Goal: Task Accomplishment & Management: Complete application form

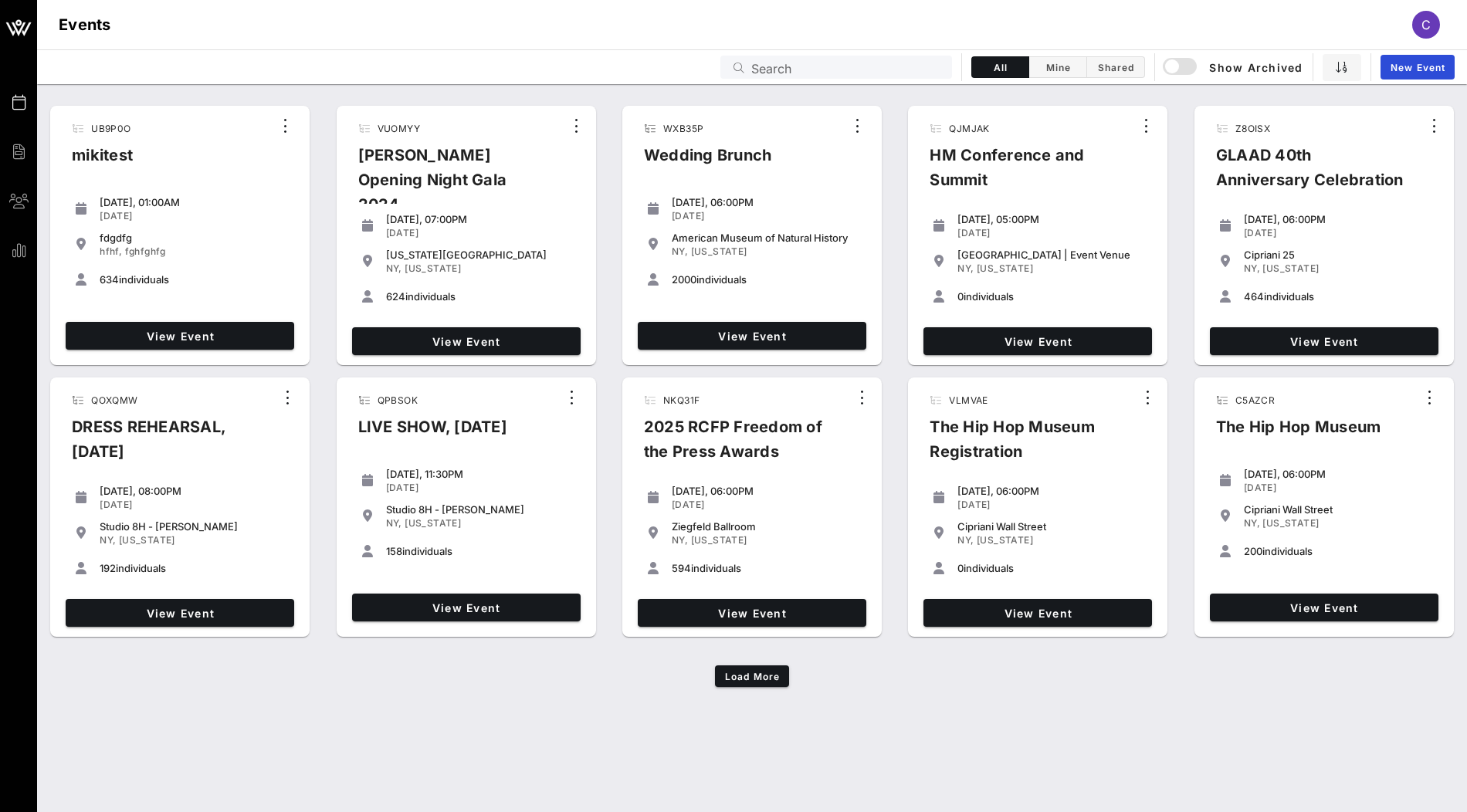
click at [861, 70] on input "Search" at bounding box center [847, 67] width 191 height 20
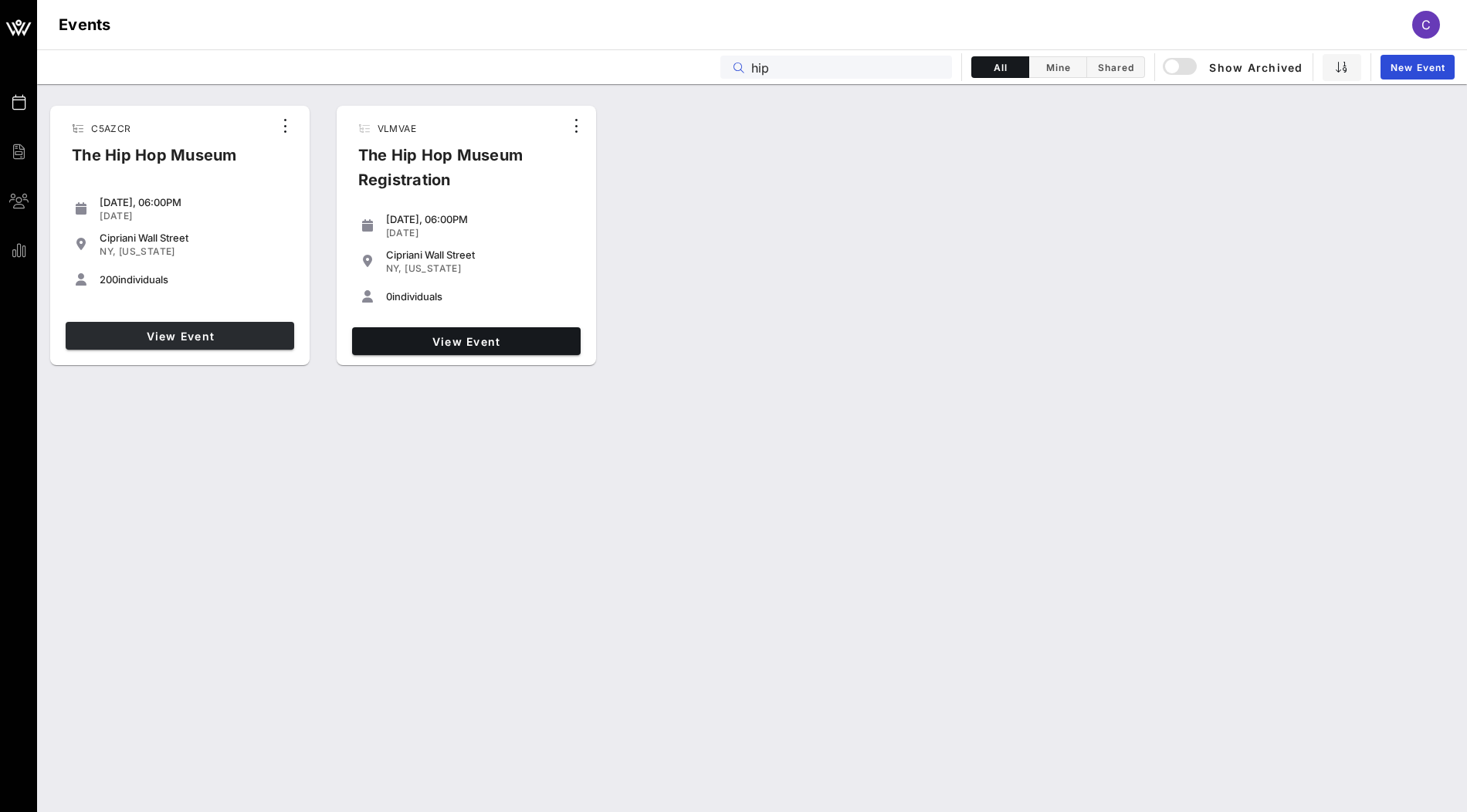
type input "hip"
click at [192, 332] on span "View Event" at bounding box center [180, 336] width 216 height 13
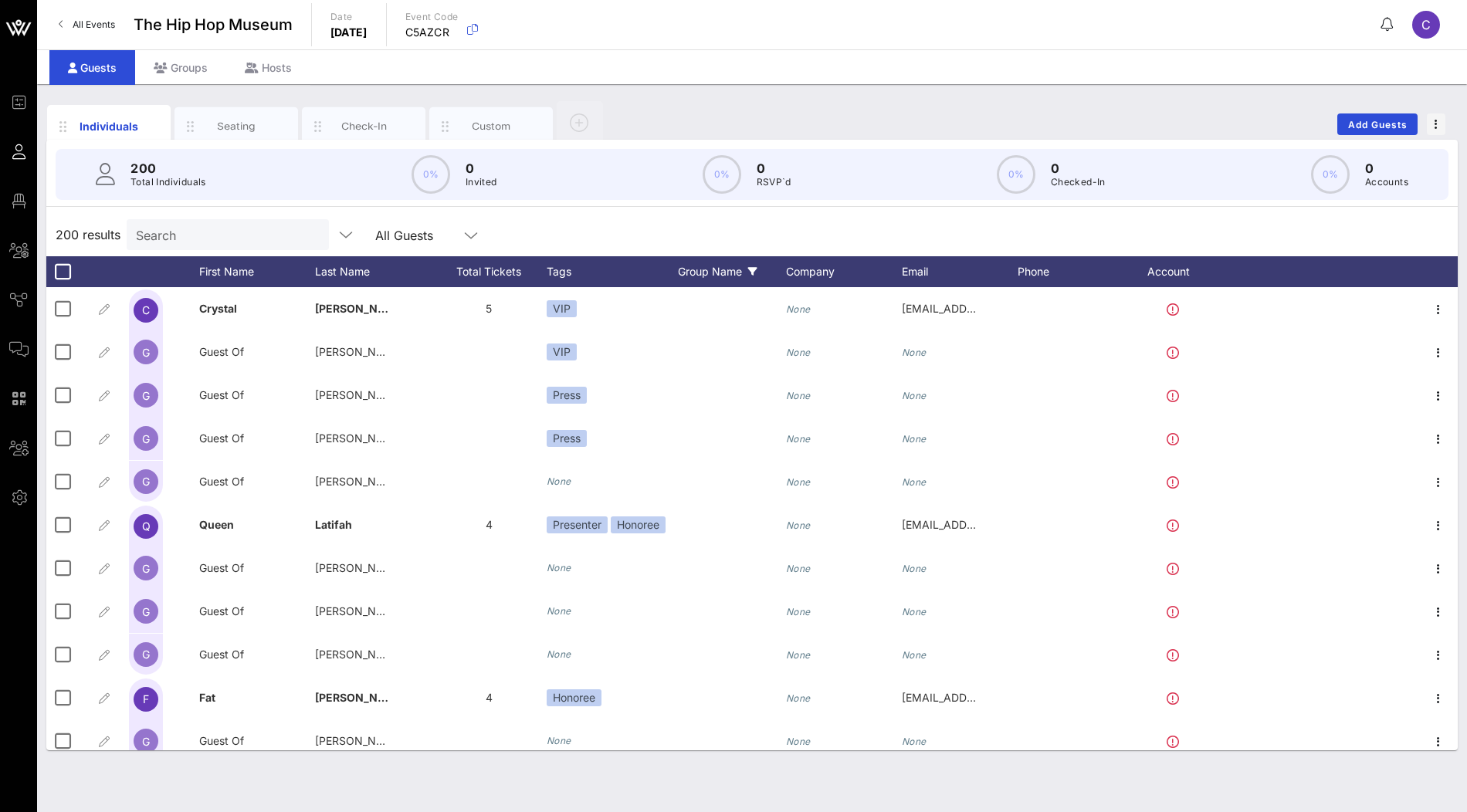
click at [717, 269] on div "Group Name" at bounding box center [732, 271] width 108 height 31
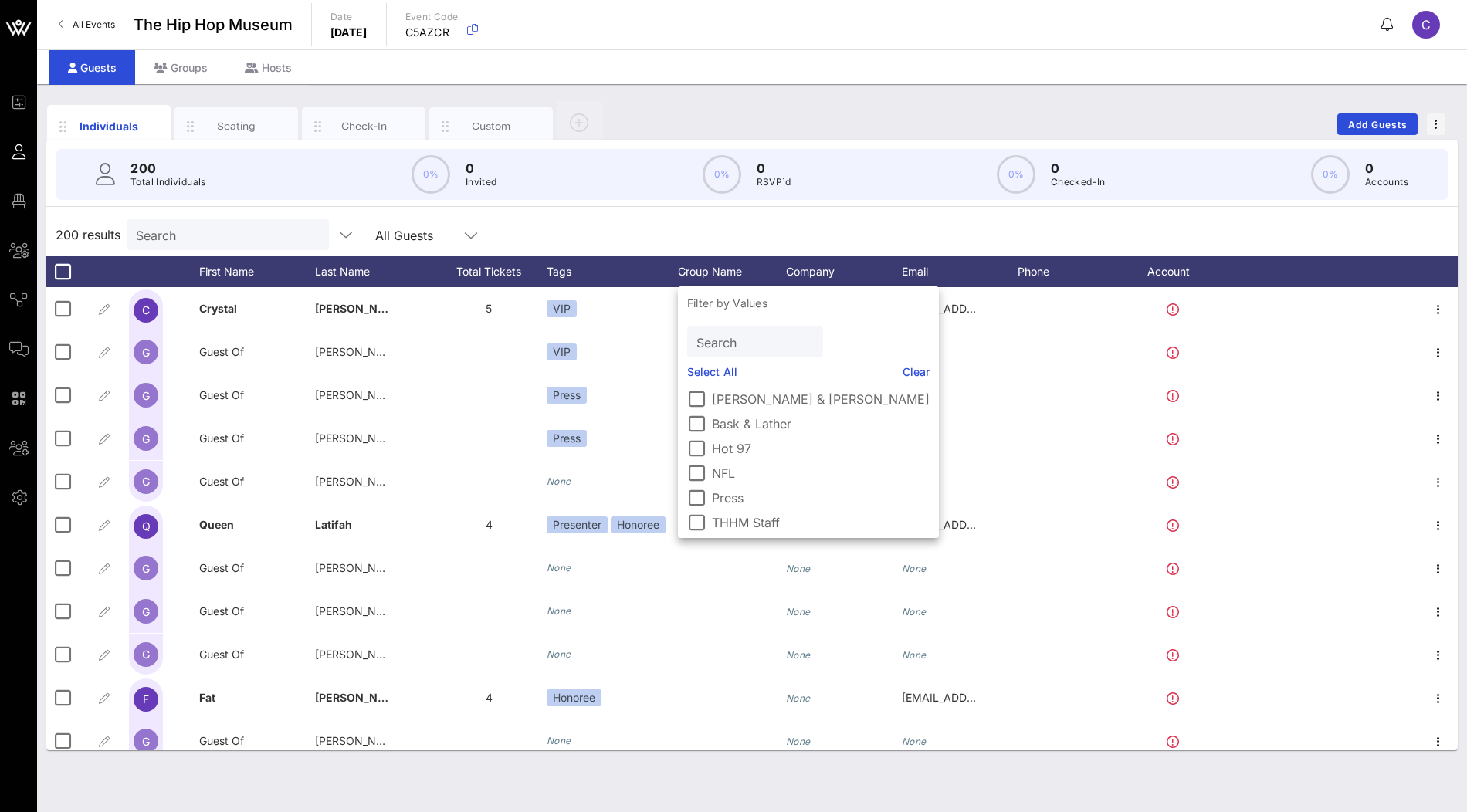
click at [837, 216] on div "200 results Search All Guests" at bounding box center [752, 235] width 1412 height 44
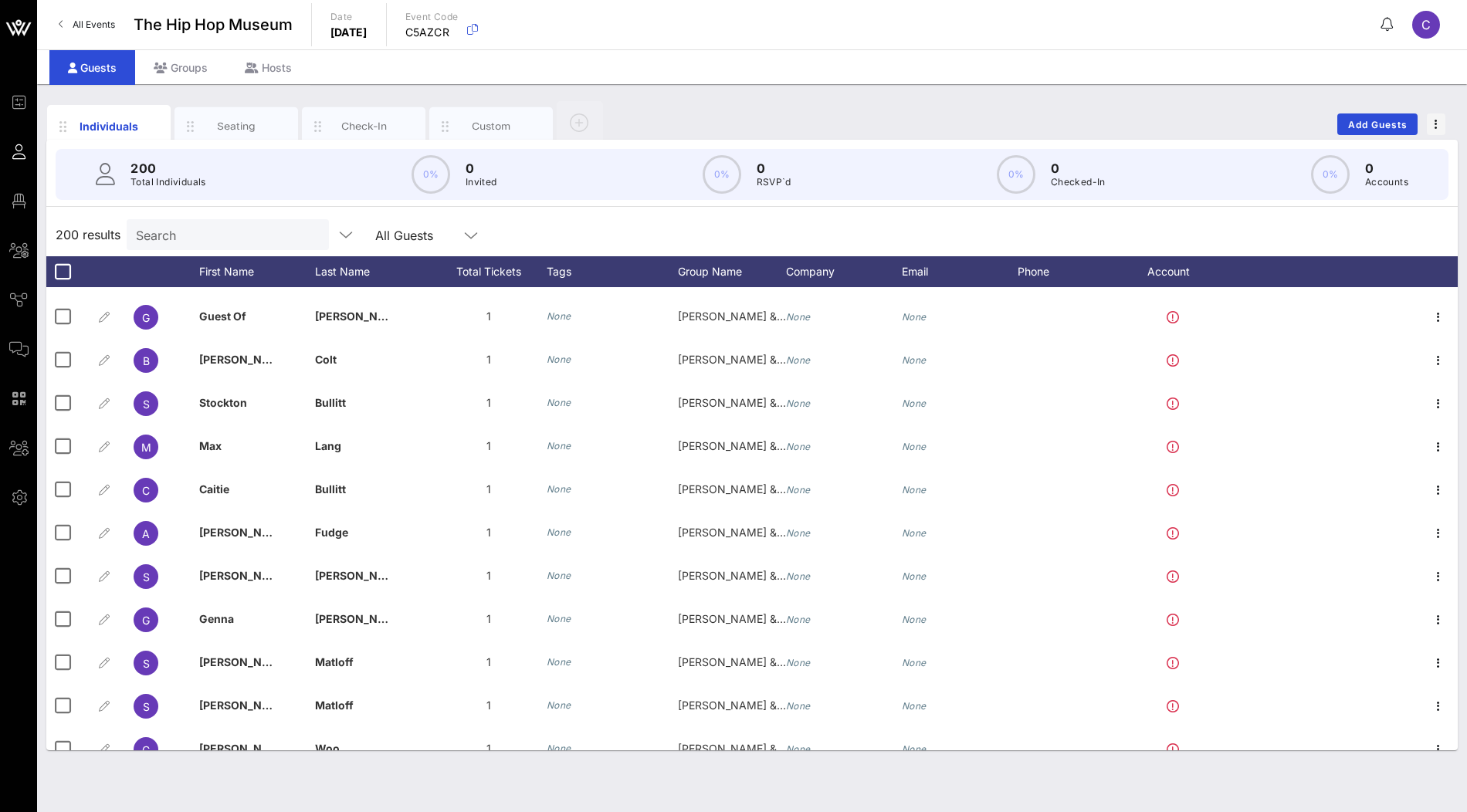
scroll to position [8184, 0]
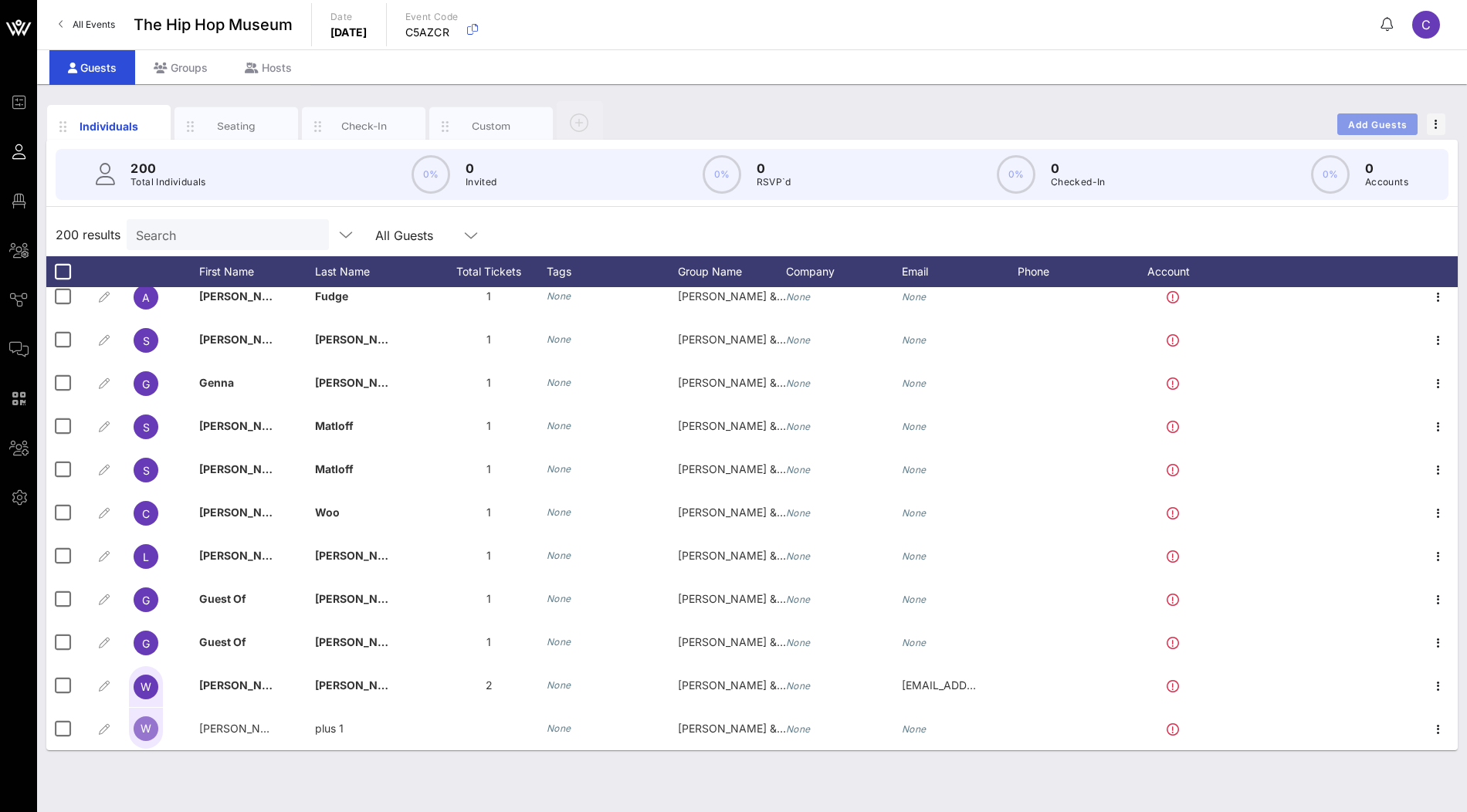
click at [1386, 120] on span "Add Guests" at bounding box center [1379, 125] width 61 height 12
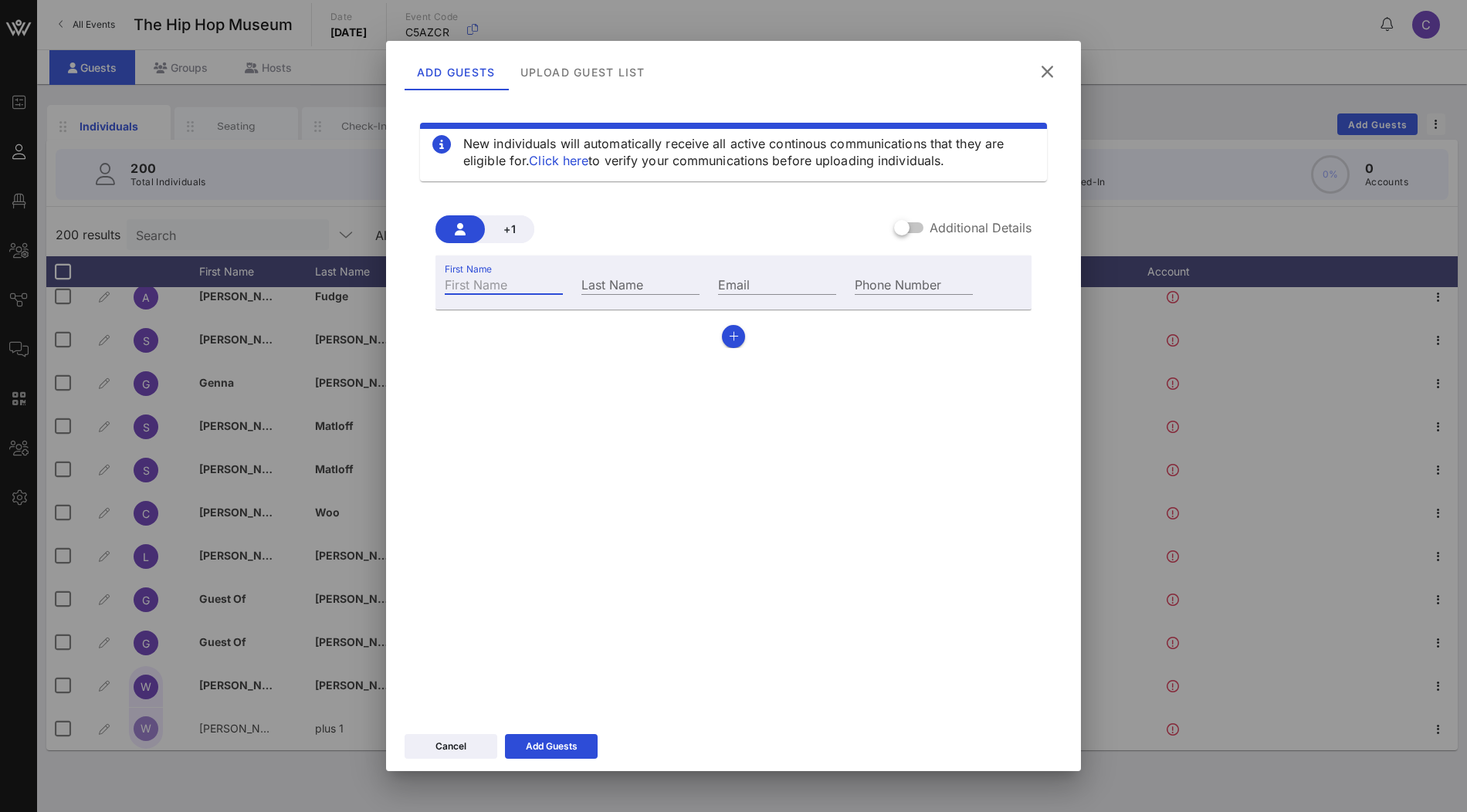
click at [494, 275] on div "First Name" at bounding box center [503, 284] width 118 height 20
type input "[PERSON_NAME]"
type input "Tanedo"
click at [565, 742] on div "Add Guests" at bounding box center [552, 747] width 52 height 16
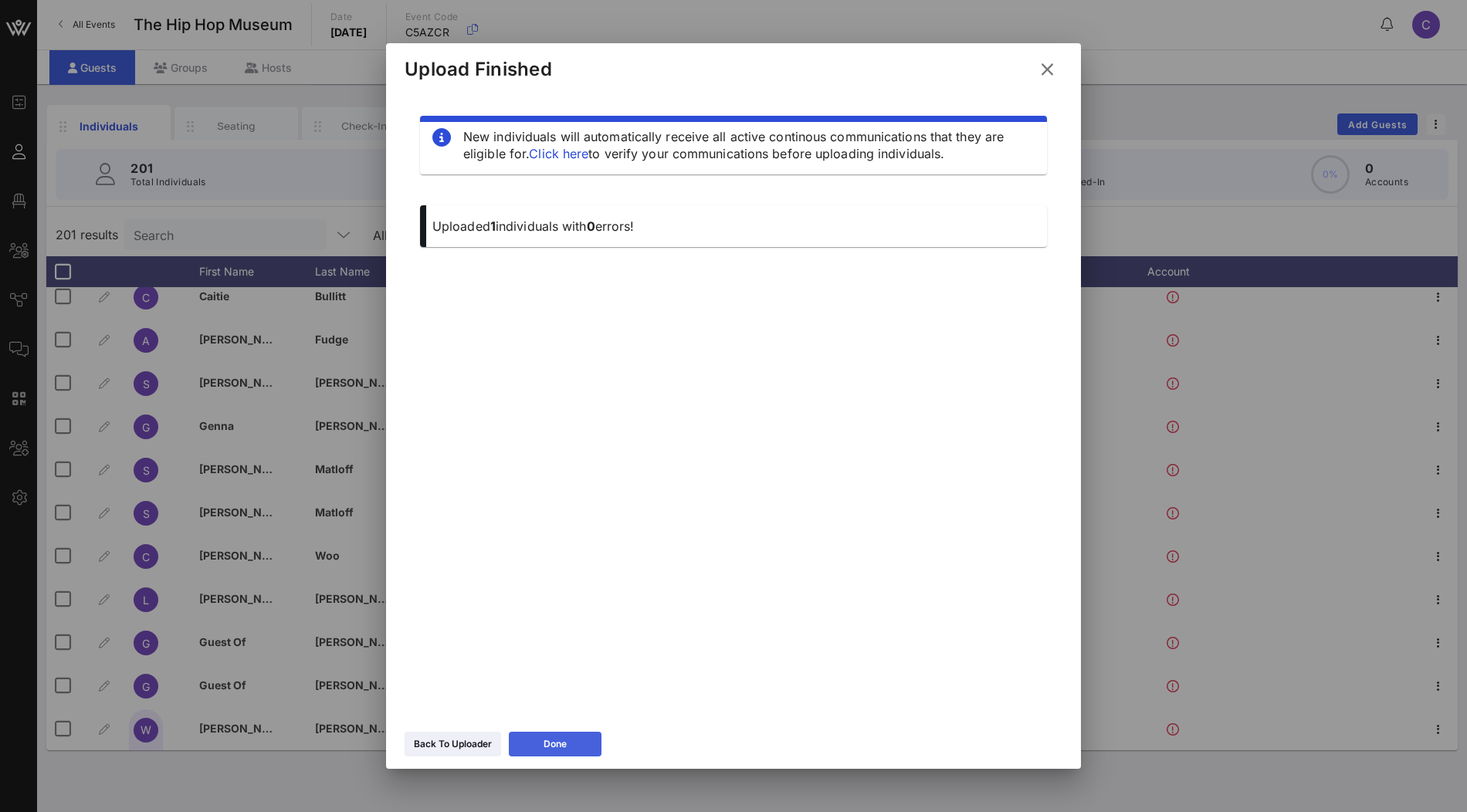
click at [553, 742] on icon at bounding box center [555, 744] width 11 height 9
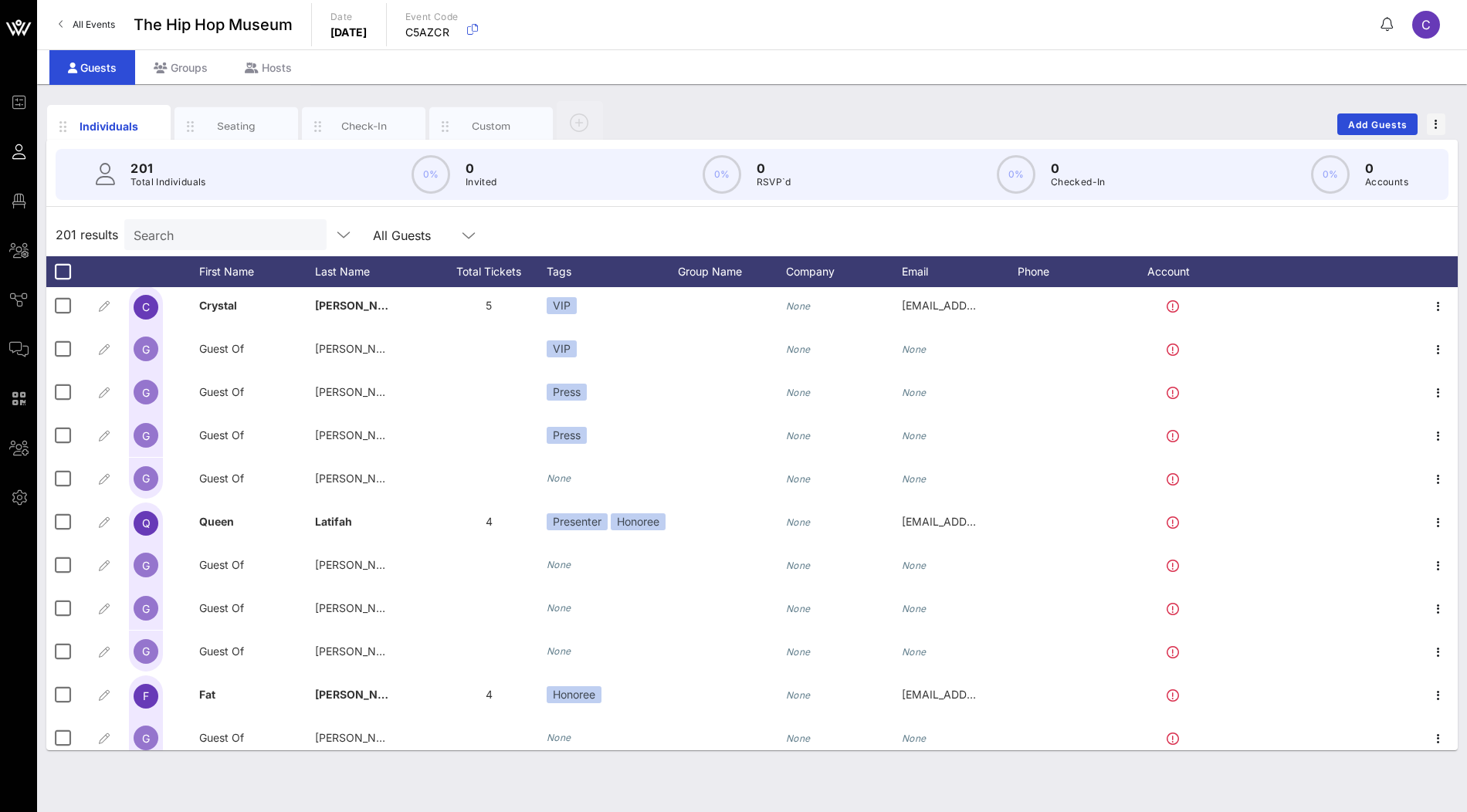
scroll to position [0, 0]
click at [205, 231] on input "Search" at bounding box center [224, 235] width 180 height 20
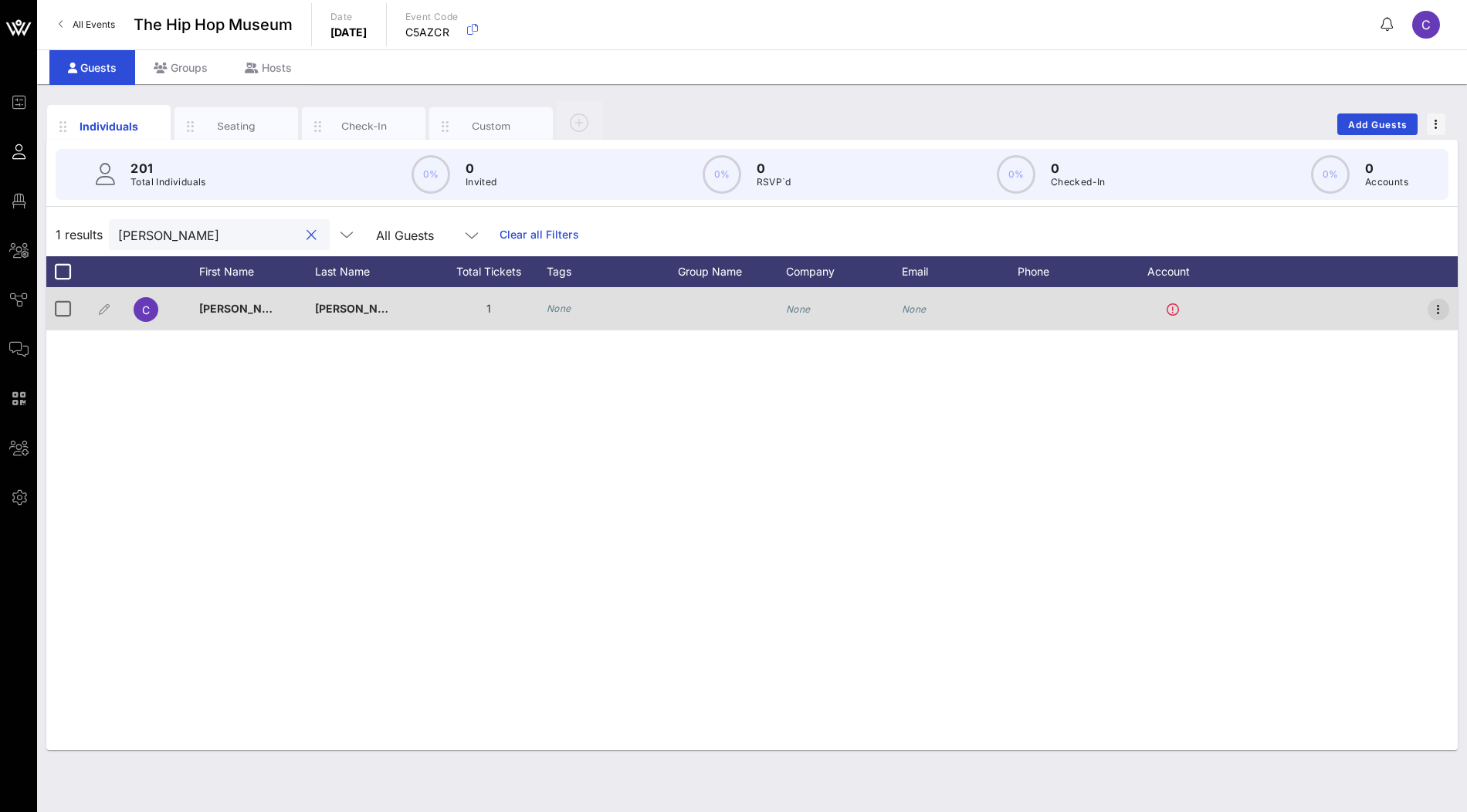
type input "clarisa"
click at [1446, 310] on icon "button" at bounding box center [1438, 309] width 19 height 19
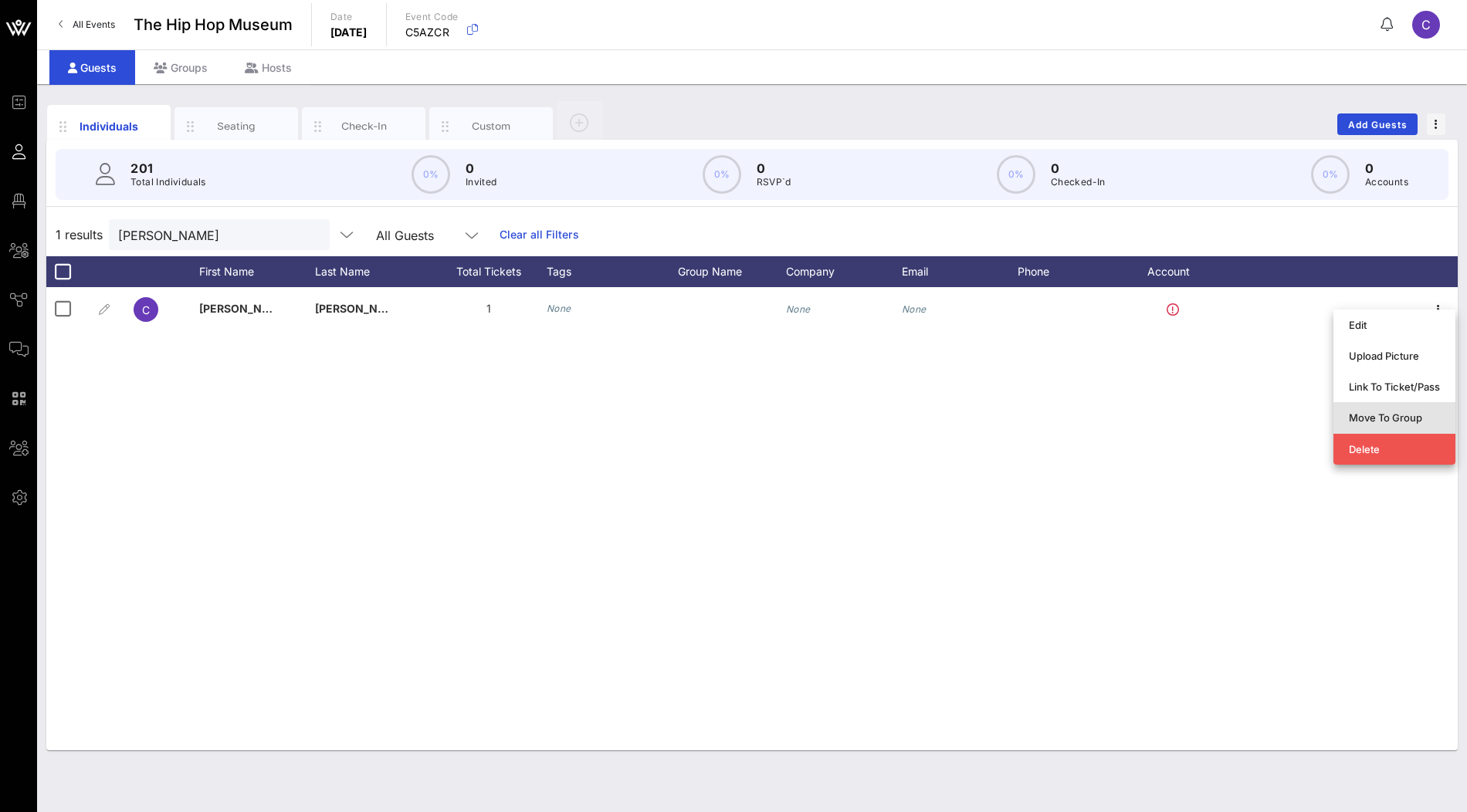
click at [1404, 424] on div "Move To Group" at bounding box center [1395, 417] width 91 height 25
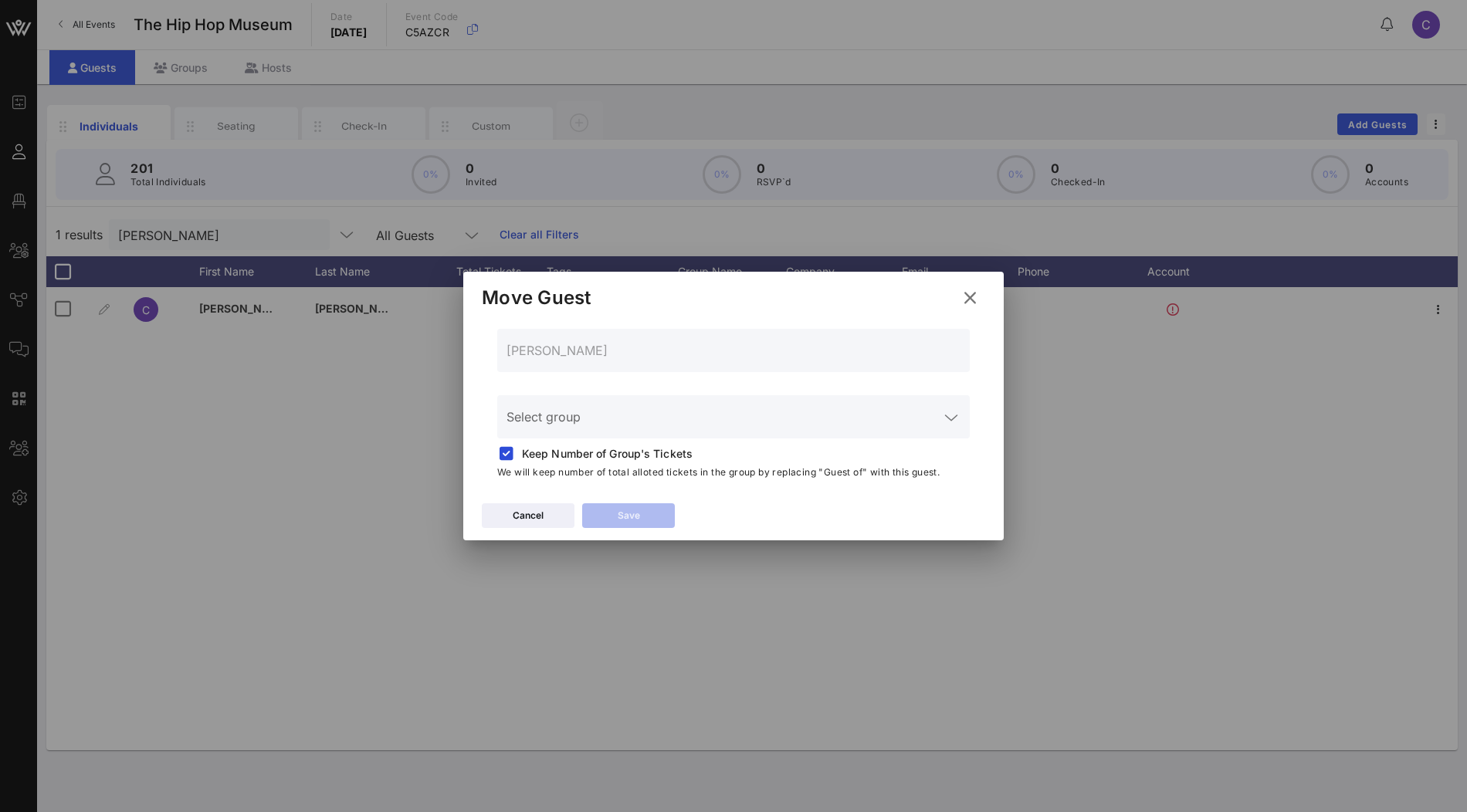
click at [717, 418] on input "Select group" at bounding box center [722, 426] width 433 height 25
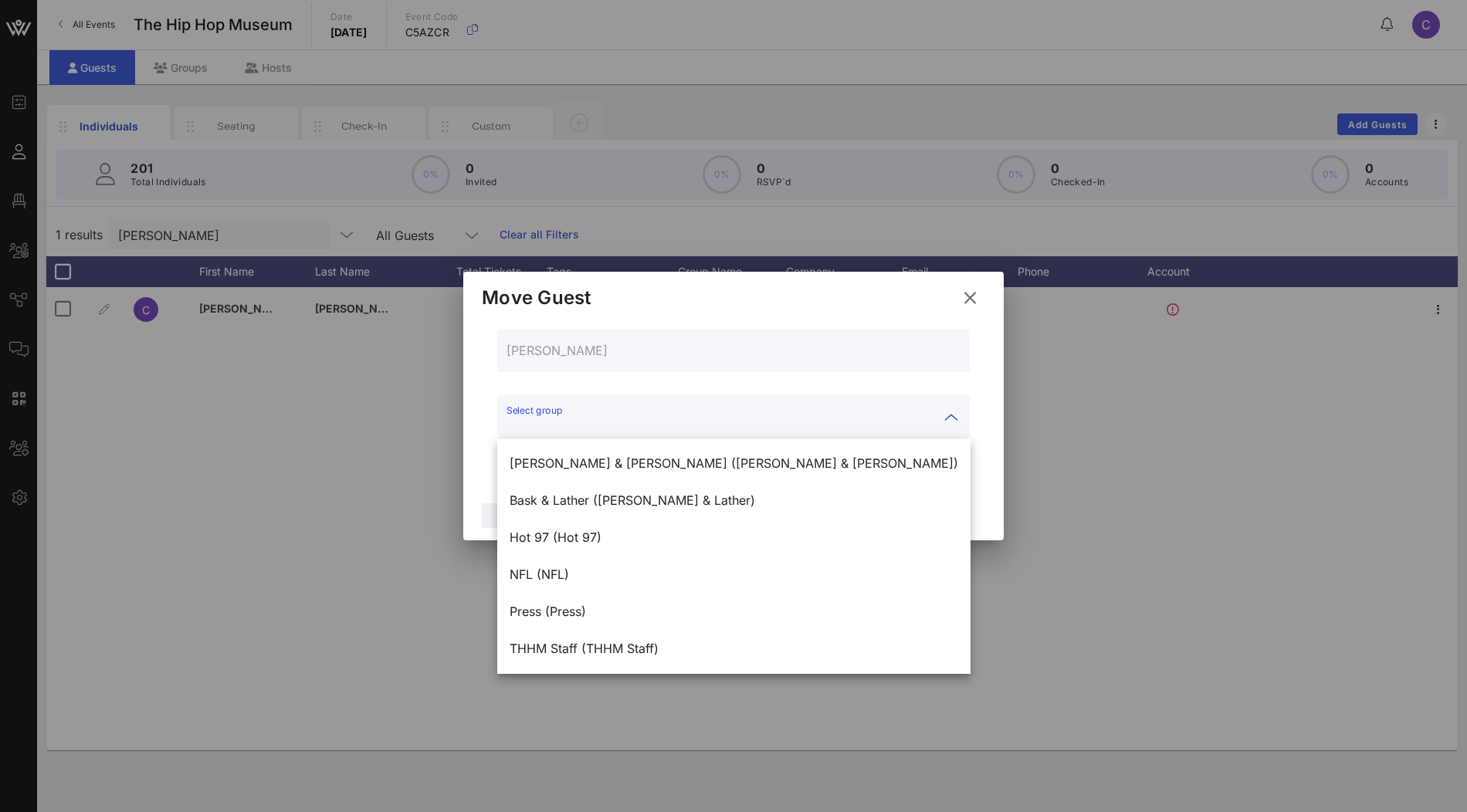
click at [775, 378] on div at bounding box center [733, 383] width 454 height 11
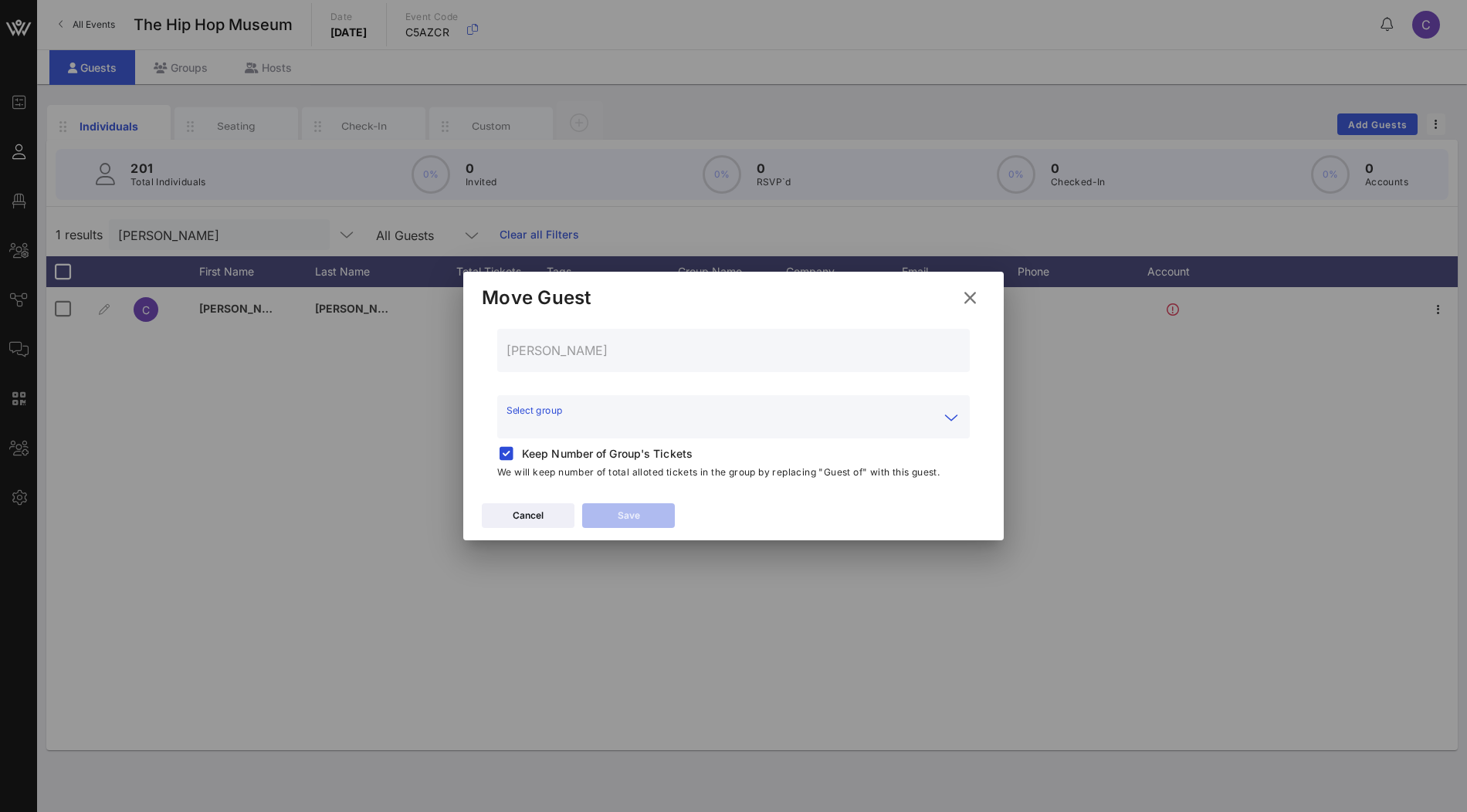
click at [759, 422] on input "Select group" at bounding box center [722, 426] width 433 height 25
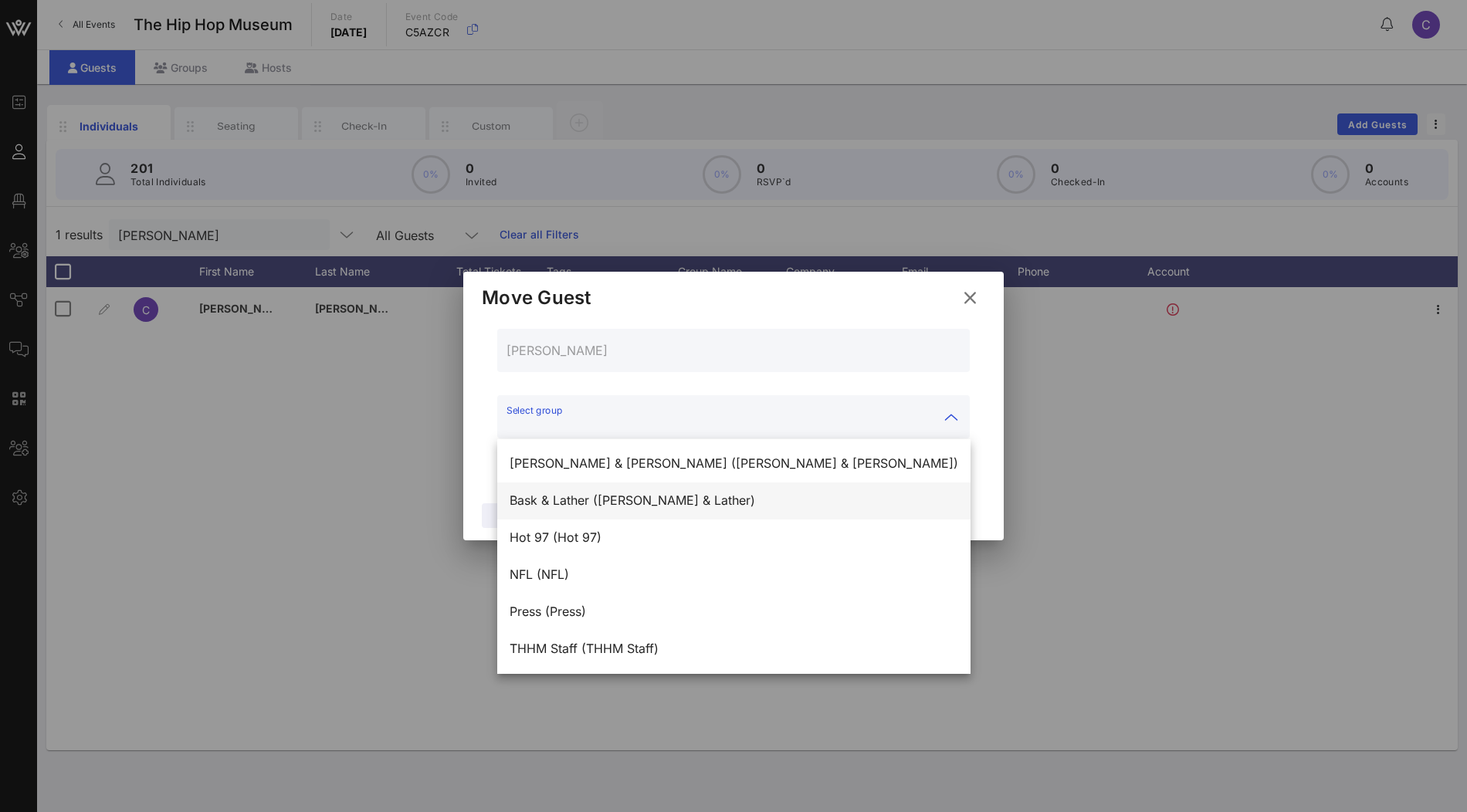
click at [688, 492] on div "Bask & Lather (Bask & Lather)" at bounding box center [734, 501] width 449 height 34
type input "Bask & Lather (Bask & Lather)"
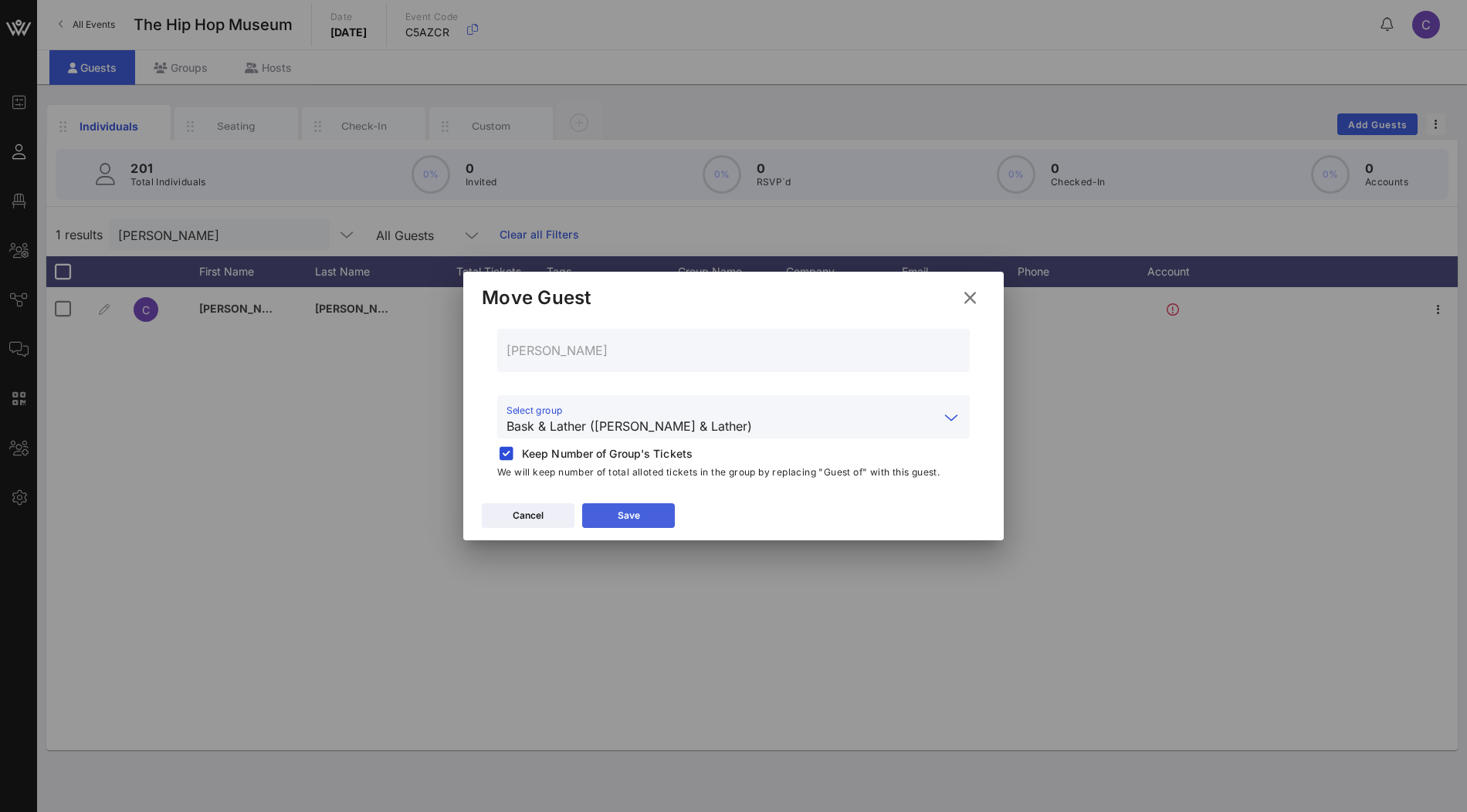
click at [647, 522] on button "Save" at bounding box center [629, 515] width 93 height 25
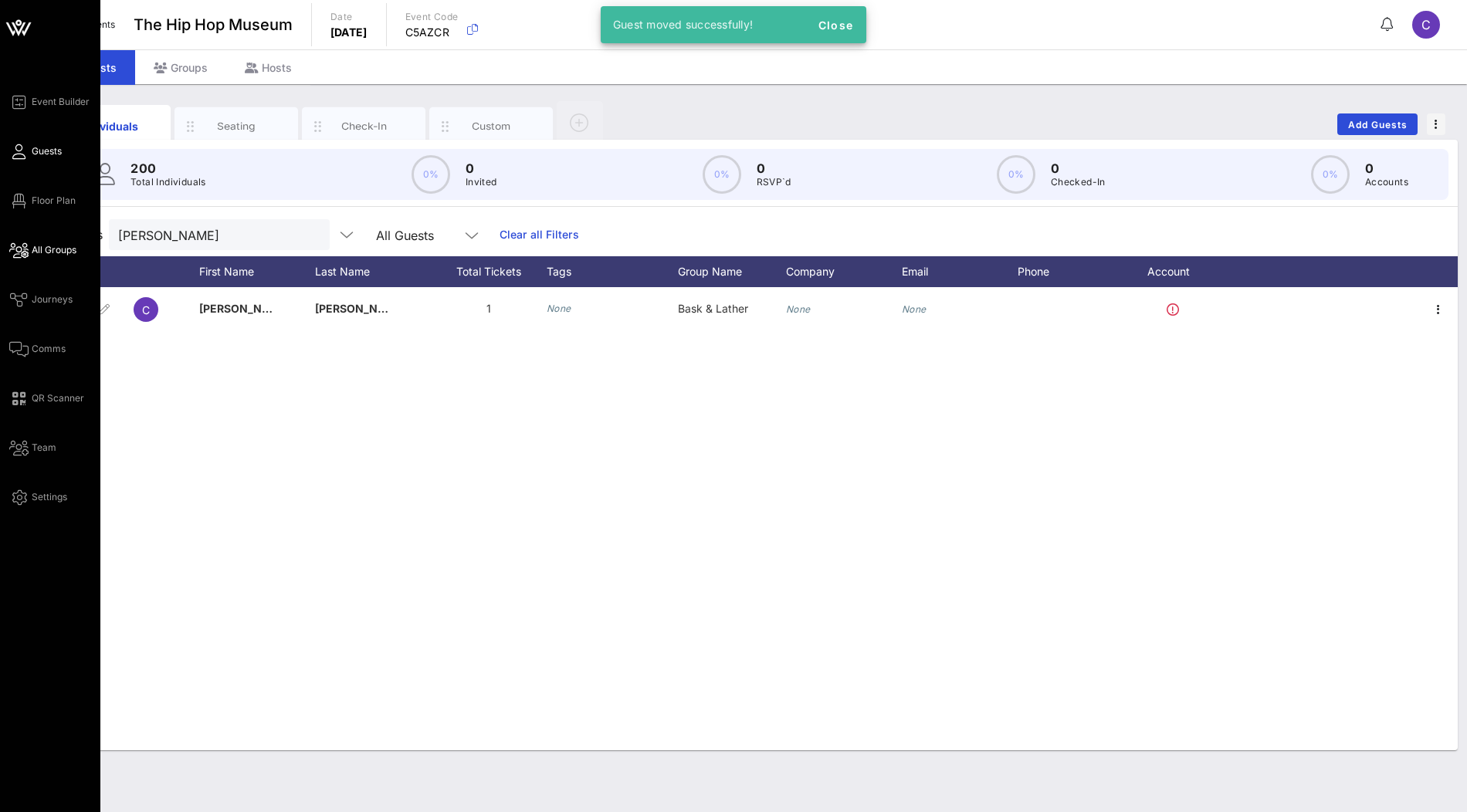
click at [54, 249] on span "All Groups" at bounding box center [53, 251] width 45 height 14
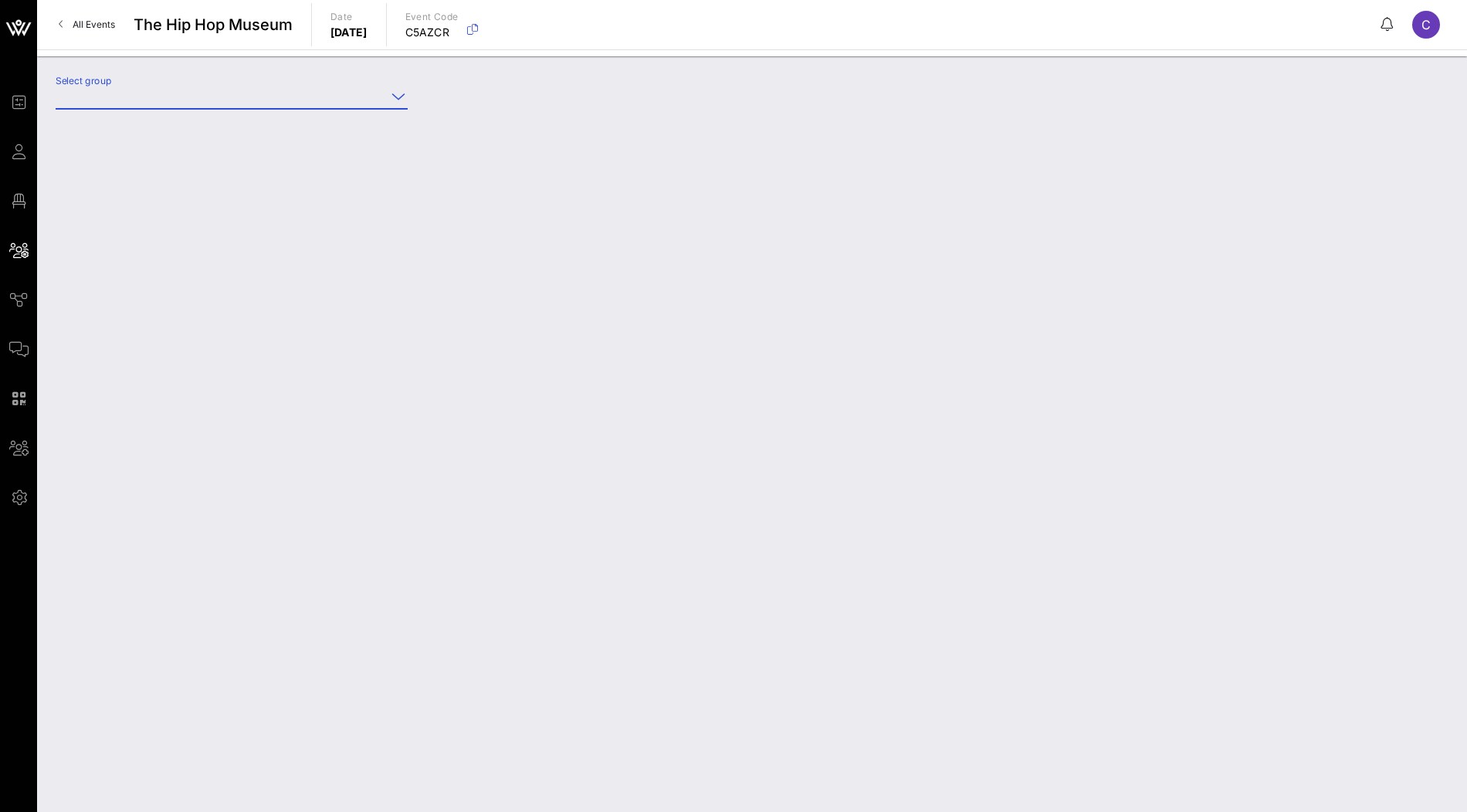
click at [261, 90] on input "Select group" at bounding box center [221, 96] width 331 height 25
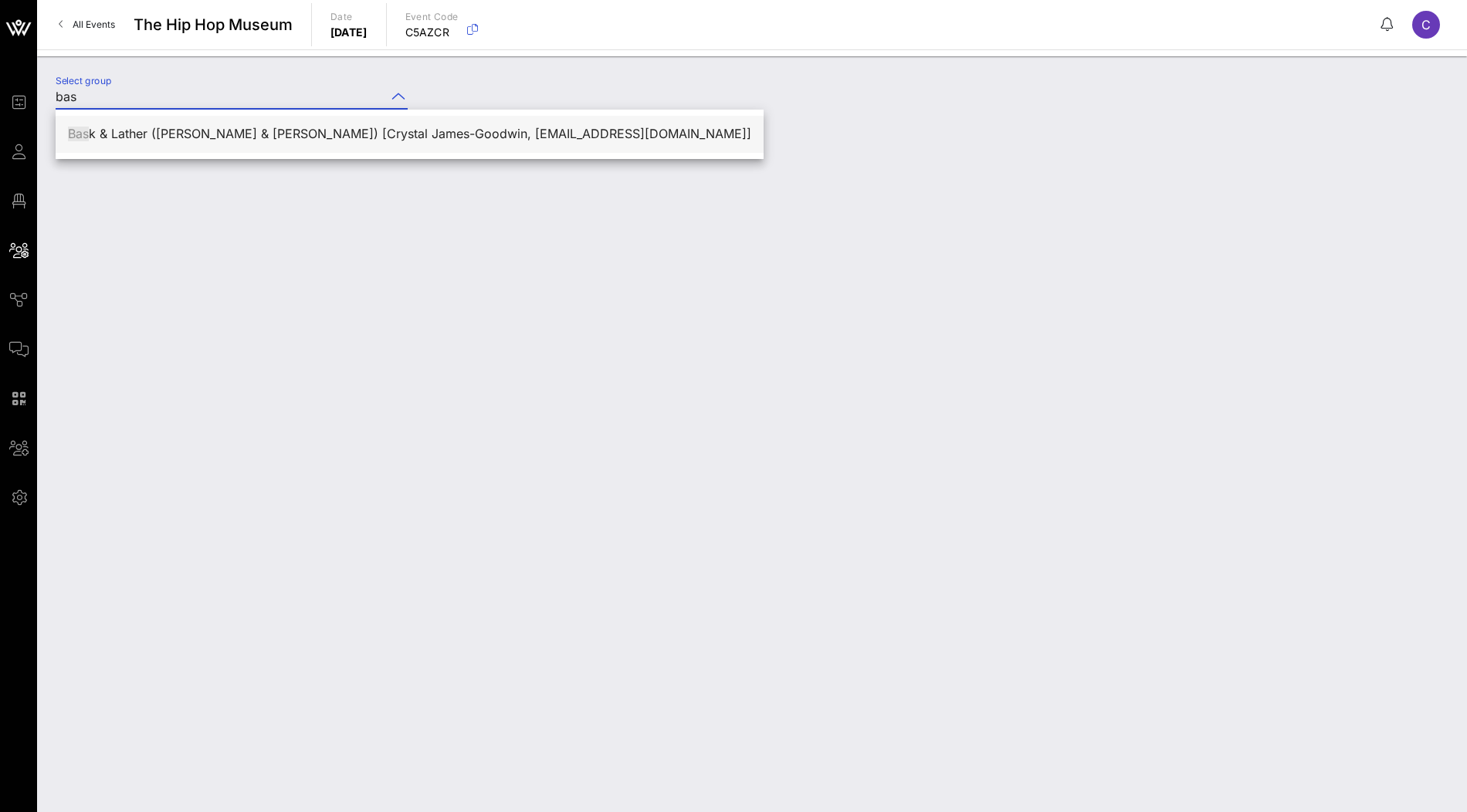
click at [223, 126] on div "Bas k & Lather (Bask & Lather) [Crystal James-Goodwin, crystal@thhm.org]" at bounding box center [410, 135] width 683 height 34
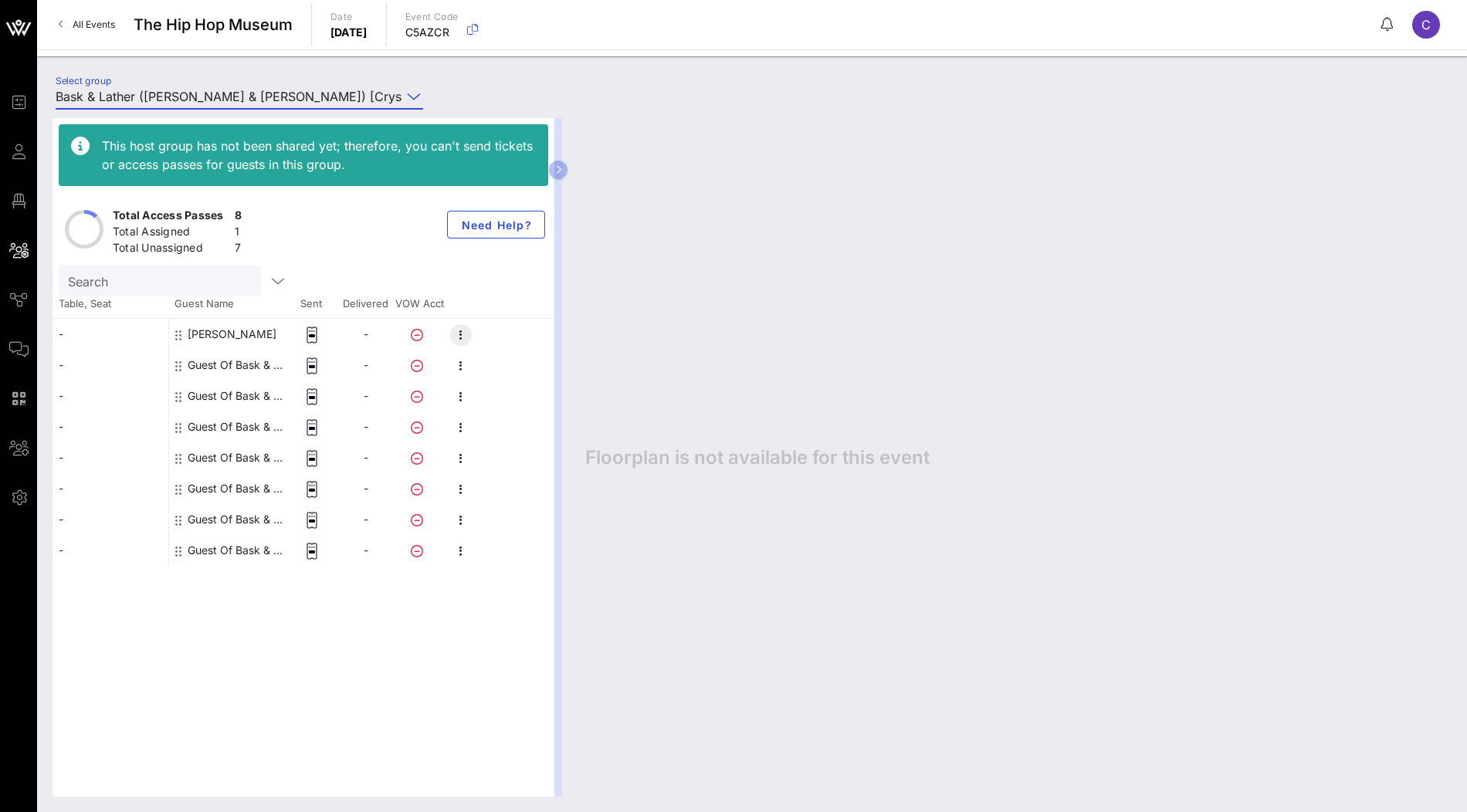
type input "Bask & Lather (Bask & Lather) [Crystal James-Goodwin, crystal@thhm.org]"
click at [458, 337] on icon "button" at bounding box center [461, 335] width 19 height 19
click at [523, 399] on div "Delete" at bounding box center [542, 400] width 118 height 12
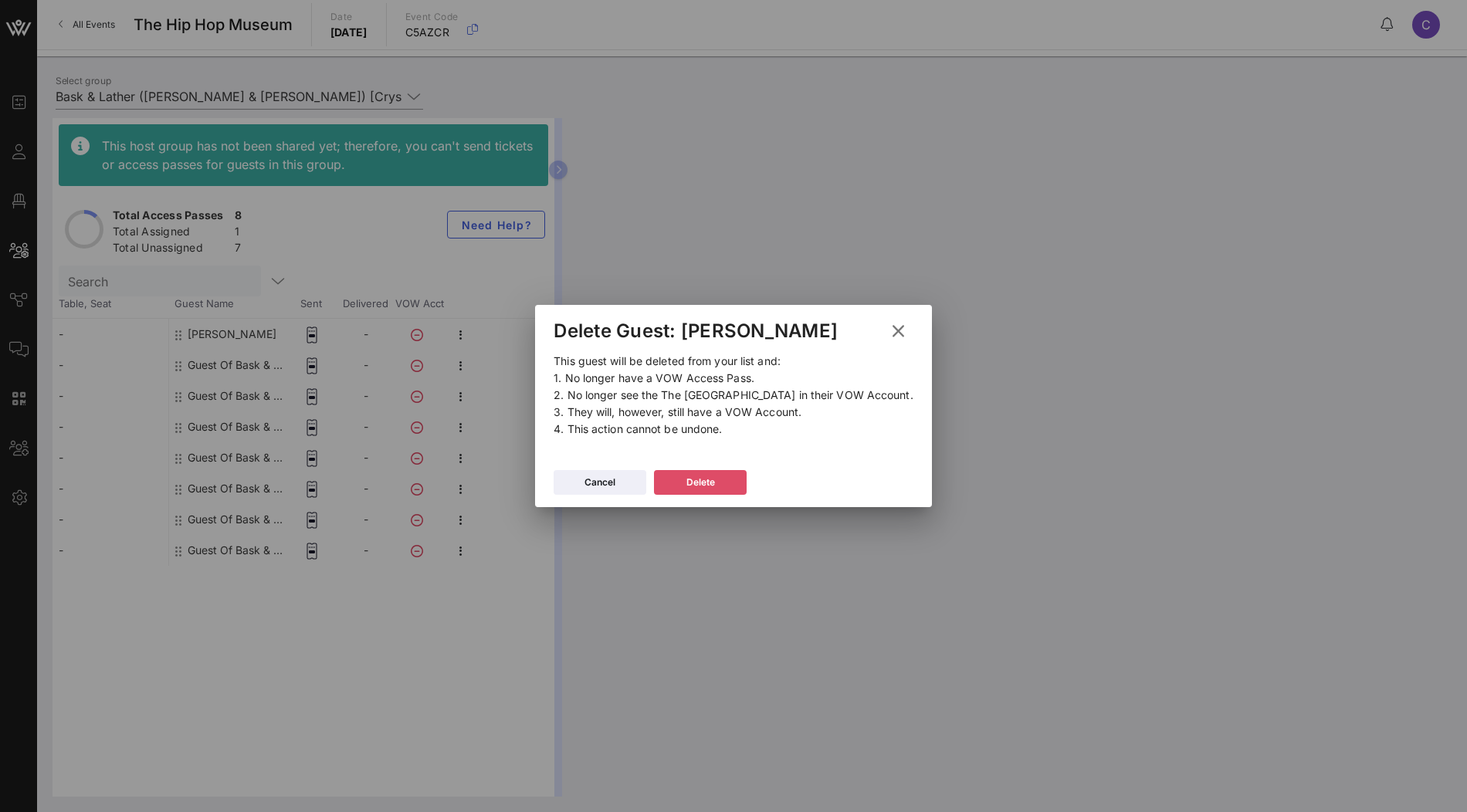
click at [715, 486] on div "Delete" at bounding box center [700, 483] width 29 height 16
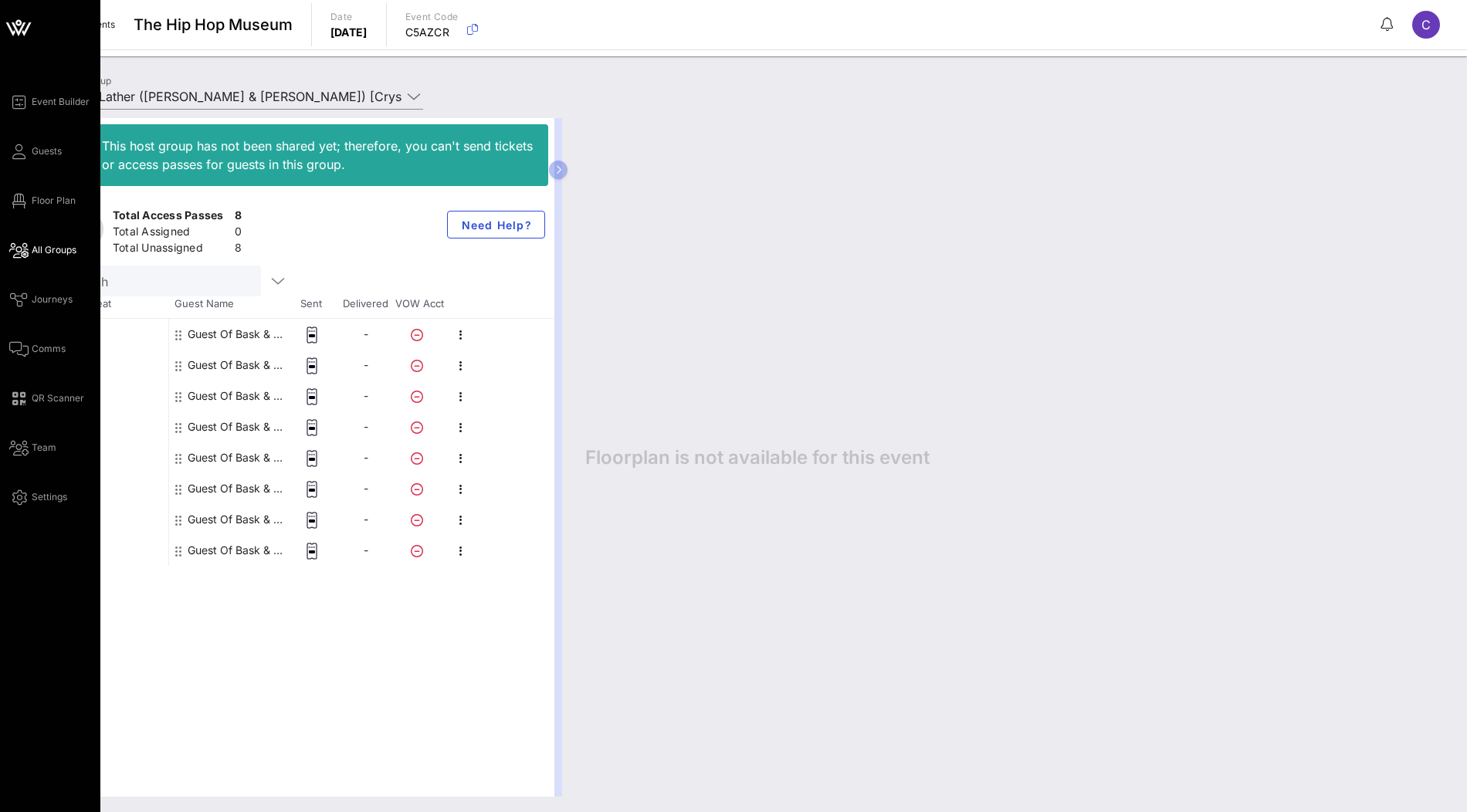
click at [44, 141] on div "Event Builder Guests Floor Plan All Groups Journeys Comms QR Scanner Team Setti…" at bounding box center [54, 300] width 91 height 414
click at [39, 146] on span "Guests" at bounding box center [47, 152] width 30 height 14
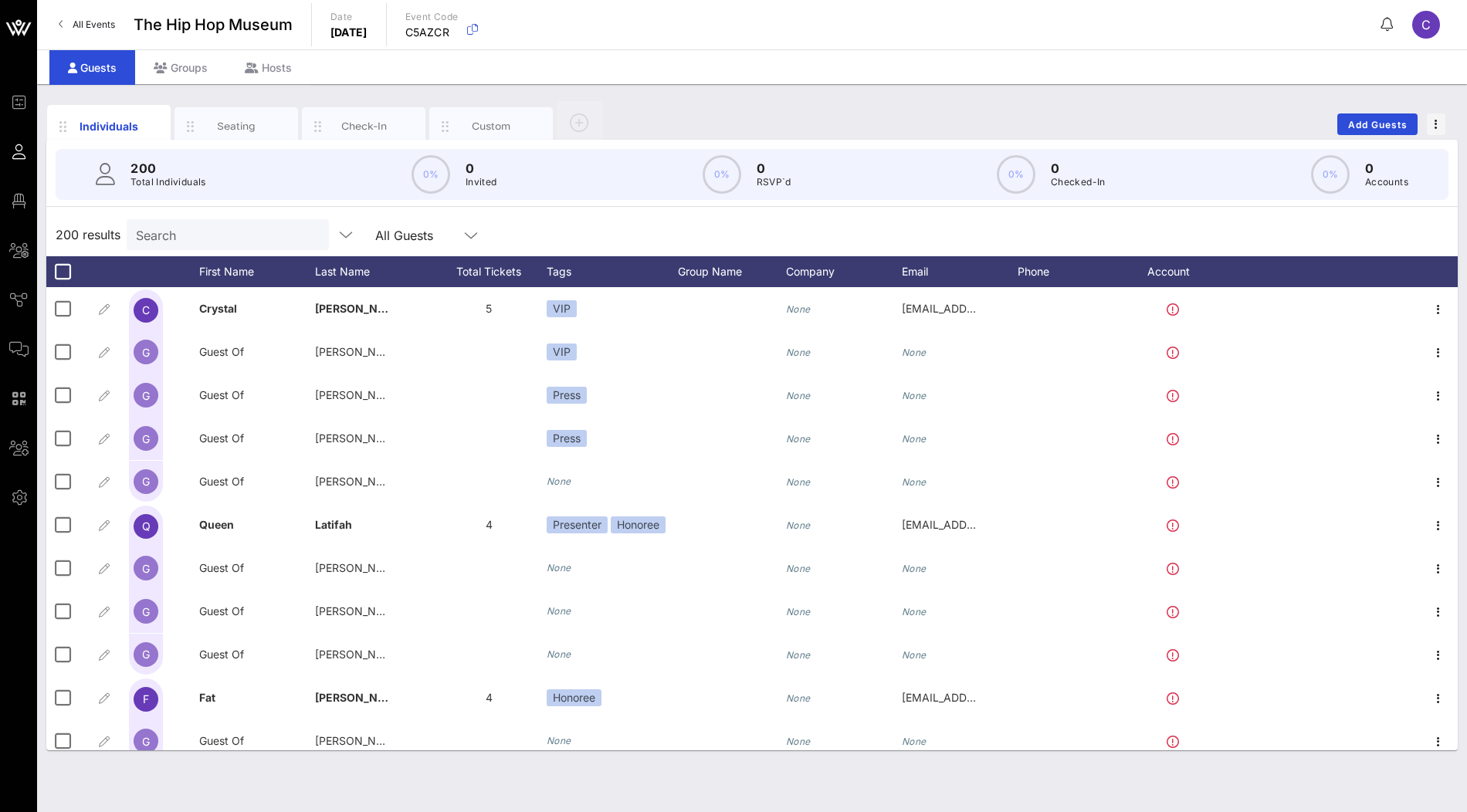
click at [198, 232] on input "Search" at bounding box center [226, 235] width 180 height 20
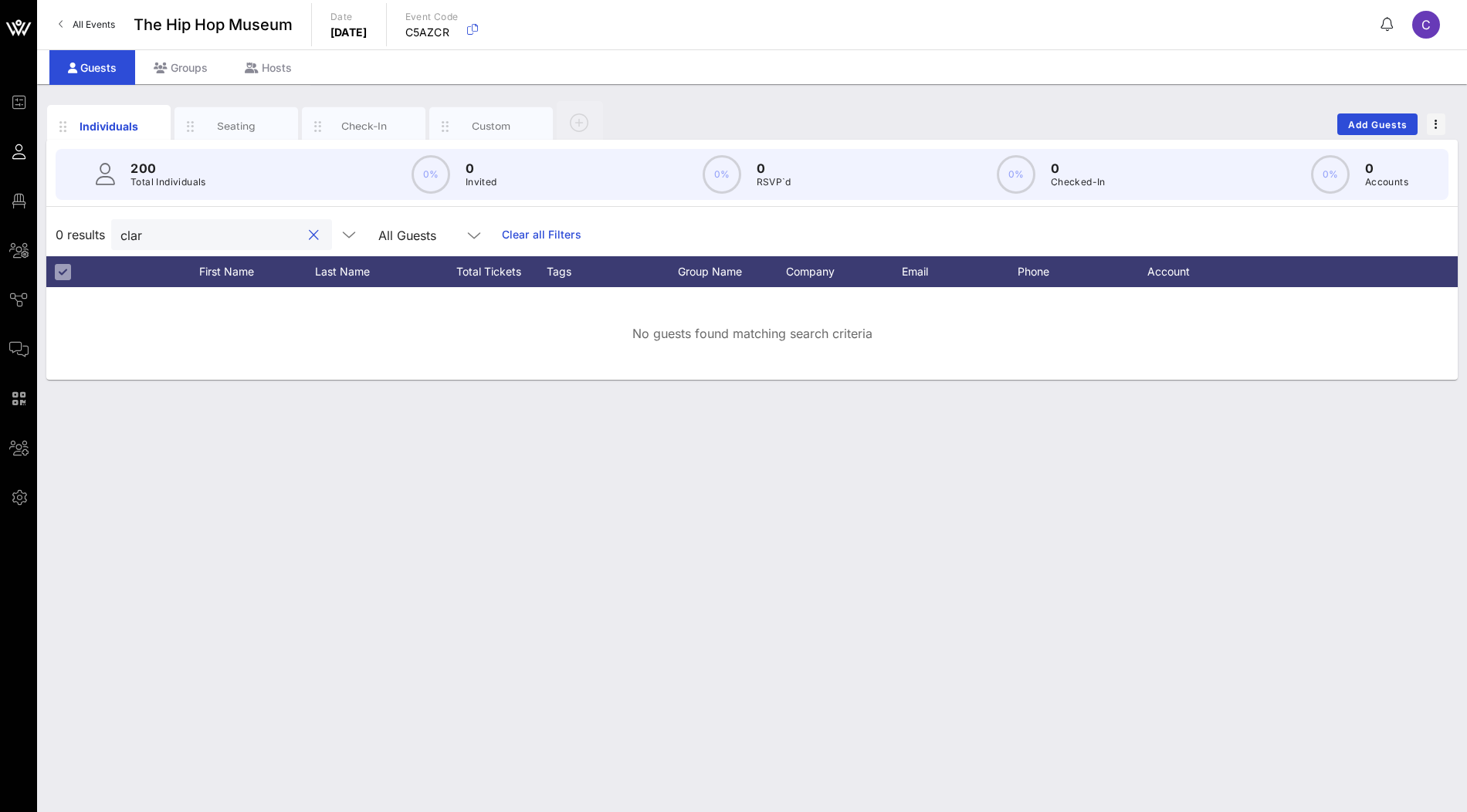
type input "clari"
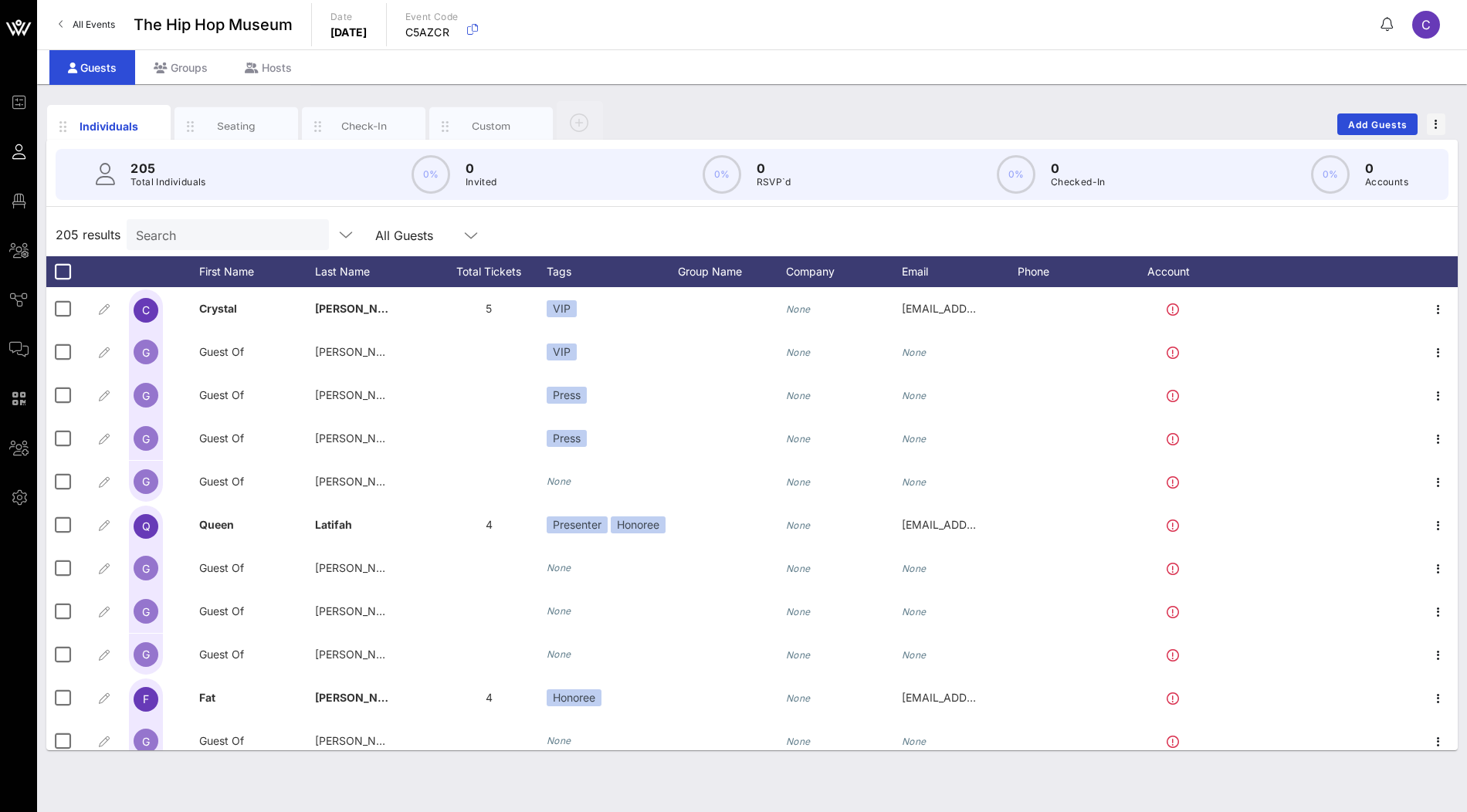
click at [502, 231] on div "205 results Search All Guests" at bounding box center [752, 235] width 1412 height 44
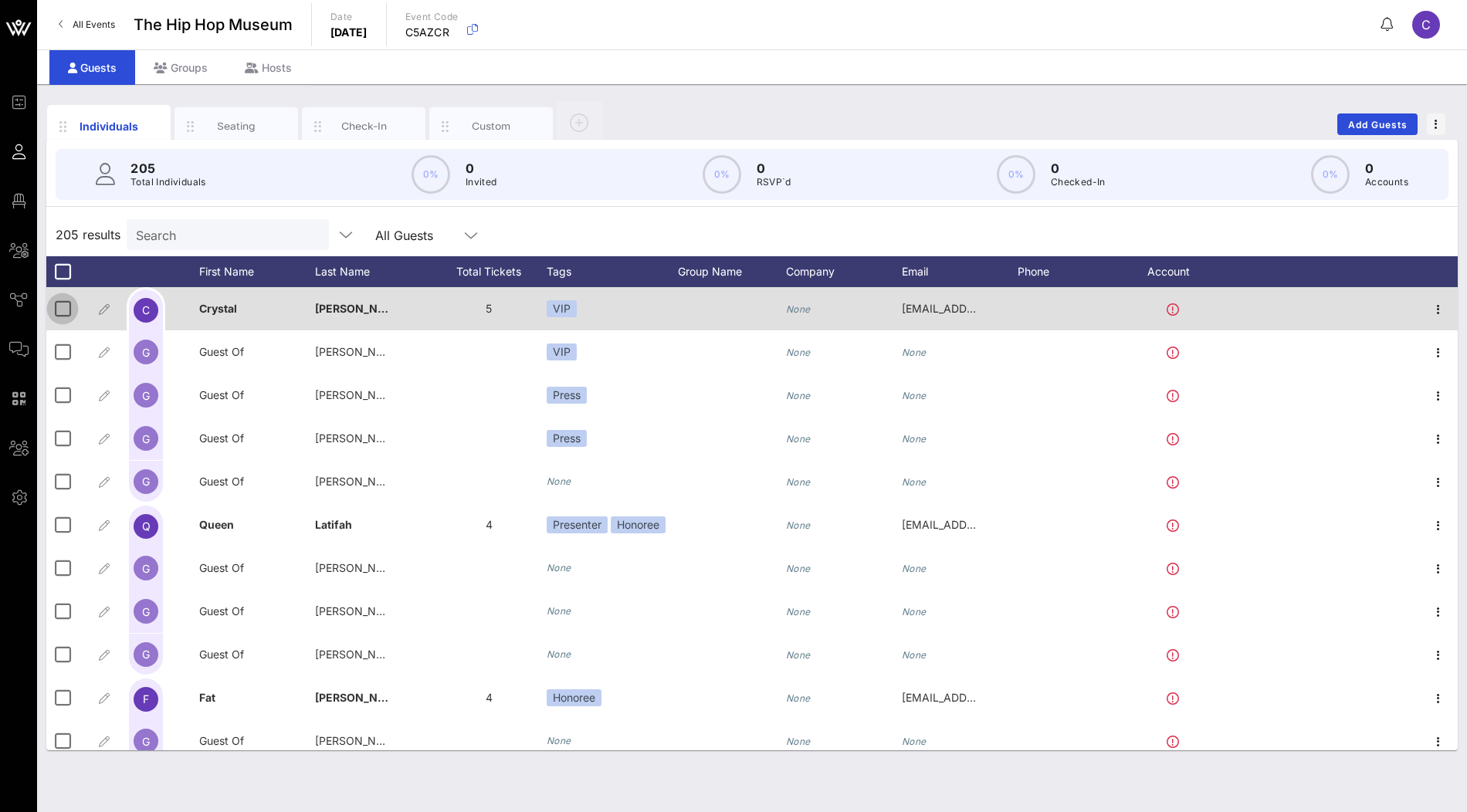
click at [65, 297] on div at bounding box center [62, 309] width 27 height 27
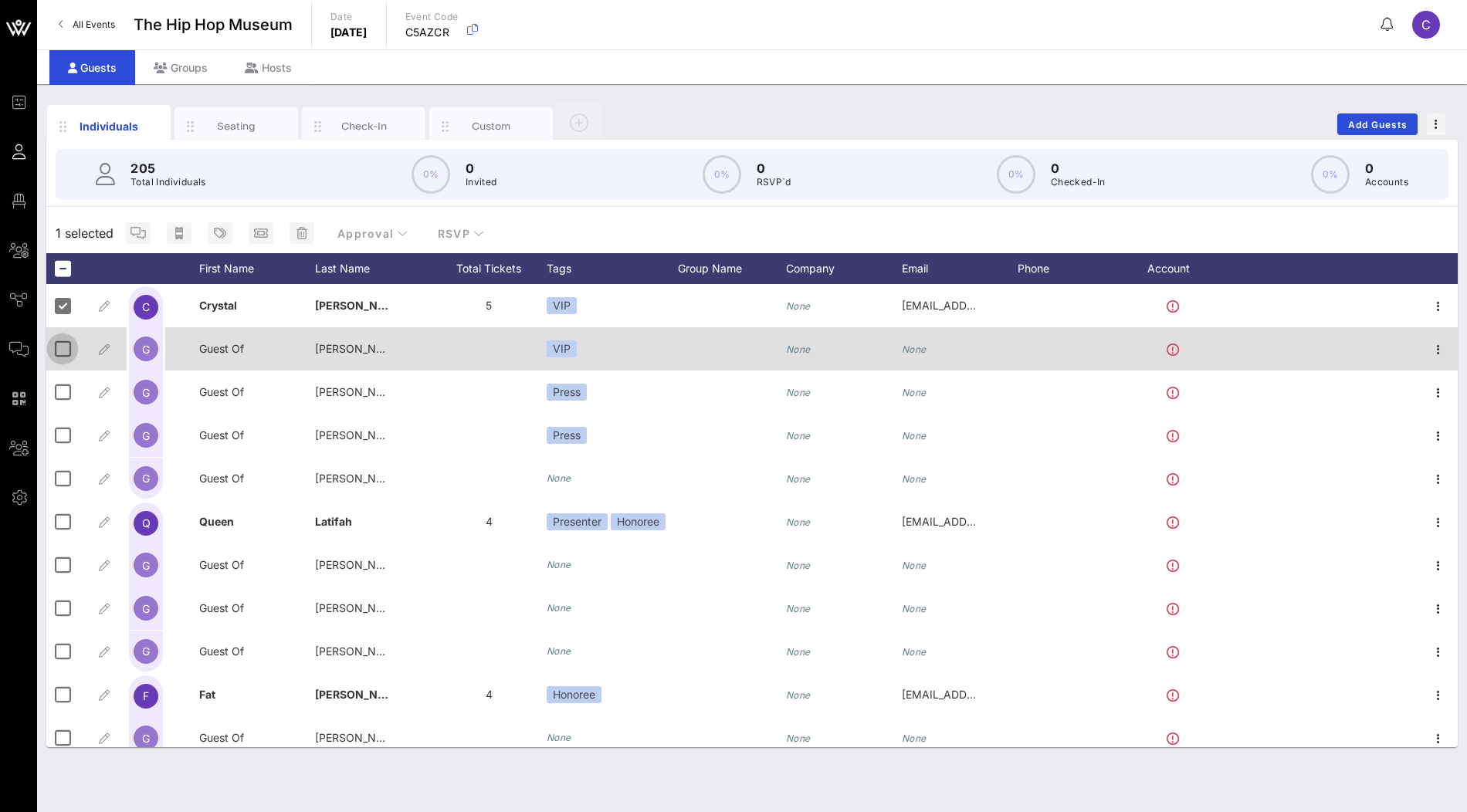
click at [58, 346] on div at bounding box center [62, 349] width 27 height 27
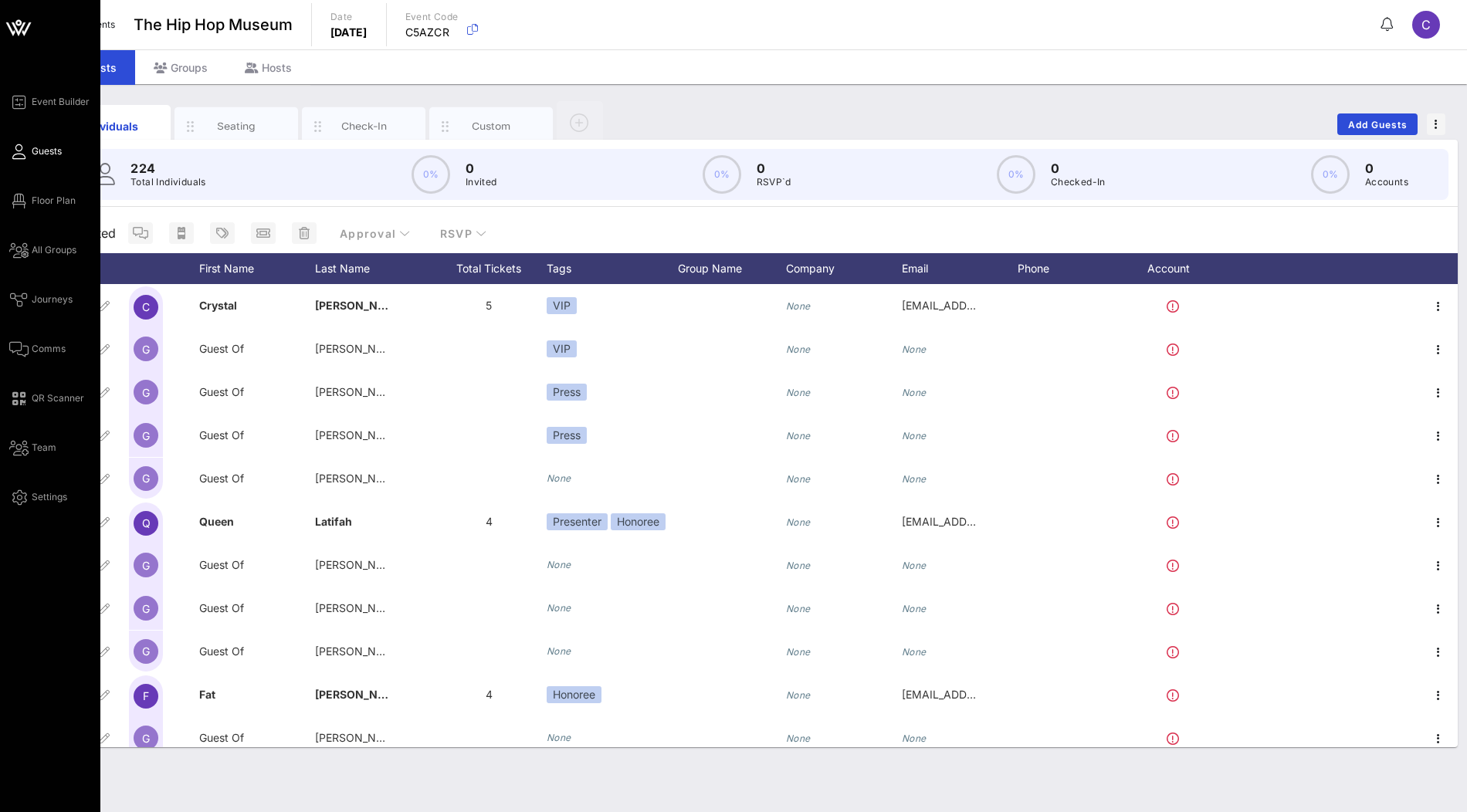
click at [18, 18] on icon at bounding box center [18, 27] width 37 height 37
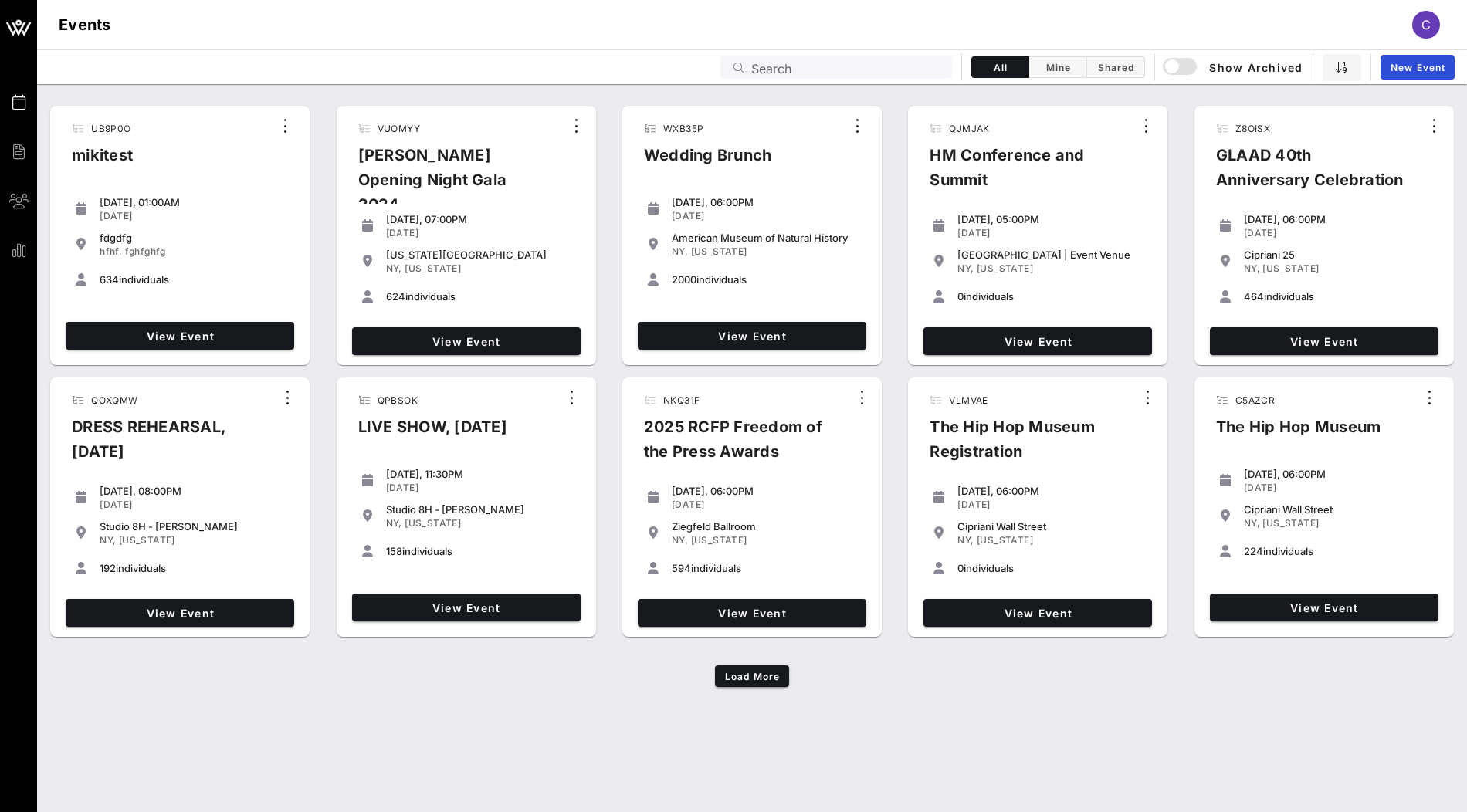
click at [837, 65] on input "Search" at bounding box center [847, 67] width 191 height 20
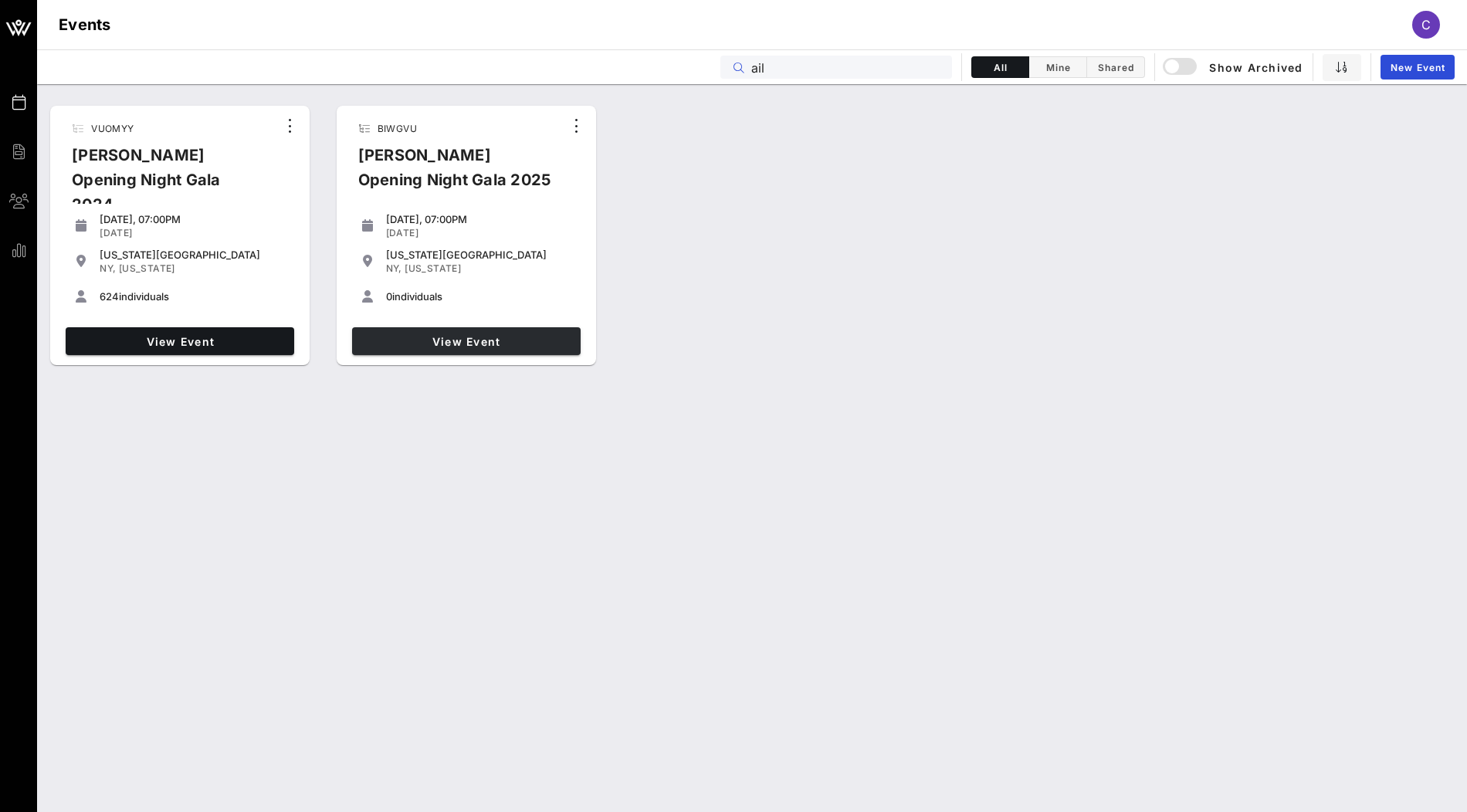
type input "ail"
click at [422, 346] on span "View Event" at bounding box center [467, 341] width 216 height 13
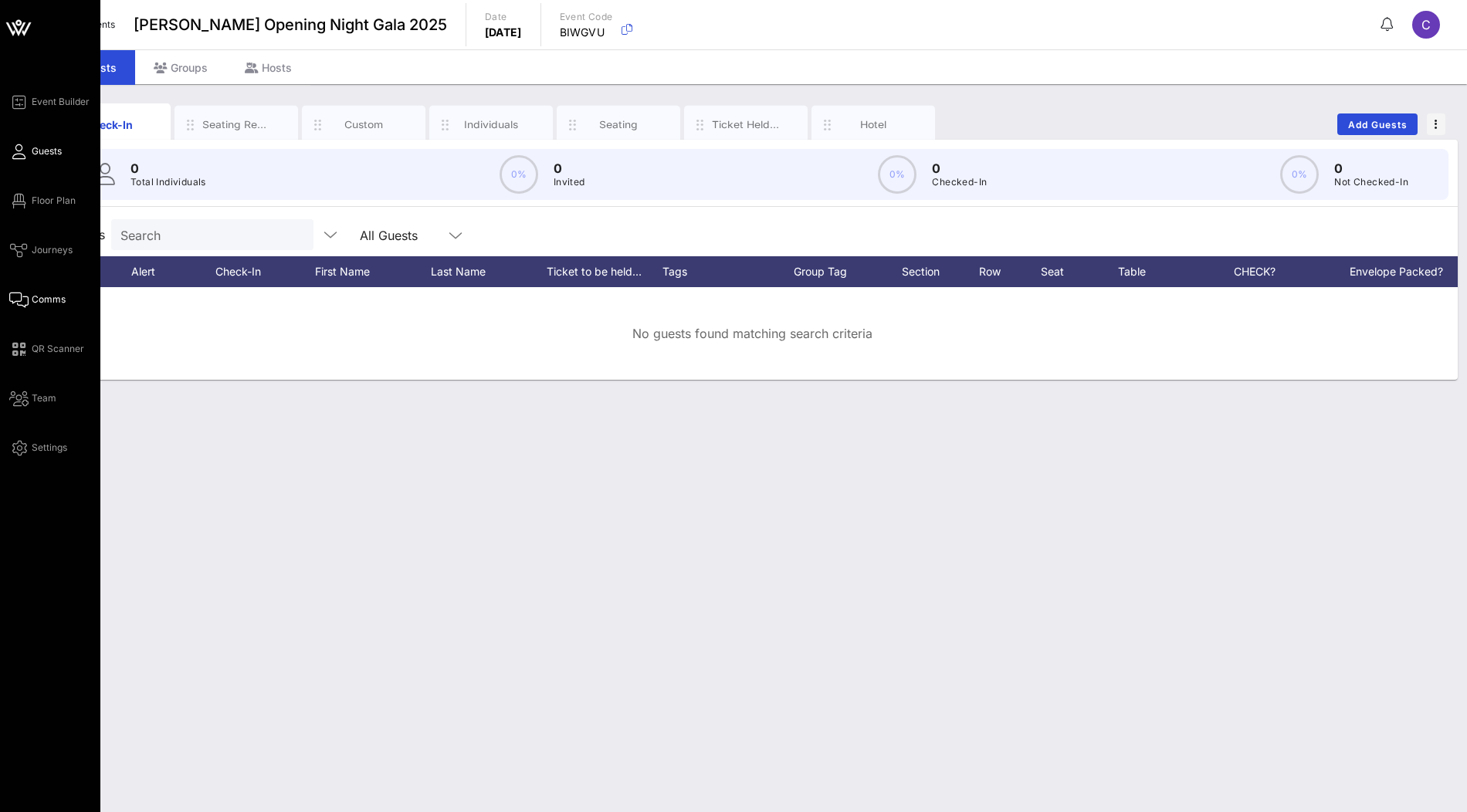
click at [39, 307] on link "Comms" at bounding box center [37, 299] width 56 height 19
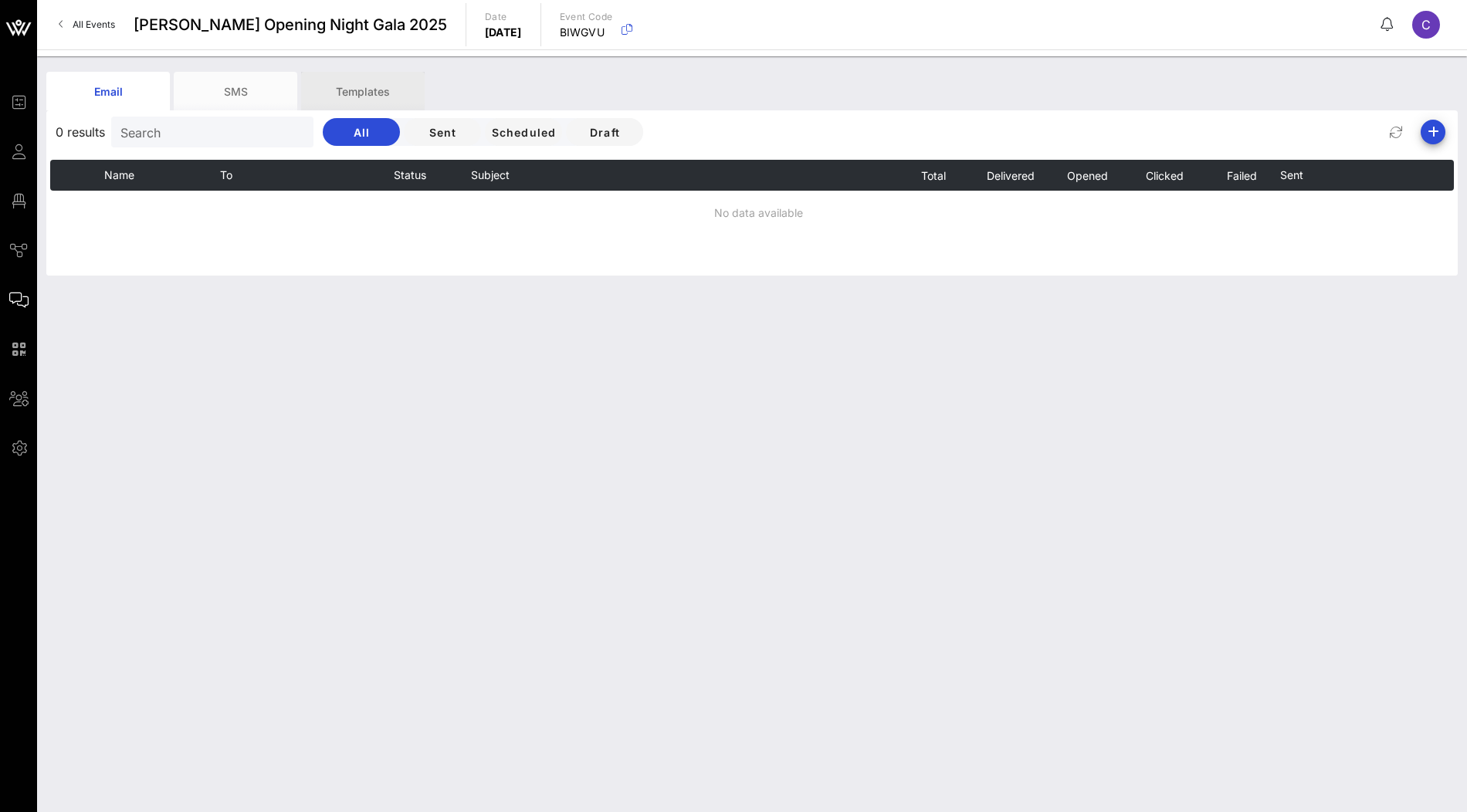
click at [382, 77] on div "Templates" at bounding box center [363, 91] width 124 height 39
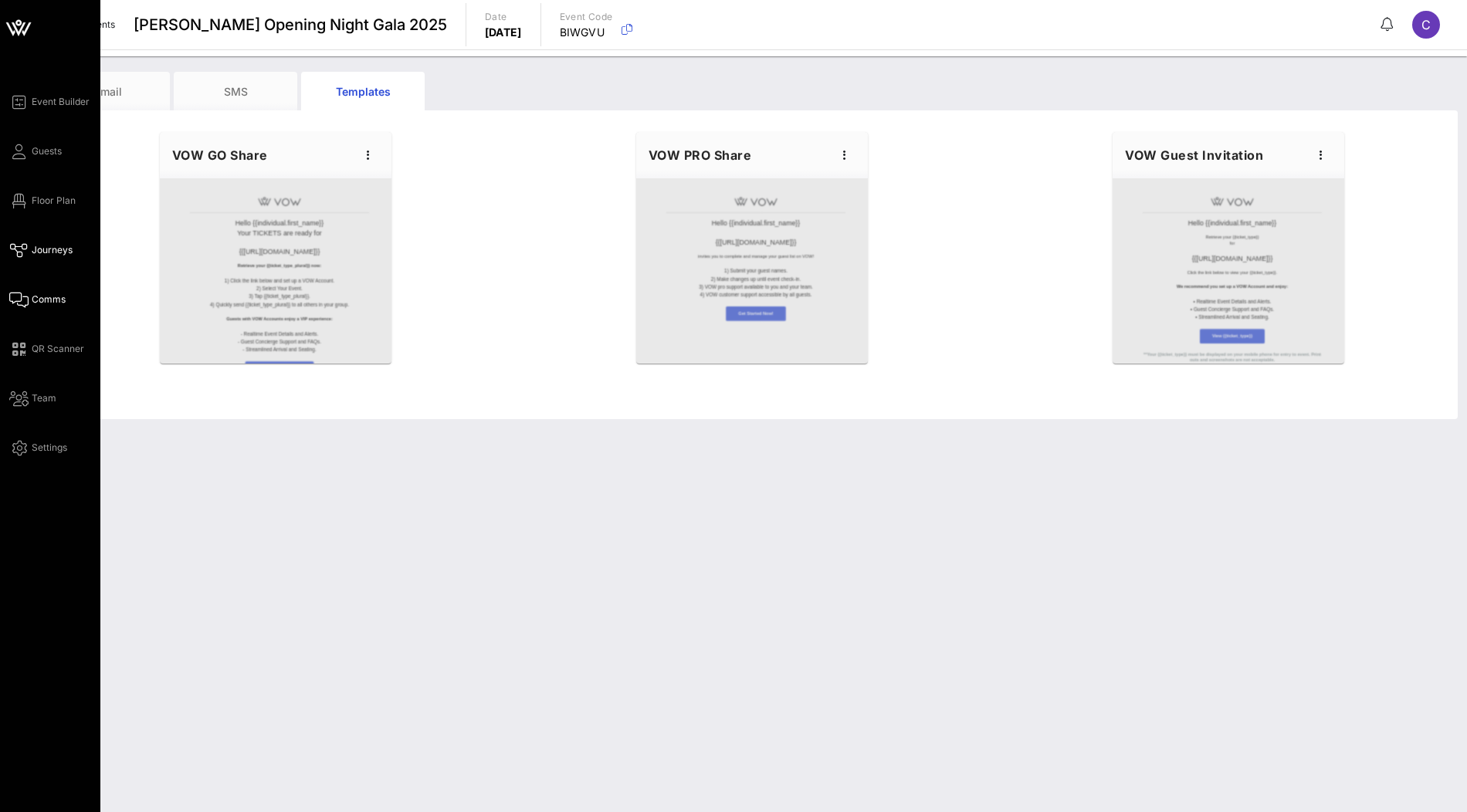
click at [38, 251] on span "Journeys" at bounding box center [52, 251] width 41 height 14
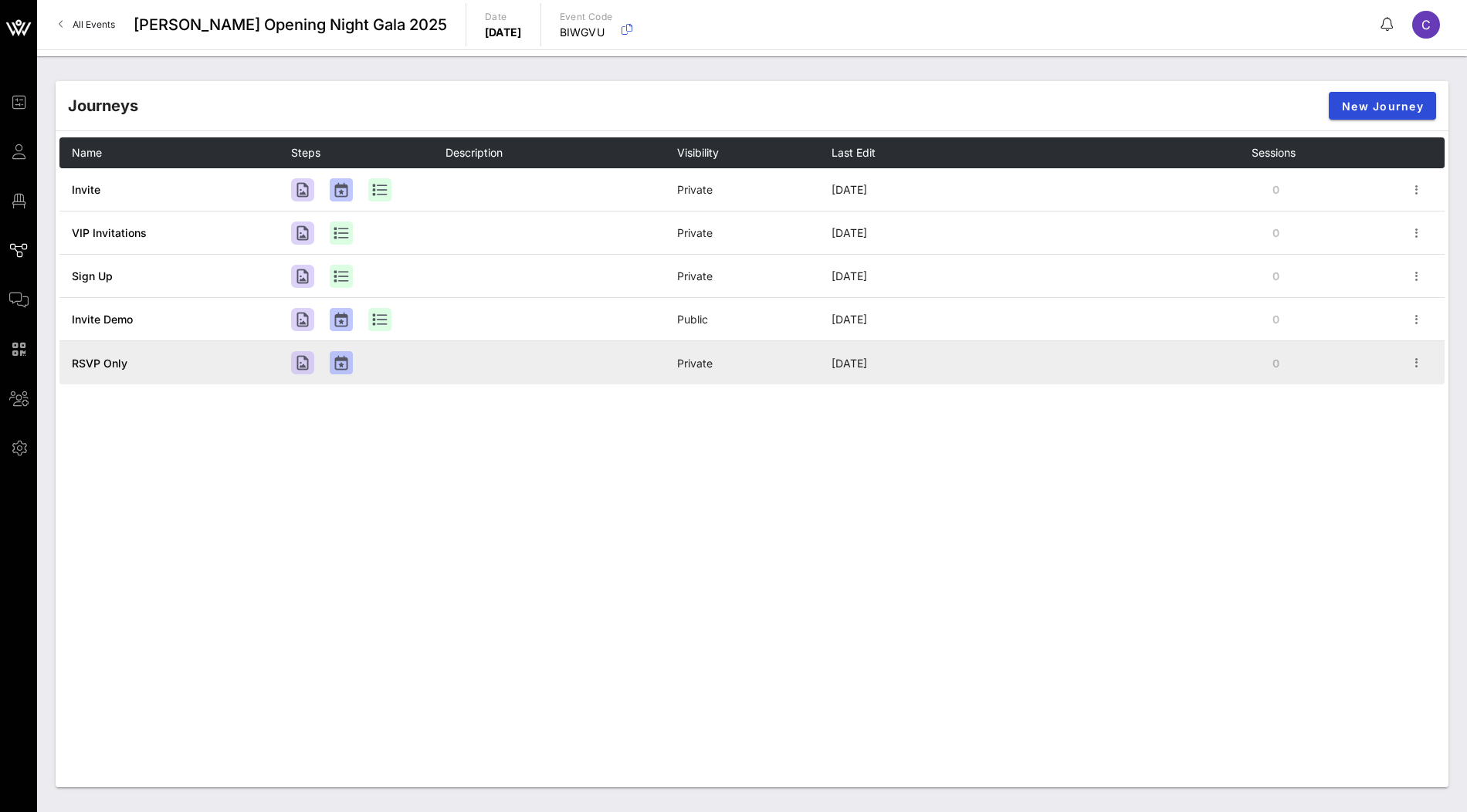
click at [103, 363] on span "RSVP Only" at bounding box center [100, 362] width 55 height 13
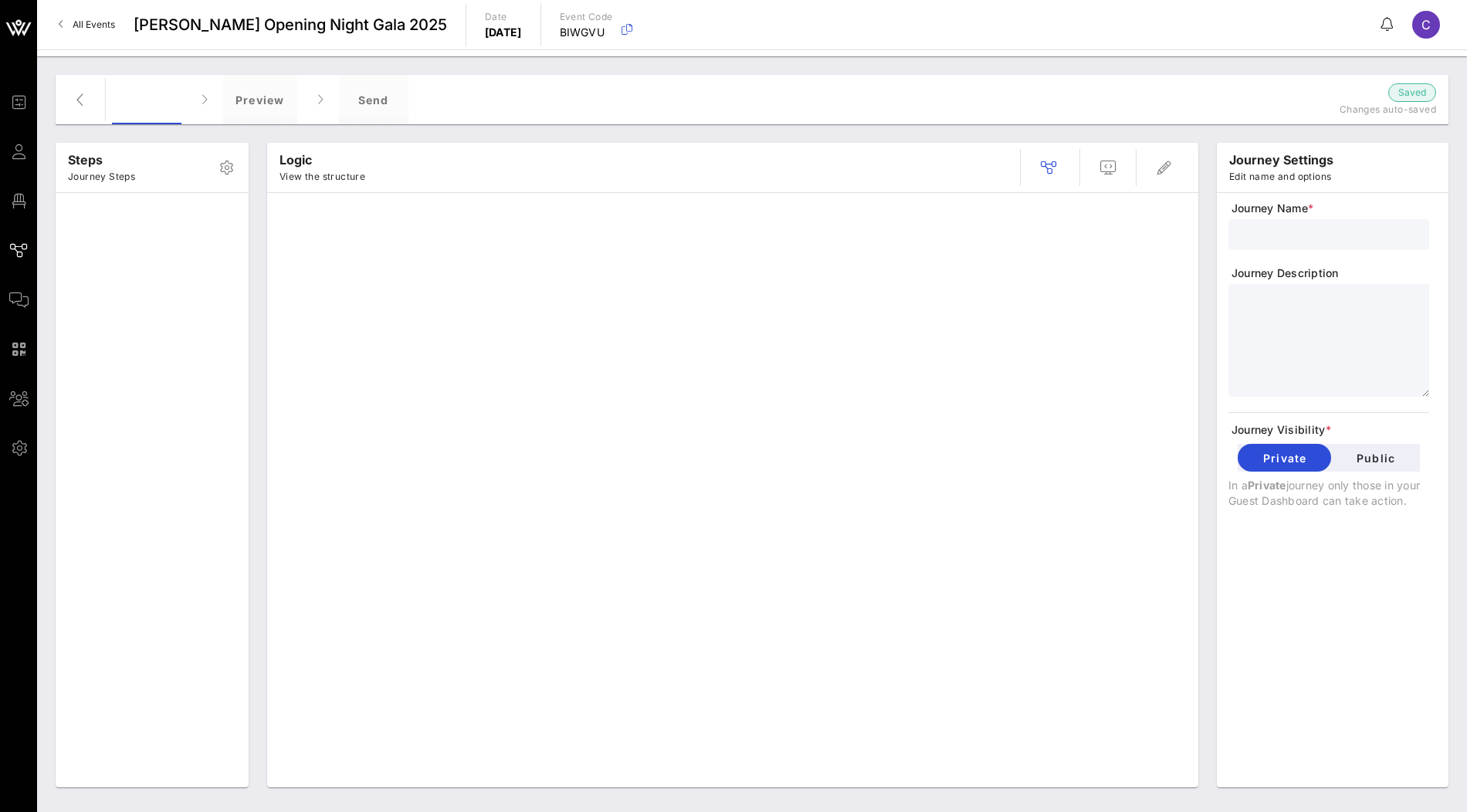
type input "RSVP Only"
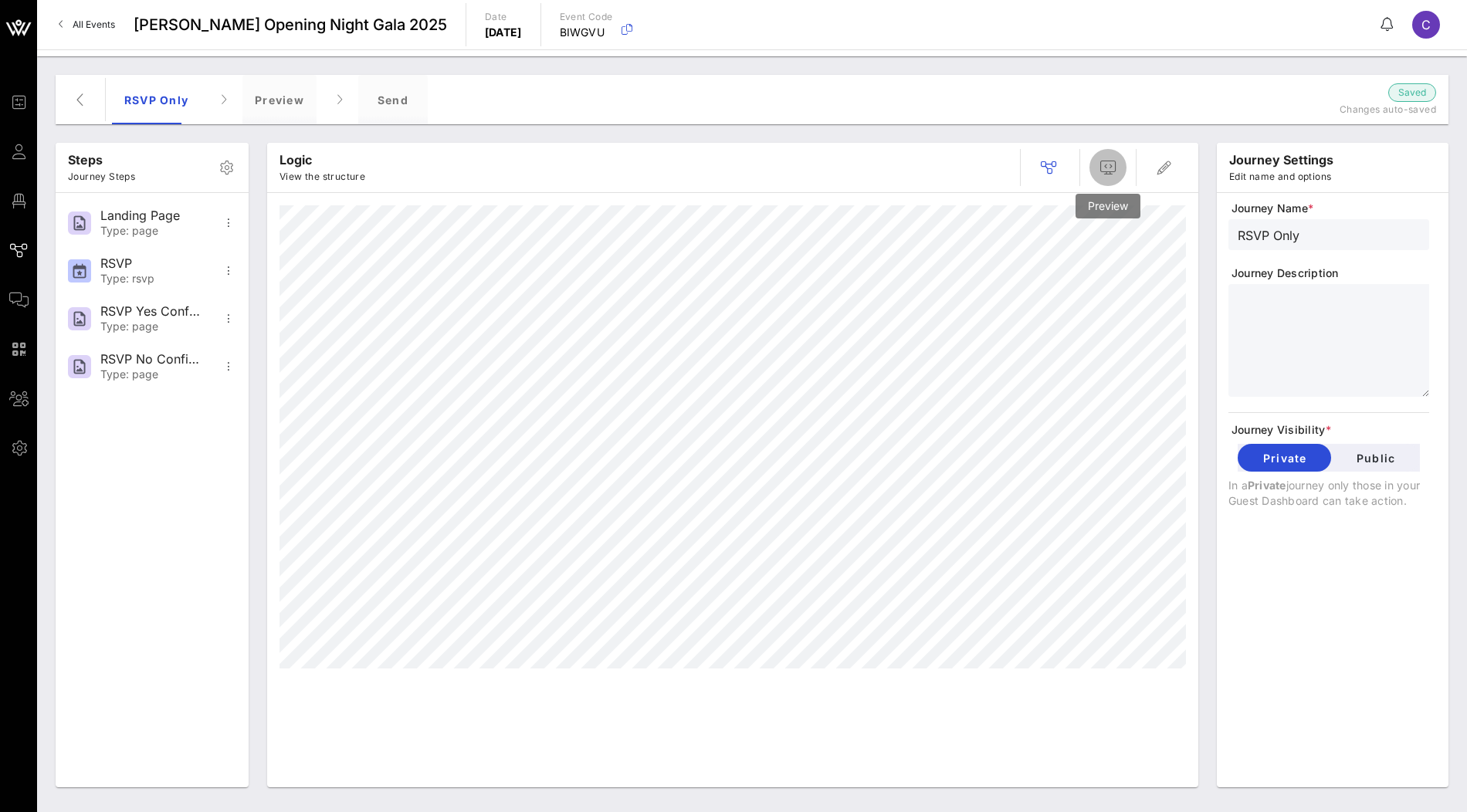
click at [1100, 159] on icon "button" at bounding box center [1108, 167] width 19 height 19
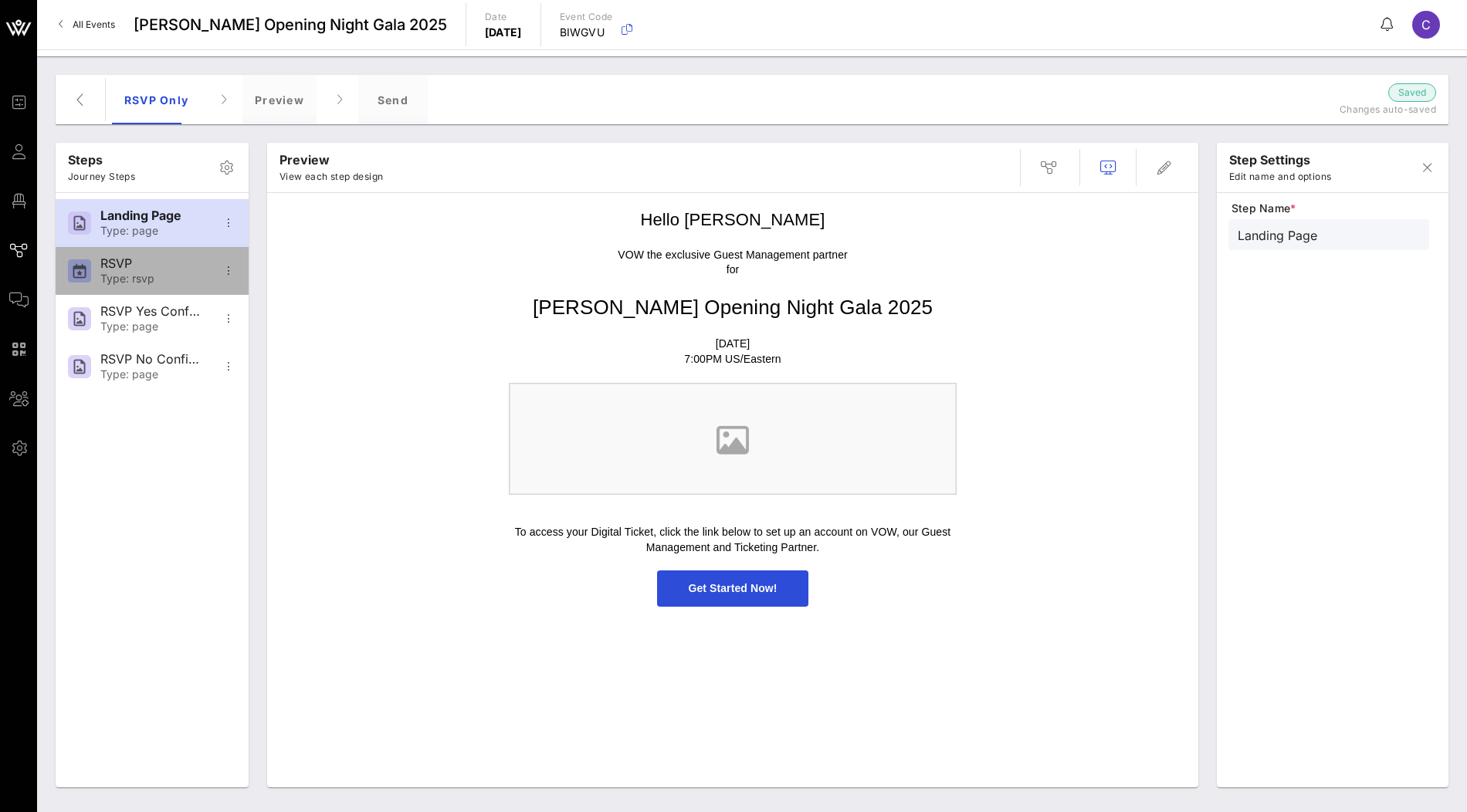
click at [187, 275] on div "Type: rsvp" at bounding box center [151, 278] width 102 height 13
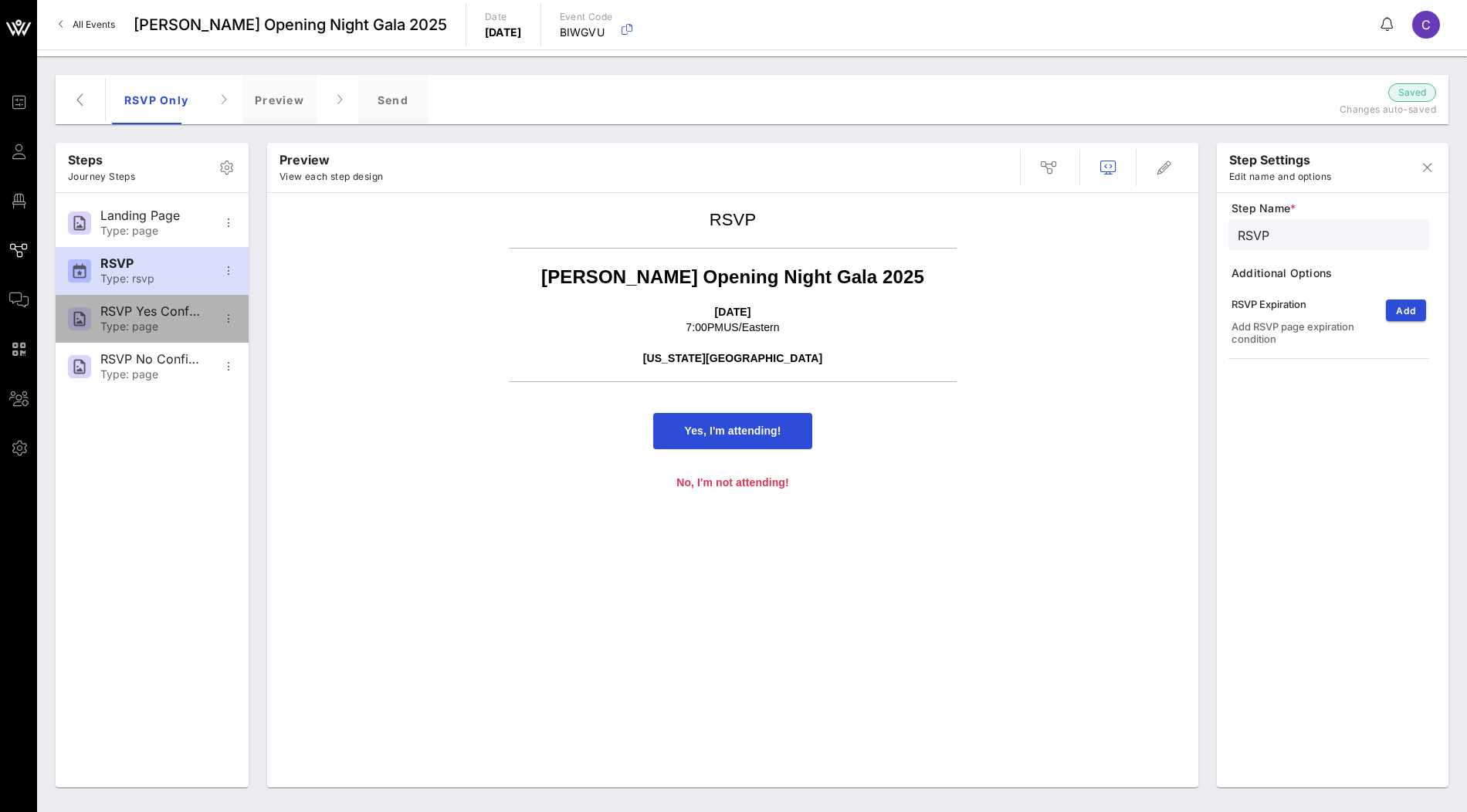
click at [159, 317] on div "RSVP Yes Confirmation" at bounding box center [151, 311] width 102 height 15
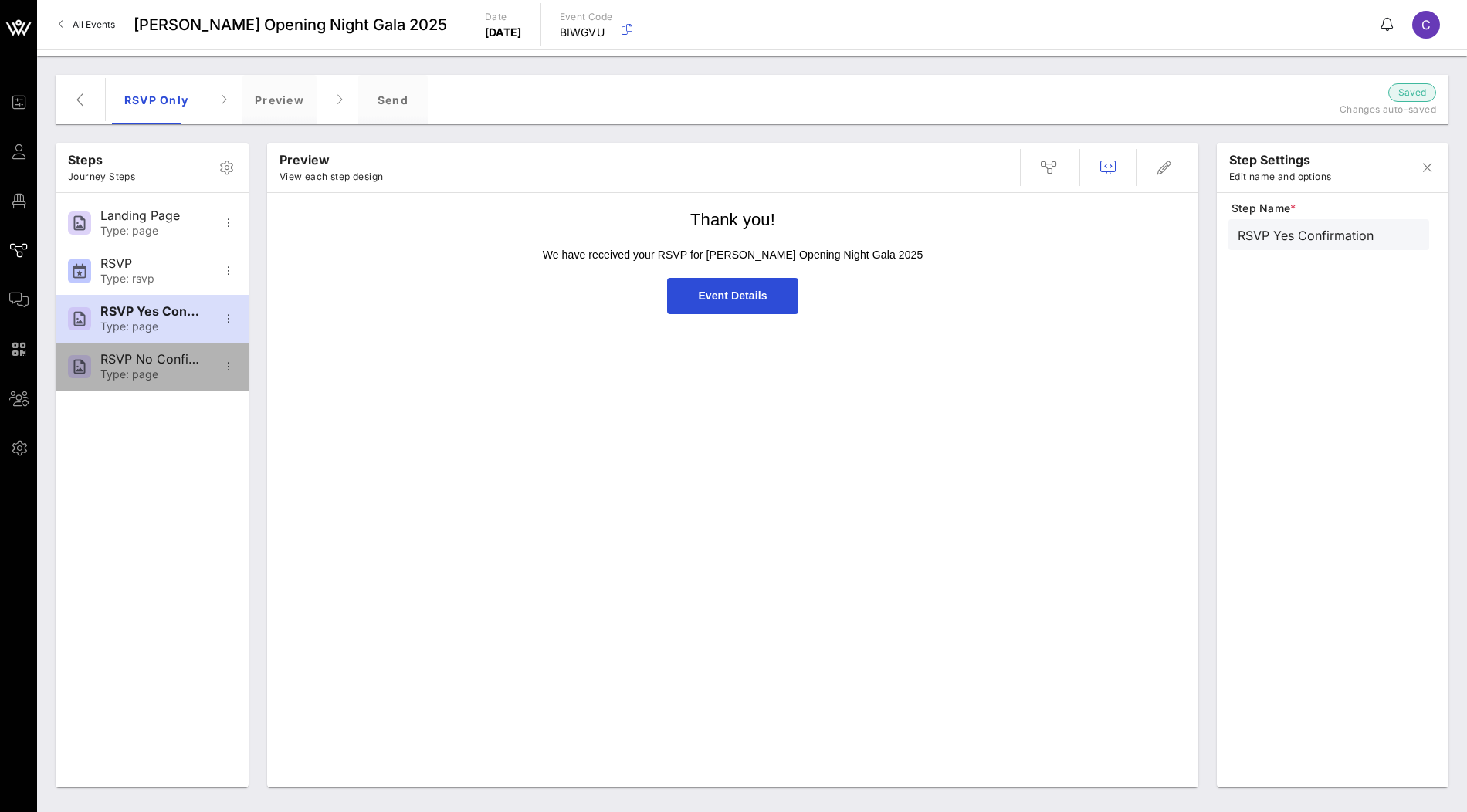
click at [154, 364] on div "RSVP No Confirmation" at bounding box center [151, 359] width 102 height 15
type input "RSVP No Confirmation"
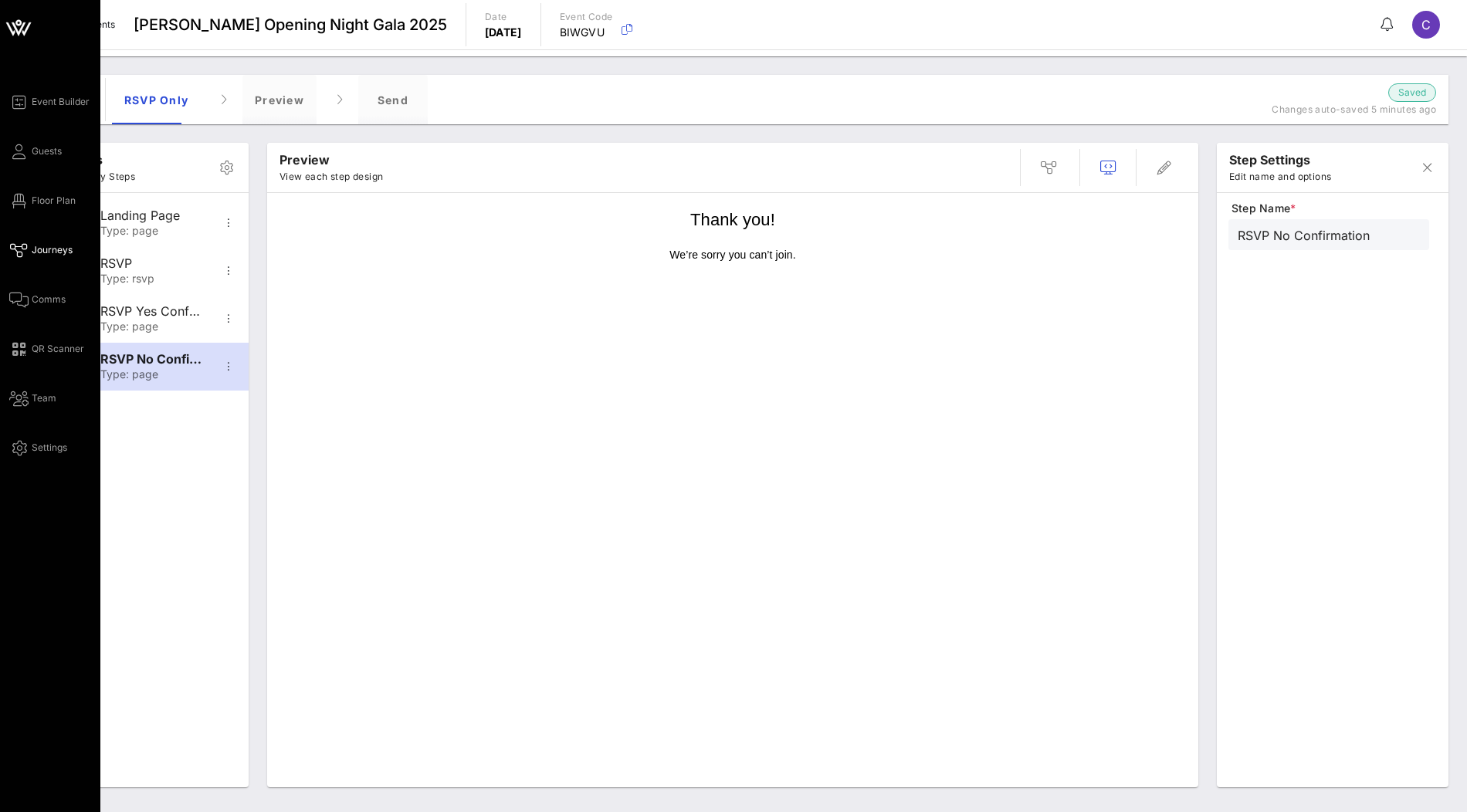
click at [29, 25] on icon at bounding box center [27, 29] width 9 height 13
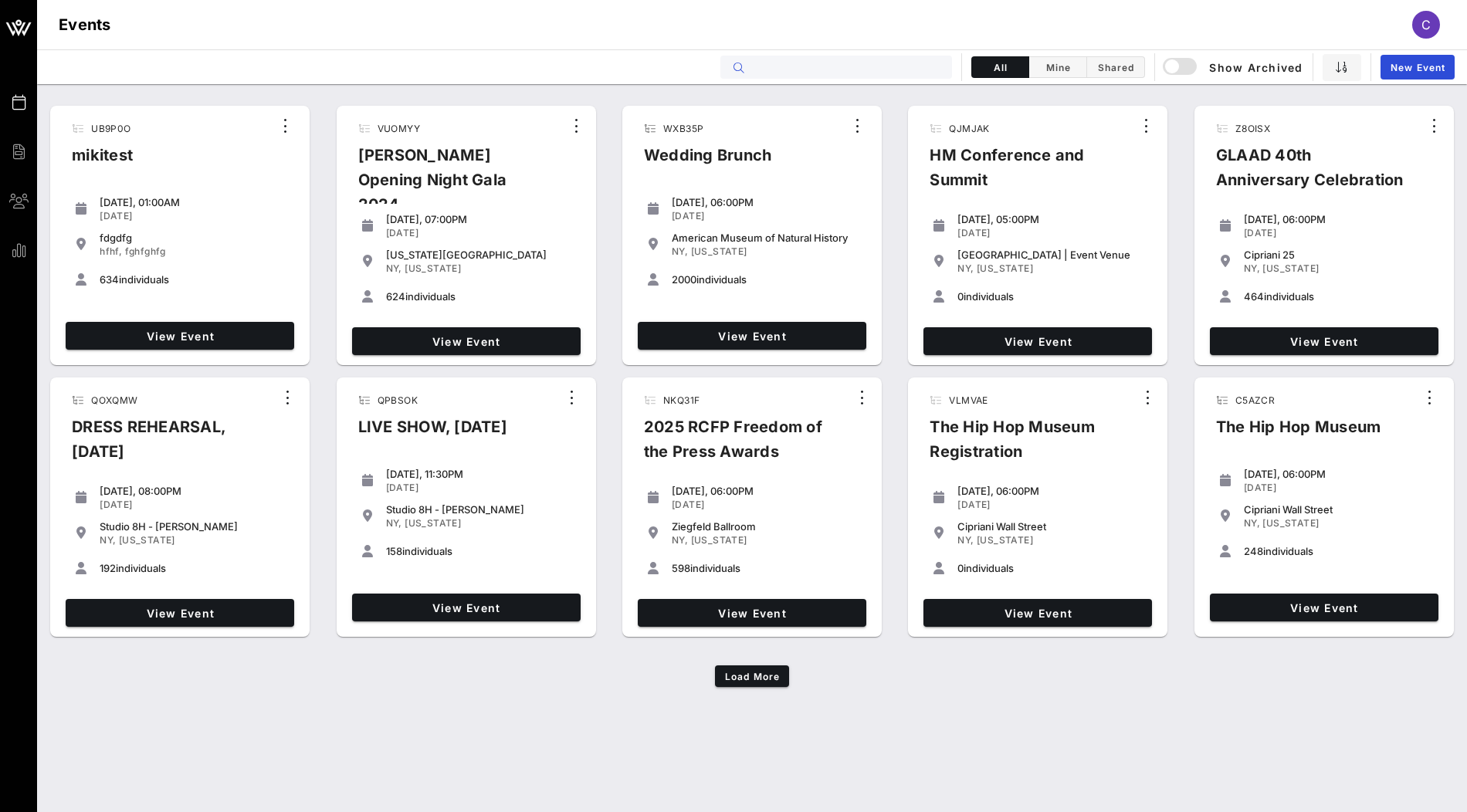
click at [889, 69] on input "text" at bounding box center [847, 67] width 191 height 20
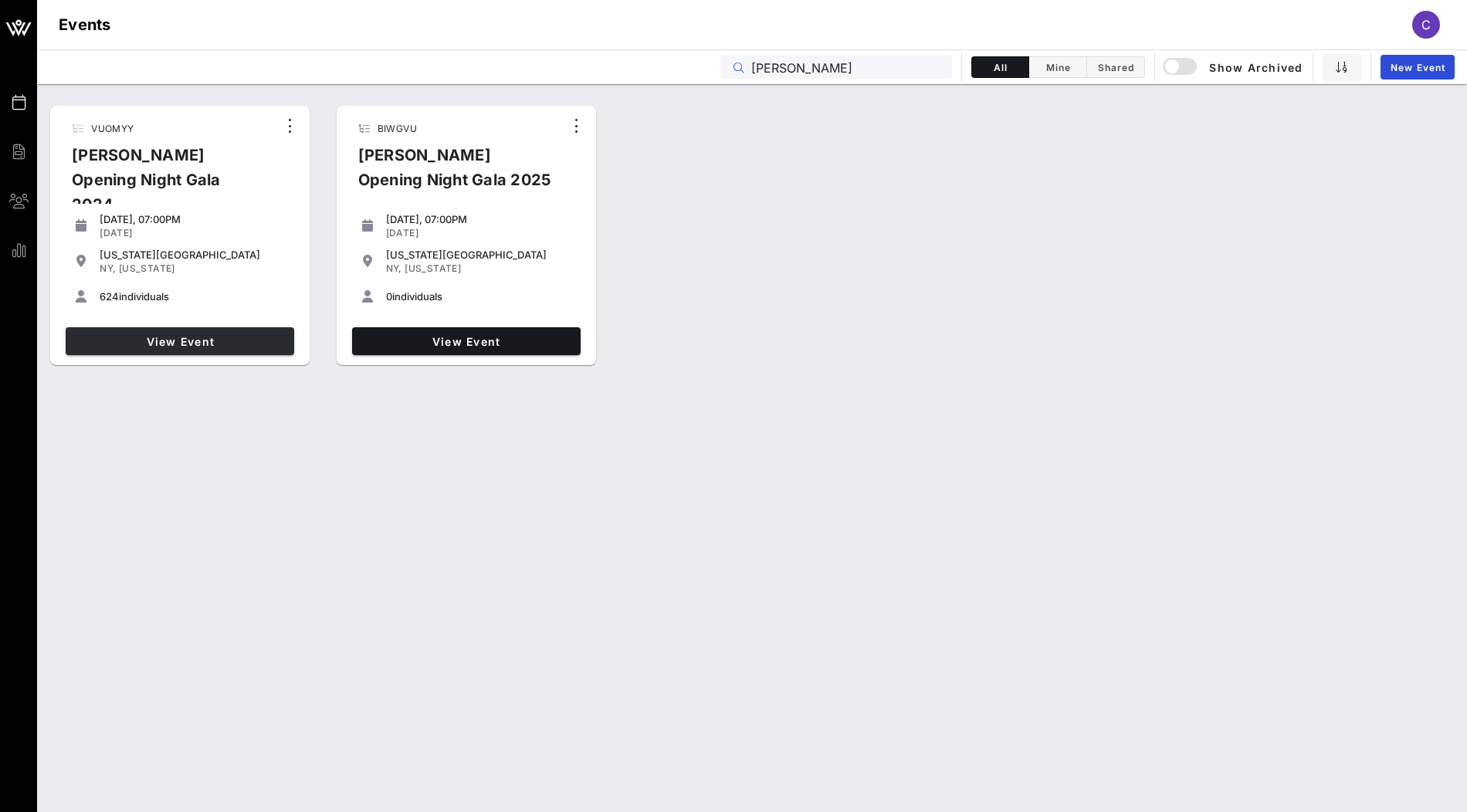
type input "ailey"
click at [157, 336] on span "View Event" at bounding box center [180, 341] width 216 height 13
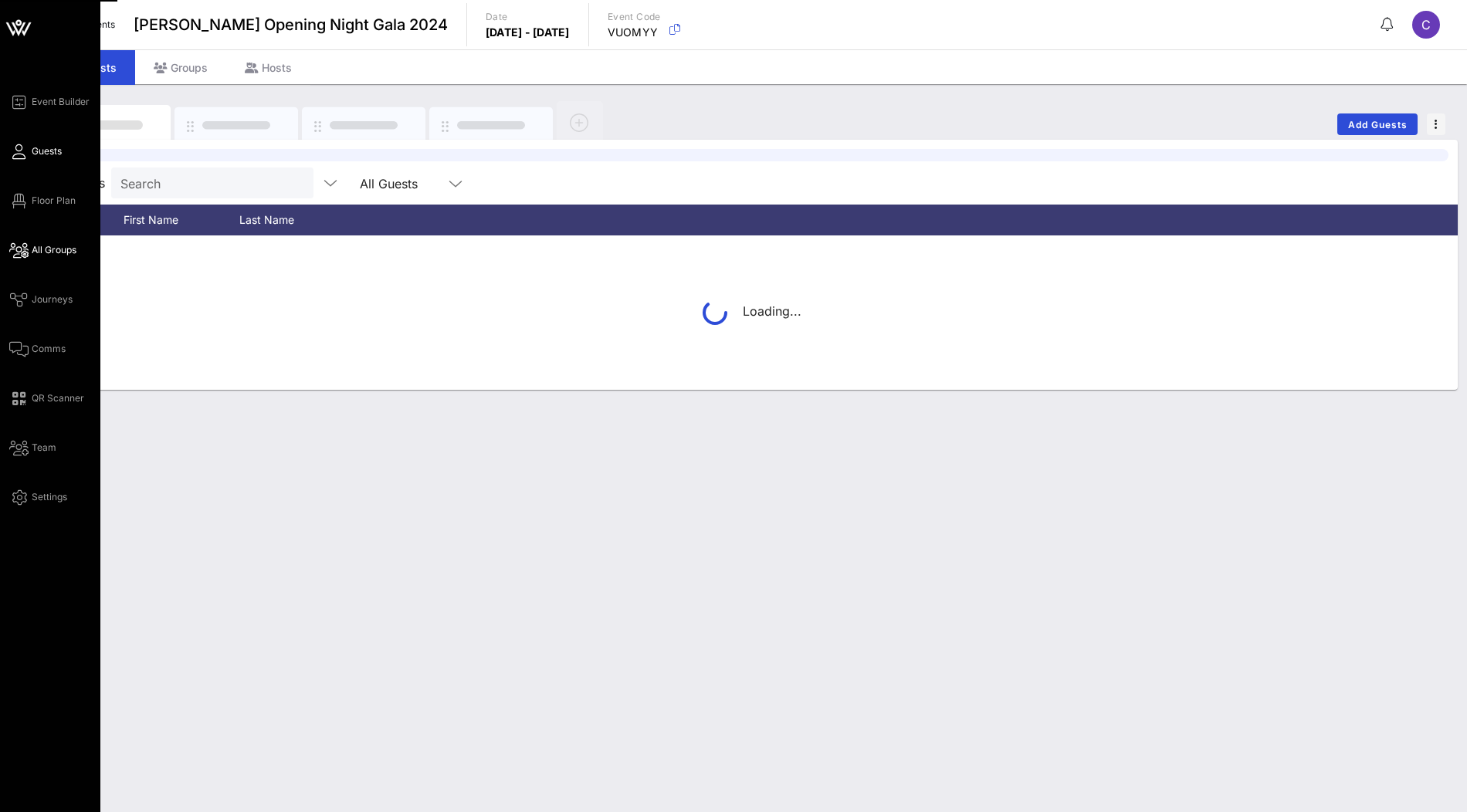
click at [59, 246] on span "All Groups" at bounding box center [53, 251] width 45 height 14
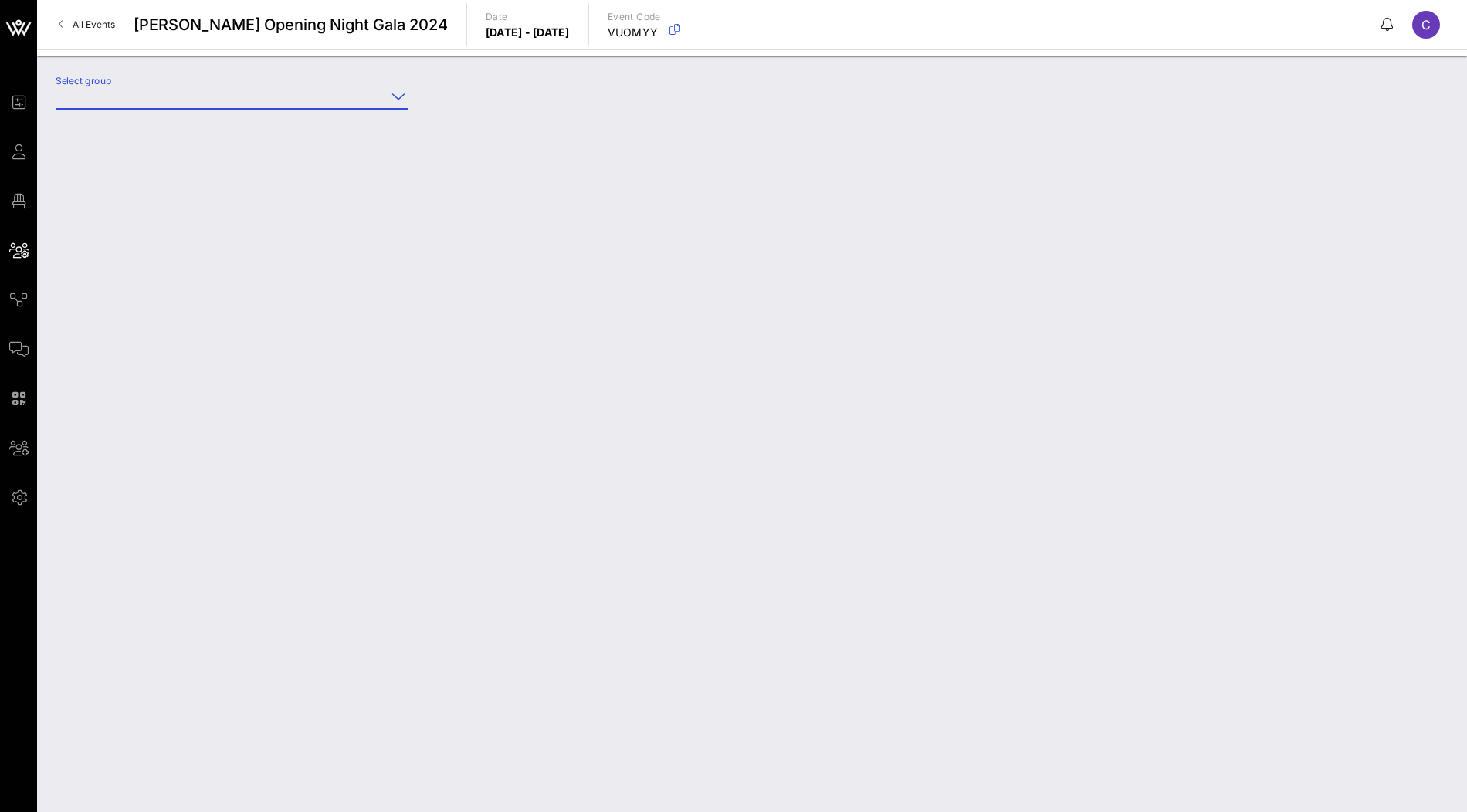
click at [303, 108] on div "Select group" at bounding box center [232, 96] width 353 height 25
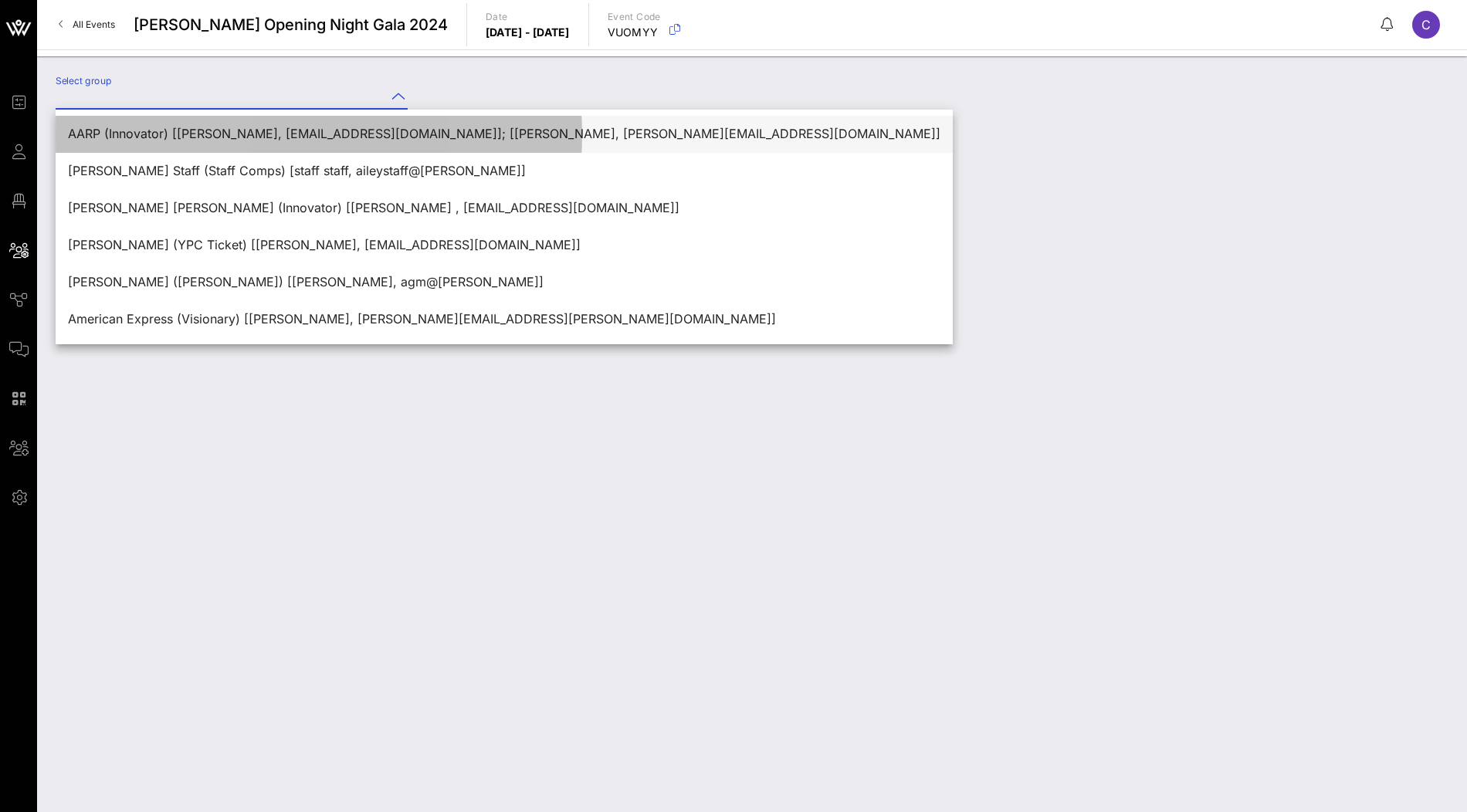
click at [293, 126] on div "AARP (Innovator) [Kristian King, kking@aarp.org]; [Shani Hosten, shosten@aarp.o…" at bounding box center [504, 135] width 873 height 34
type input "AARP (Innovator) [Kristian King, kking@aarp.org]; [Shani Hosten, shosten@aarp.o…"
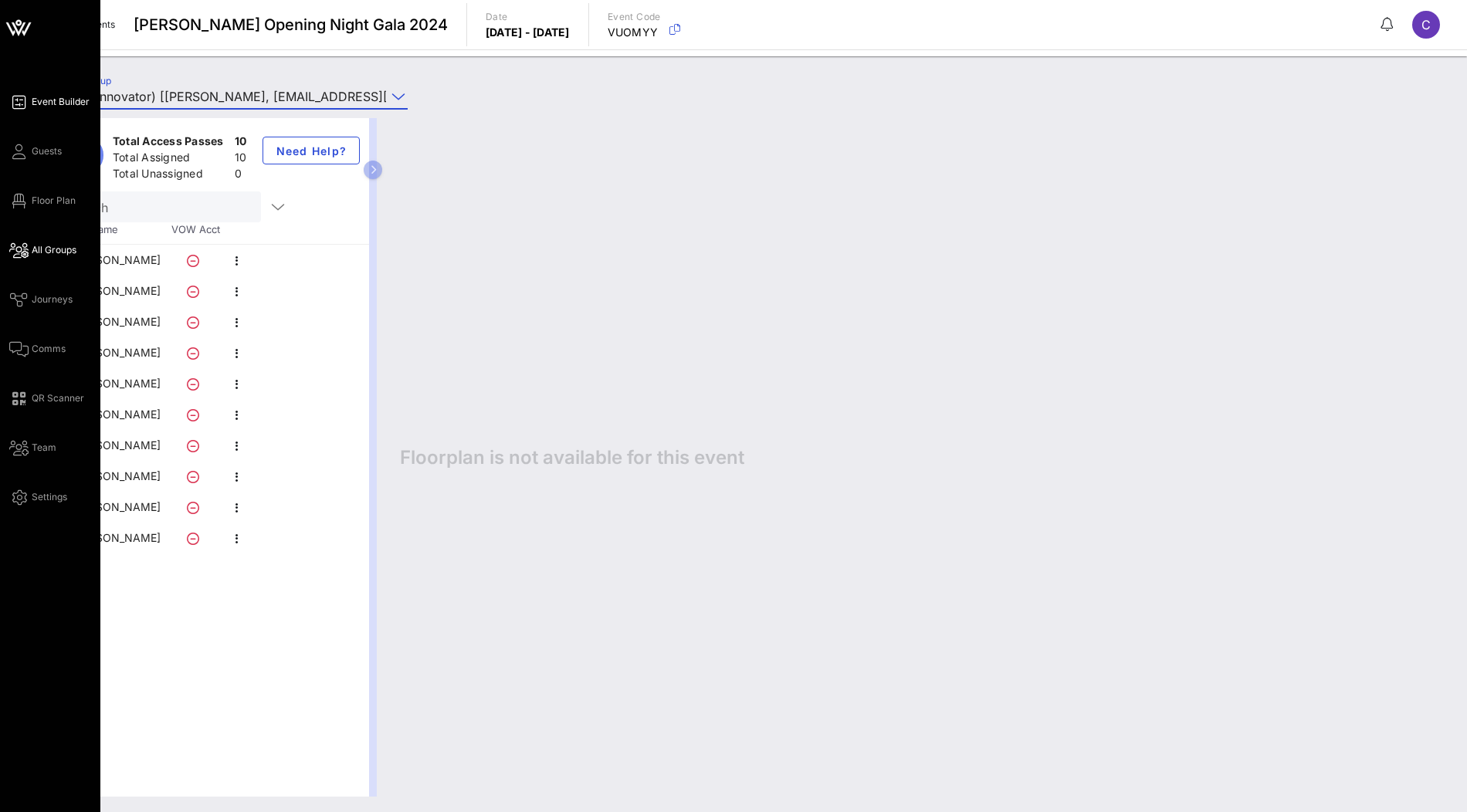
click at [48, 103] on span "Event Builder" at bounding box center [60, 102] width 57 height 14
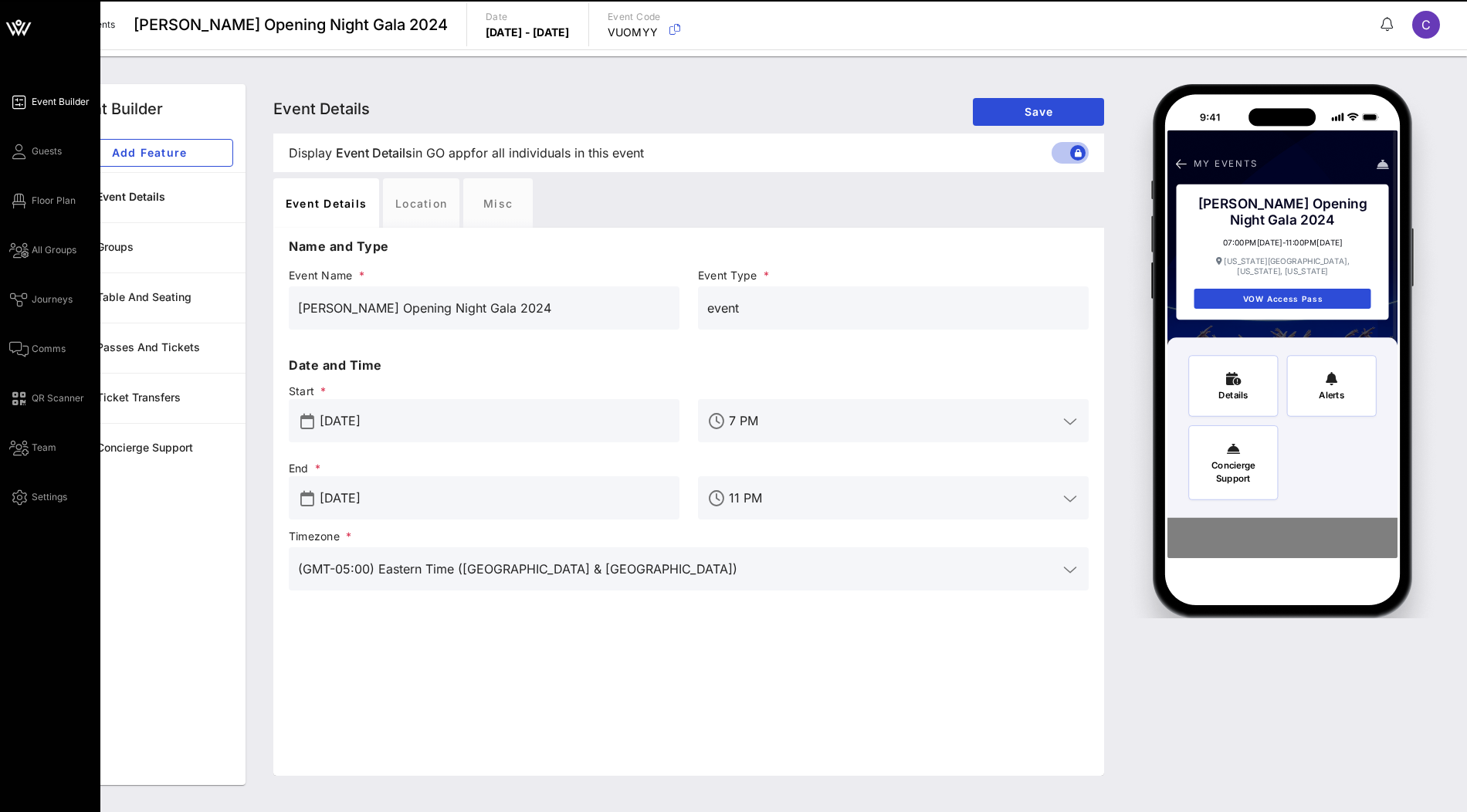
click at [9, 22] on icon at bounding box center [18, 27] width 37 height 37
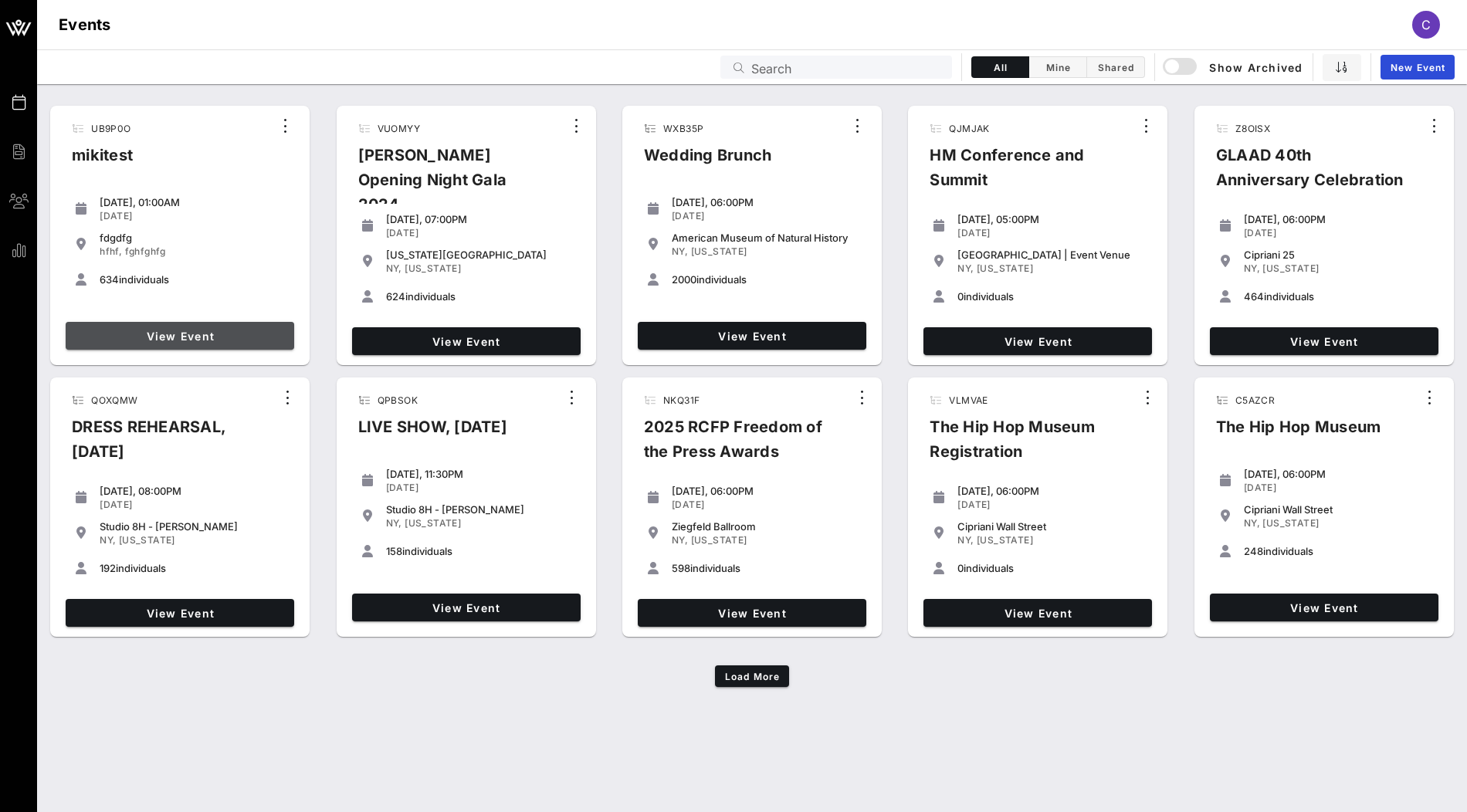
click at [173, 326] on link "View Event" at bounding box center [179, 336] width 229 height 28
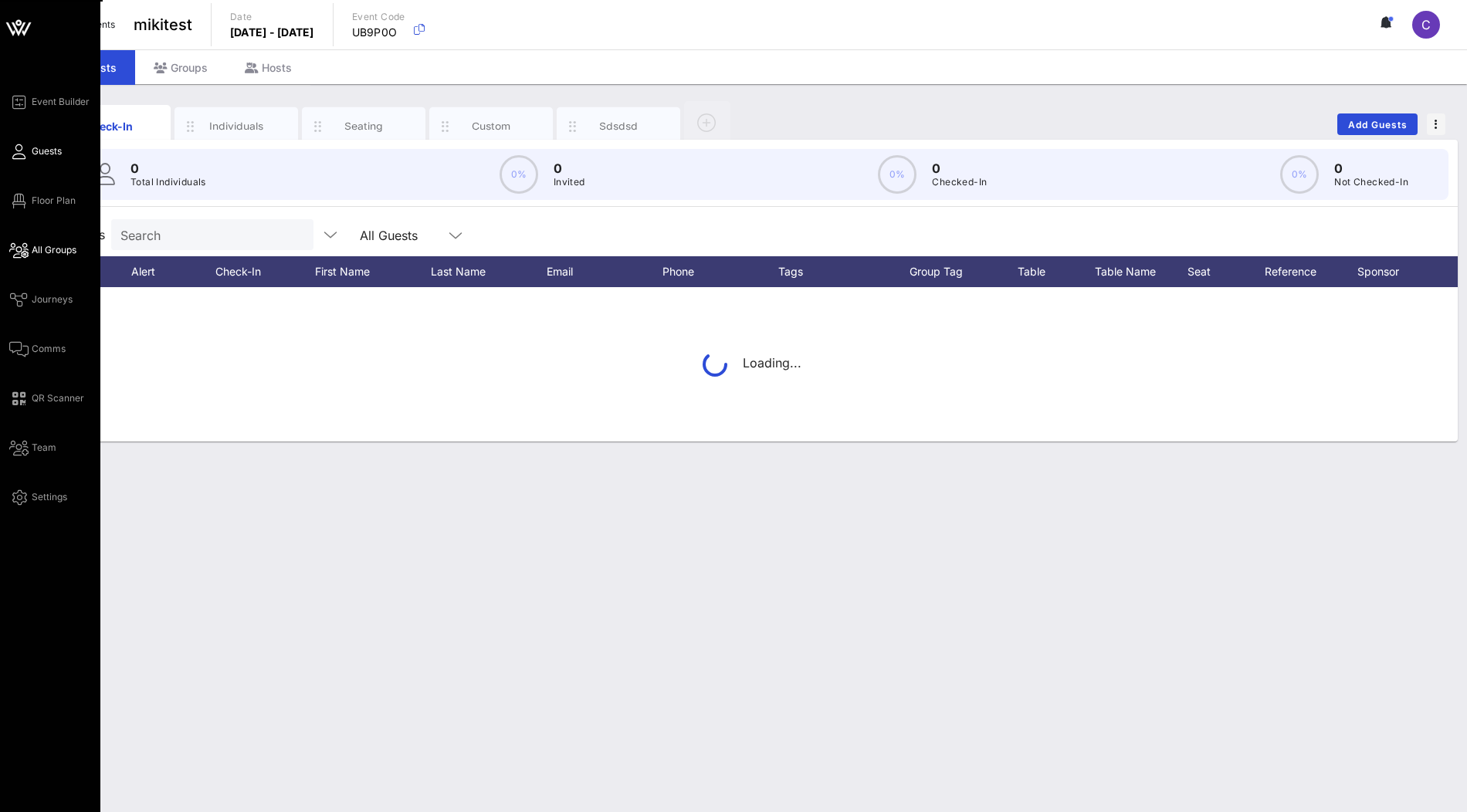
click at [55, 257] on link "All Groups" at bounding box center [43, 250] width 67 height 19
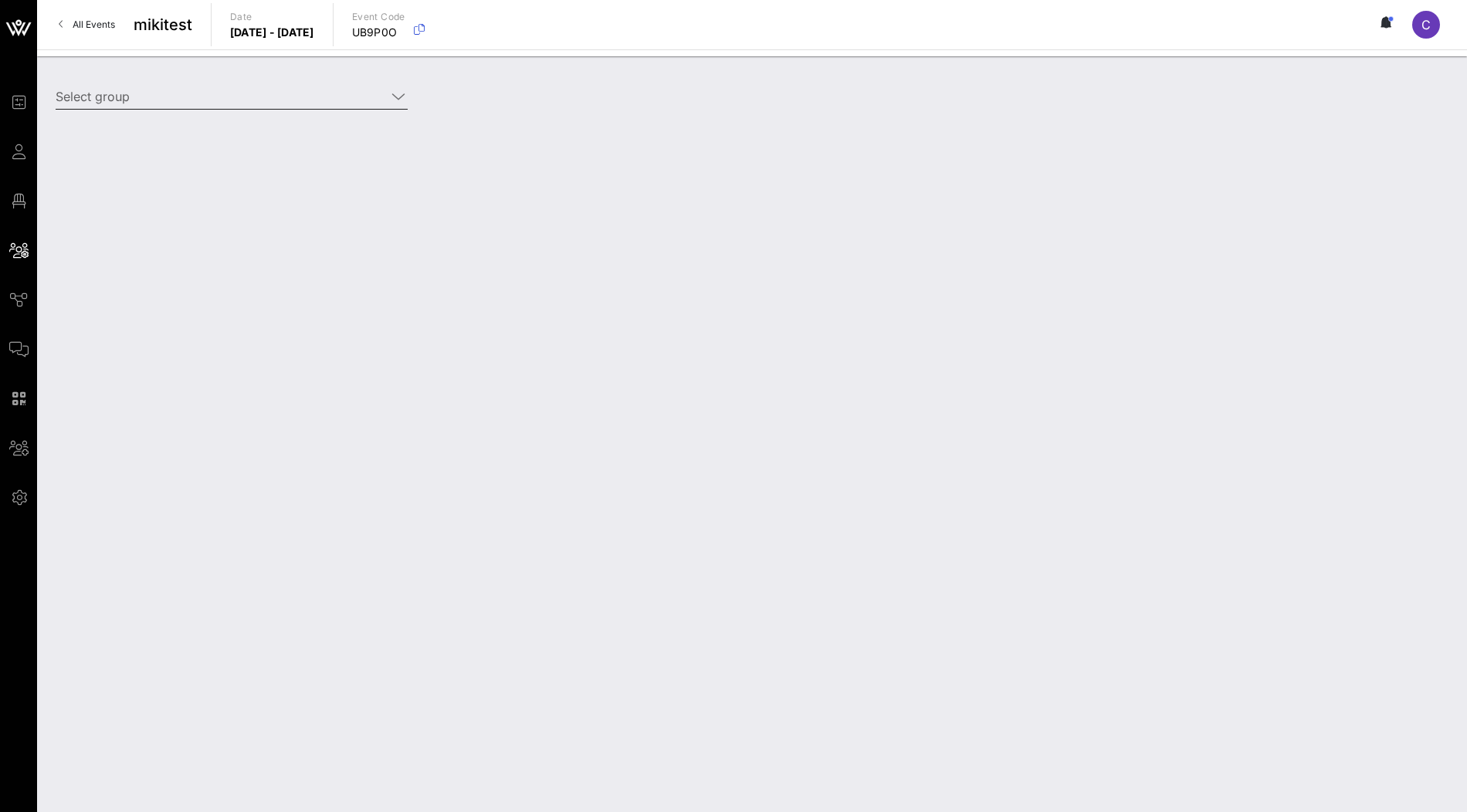
click at [251, 102] on input "Select group" at bounding box center [221, 96] width 331 height 25
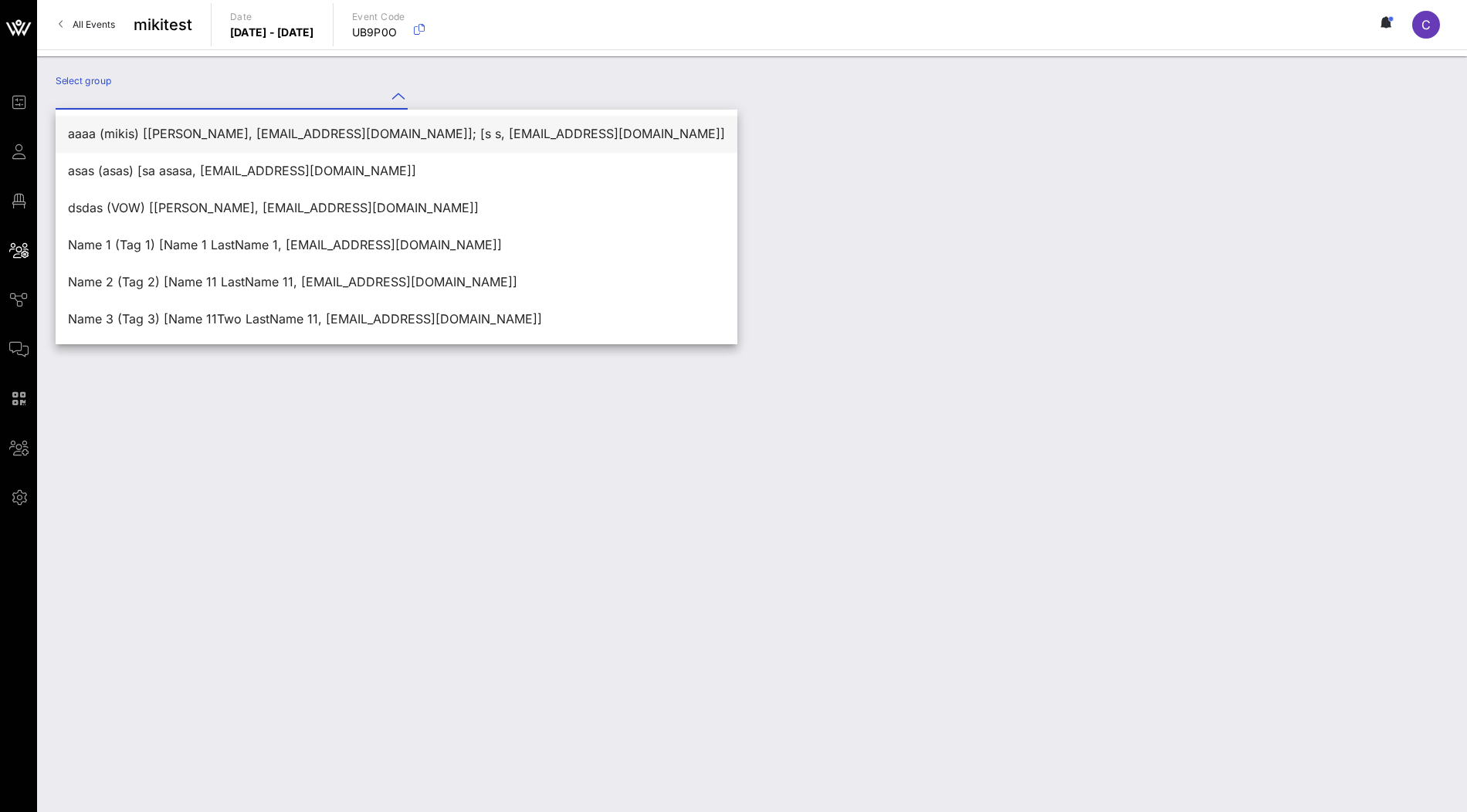
click at [240, 130] on div "aaaa (mikis) [Miki Szabo, szabomikierno@gmail.com]; [s s, 1juli.drozde.nko@gmai…" at bounding box center [397, 134] width 658 height 15
type input "aaaa (mikis) [Miki Szabo, szabomikierno@gmail.com]; [s s, 1juli.drozde.nko@gmai…"
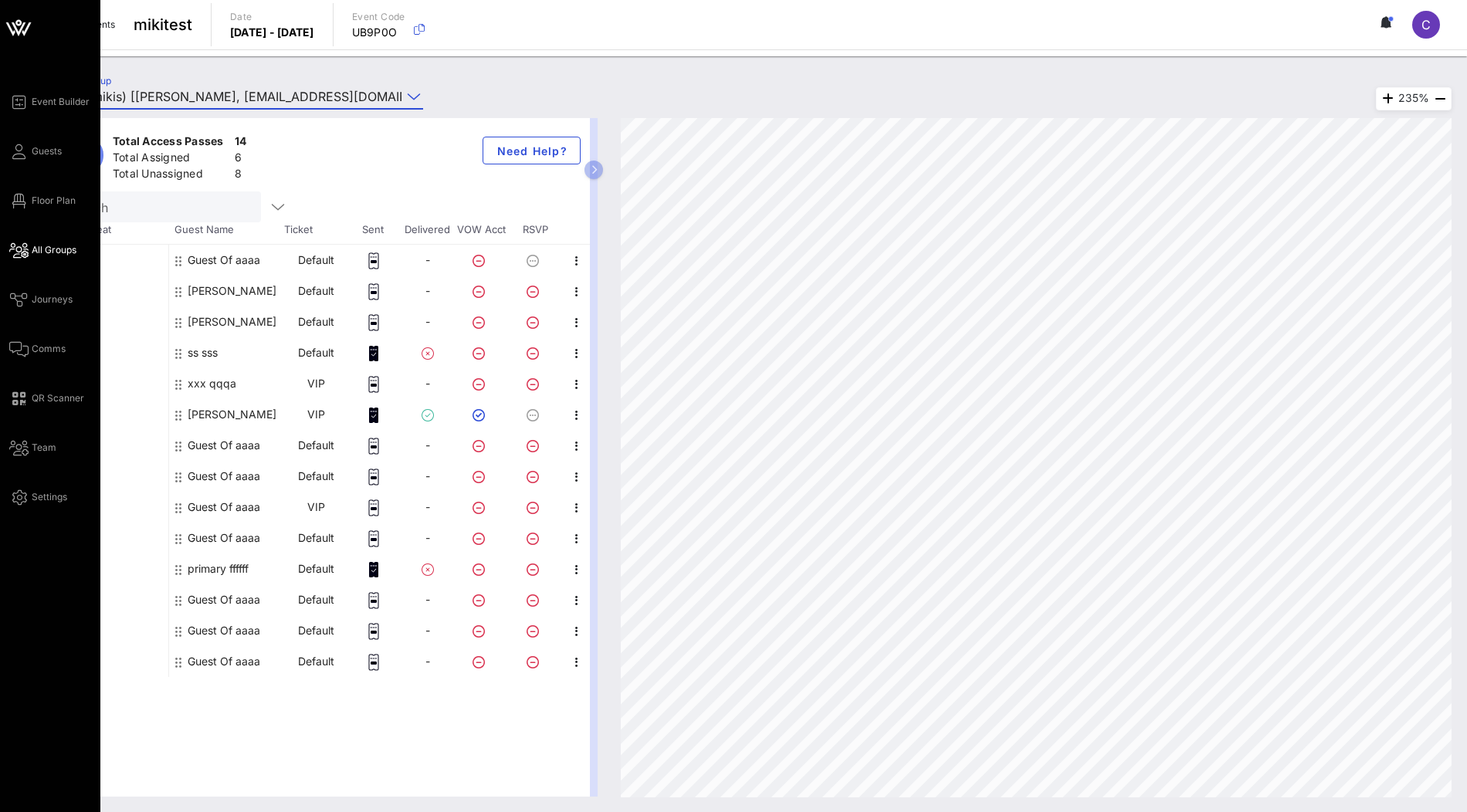
click at [13, 28] on icon at bounding box center [18, 27] width 37 height 37
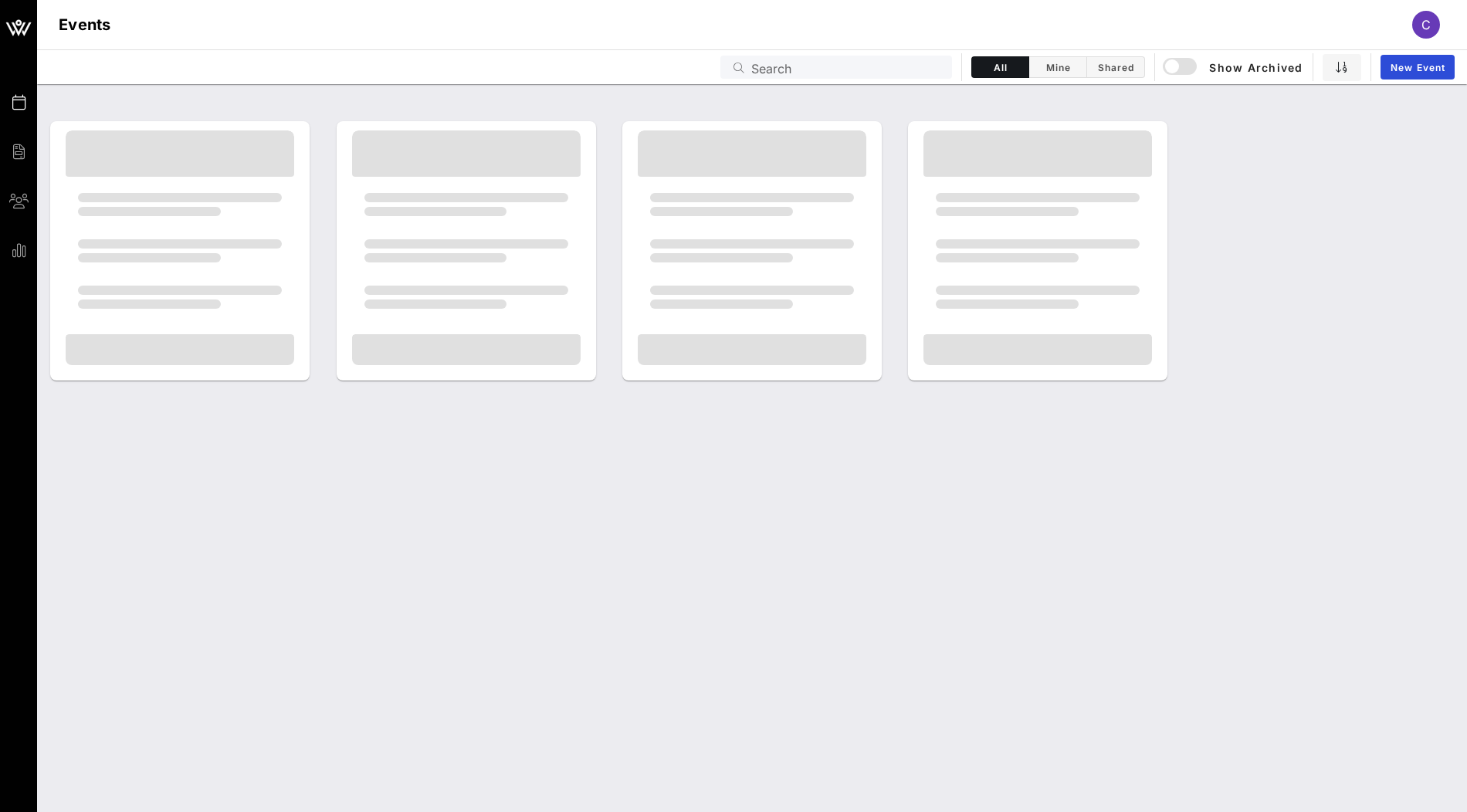
click at [861, 72] on input "Search" at bounding box center [847, 67] width 191 height 20
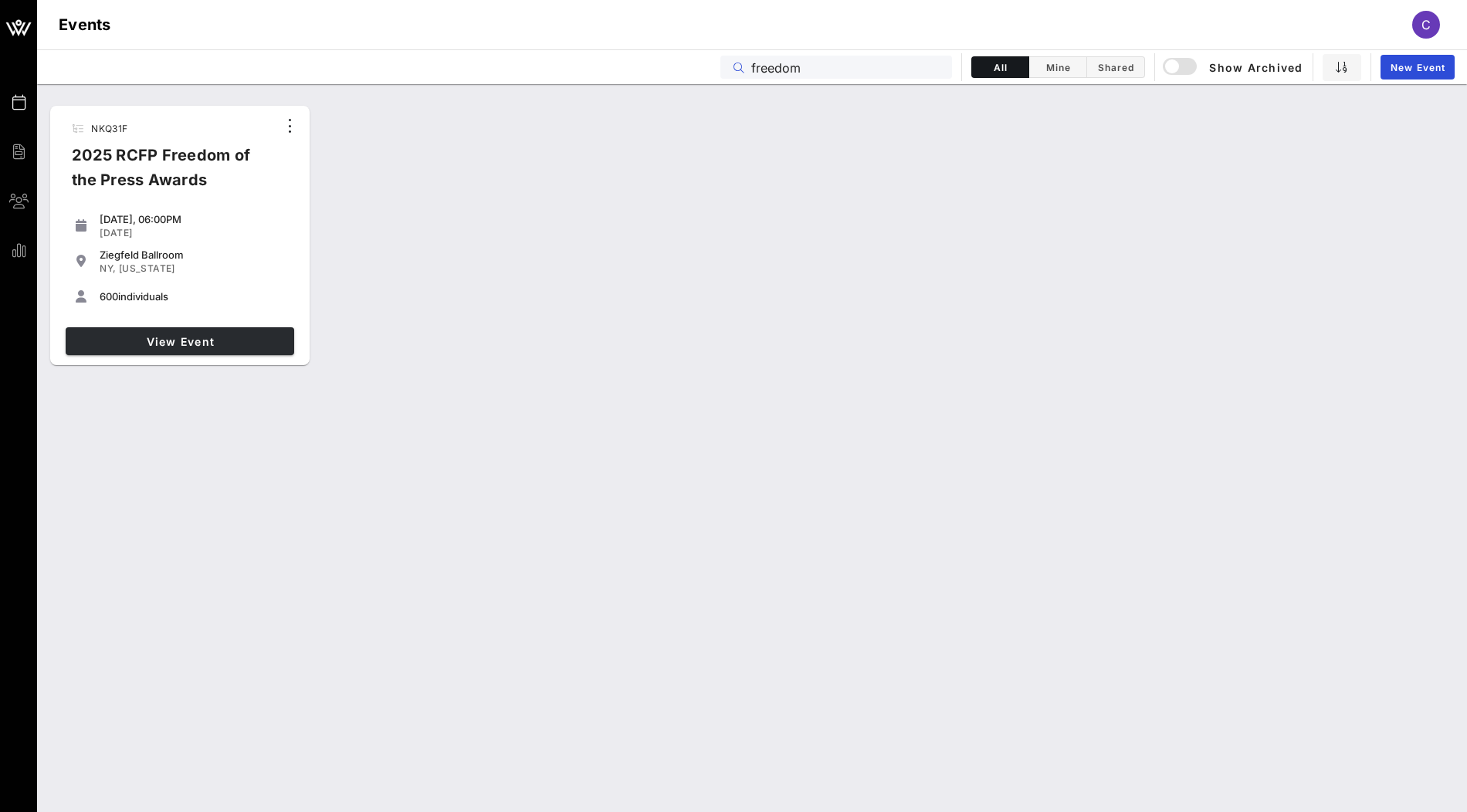
type input "freedom"
click at [244, 343] on span "View Event" at bounding box center [180, 341] width 216 height 13
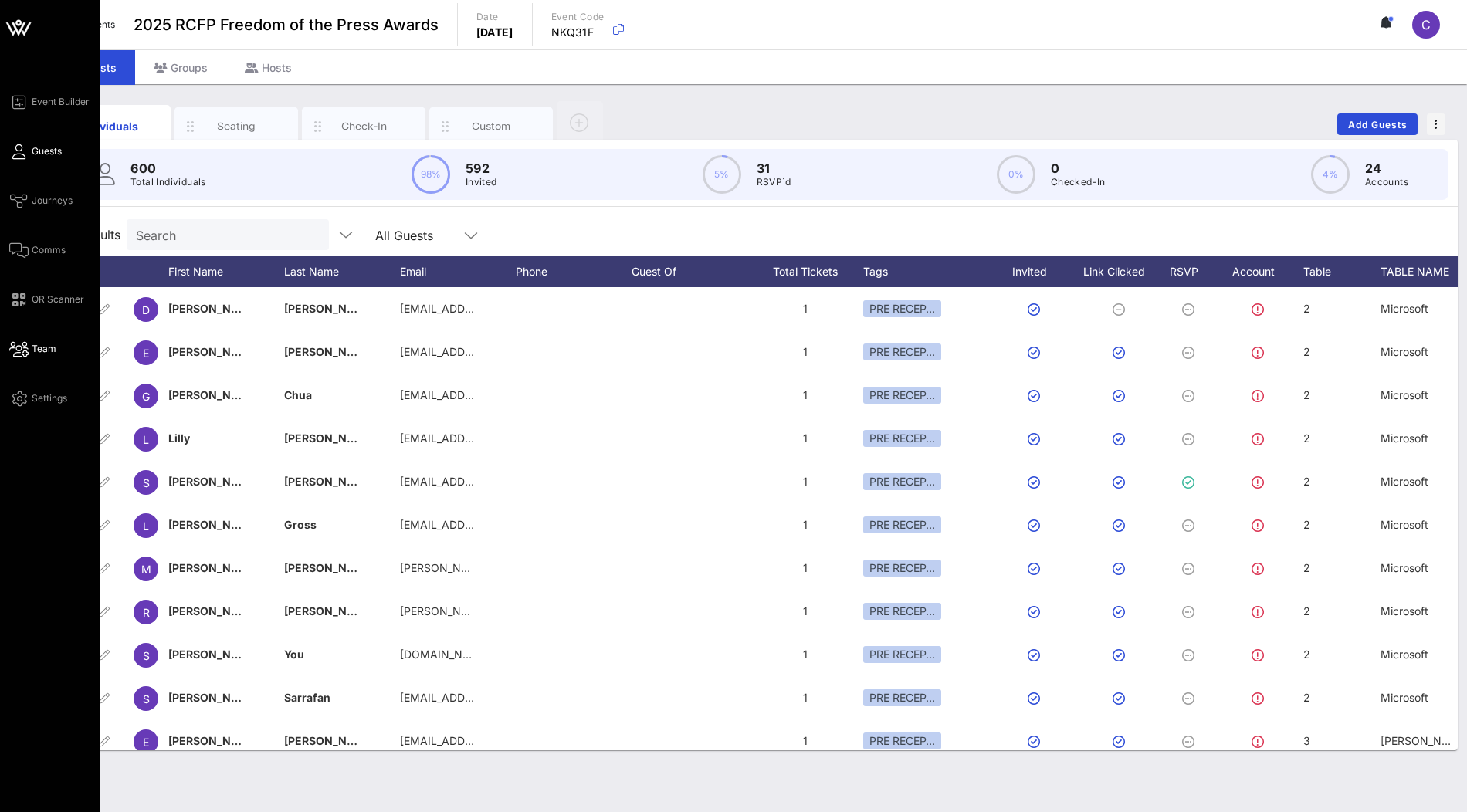
click at [34, 346] on span "Team" at bounding box center [44, 349] width 25 height 14
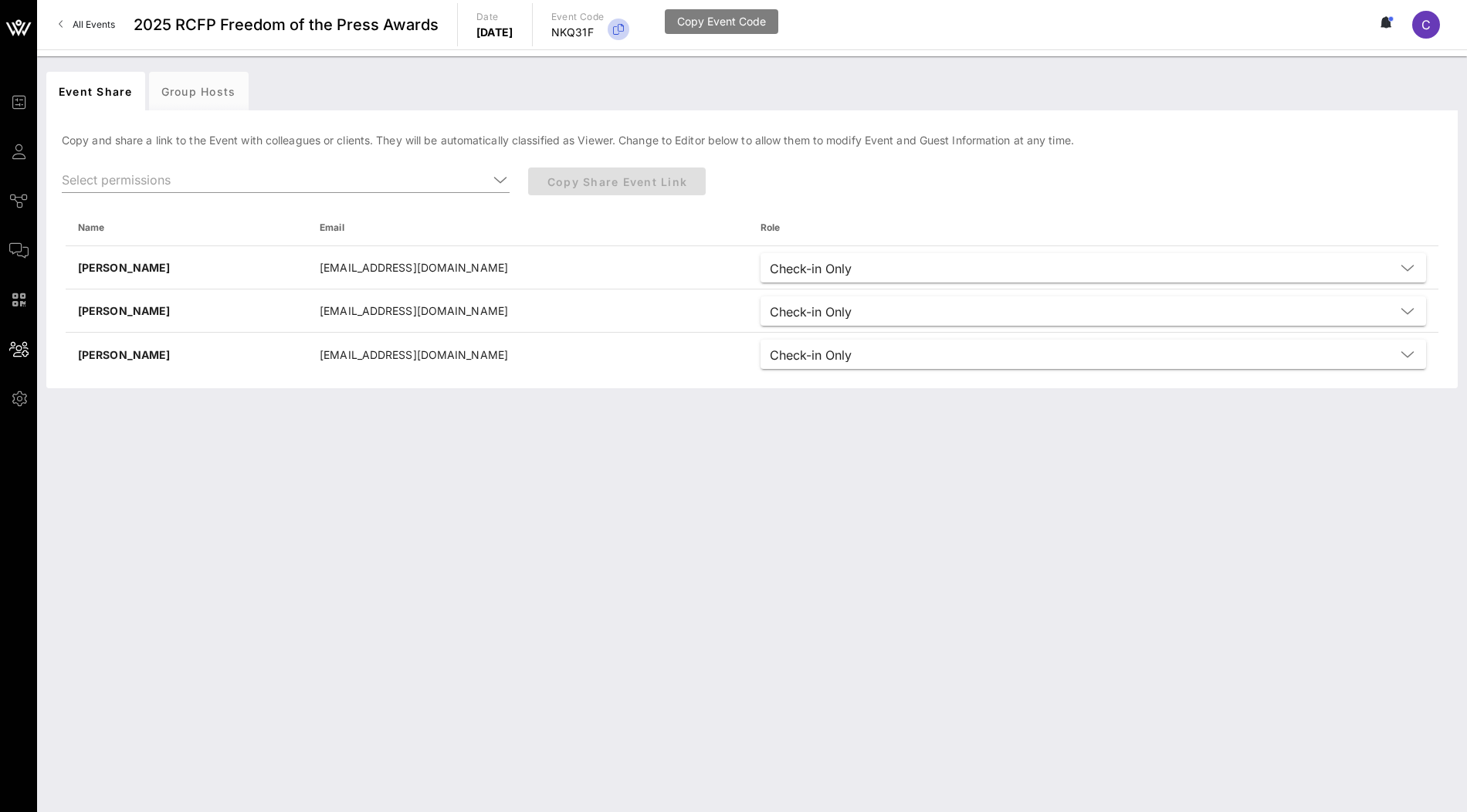
click at [628, 33] on icon "button" at bounding box center [618, 29] width 19 height 19
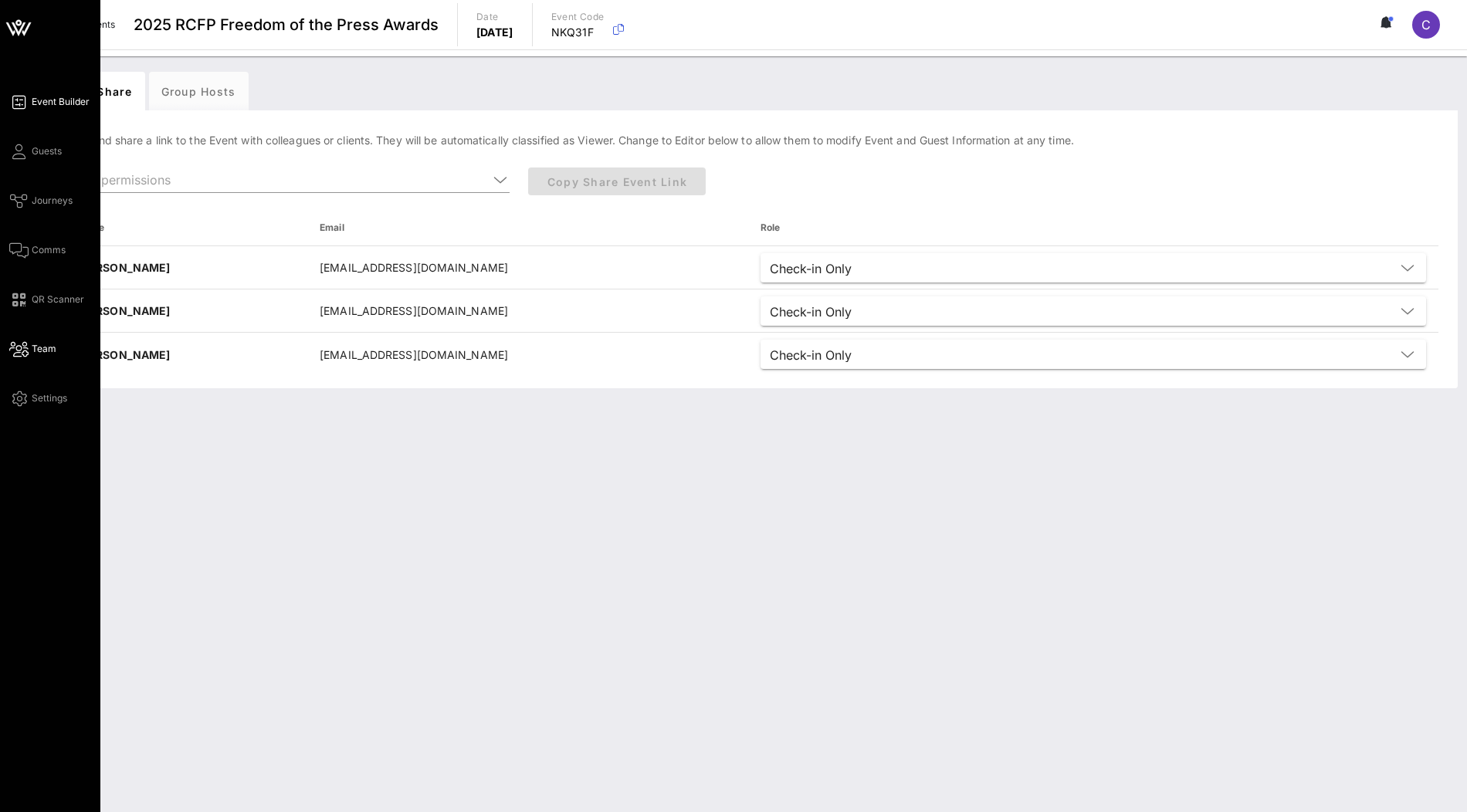
click at [61, 107] on span "Event Builder" at bounding box center [60, 102] width 57 height 14
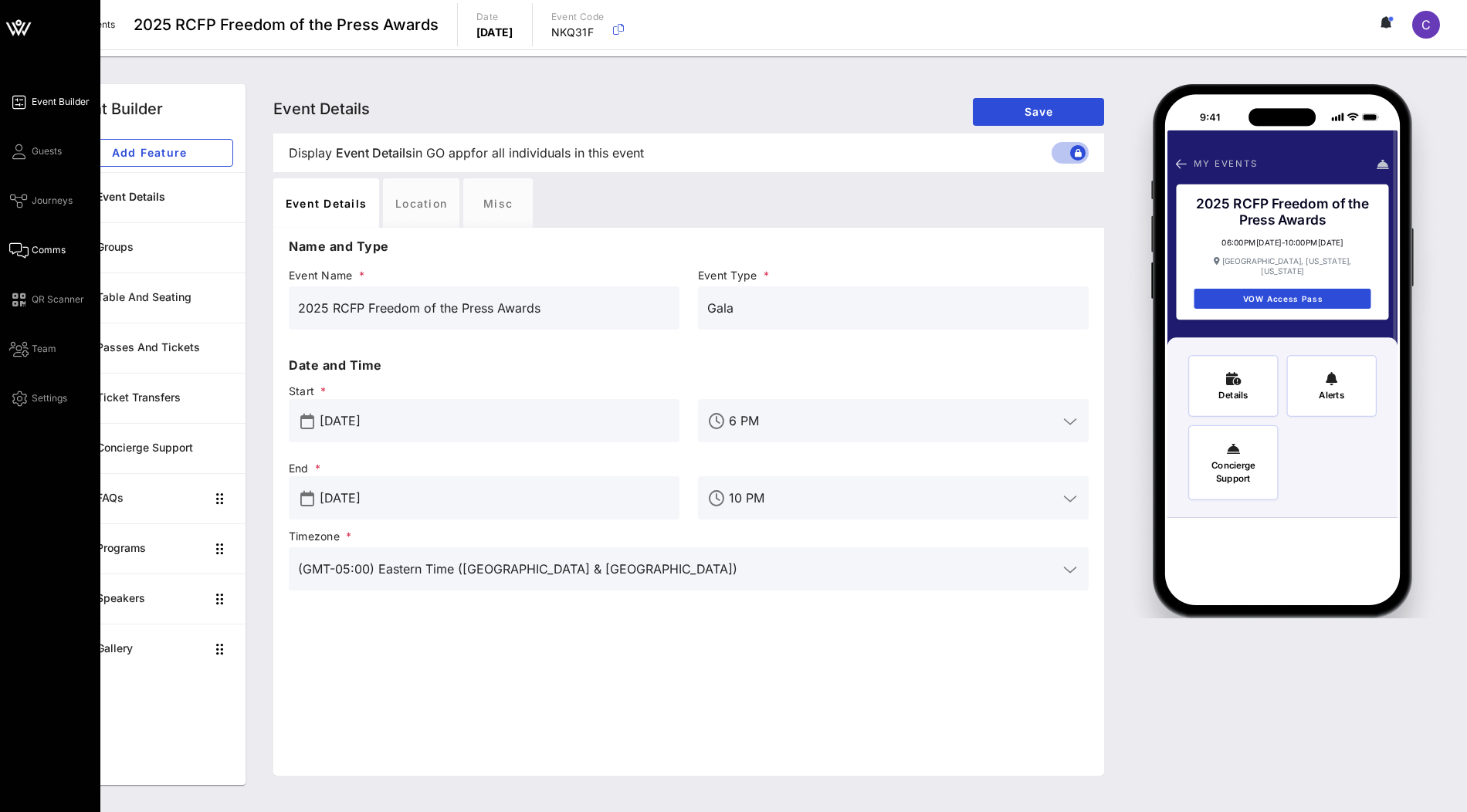
click at [51, 245] on span "Comms" at bounding box center [49, 251] width 34 height 14
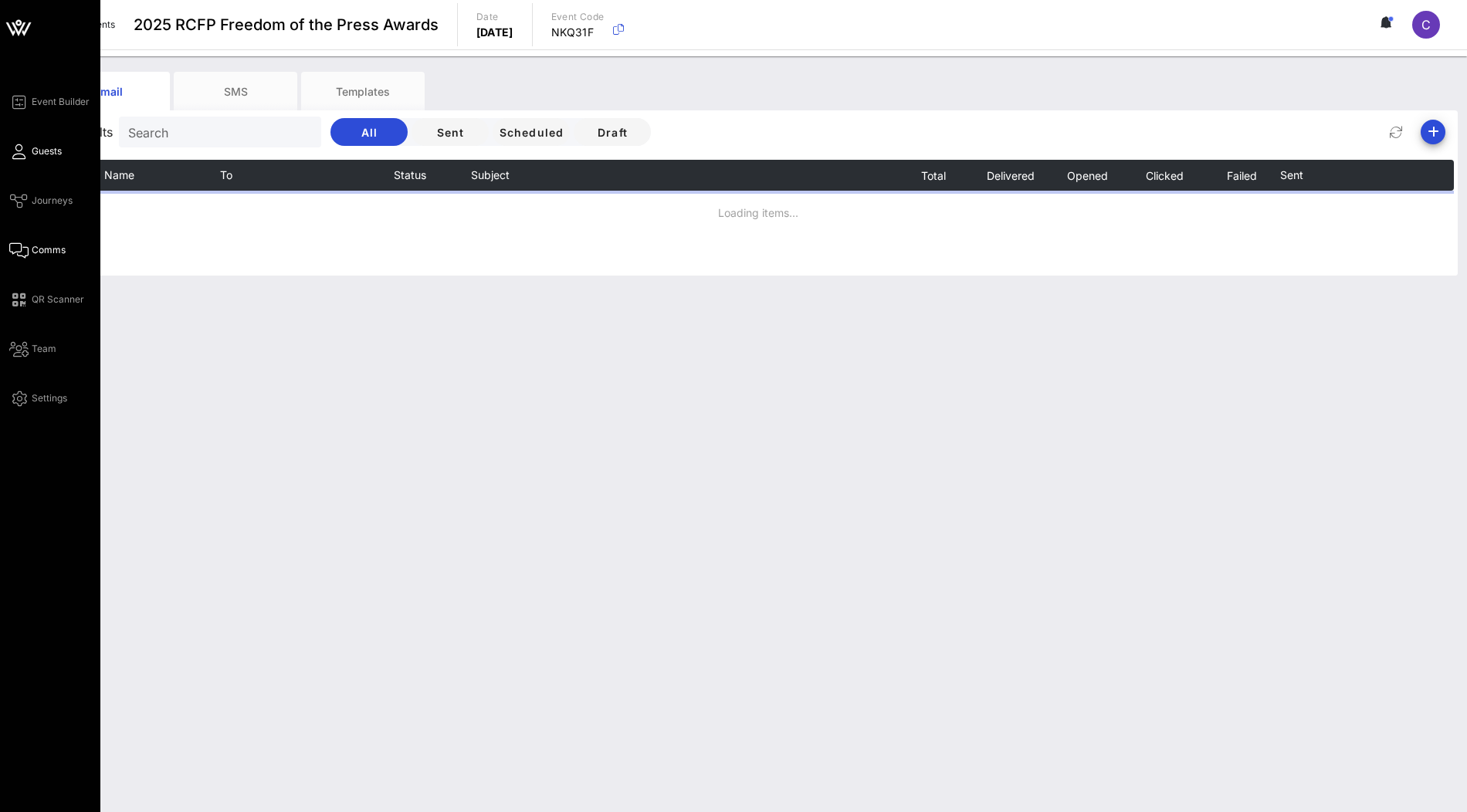
click at [50, 152] on span "Guests" at bounding box center [47, 152] width 30 height 14
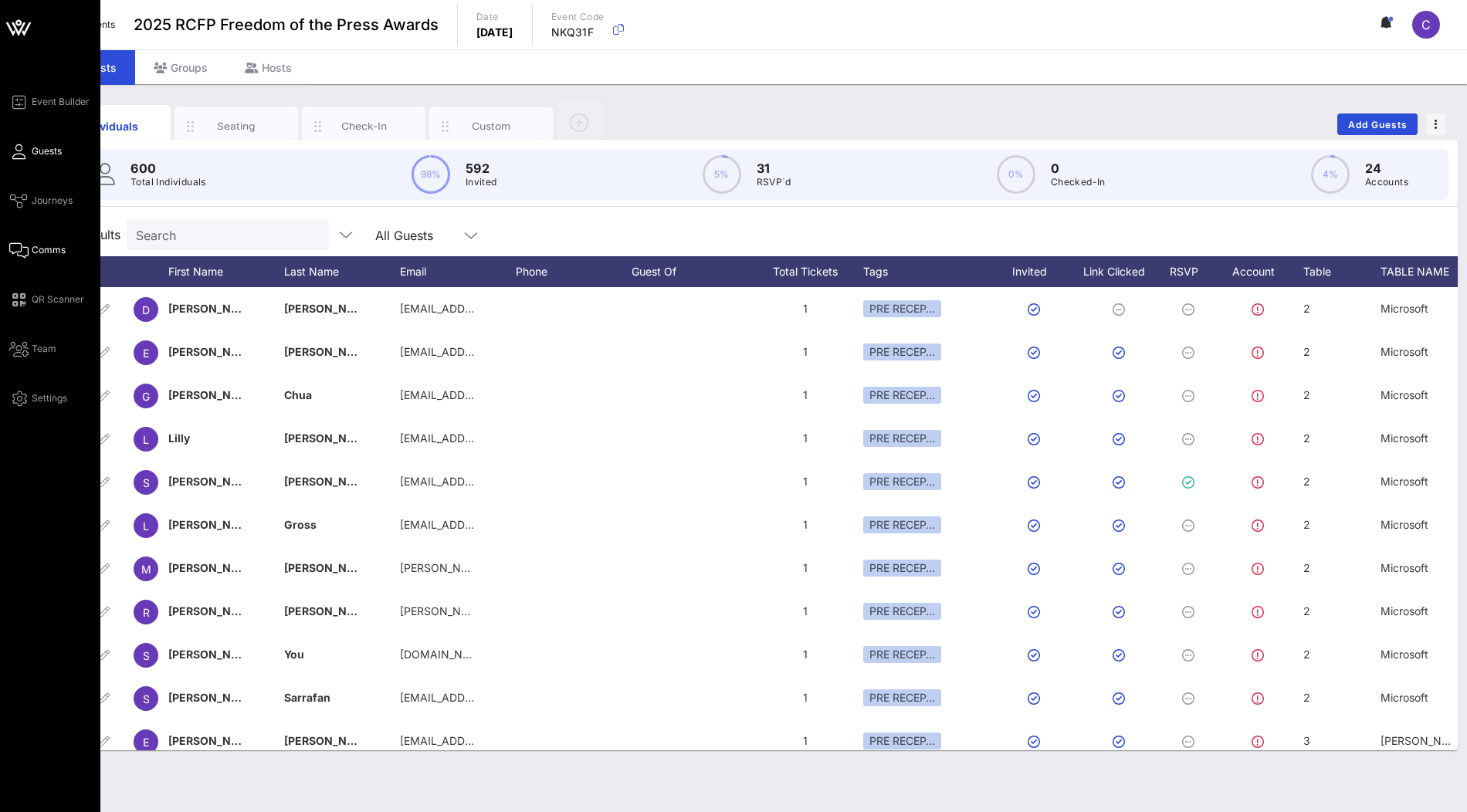
click at [42, 251] on span "Comms" at bounding box center [49, 251] width 34 height 14
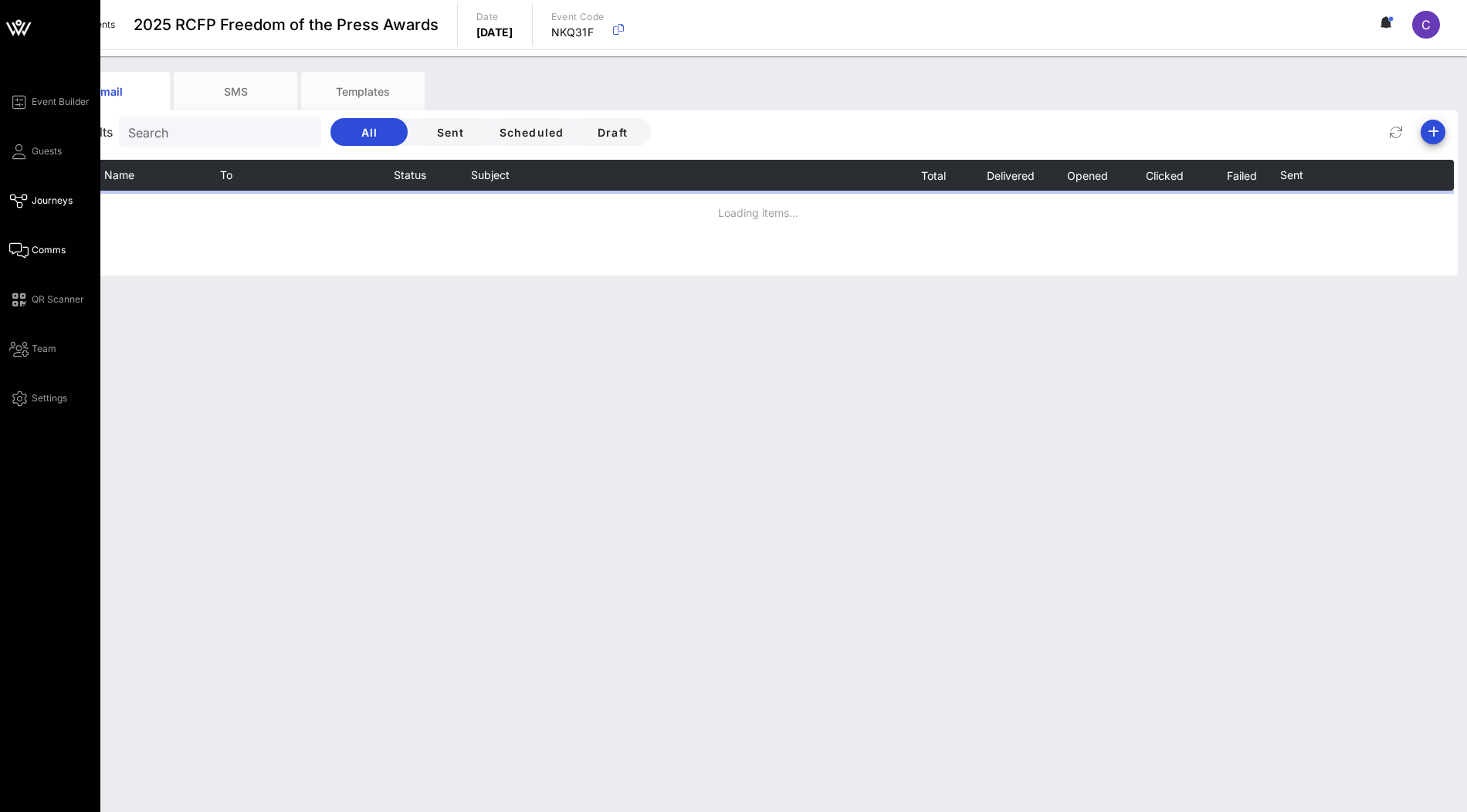
click at [34, 198] on span "Journeys" at bounding box center [52, 201] width 41 height 14
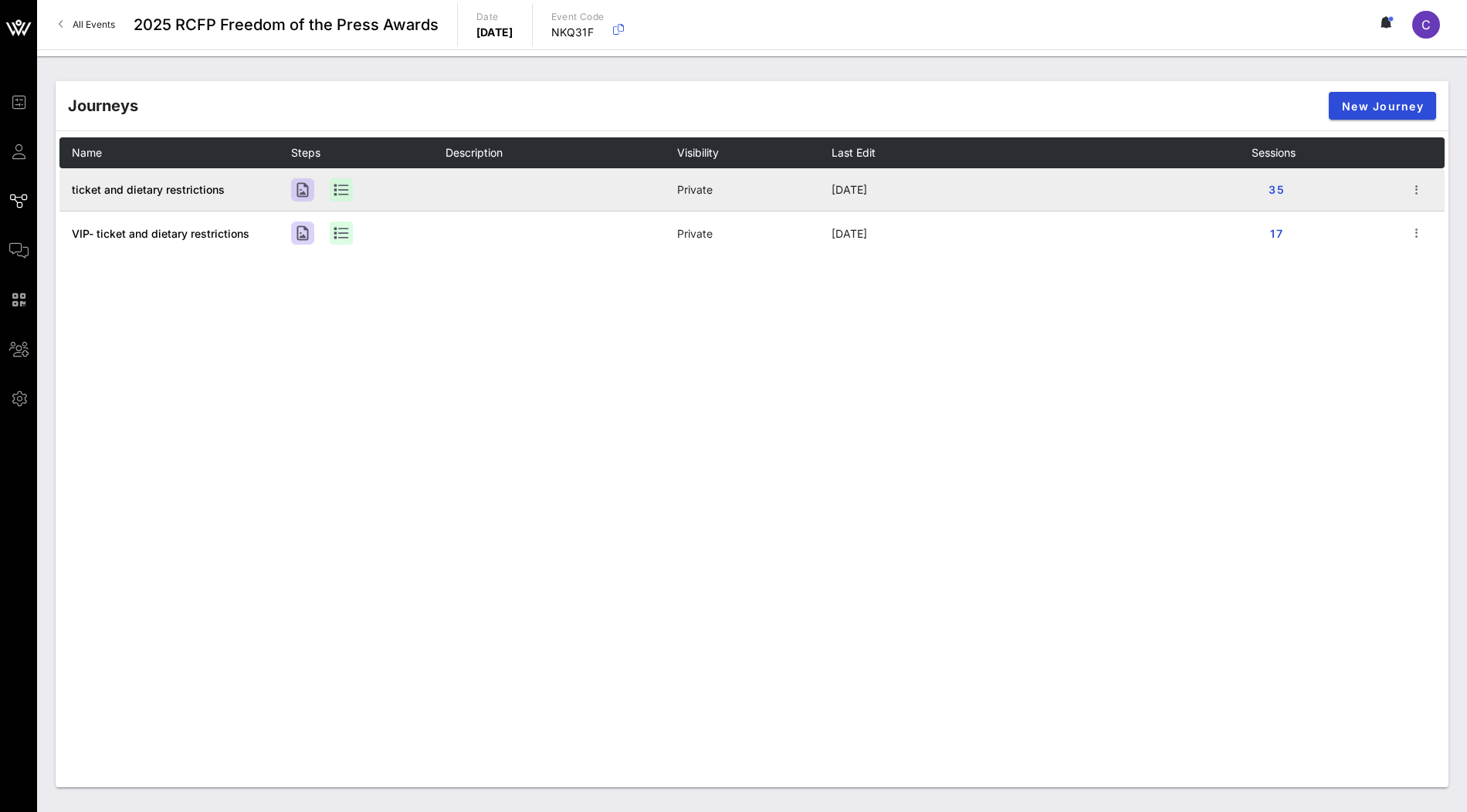
click at [155, 191] on span "ticket and dietary restrictions" at bounding box center [149, 189] width 153 height 13
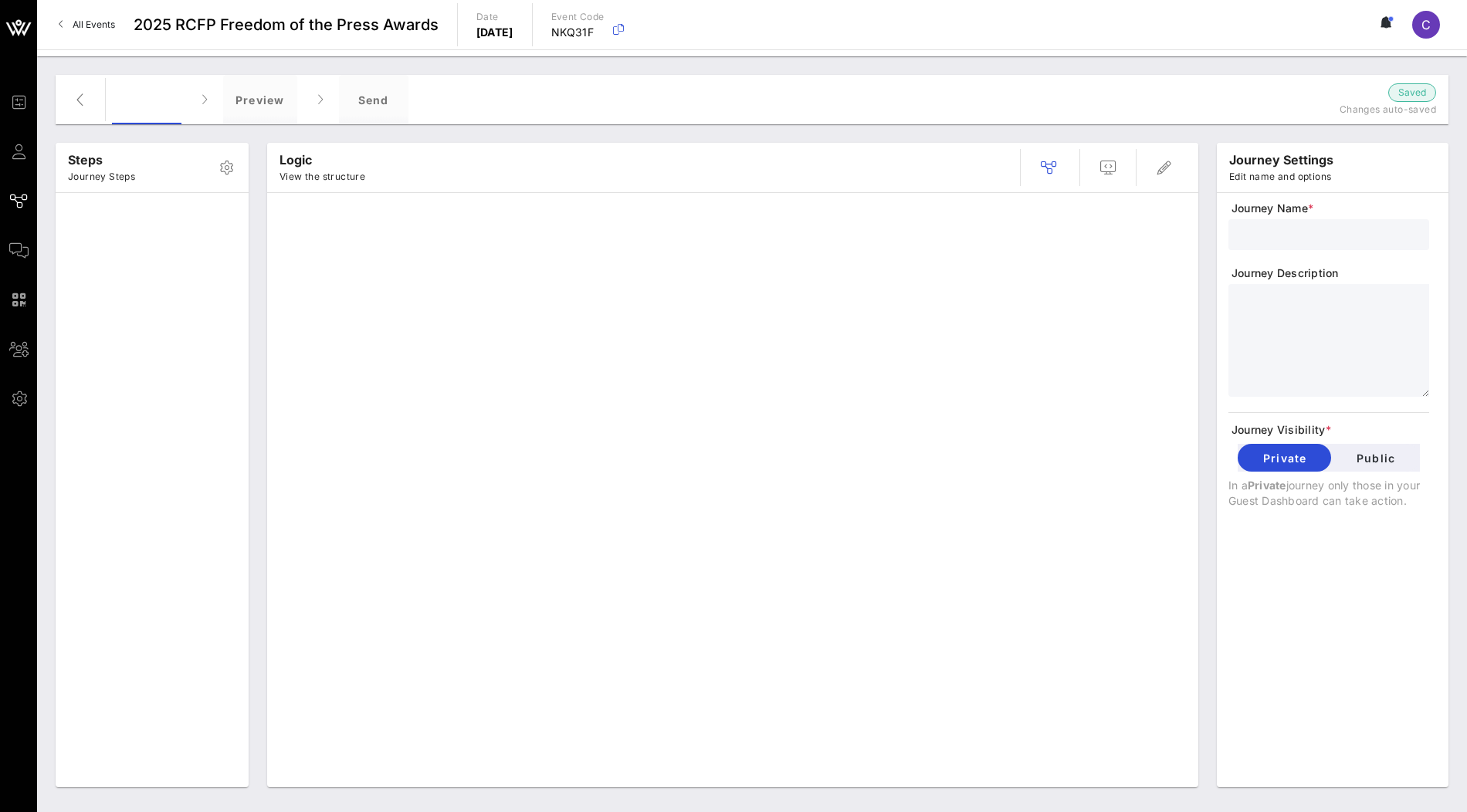
type input "ticket and dietary restrictions"
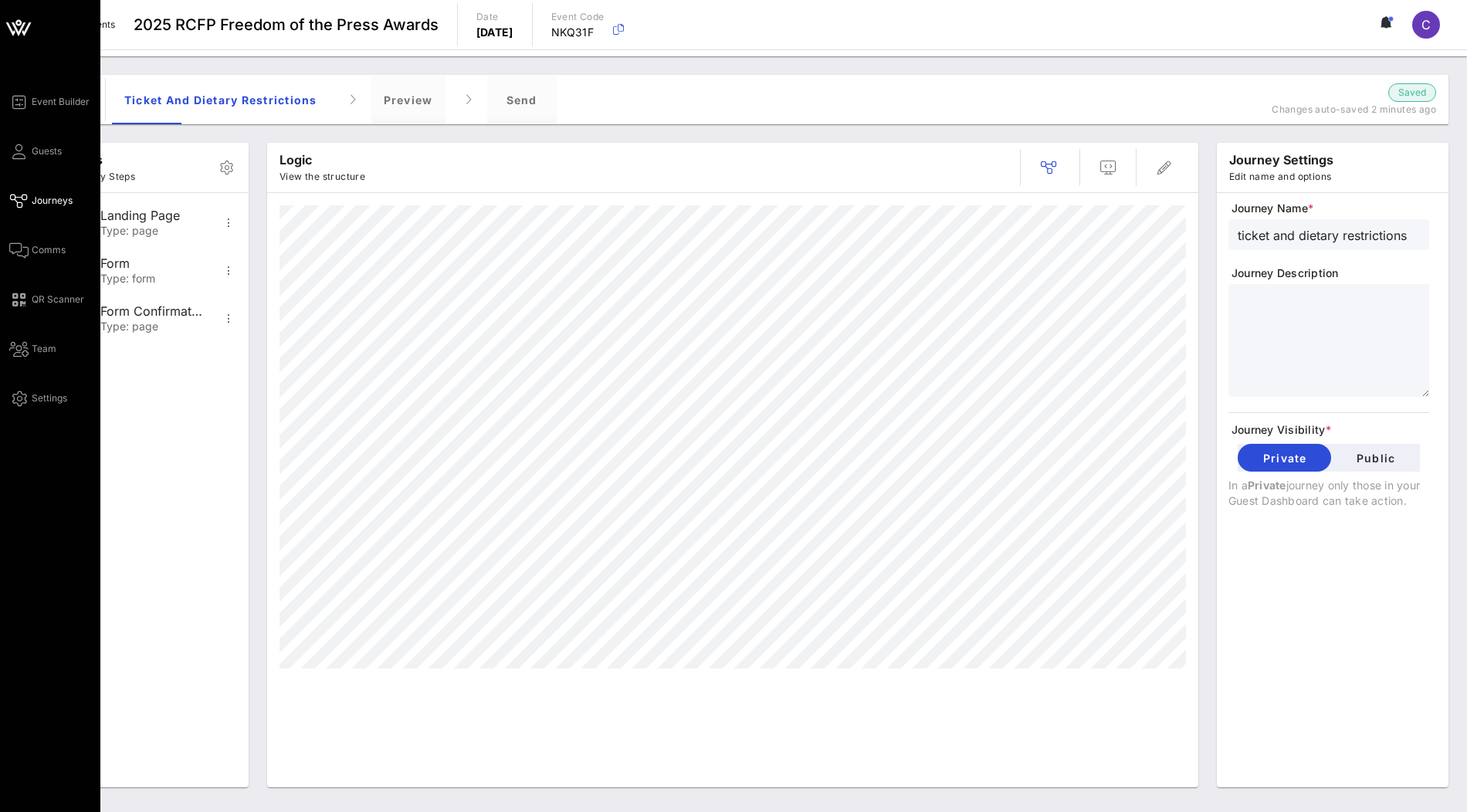
click at [20, 33] on icon at bounding box center [18, 27] width 37 height 37
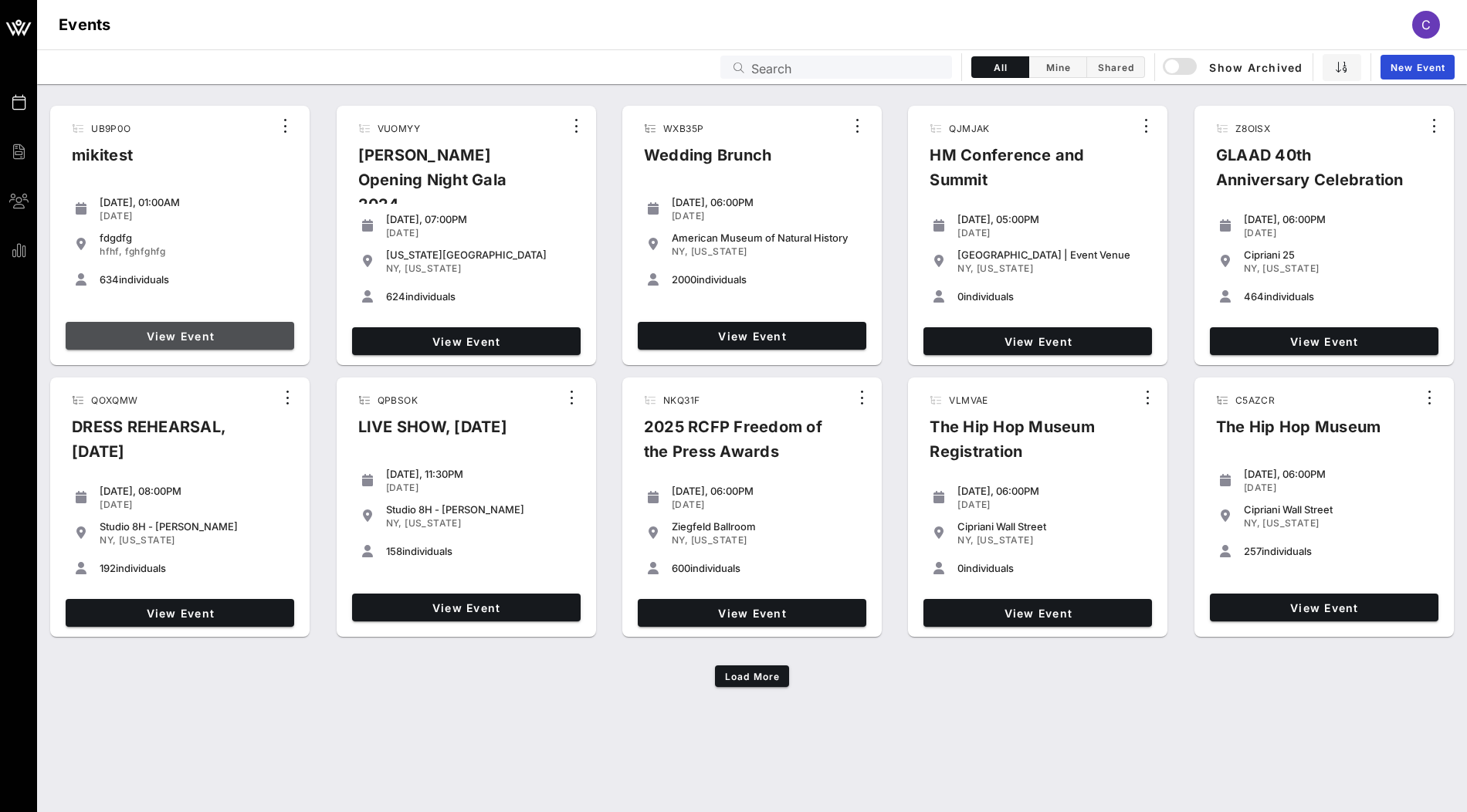
click at [184, 333] on span "View Event" at bounding box center [180, 336] width 216 height 13
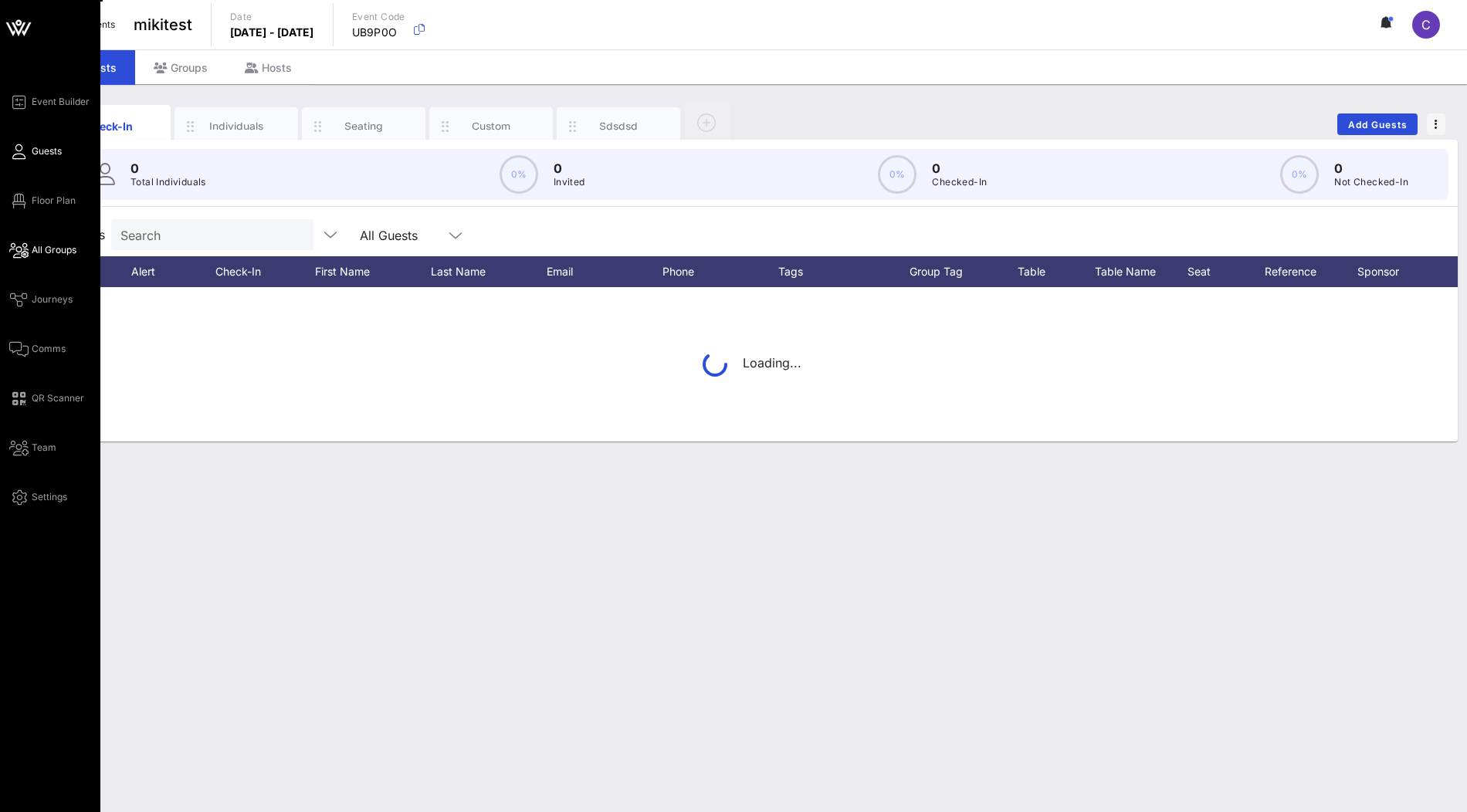
click at [57, 254] on span "All Groups" at bounding box center [53, 251] width 45 height 14
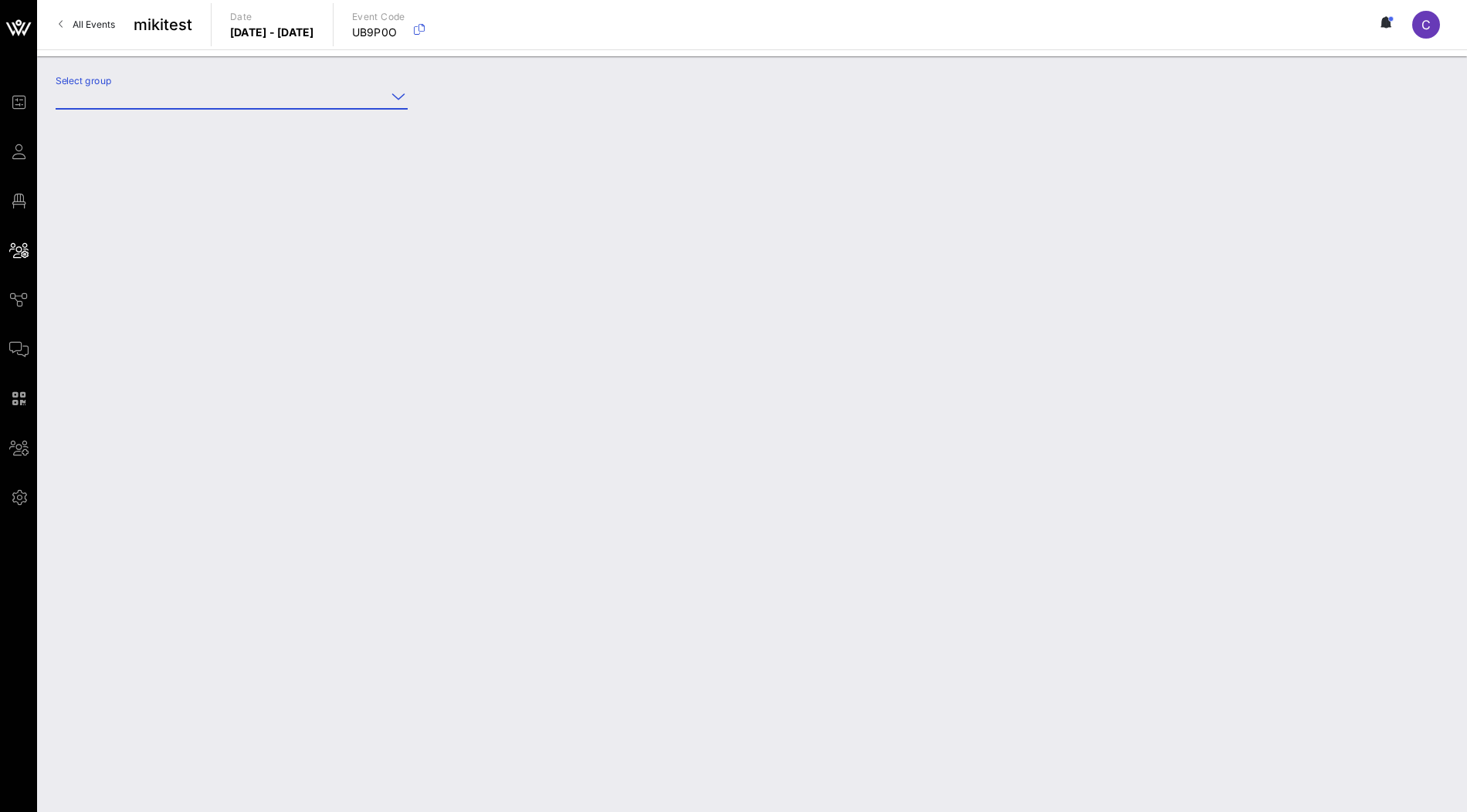
click at [285, 103] on input "Select group" at bounding box center [221, 96] width 331 height 25
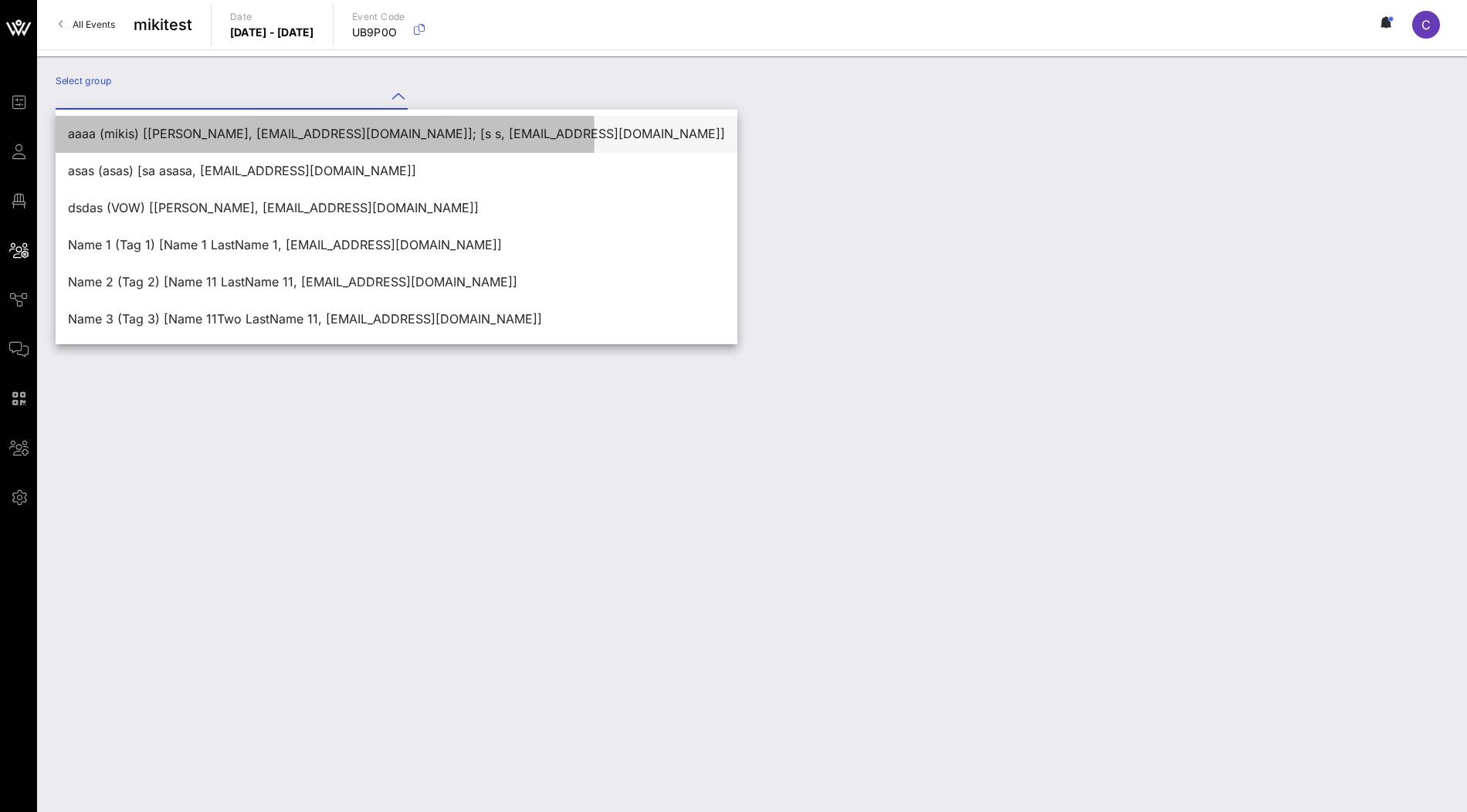
click at [271, 137] on div "aaaa (mikis) [Miki Szabo, szabomikierno@gmail.com]; [s s, 1juli.drozde.nko@gmai…" at bounding box center [397, 134] width 658 height 15
type input "aaaa (mikis) [Miki Szabo, szabomikierno@gmail.com]; [s s, 1juli.drozde.nko@gmai…"
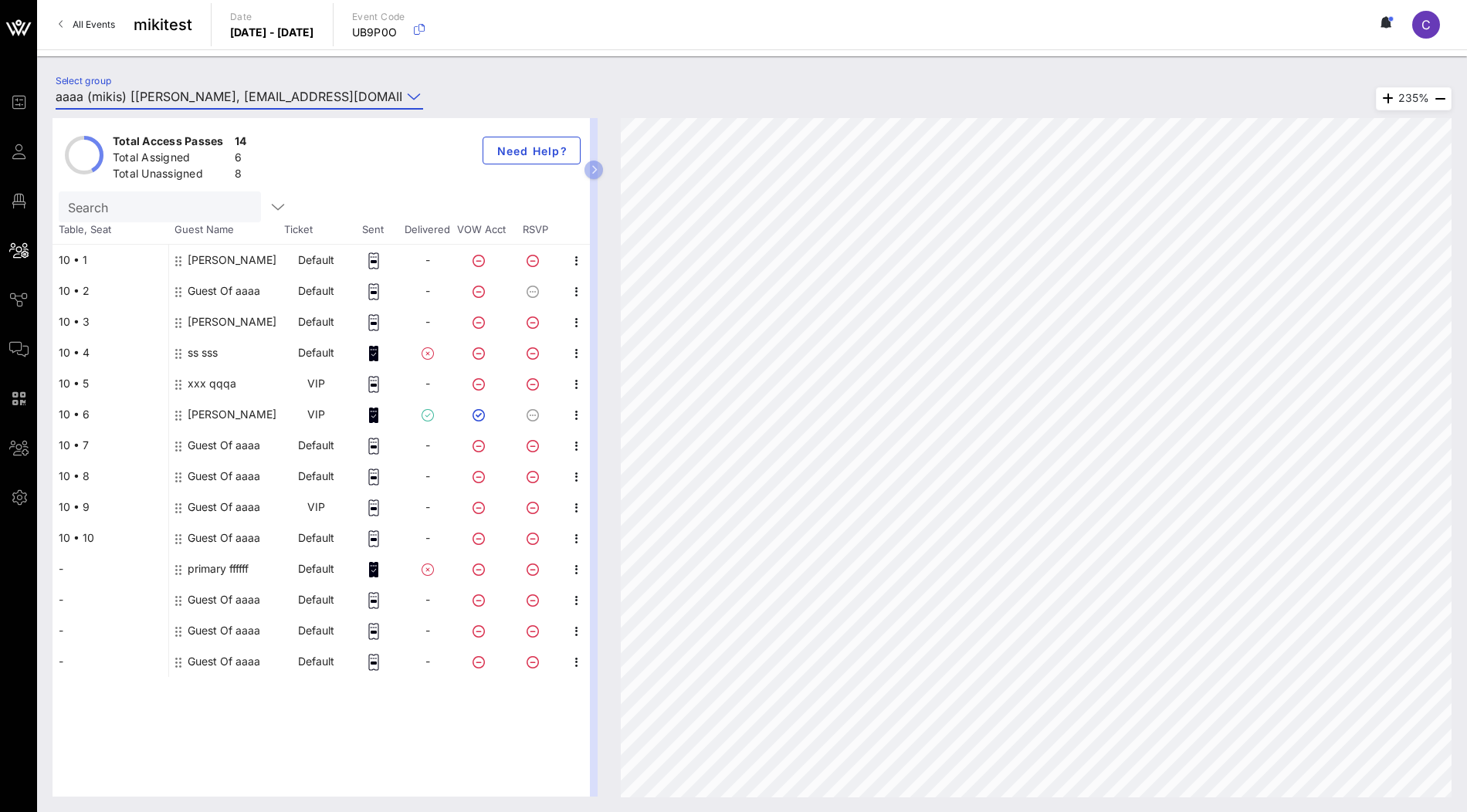
drag, startPoint x: 177, startPoint y: 288, endPoint x: 378, endPoint y: 7, distance: 345.5
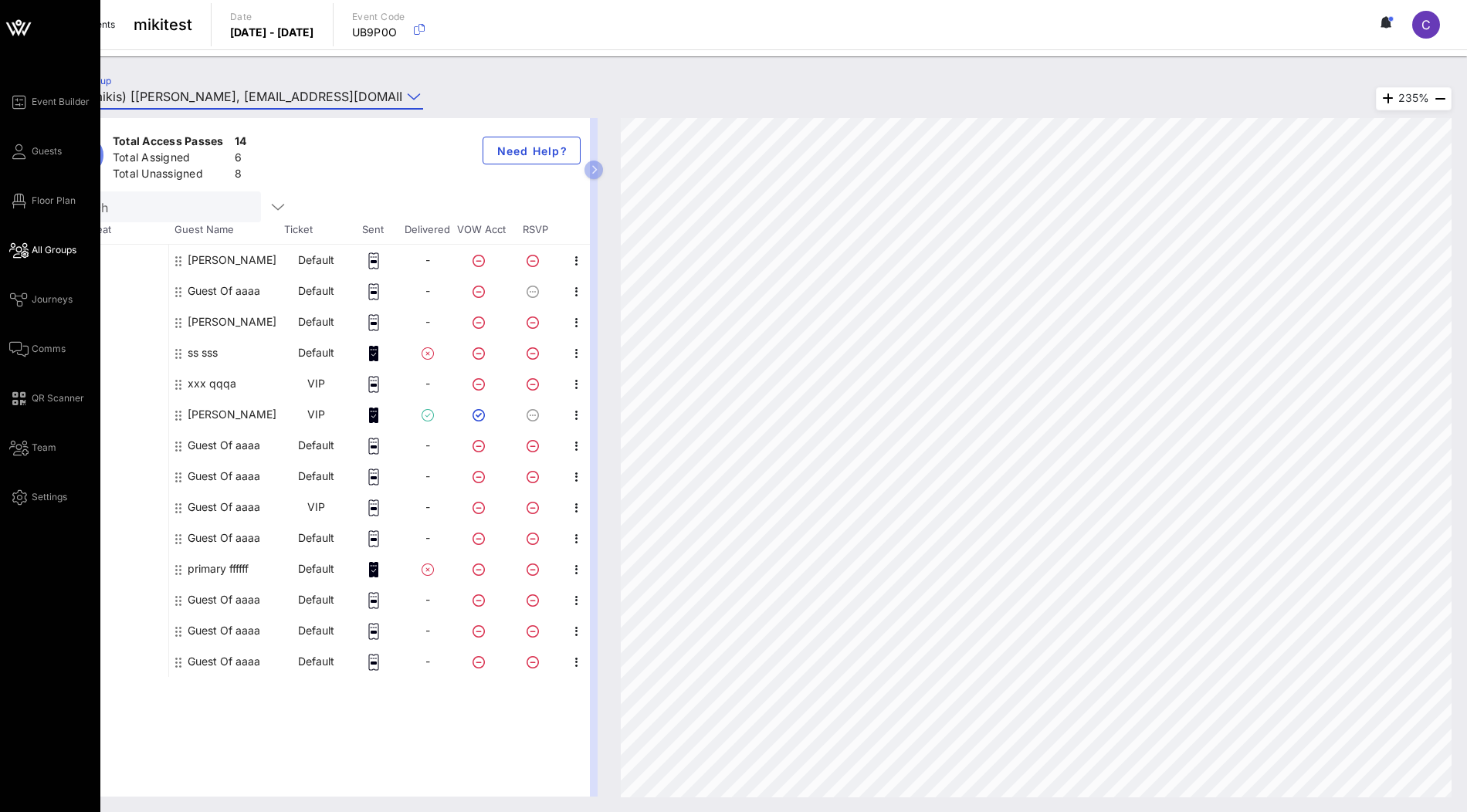
click at [25, 39] on icon at bounding box center [18, 27] width 37 height 37
click at [11, 30] on icon at bounding box center [10, 29] width 9 height 13
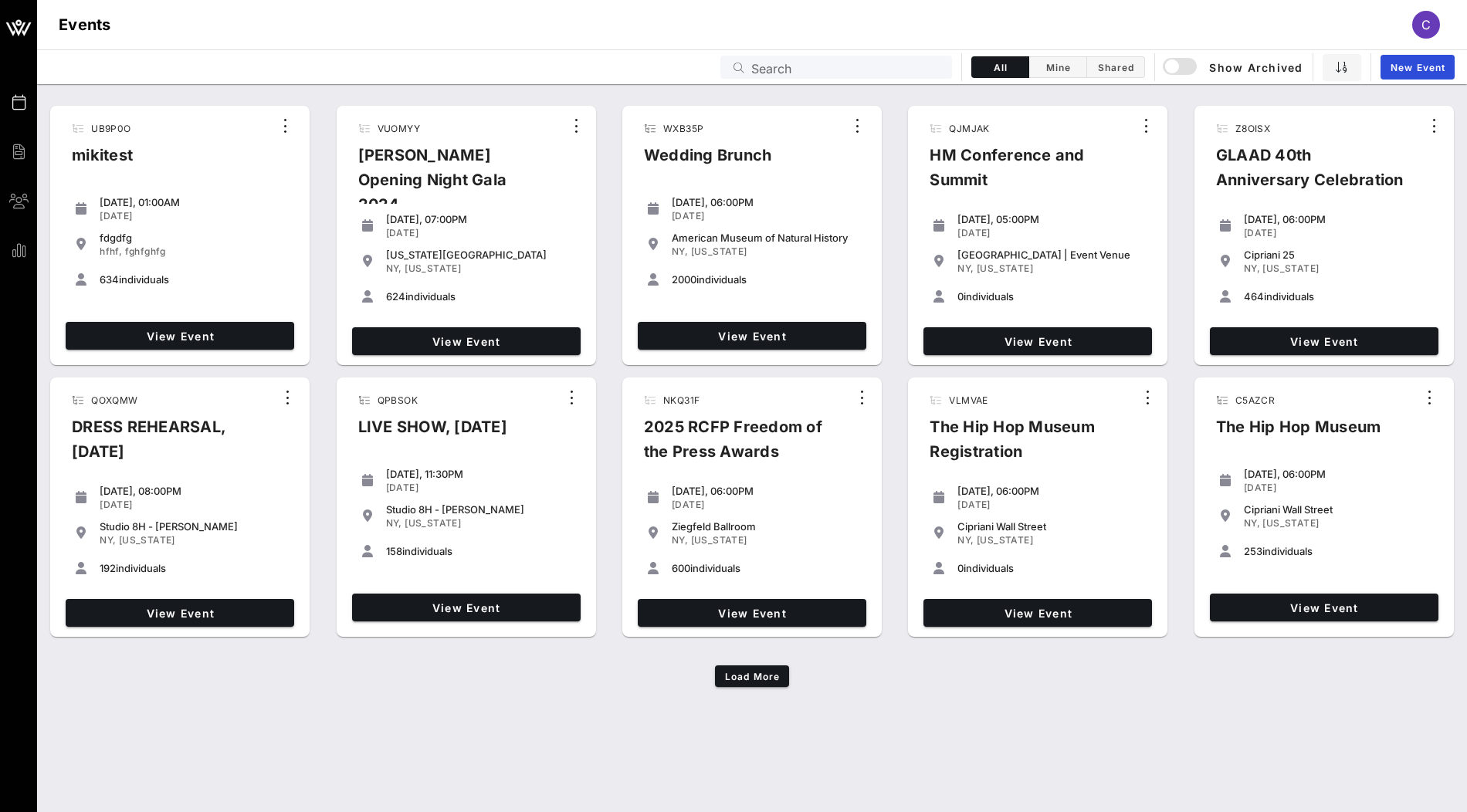
click at [912, 68] on input "Search" at bounding box center [847, 67] width 191 height 20
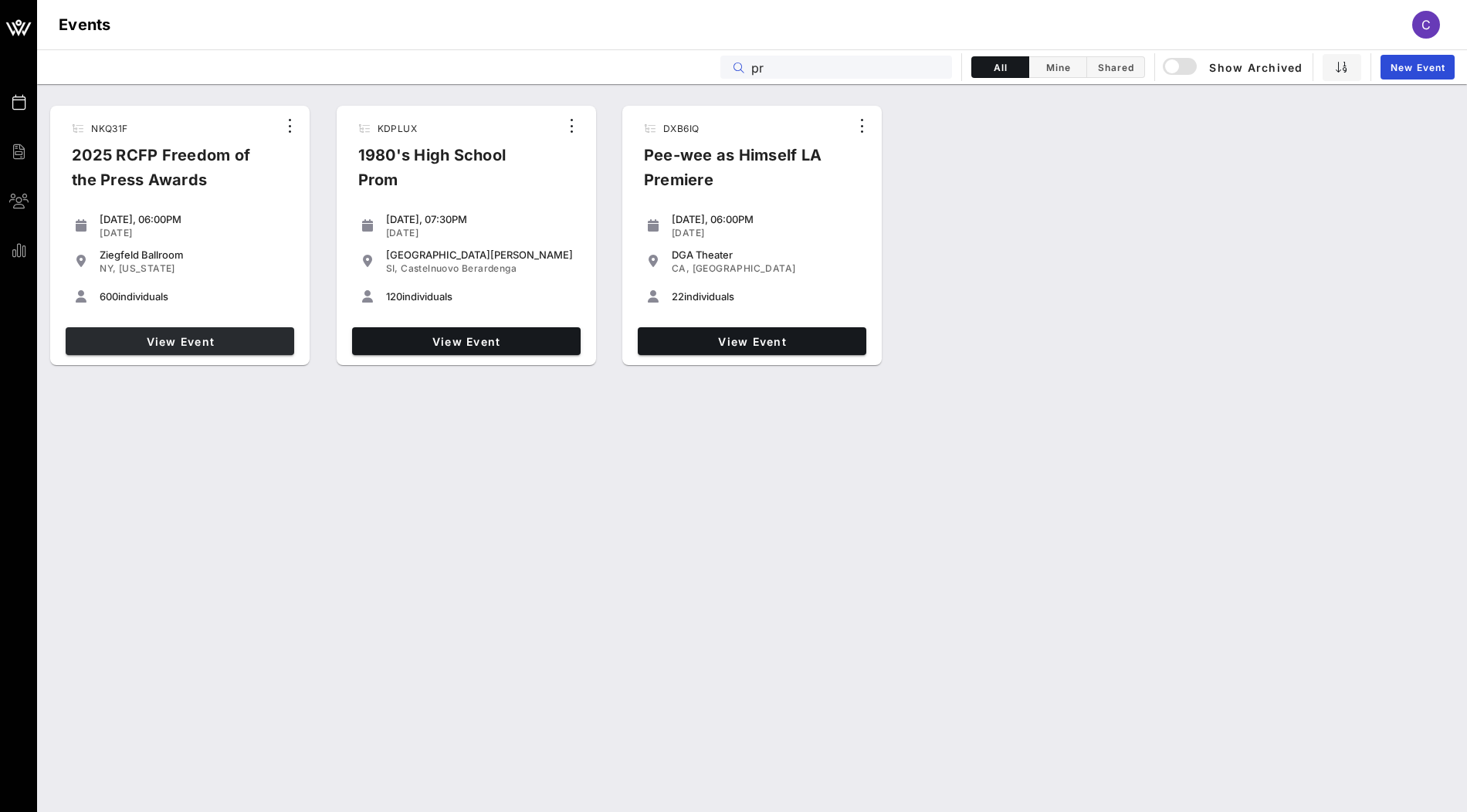
type input "pr"
click at [258, 349] on link "View Event" at bounding box center [179, 342] width 229 height 28
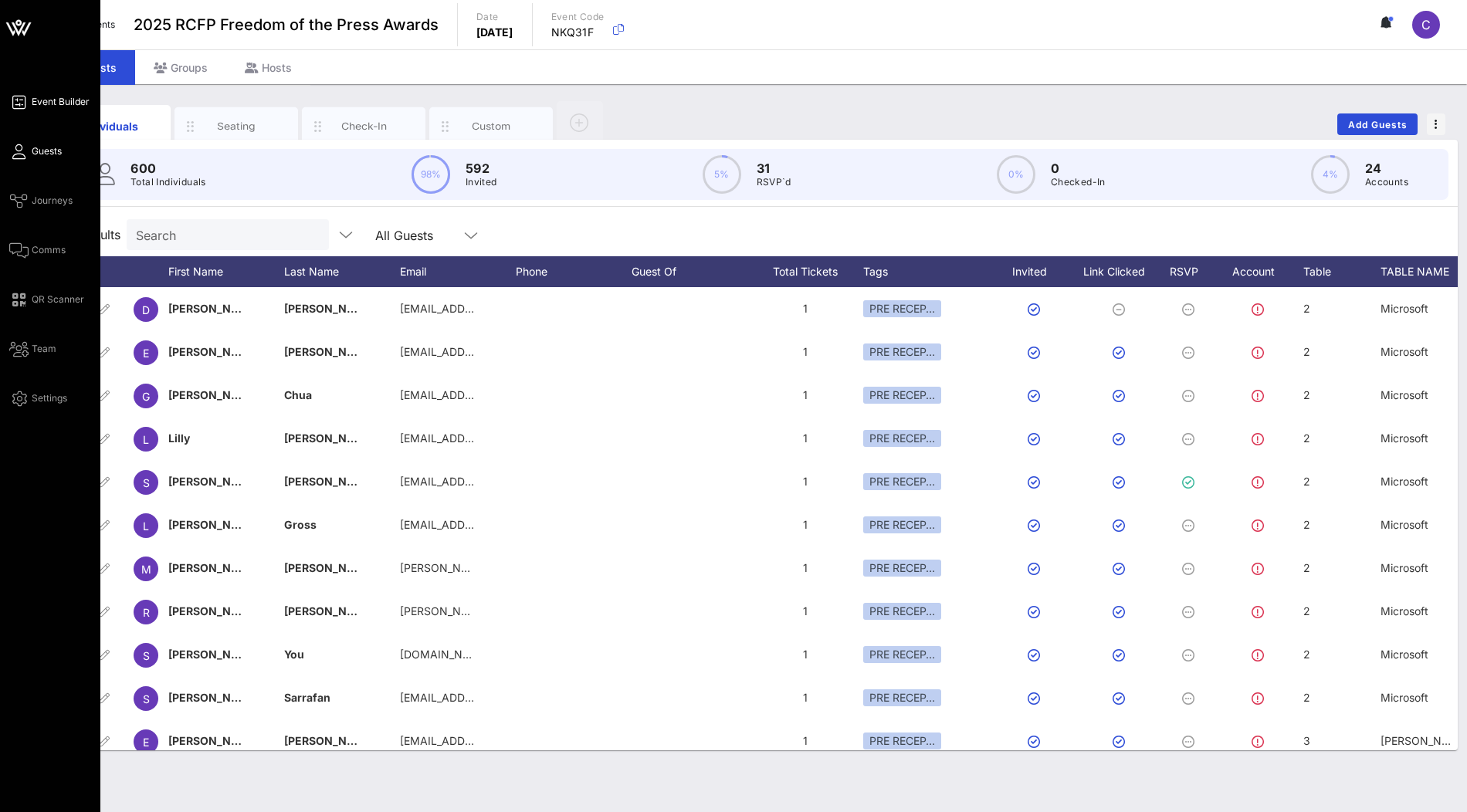
click at [54, 104] on span "Event Builder" at bounding box center [60, 102] width 57 height 14
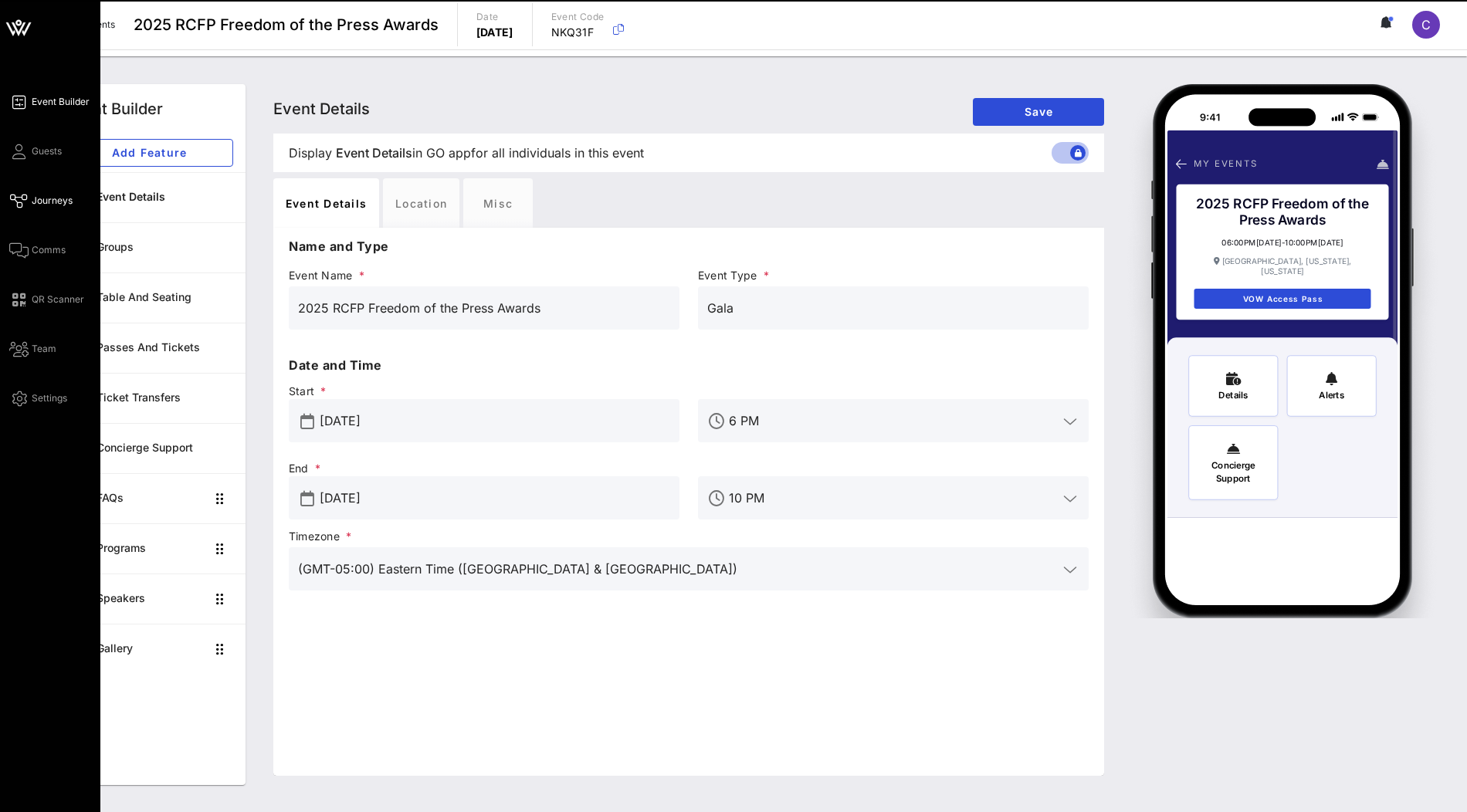
click at [51, 200] on span "Journeys" at bounding box center [52, 201] width 41 height 14
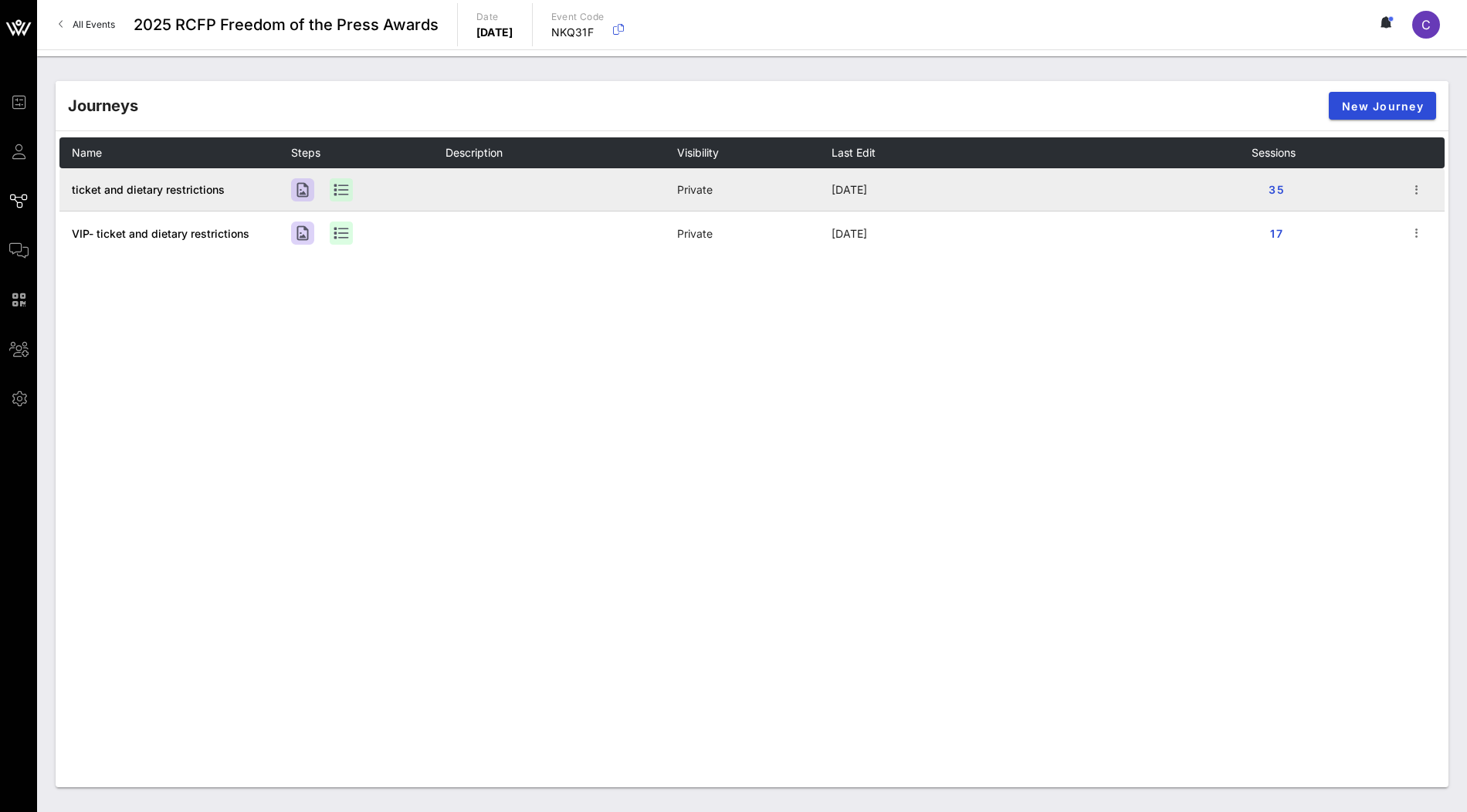
click at [147, 193] on span "ticket and dietary restrictions" at bounding box center [149, 189] width 153 height 13
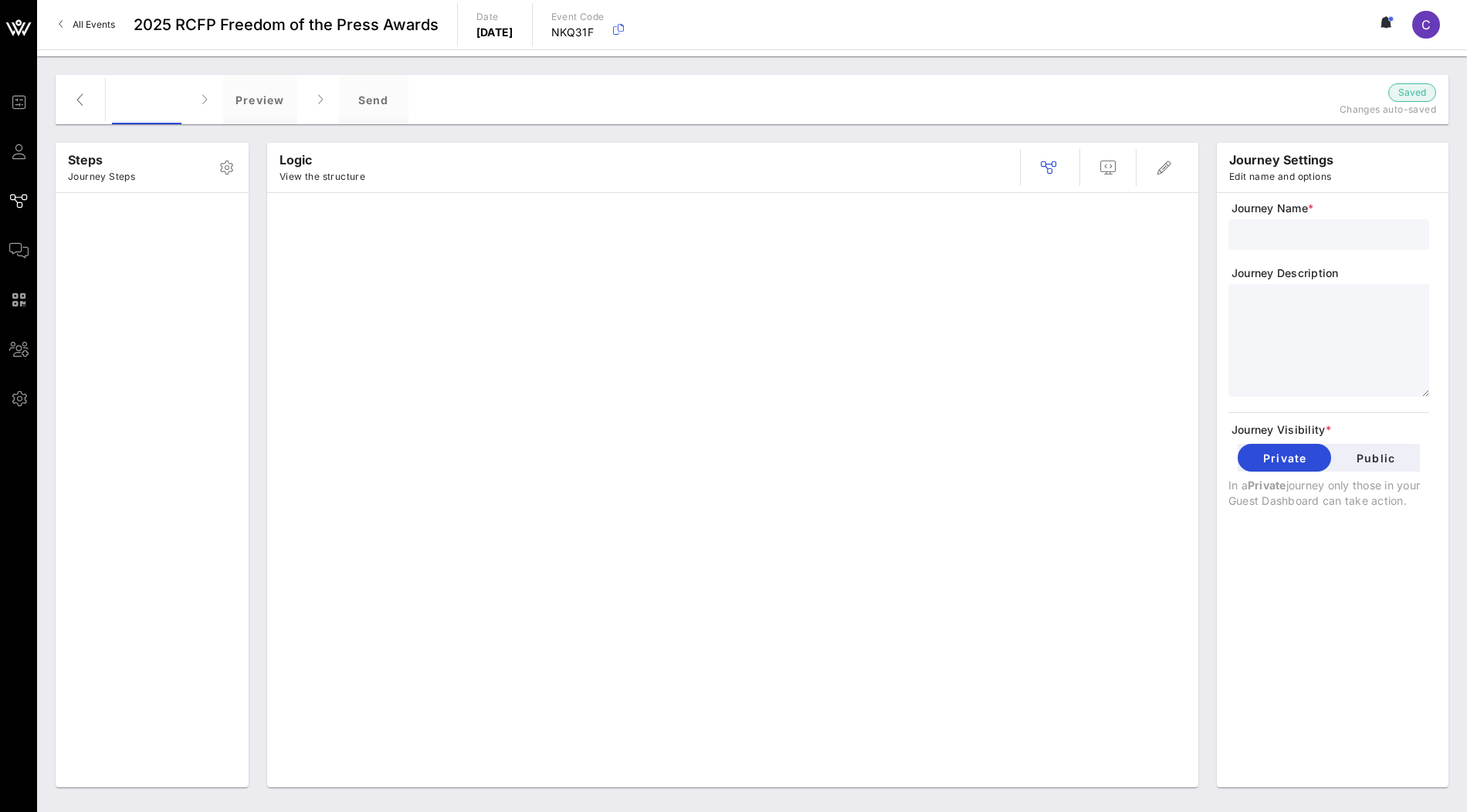
type input "ticket and dietary restrictions"
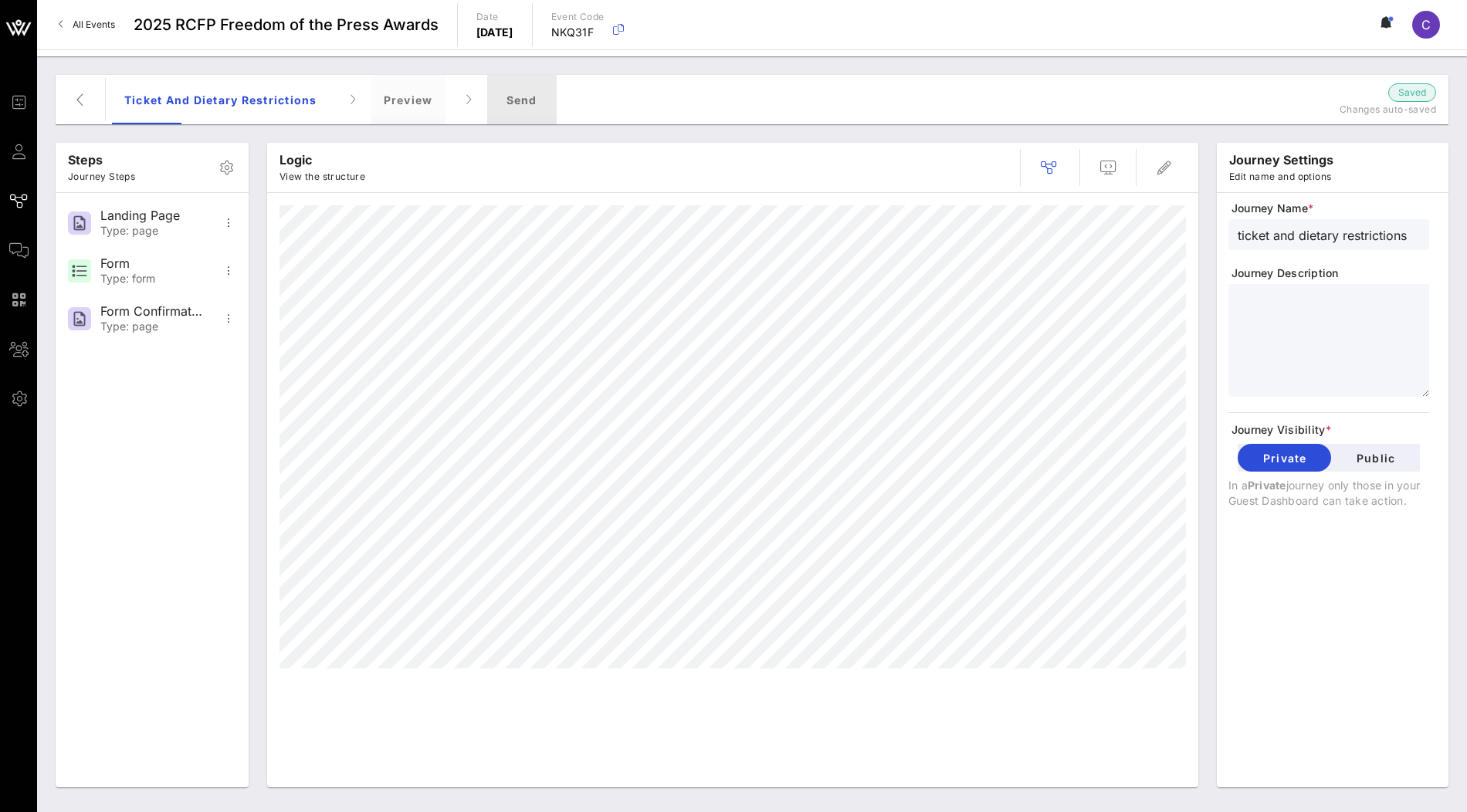
click at [524, 106] on div "Send" at bounding box center [522, 100] width 69 height 50
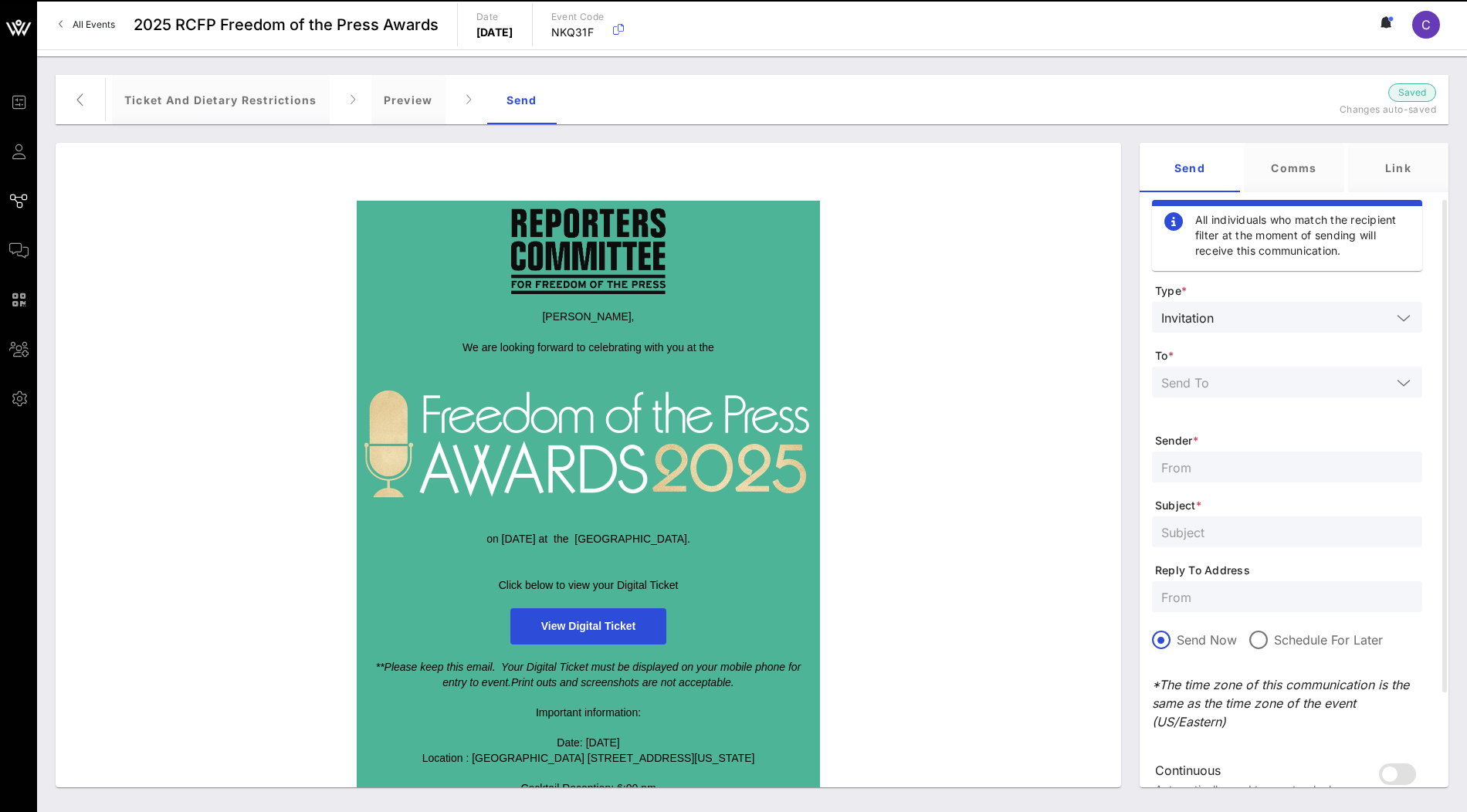
click at [574, 517] on div at bounding box center [588, 525] width 448 height 16
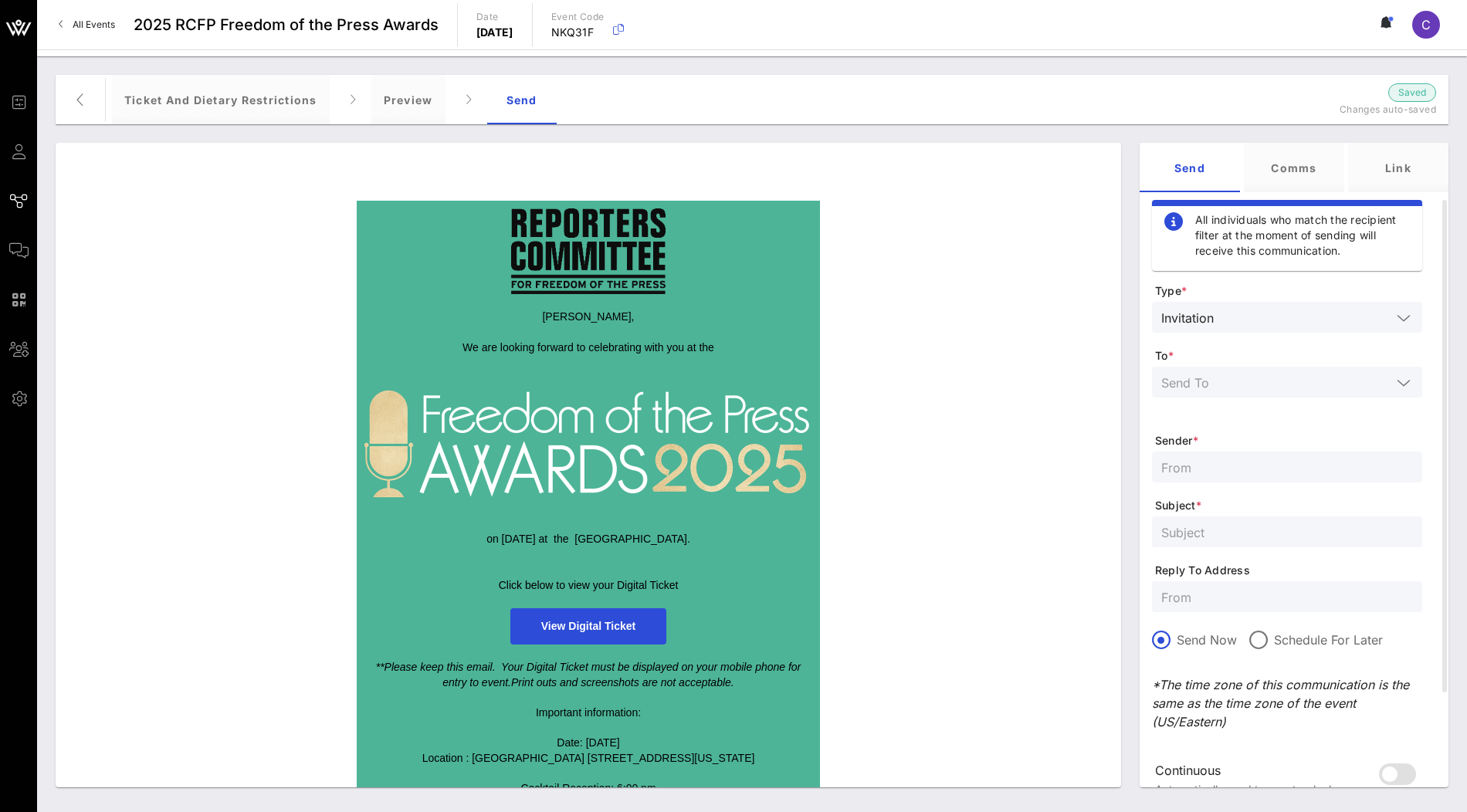
click at [577, 627] on span "View Digital Ticket" at bounding box center [588, 626] width 94 height 12
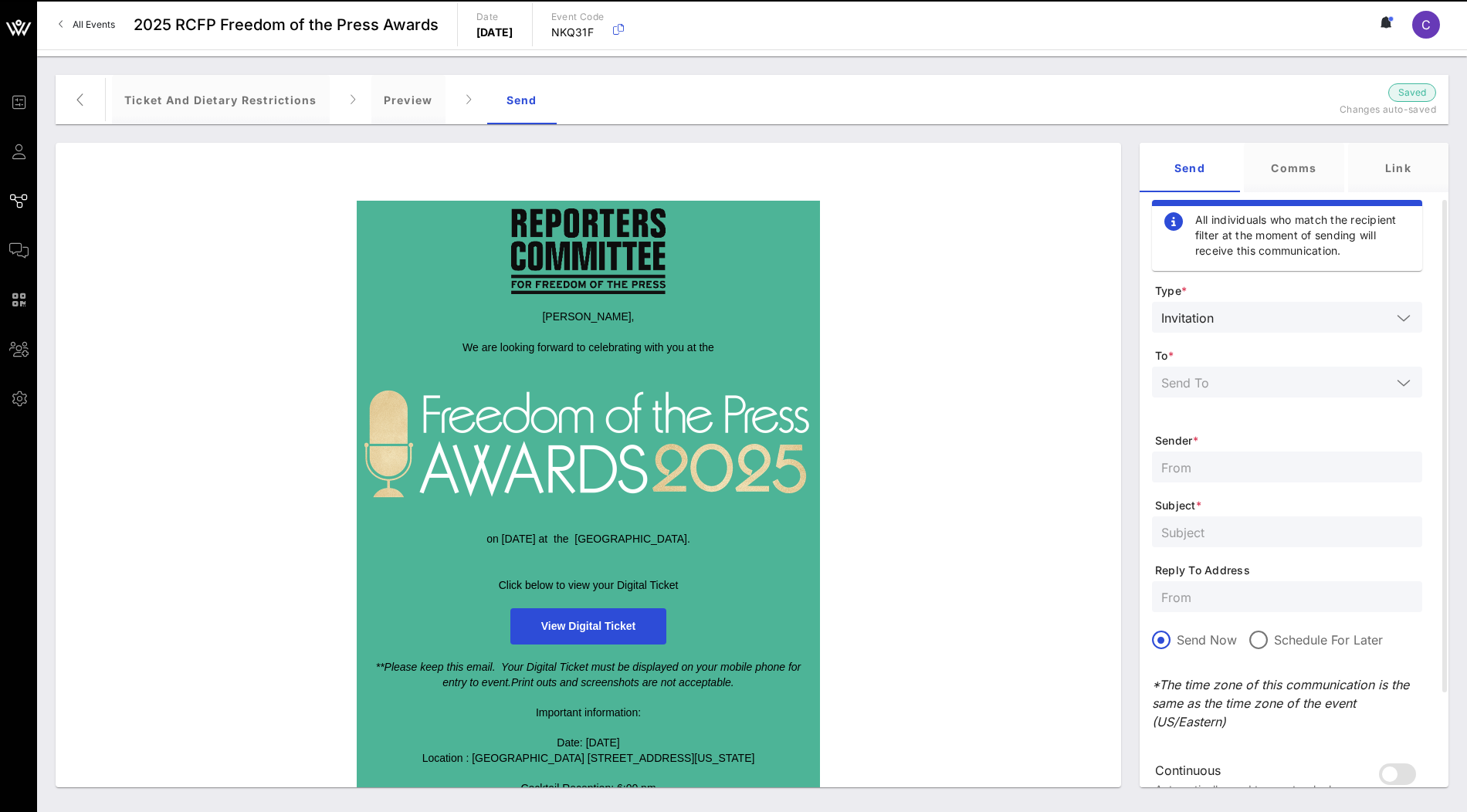
scroll to position [173, 0]
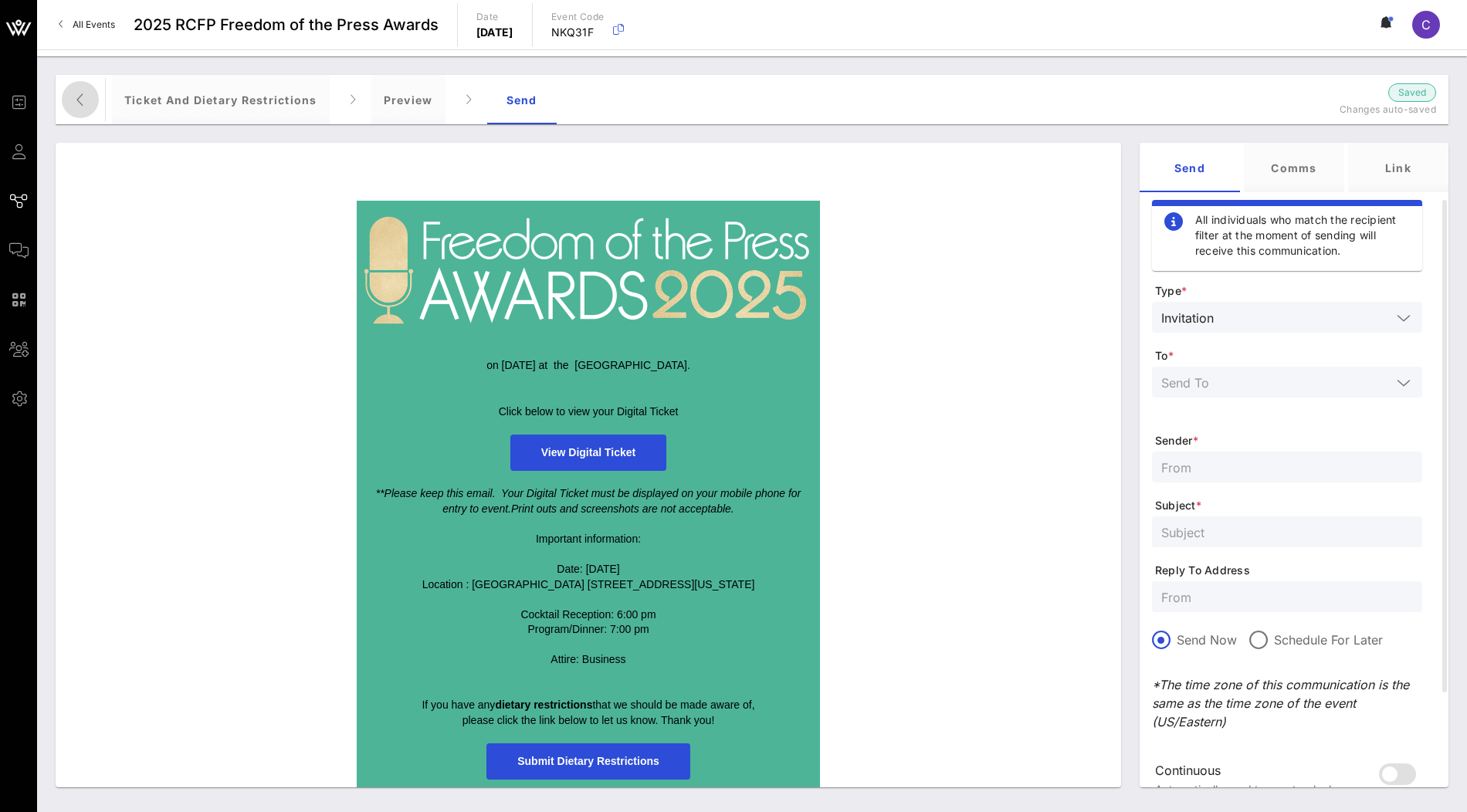
click at [83, 103] on icon "button" at bounding box center [80, 99] width 19 height 19
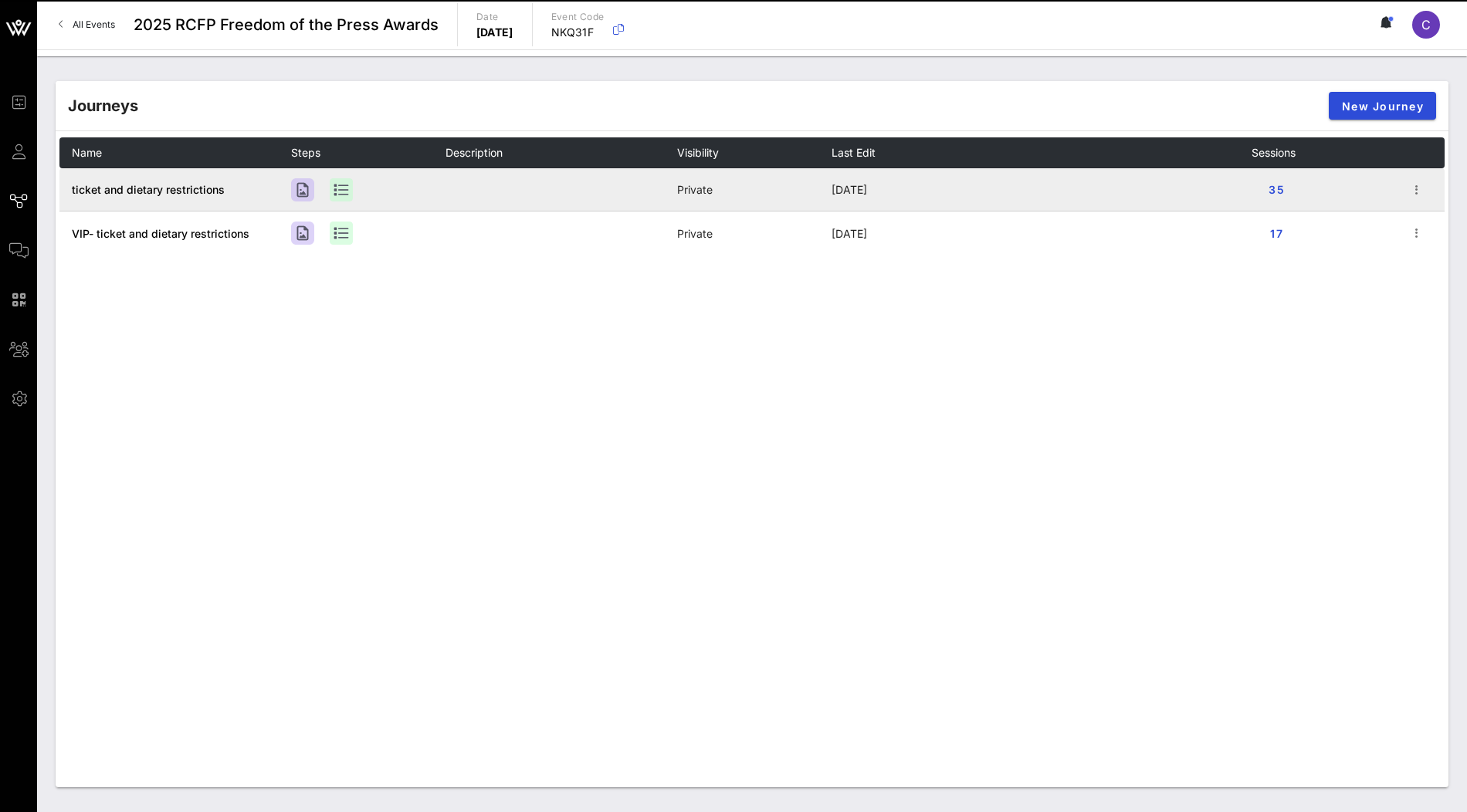
click at [205, 194] on span "ticket and dietary restrictions" at bounding box center [149, 189] width 153 height 13
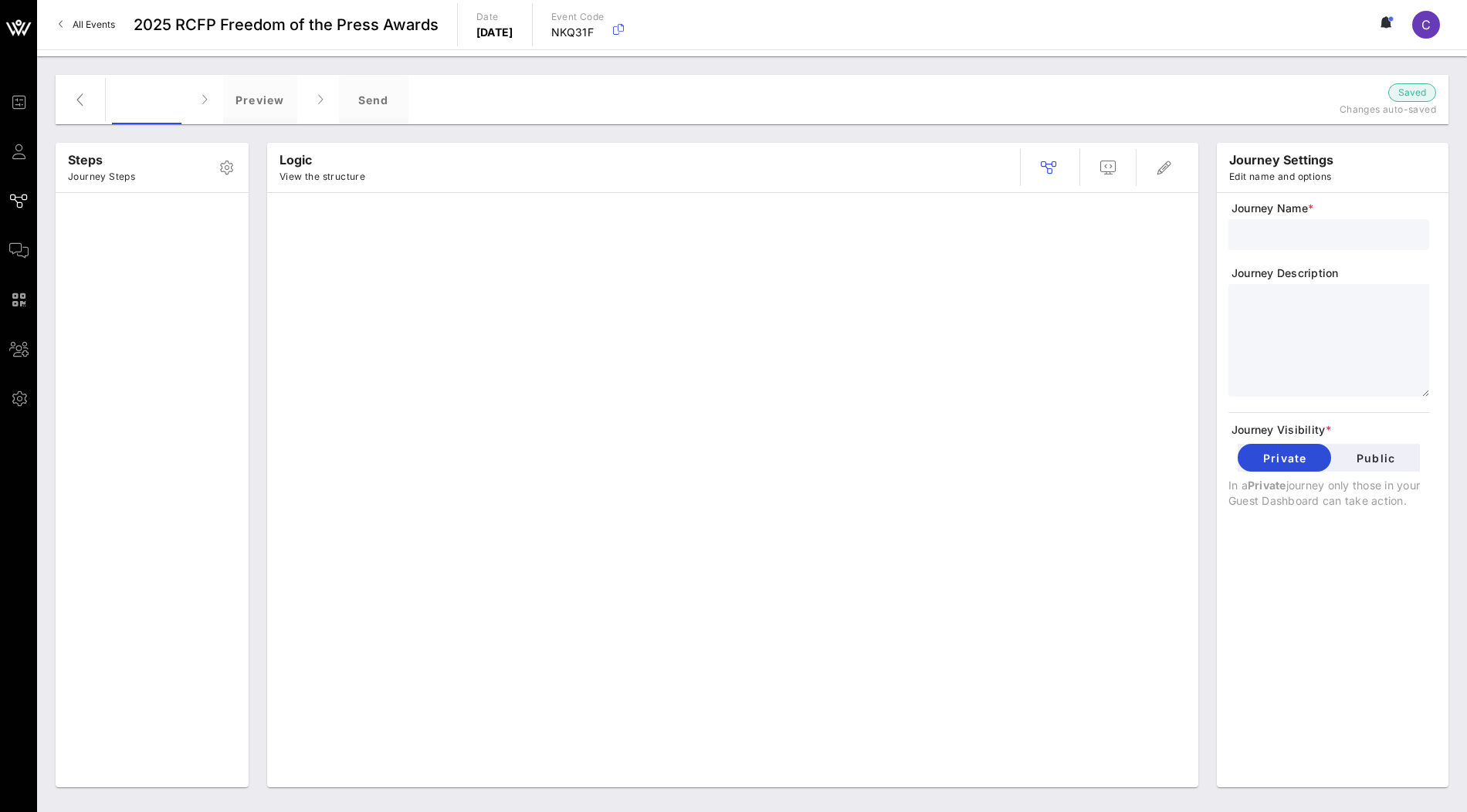
type input "ticket and dietary restrictions"
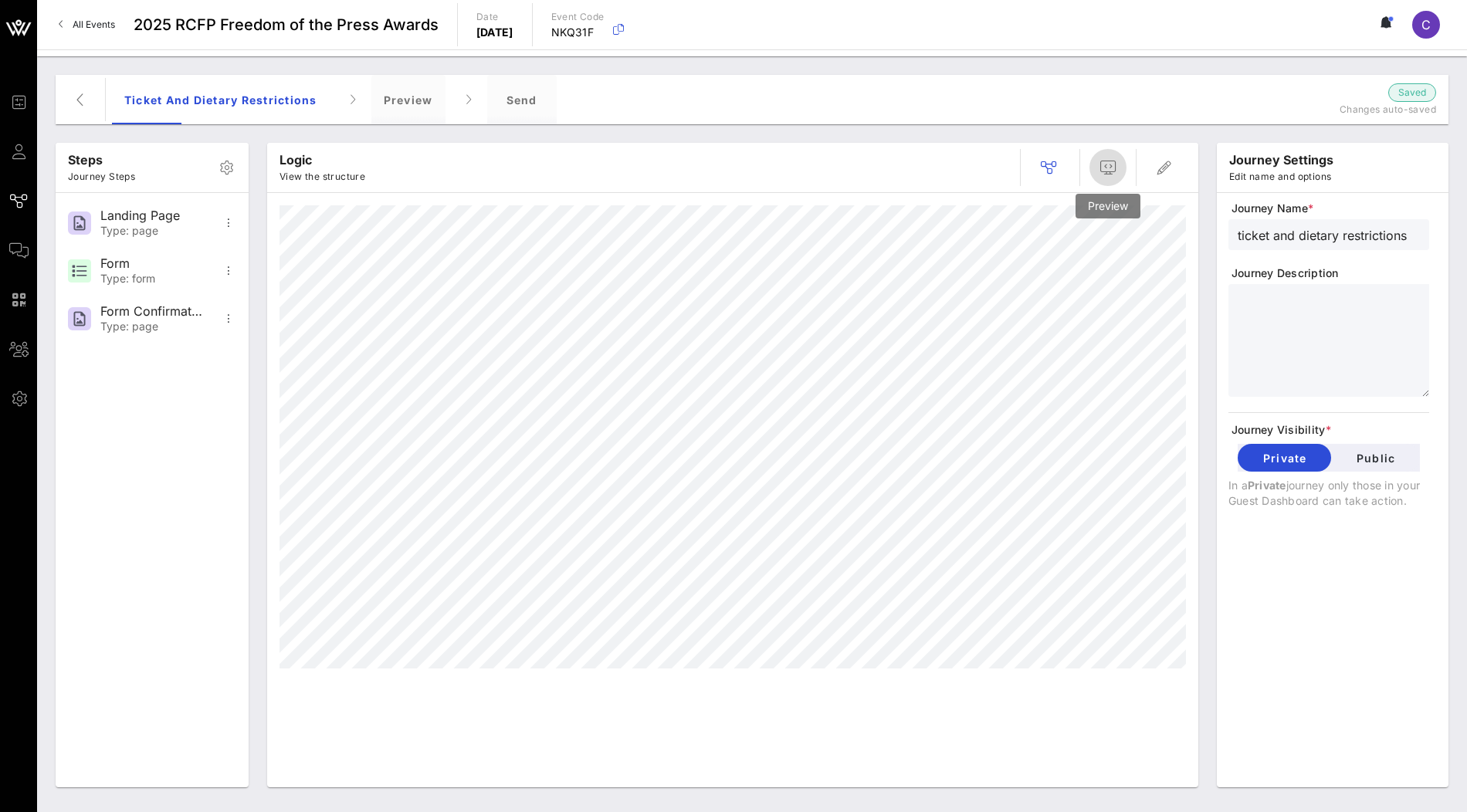
click at [1110, 173] on icon "button" at bounding box center [1108, 167] width 19 height 19
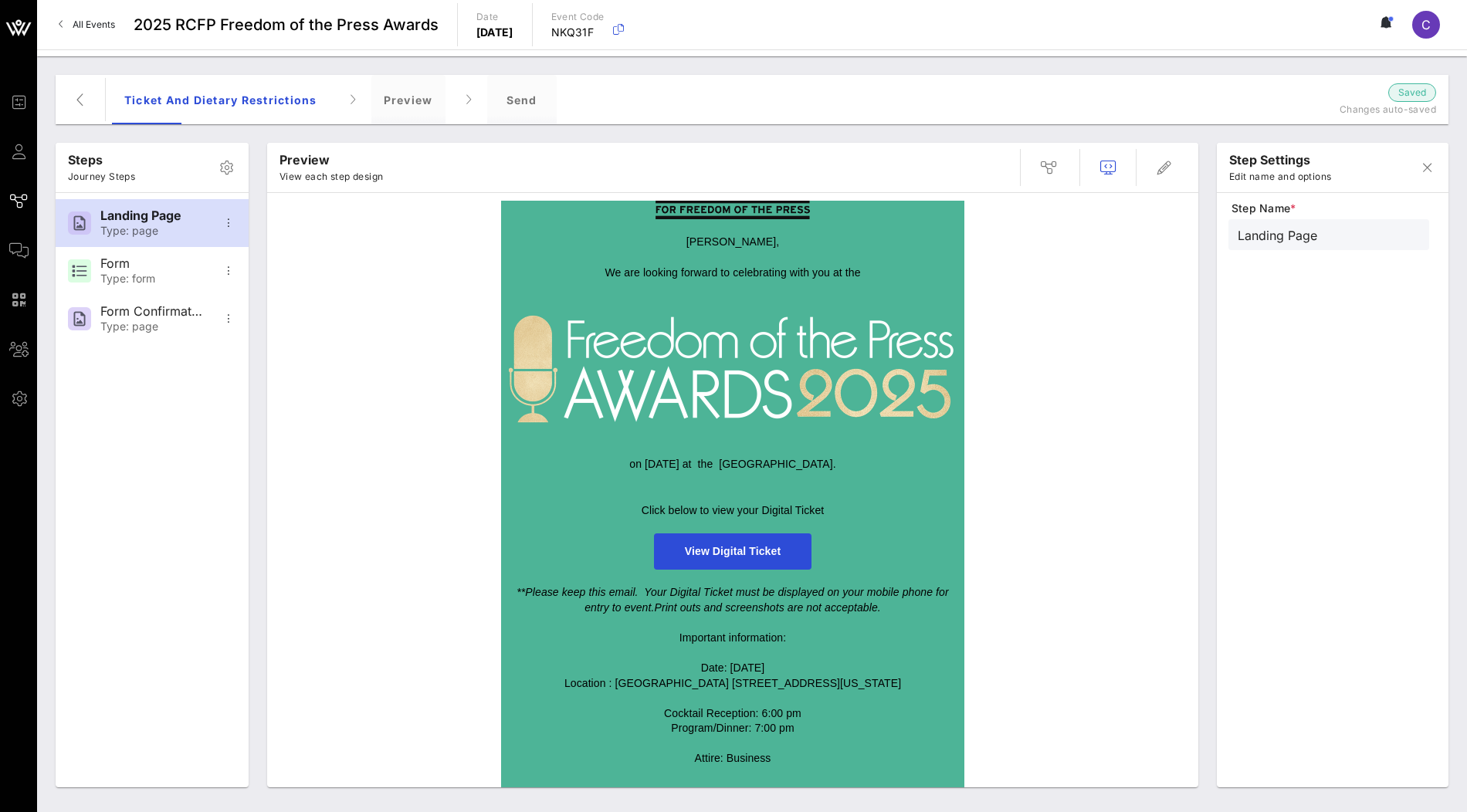
scroll to position [83, 0]
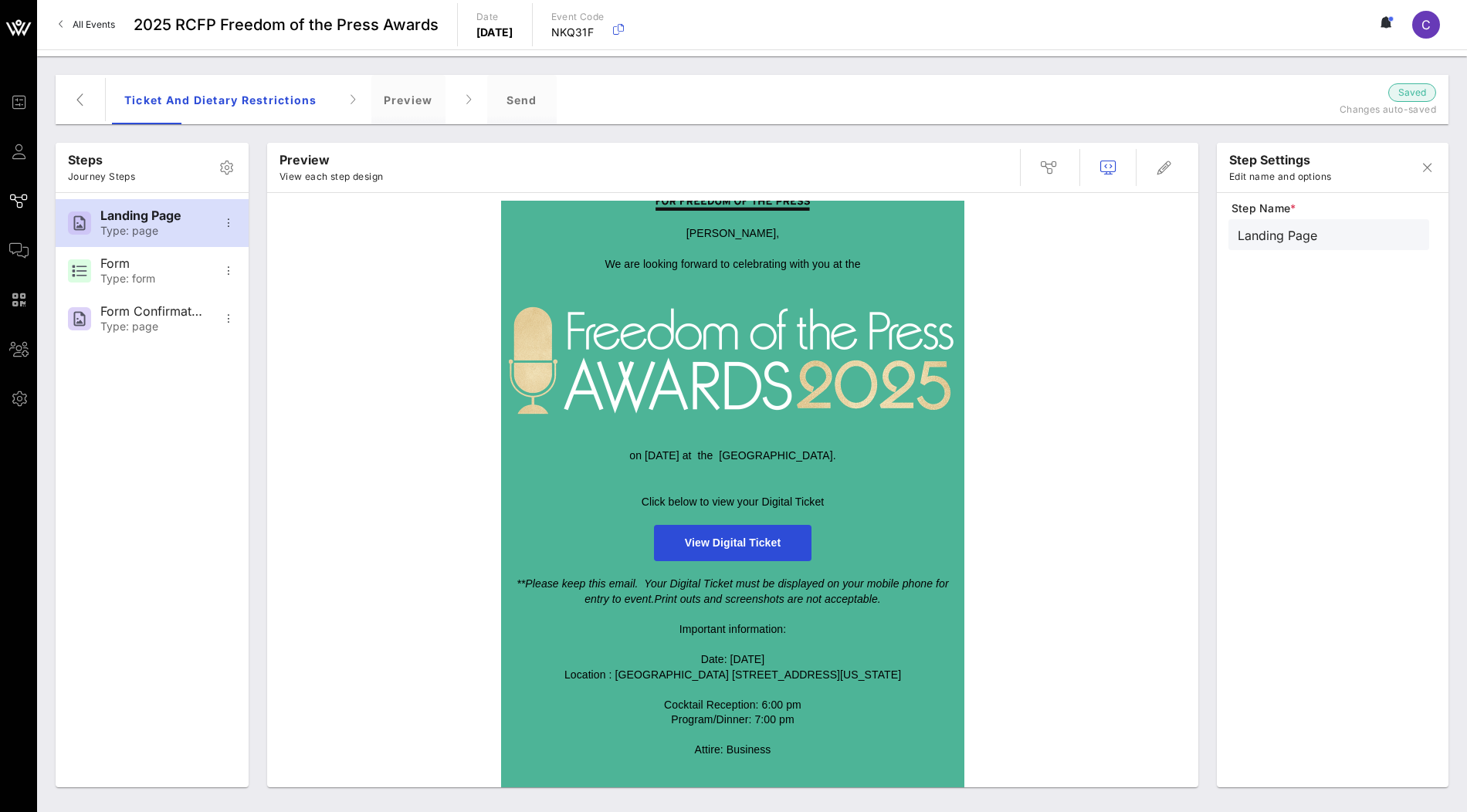
click at [849, 548] on div "View Digital Ticket" at bounding box center [733, 543] width 448 height 37
click at [1162, 173] on icon "button" at bounding box center [1164, 167] width 19 height 19
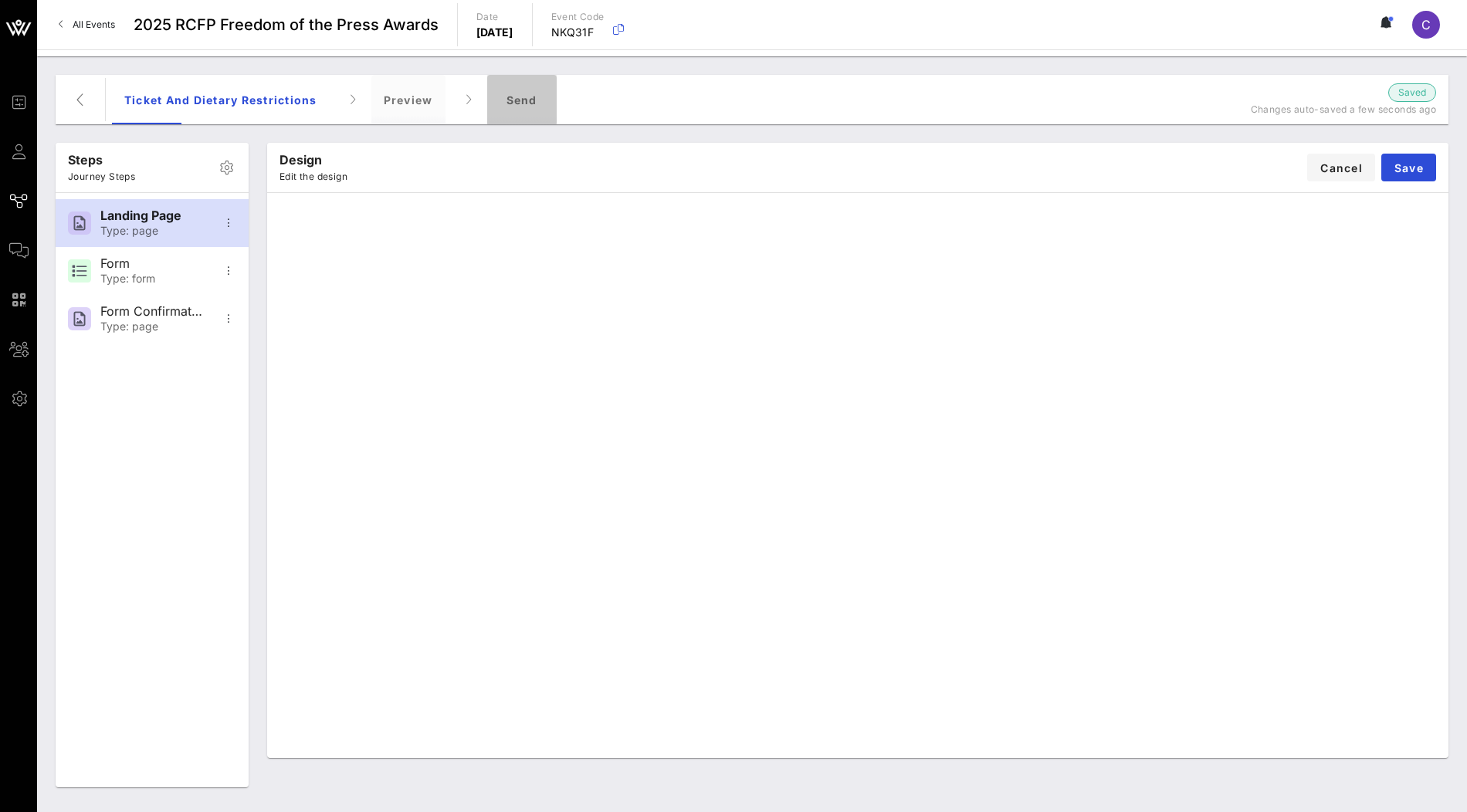
click at [521, 93] on div "Send" at bounding box center [522, 100] width 69 height 50
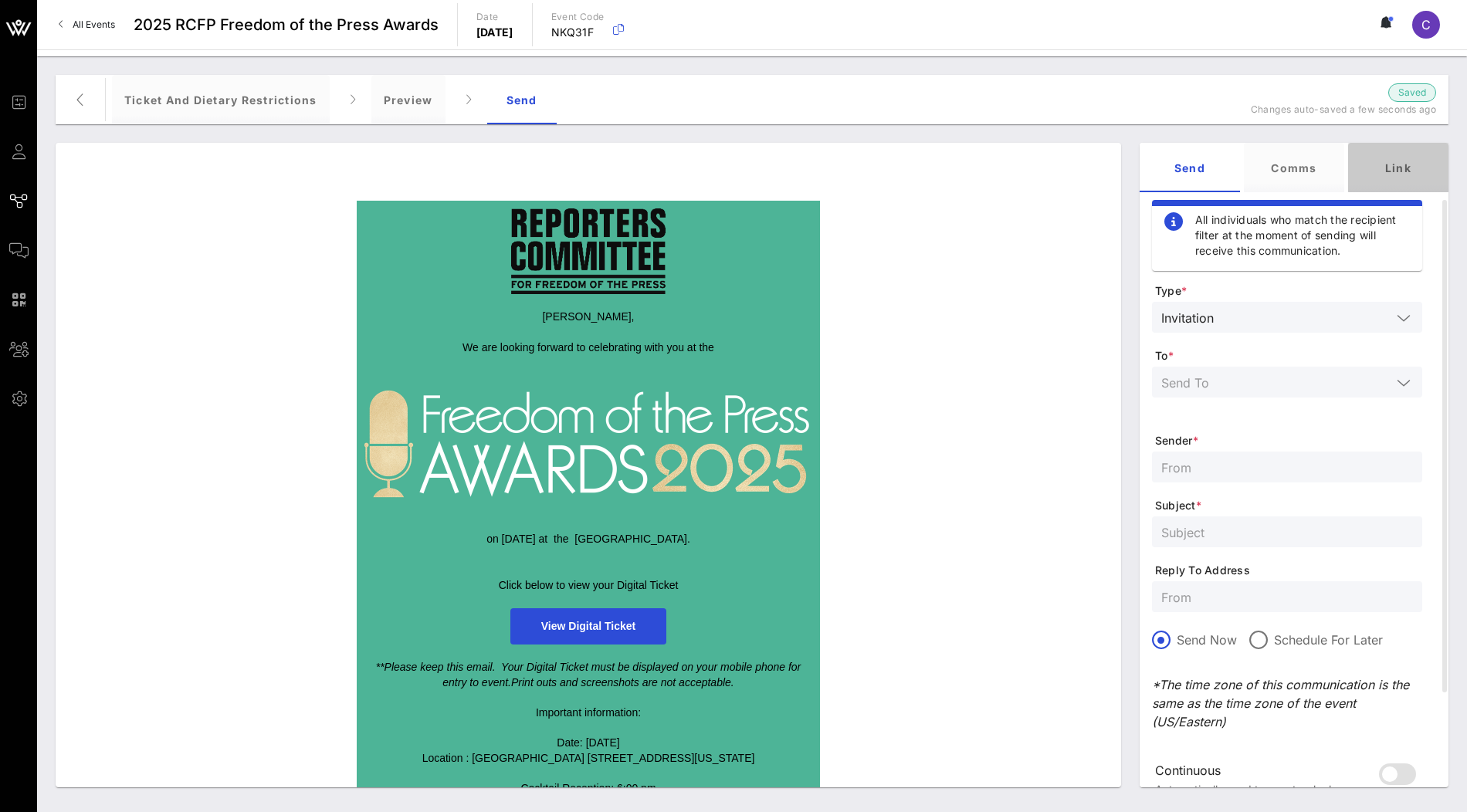
click at [1412, 177] on div "Link" at bounding box center [1398, 167] width 100 height 50
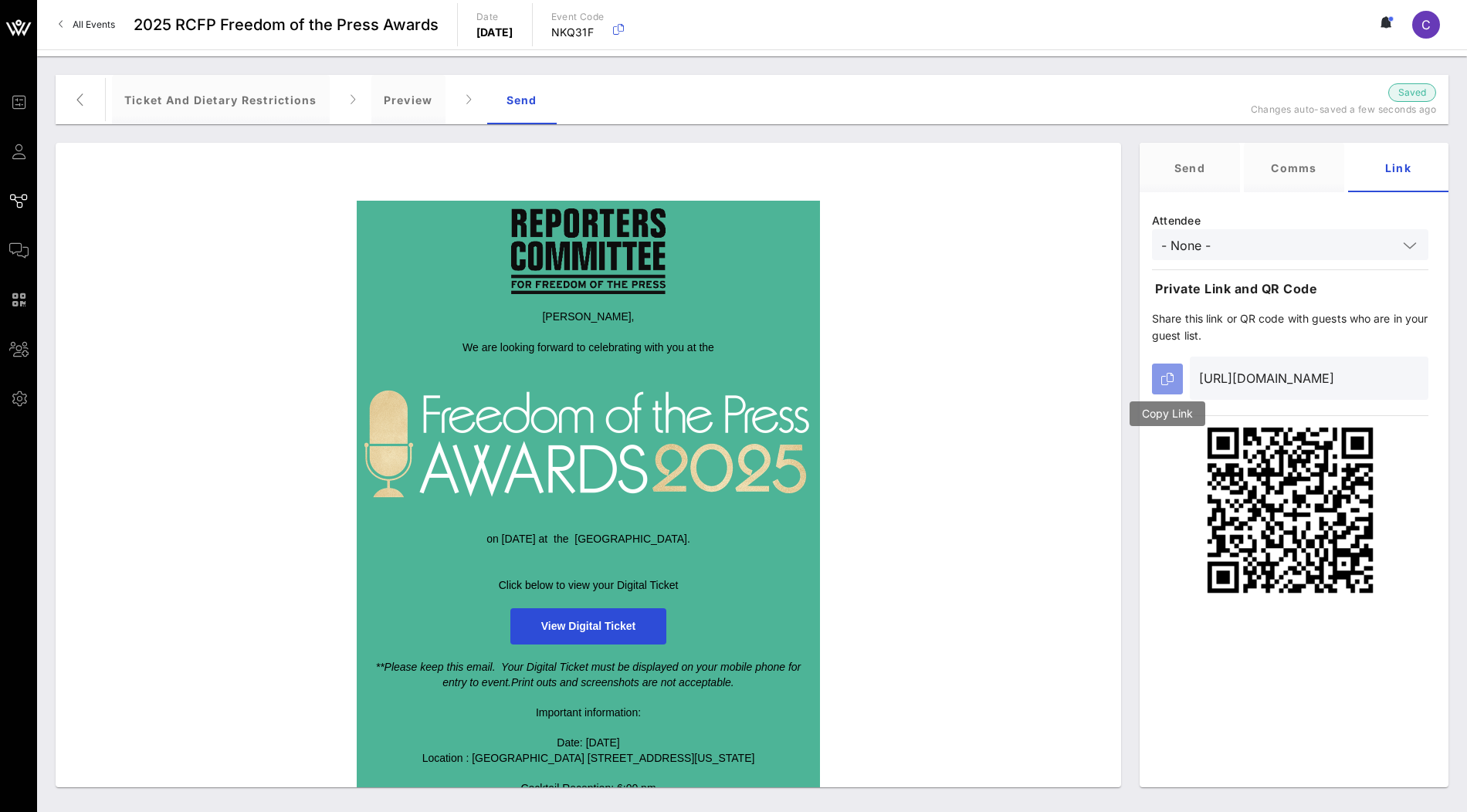
click at [1167, 378] on icon "button" at bounding box center [1168, 379] width 12 height 12
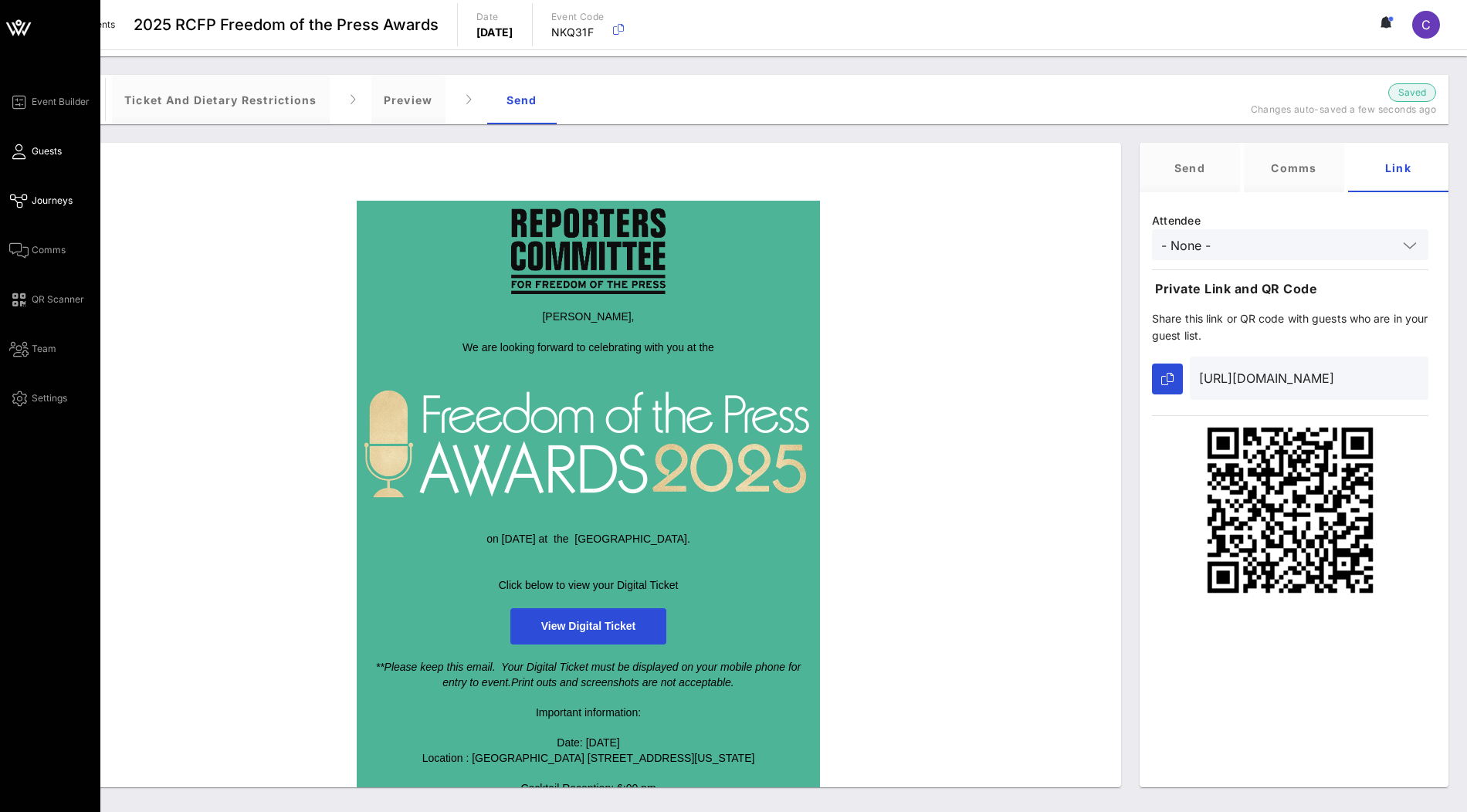
click at [37, 145] on span "Guests" at bounding box center [47, 152] width 30 height 14
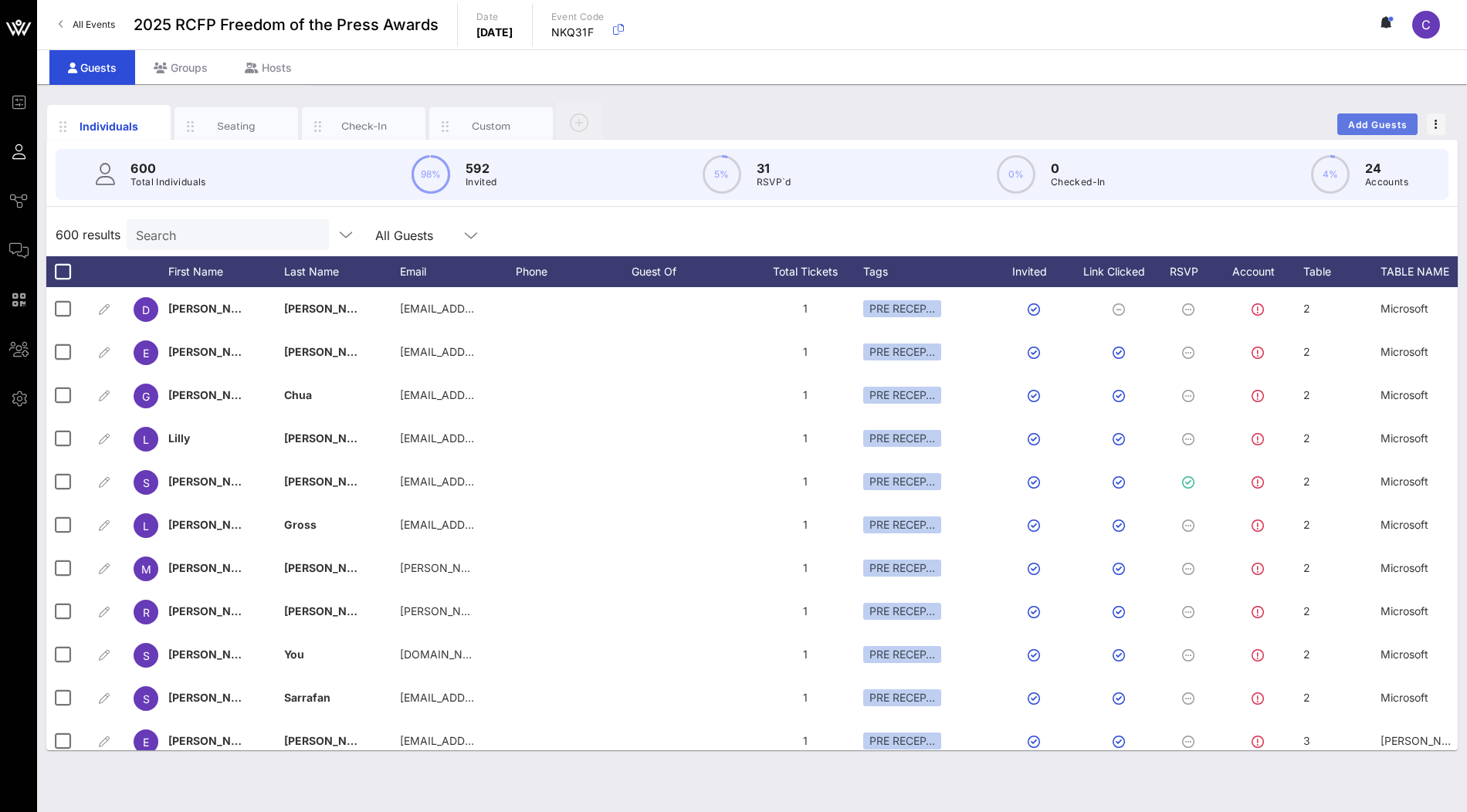
click at [1370, 127] on span "Add Guests" at bounding box center [1379, 125] width 61 height 12
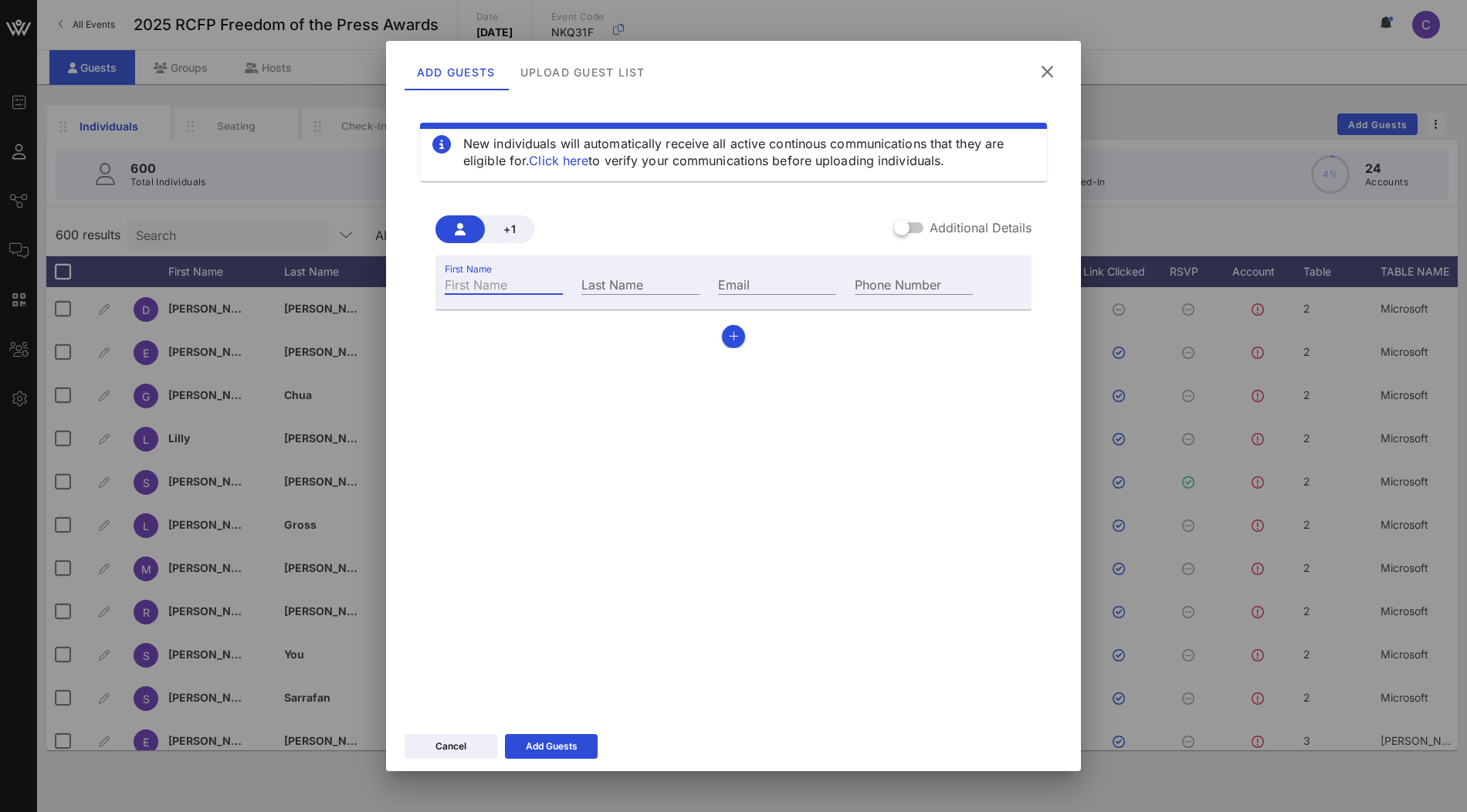
click at [516, 288] on input "First Name" at bounding box center [503, 284] width 118 height 20
type input "[PERSON_NAME]"
type input "t"
type input "Tanedo"
type input "clarisa@vow.app"
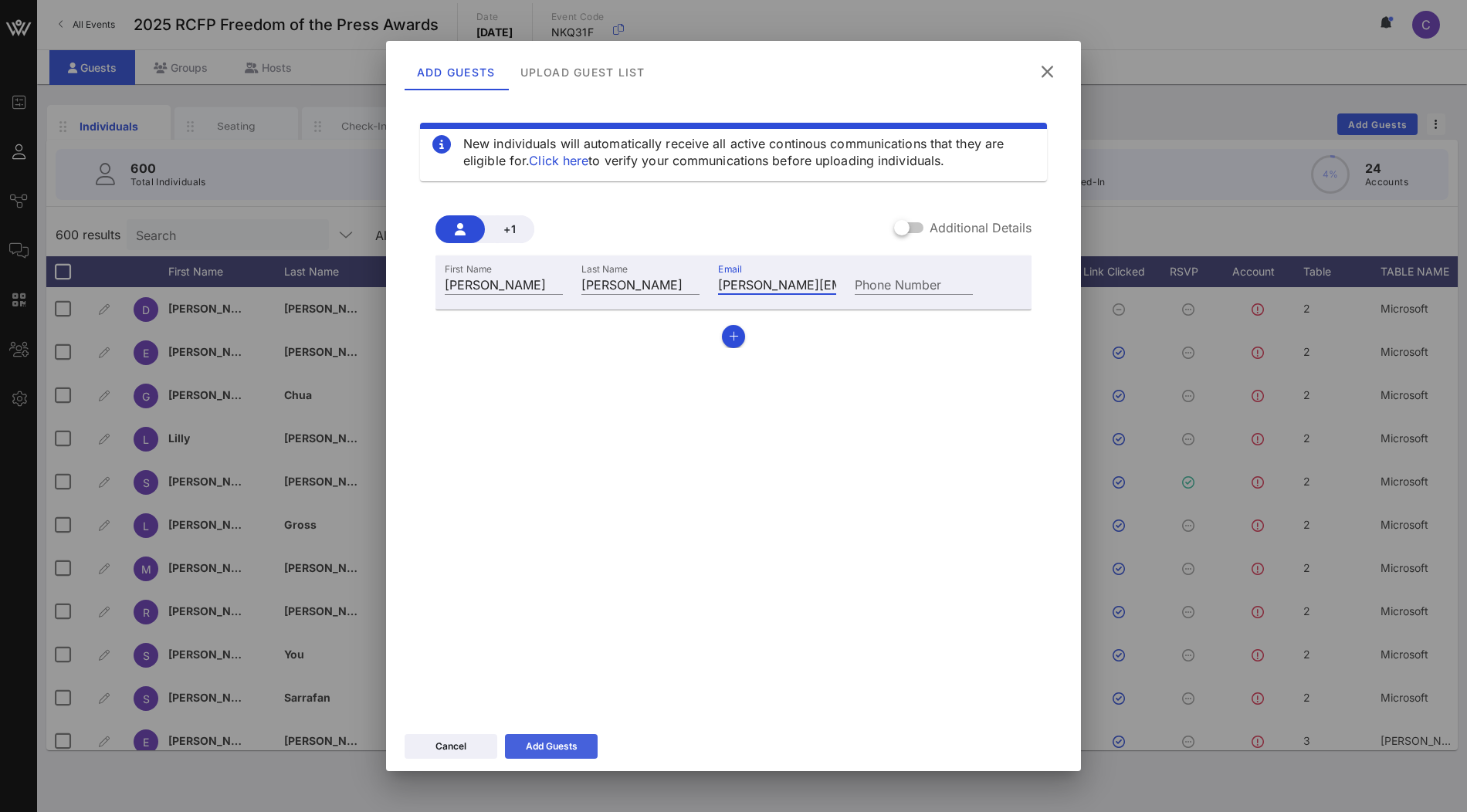
click at [519, 752] on button "Add Guests" at bounding box center [552, 747] width 93 height 25
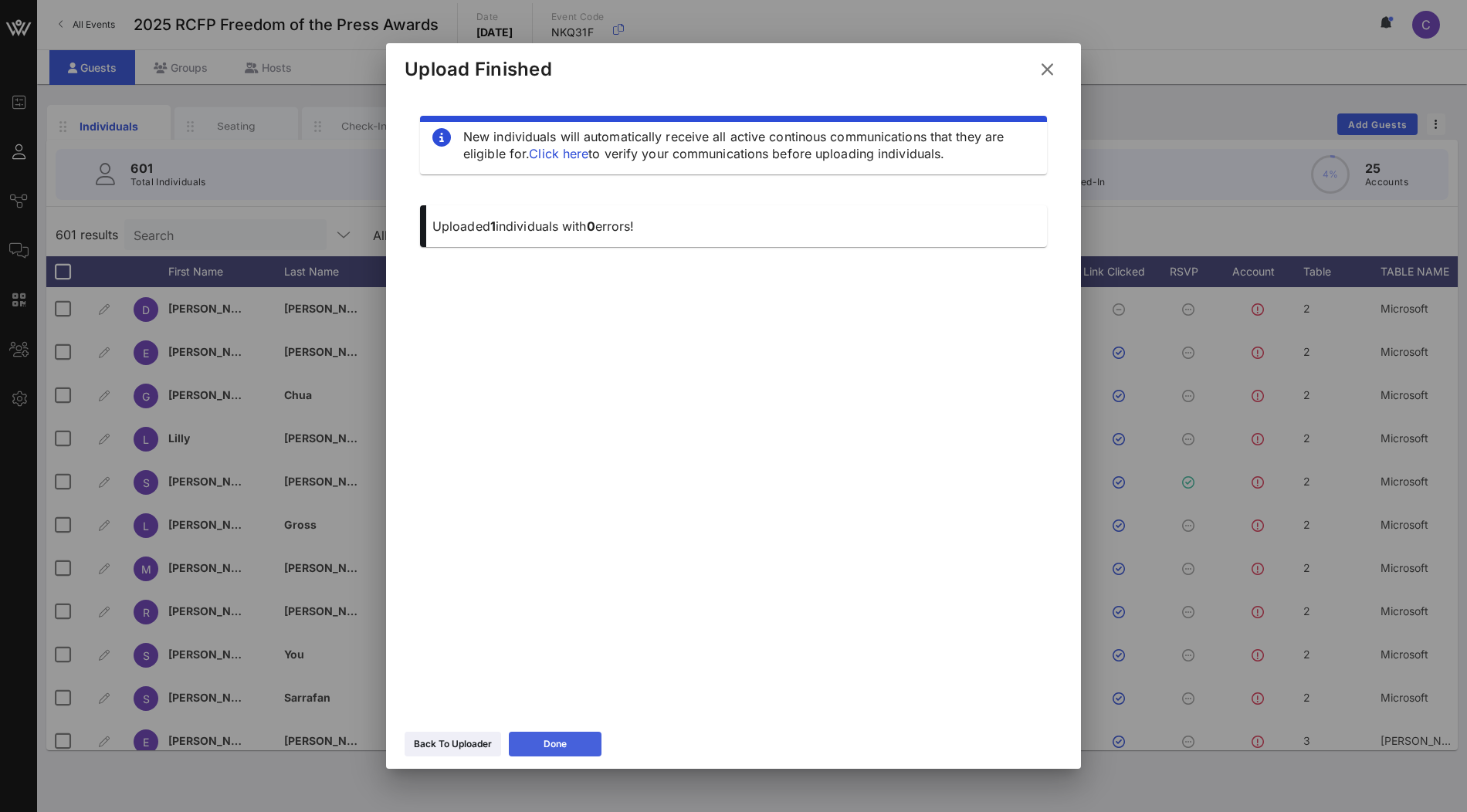
click at [572, 736] on button "Done" at bounding box center [556, 744] width 93 height 25
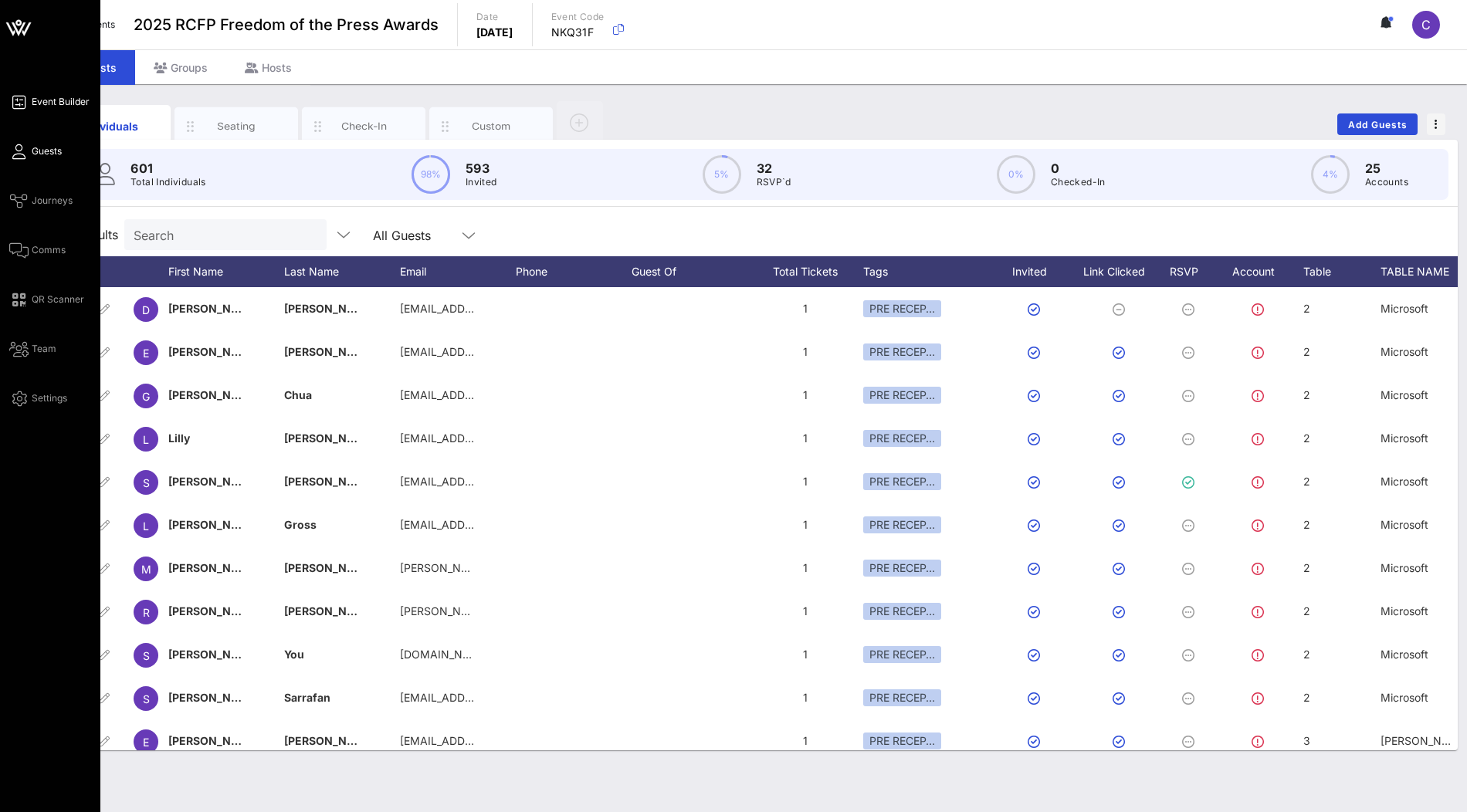
click at [42, 101] on span "Event Builder" at bounding box center [60, 102] width 57 height 14
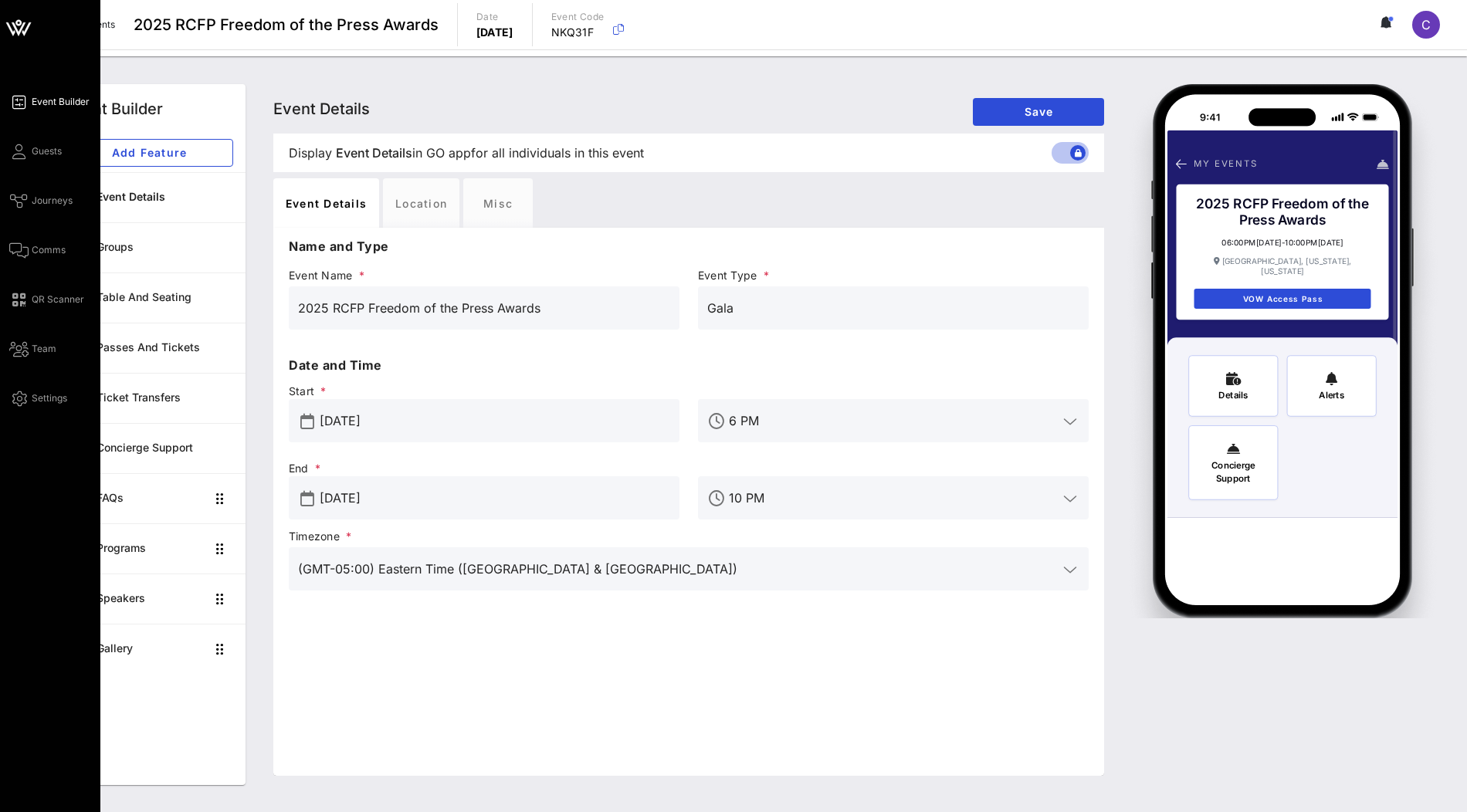
click at [15, 30] on icon at bounding box center [18, 27] width 37 height 37
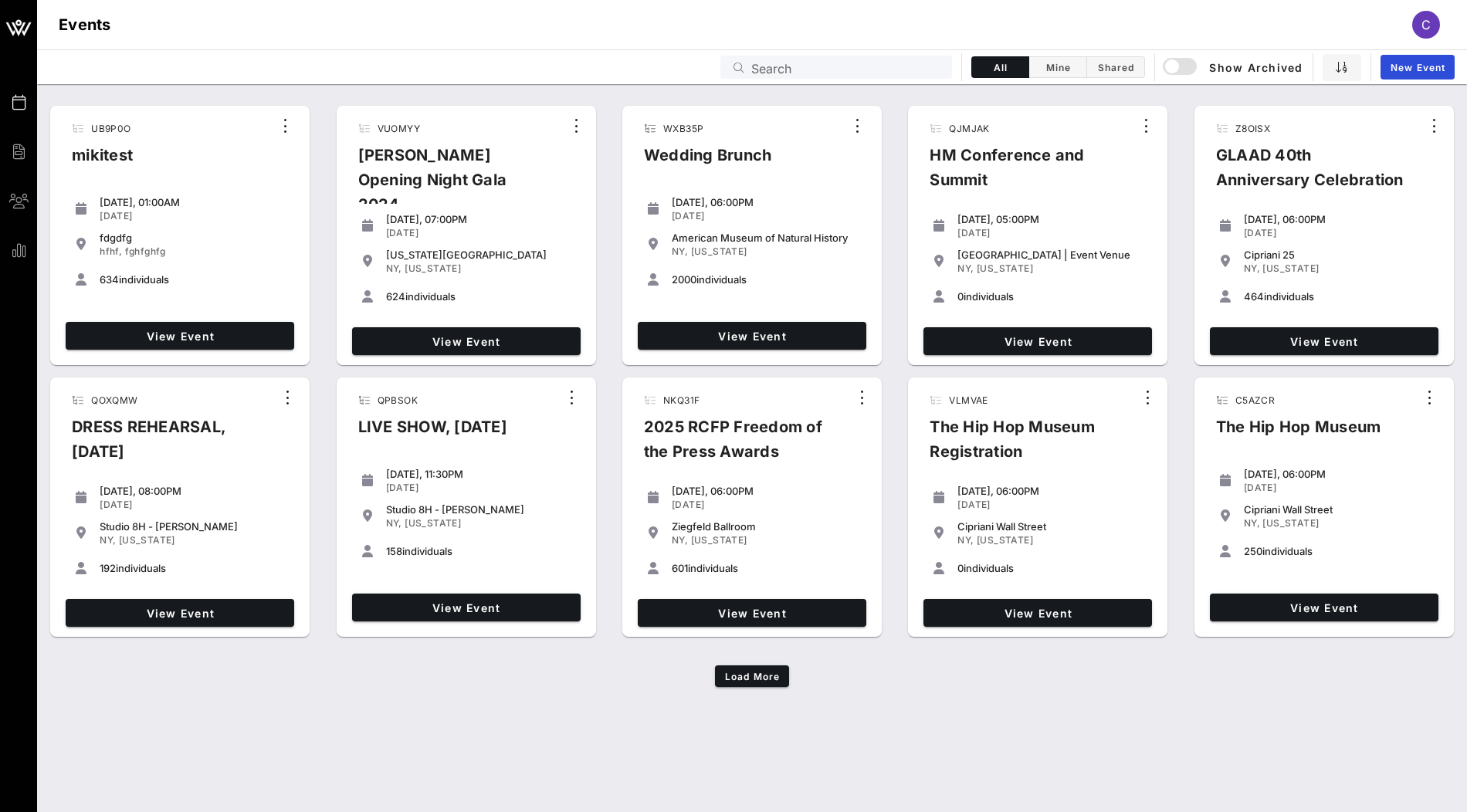
click at [815, 65] on input "Search" at bounding box center [847, 67] width 191 height 20
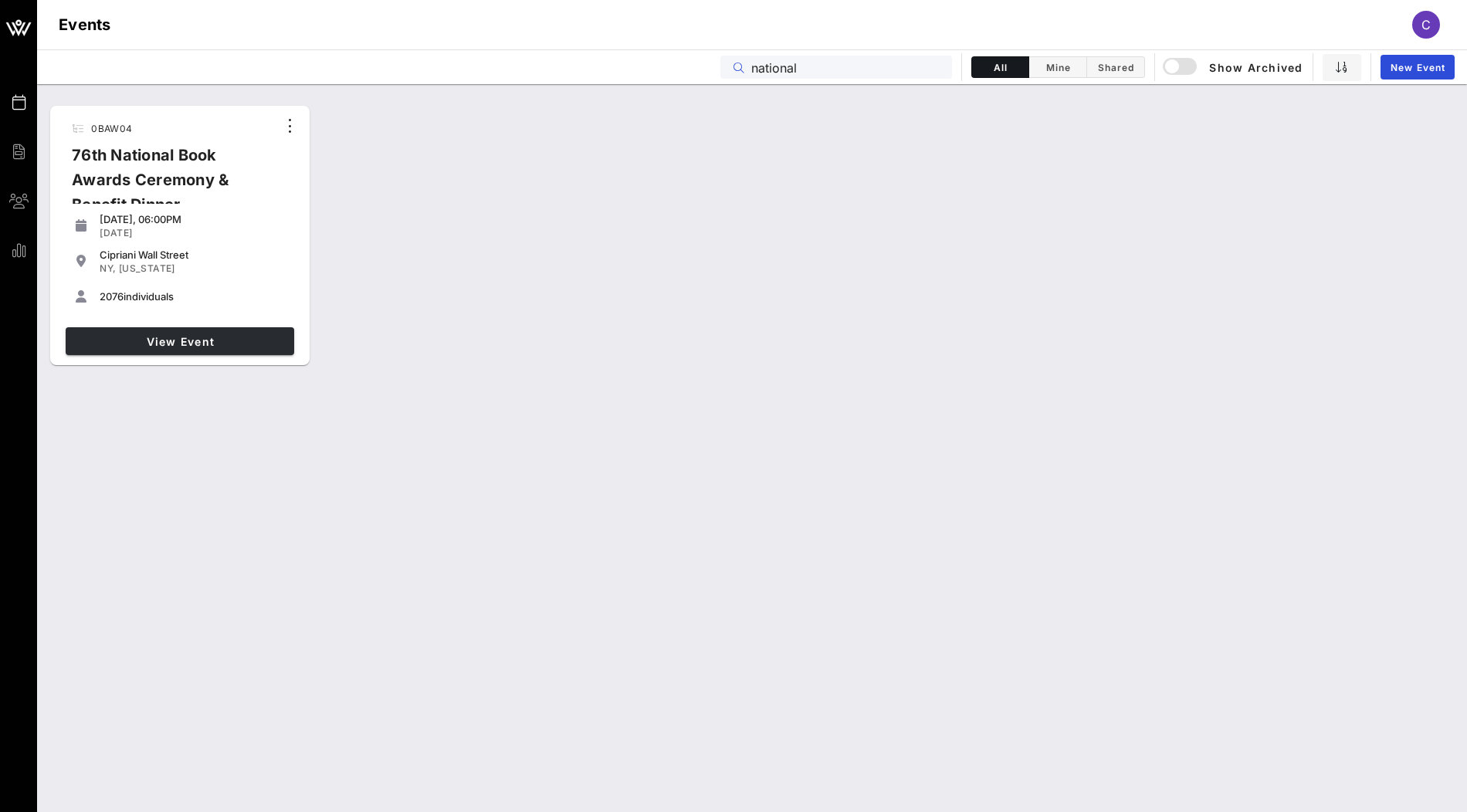
type input "national"
click at [247, 338] on span "View Event" at bounding box center [180, 341] width 216 height 13
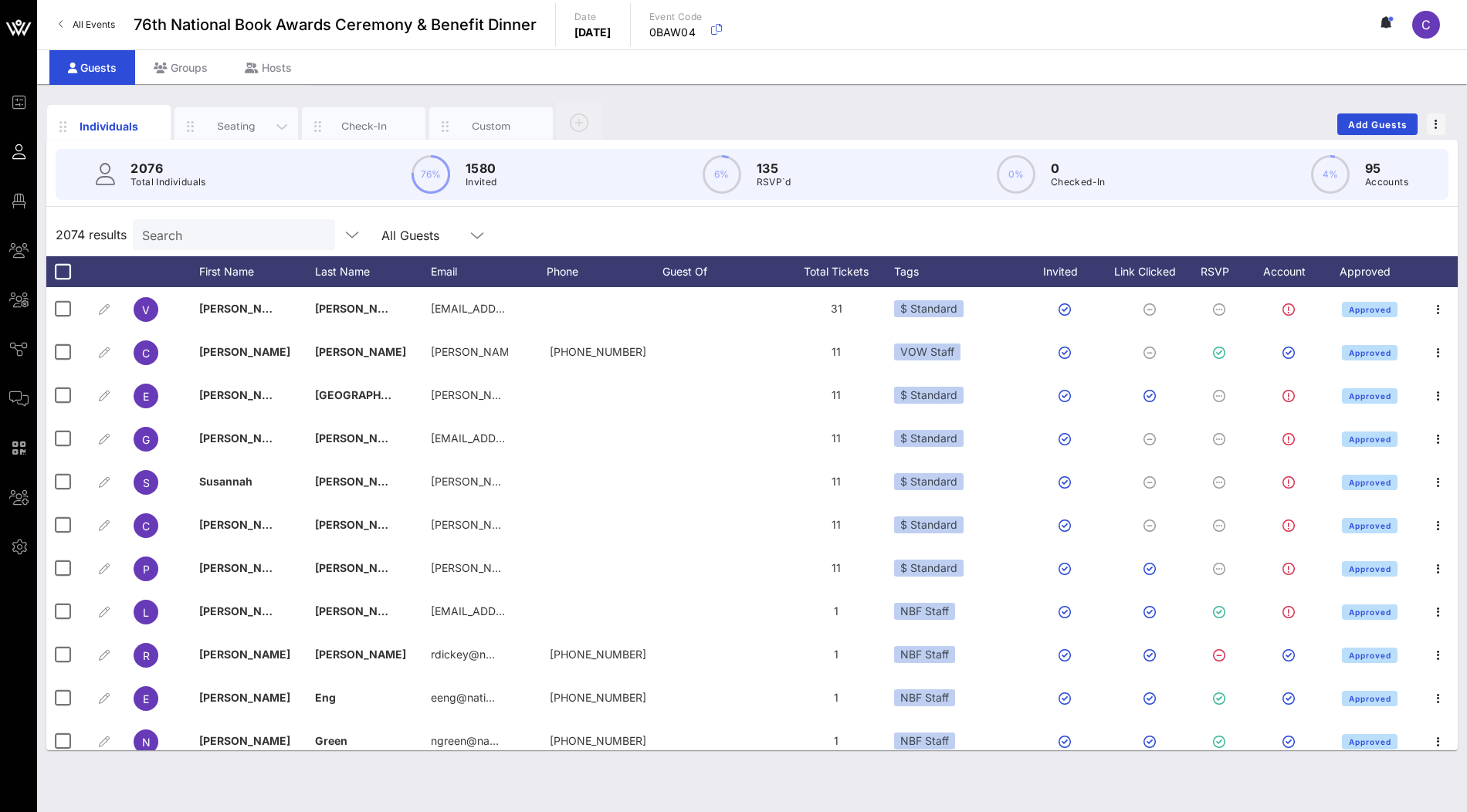
click at [223, 125] on div "Seating" at bounding box center [236, 126] width 68 height 15
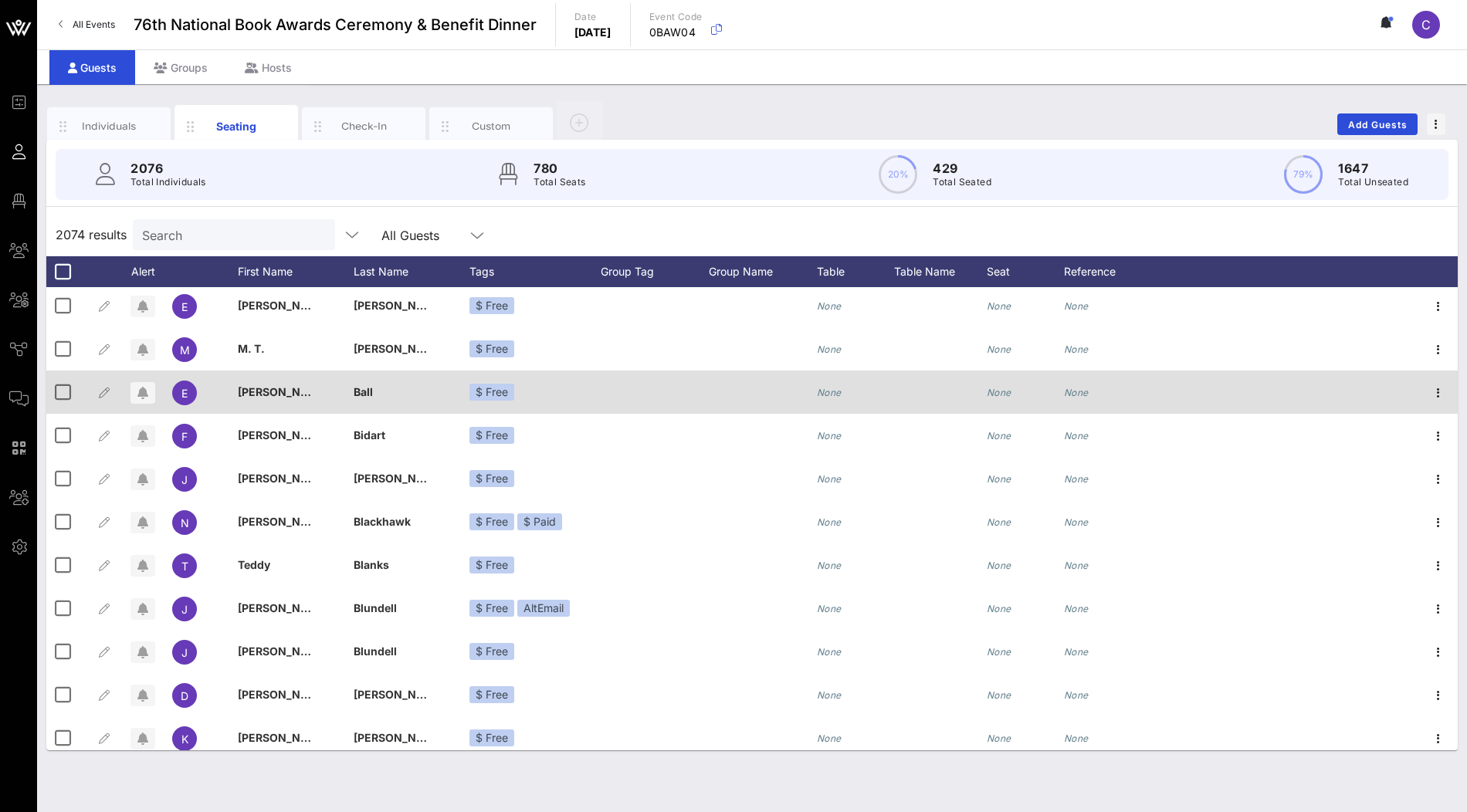
scroll to position [2680, 0]
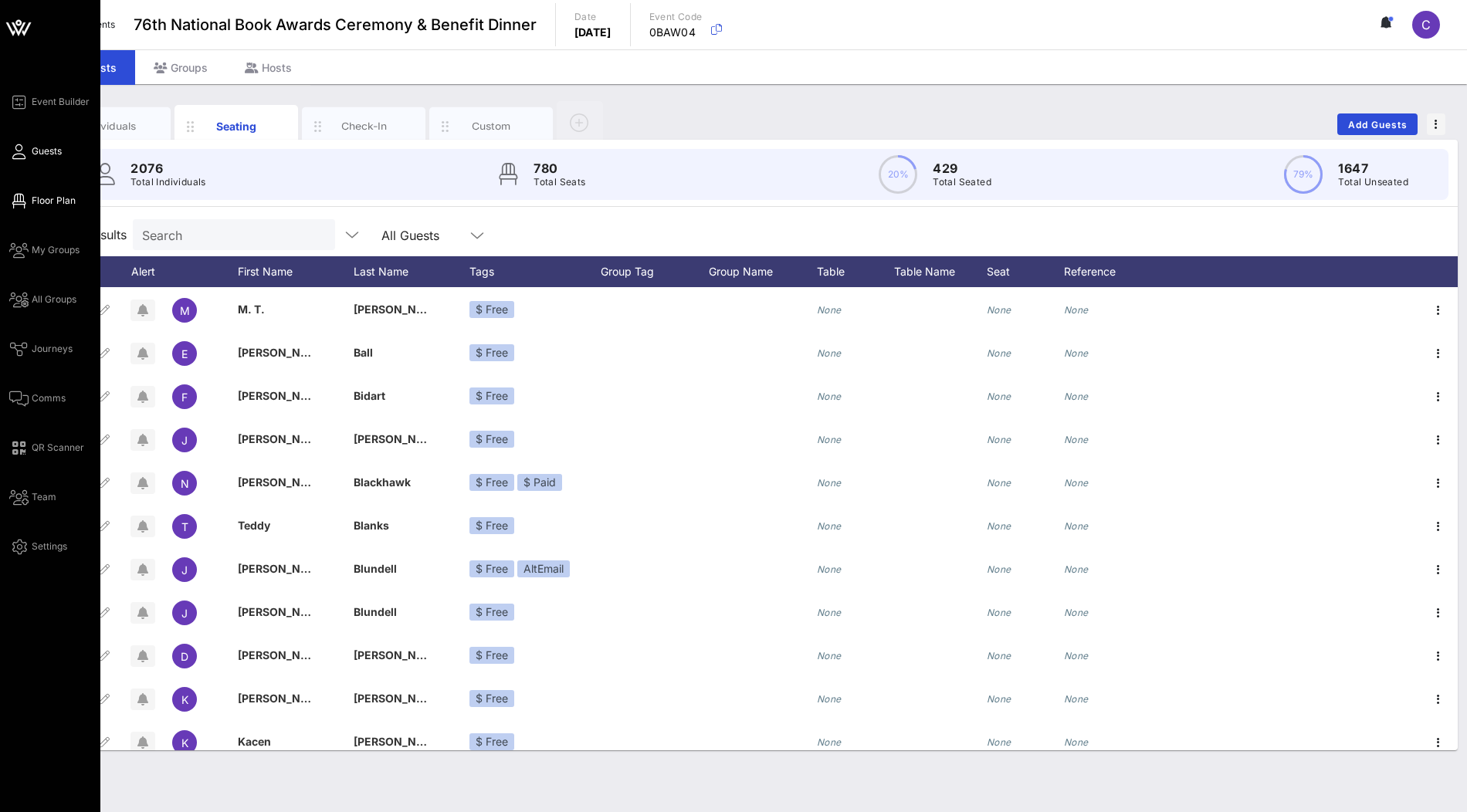
click at [51, 194] on span "Floor Plan" at bounding box center [53, 201] width 44 height 14
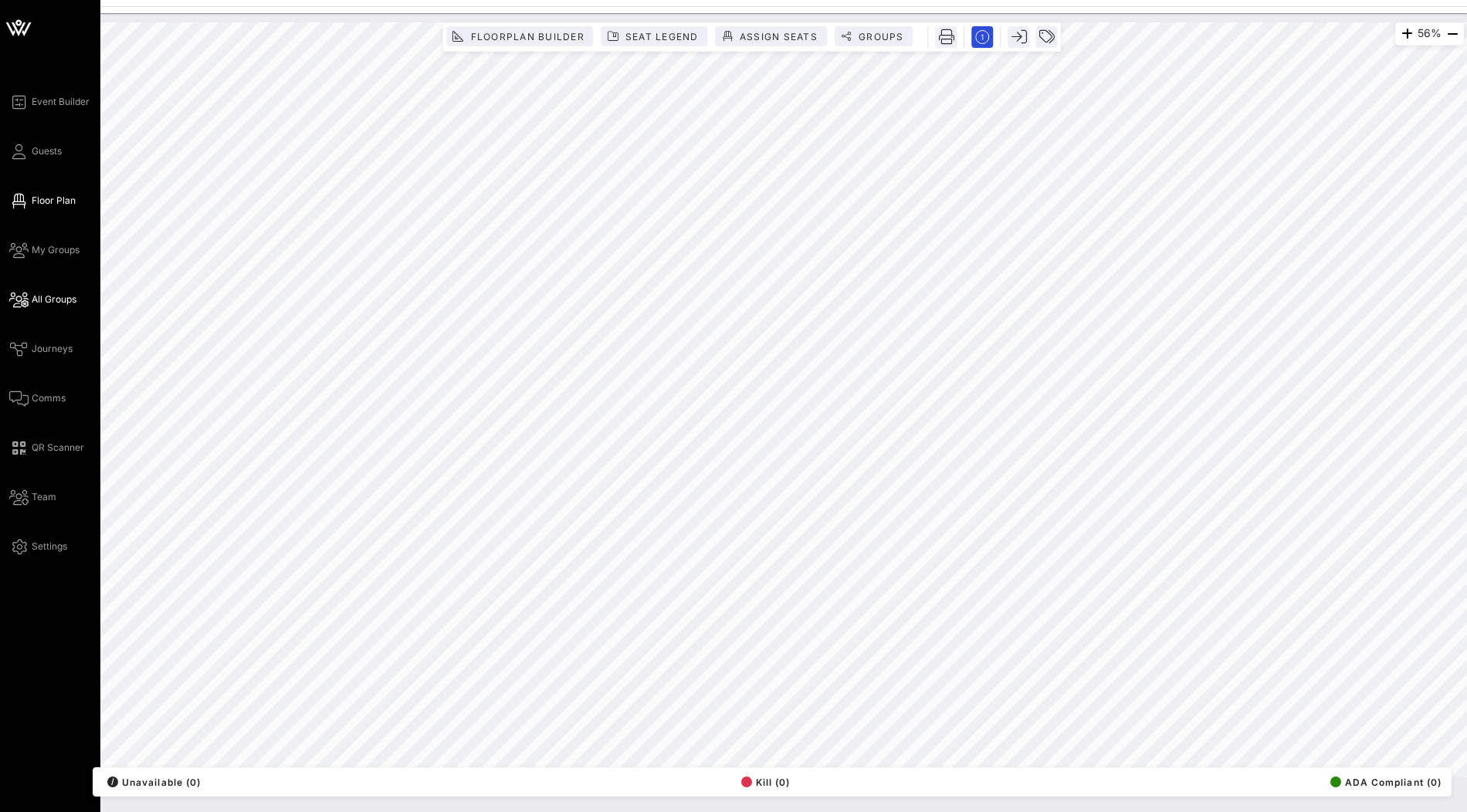
click at [48, 300] on span "All Groups" at bounding box center [53, 300] width 45 height 14
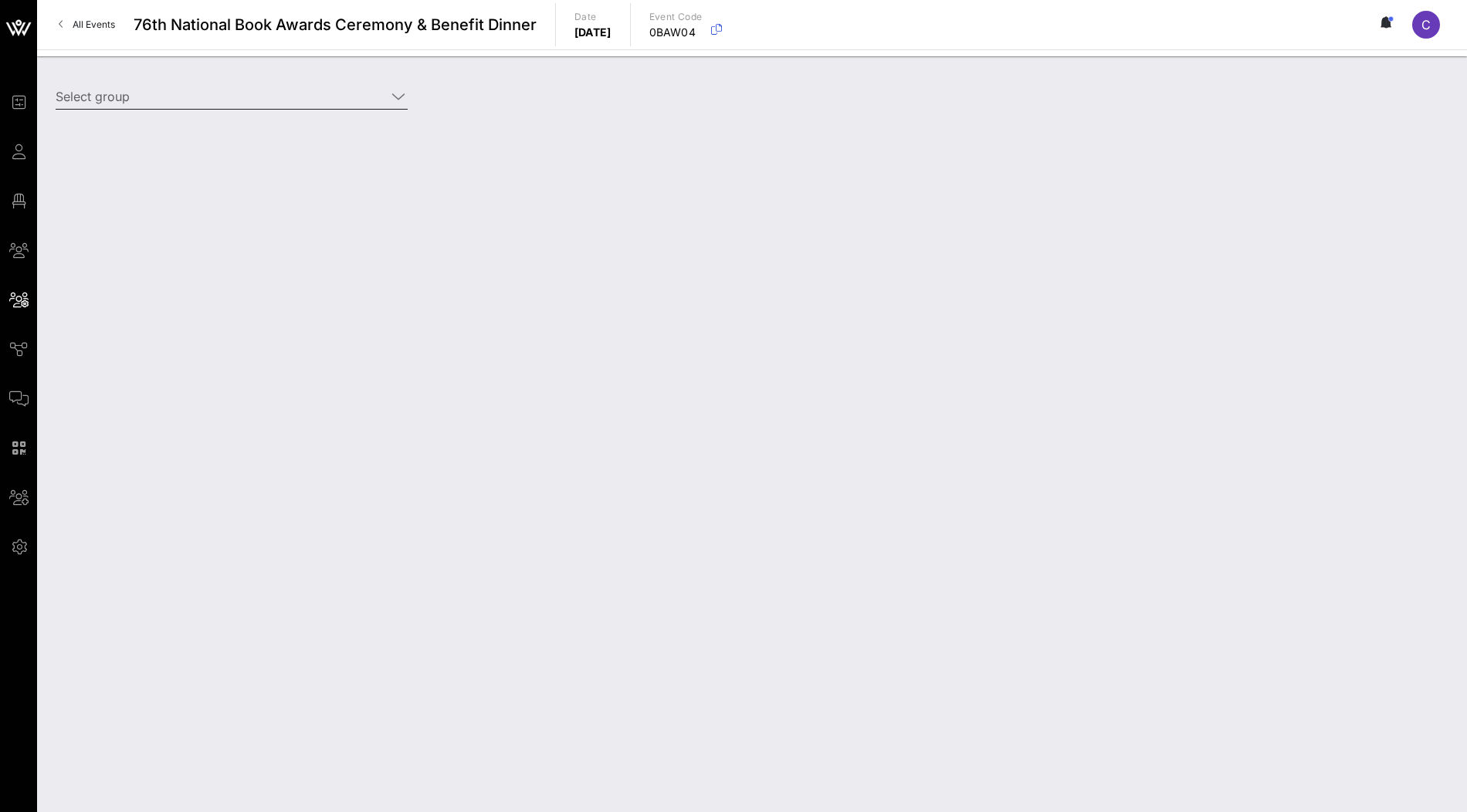
click at [332, 95] on input "Select group" at bounding box center [221, 96] width 331 height 25
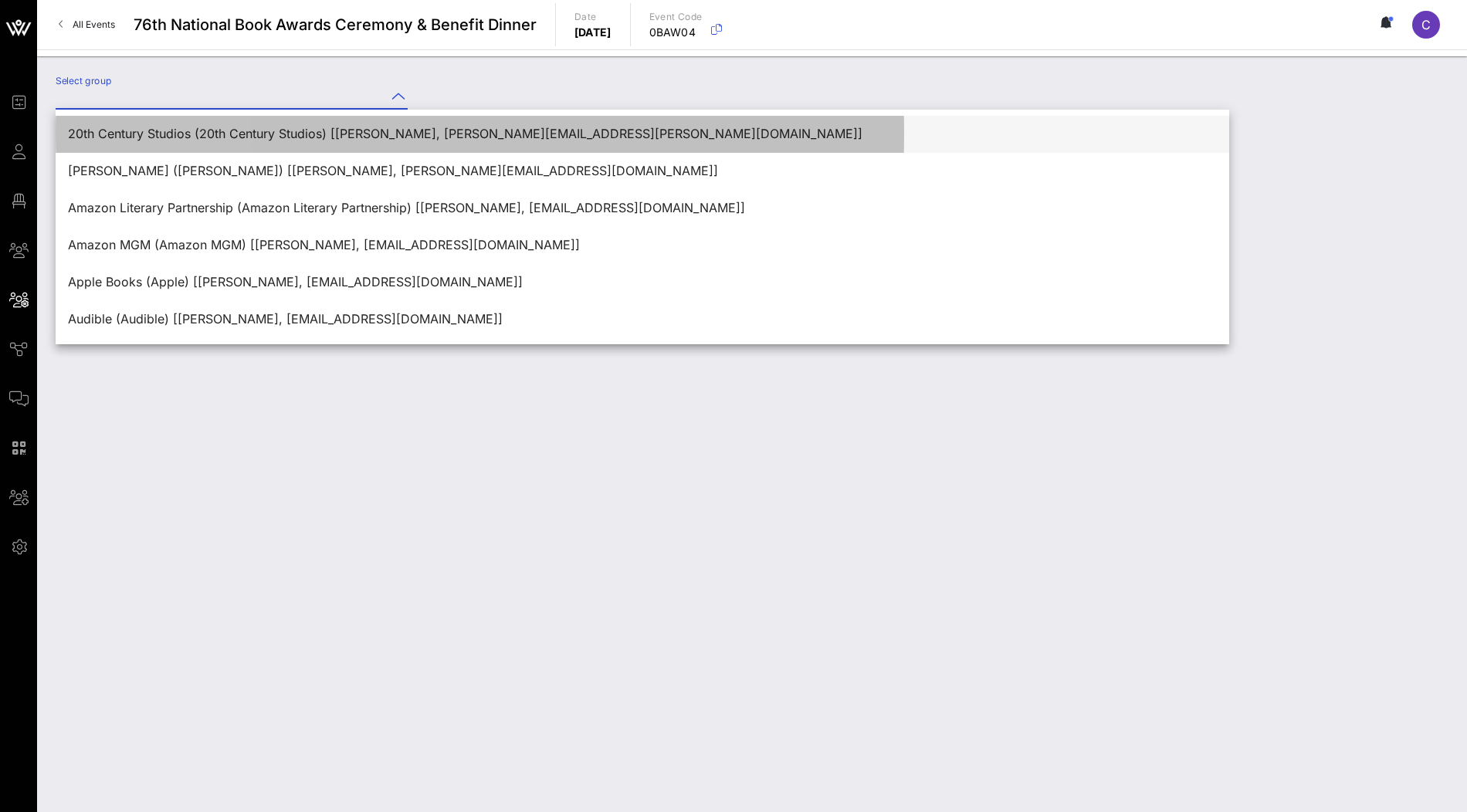
click at [273, 136] on div "20th Century Studios (20th Century Studios) [Emily Dayton, emily.j.dayton@20thc…" at bounding box center [643, 134] width 1149 height 15
type input "20th Century Studios (20th Century Studios) [Emily Dayton, emily.j.dayton@20thc…"
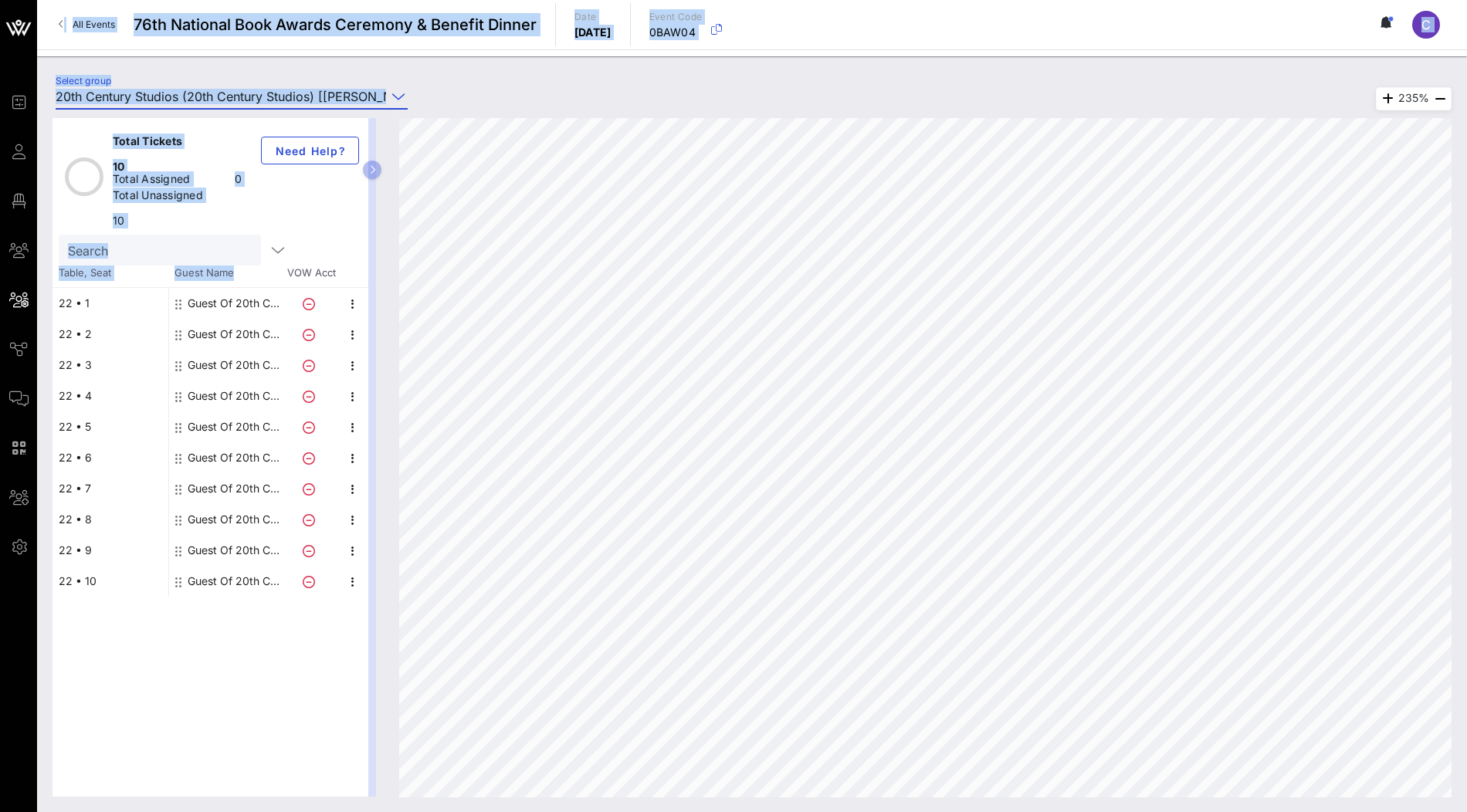
drag, startPoint x: 0, startPoint y: 7, endPoint x: 181, endPoint y: 242, distance: 296.6
click at [181, 242] on div "Event Builder Guests Floor Plan My Groups All Groups Journeys Comms QR Scanner …" at bounding box center [733, 406] width 1467 height 812
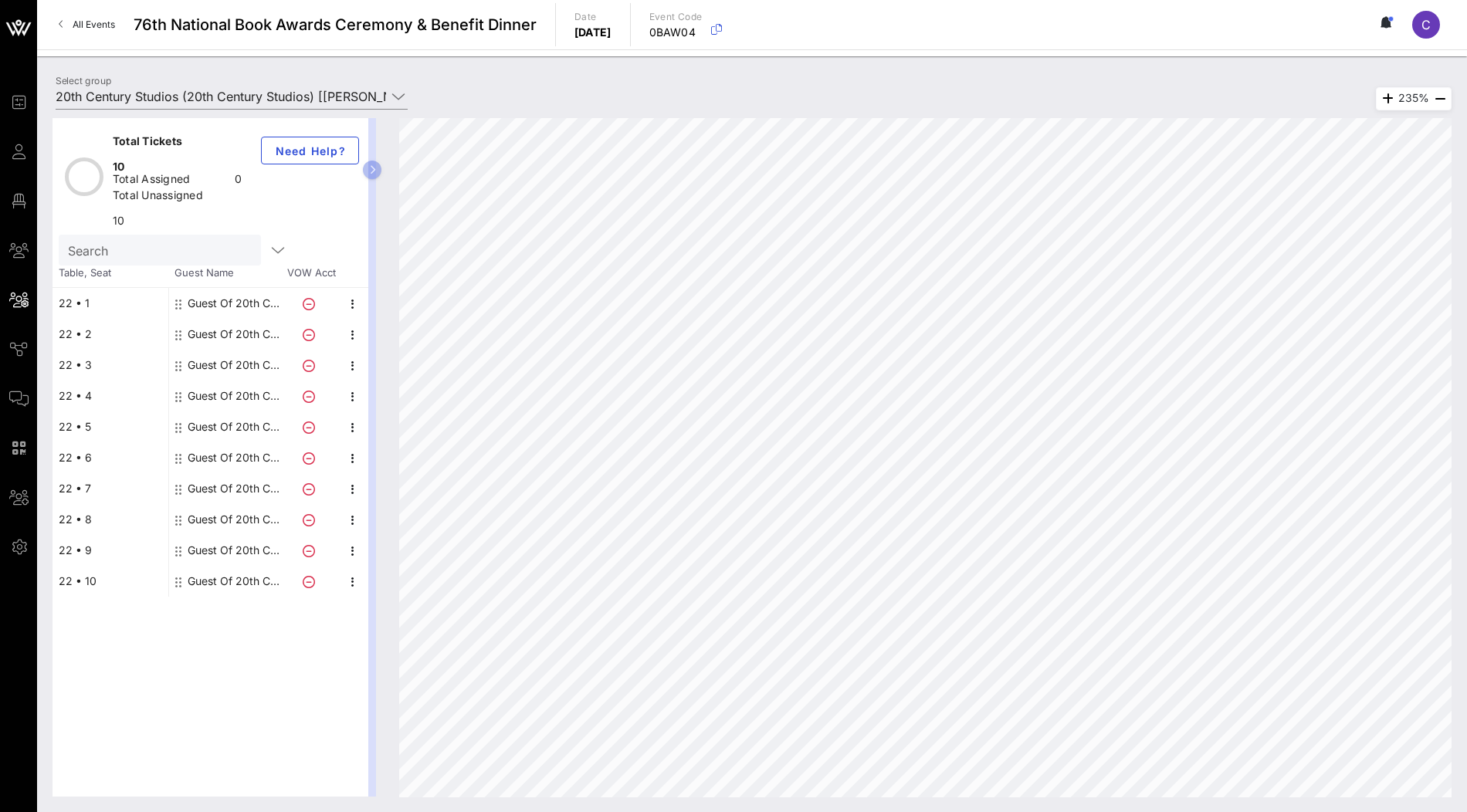
click at [1031, 24] on div "All Events 76th National Book Awards Ceremony & Benefit Dinner Date Wednesday, …" at bounding box center [752, 25] width 1430 height 50
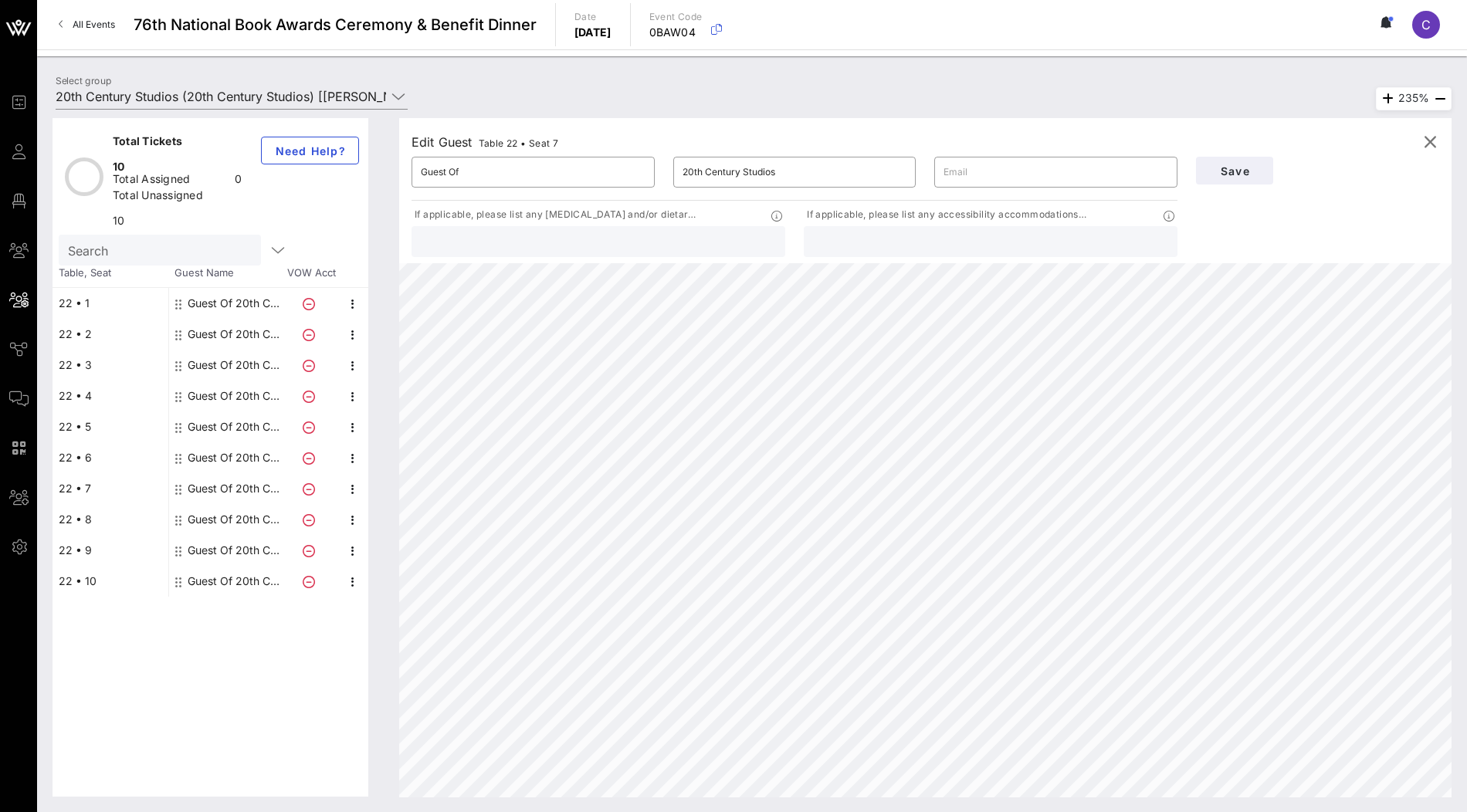
drag, startPoint x: 68, startPoint y: 352, endPoint x: 68, endPoint y: 326, distance: 26.0
click at [68, 324] on div "22 • 1 22 • 2 22 • 3 22 • 4 22 • 5 22 • 6 22 • 7 22 • 8 22 • 9 22 • 10" at bounding box center [110, 443] width 116 height 309
click at [1433, 139] on icon "button" at bounding box center [1430, 142] width 19 height 19
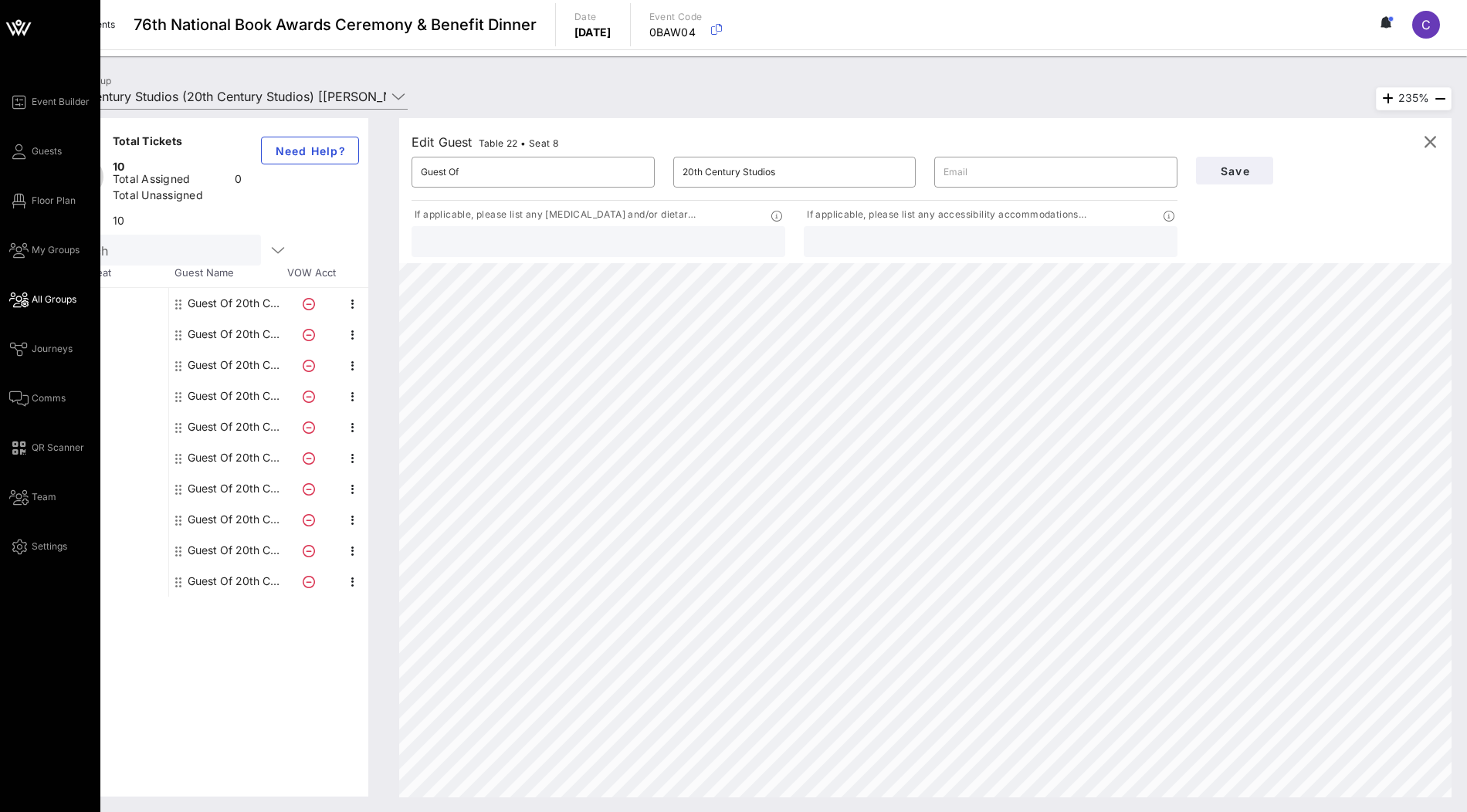
click at [16, 37] on icon at bounding box center [18, 27] width 37 height 37
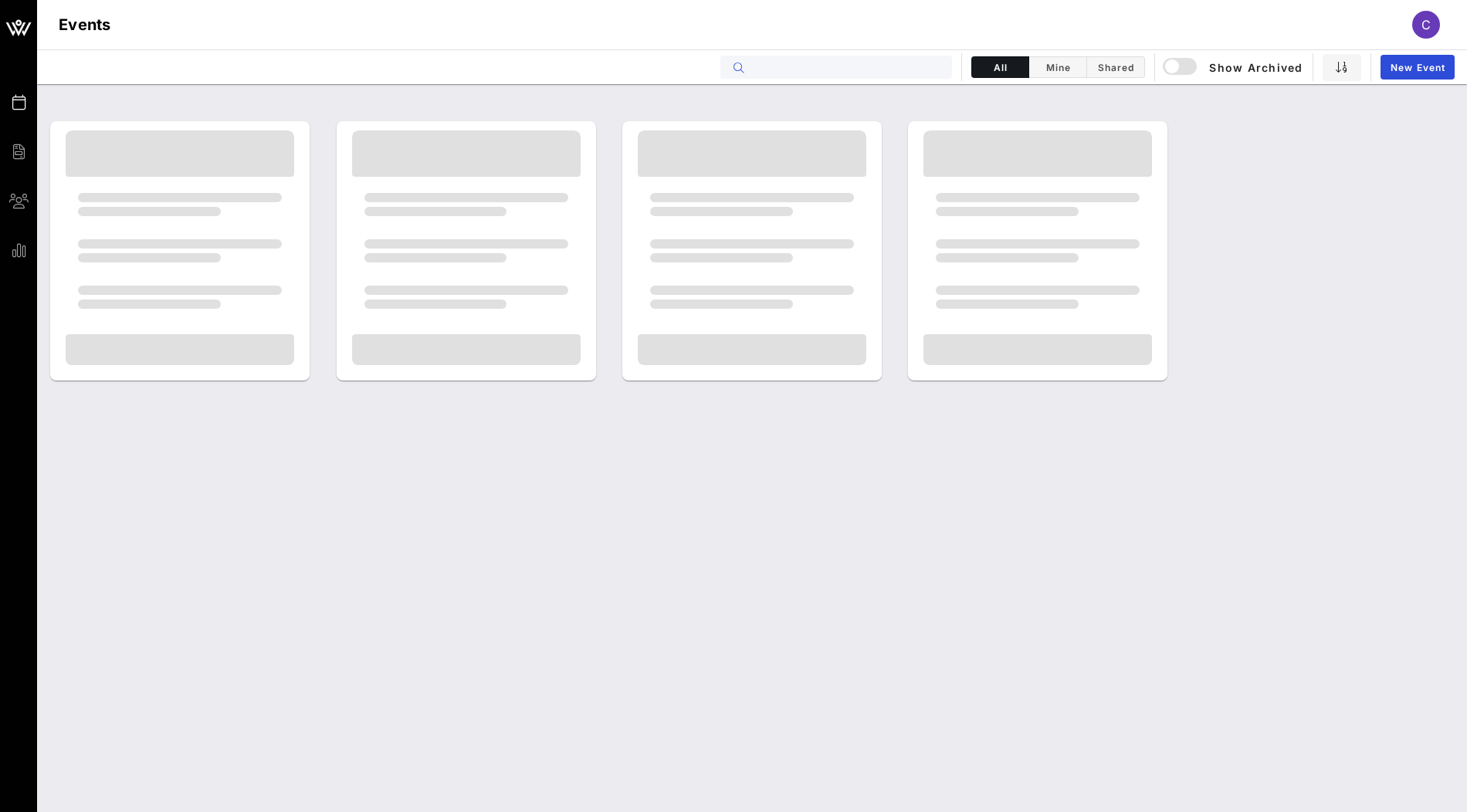
click at [792, 75] on input "text" at bounding box center [847, 67] width 191 height 20
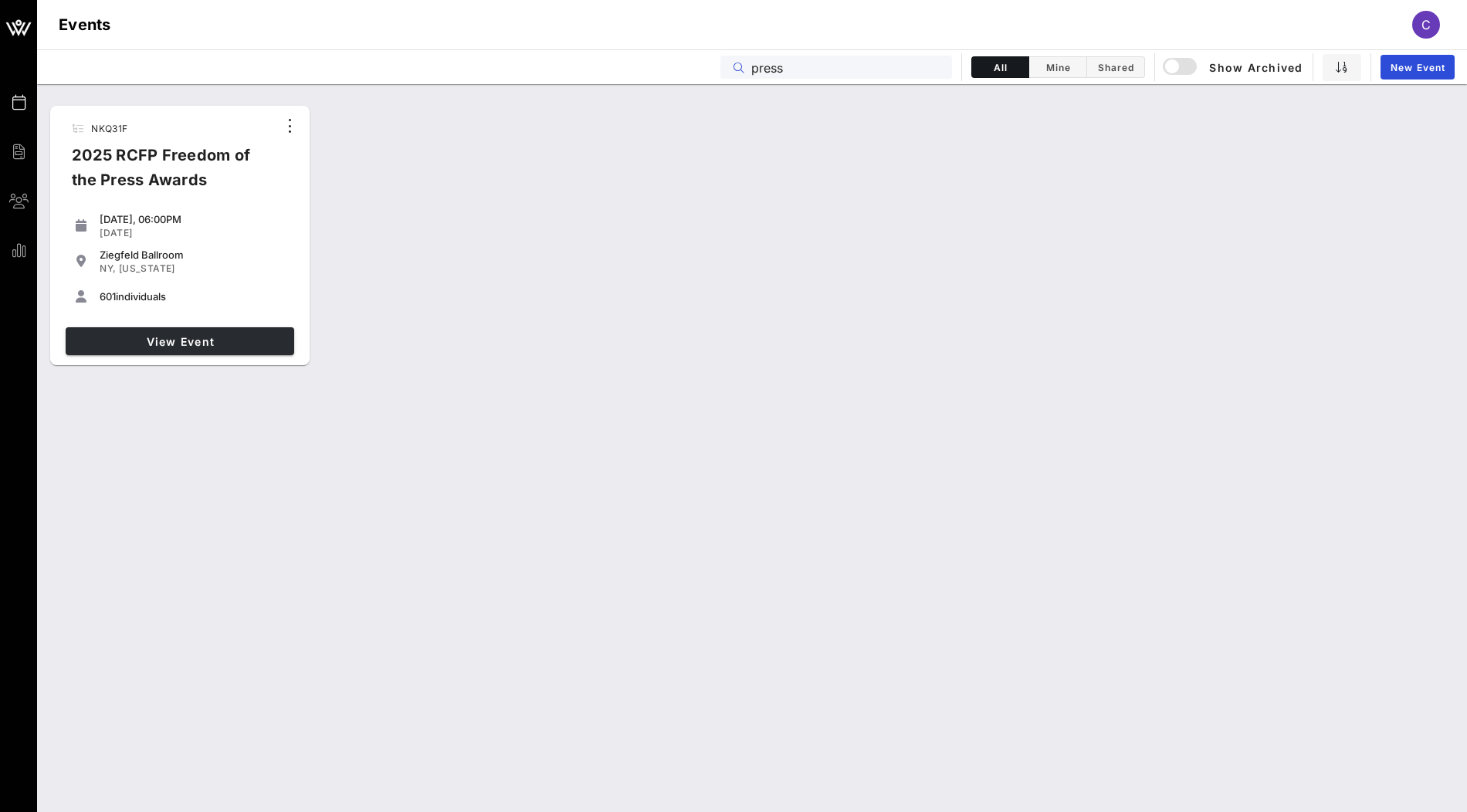
type input "press"
click at [248, 346] on span "View Event" at bounding box center [180, 341] width 216 height 13
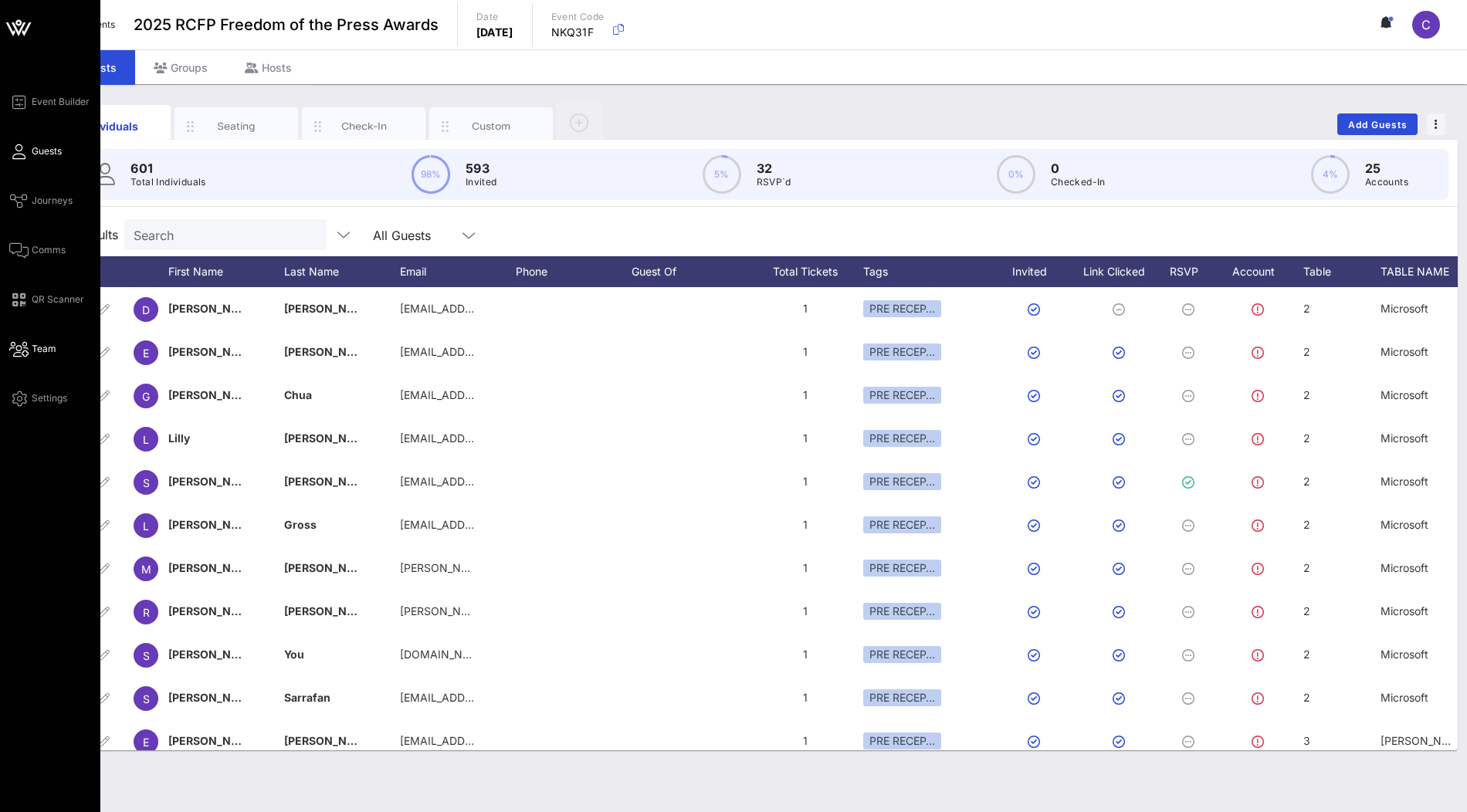
click at [33, 348] on span "Team" at bounding box center [44, 349] width 25 height 14
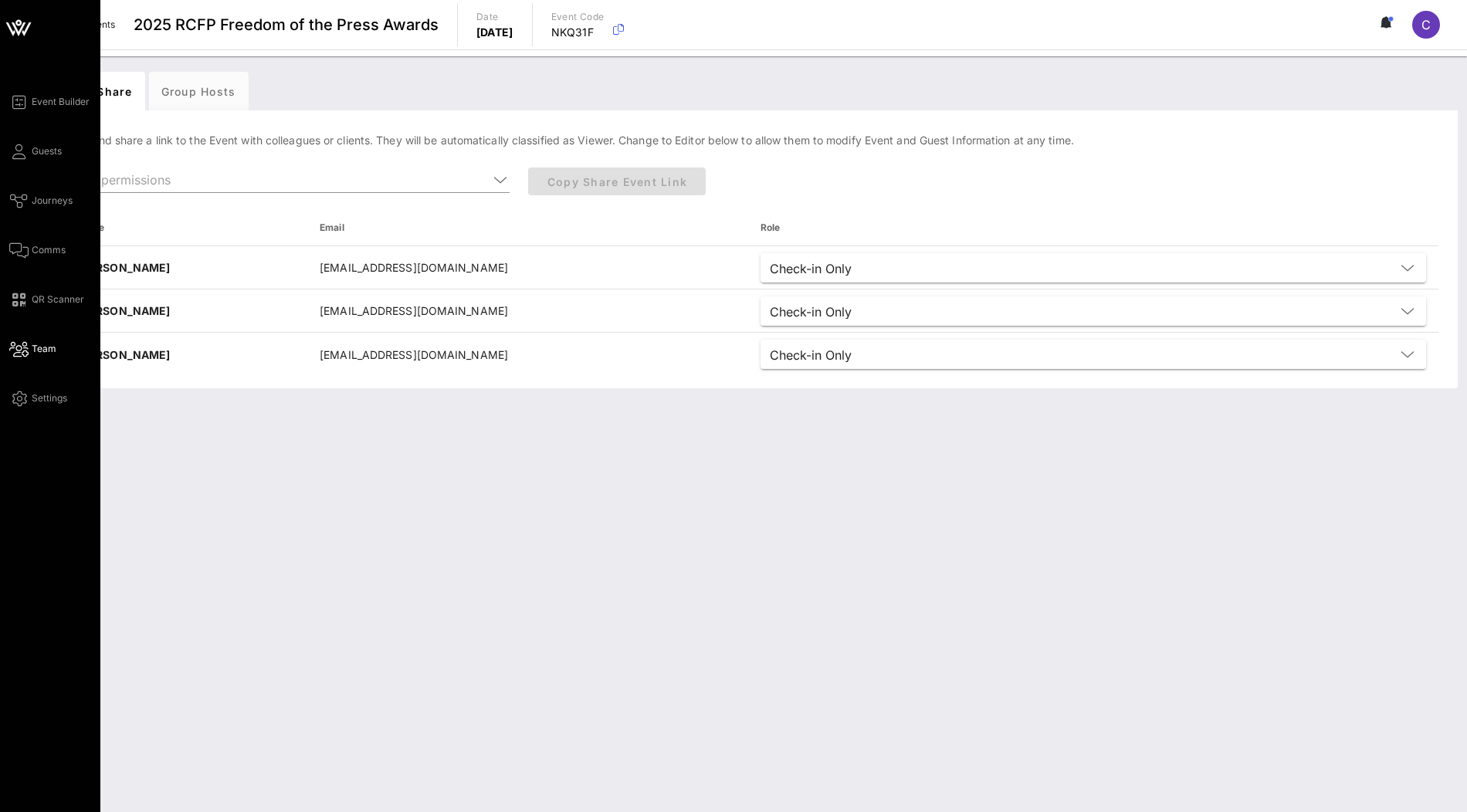
click at [26, 30] on icon at bounding box center [27, 29] width 9 height 13
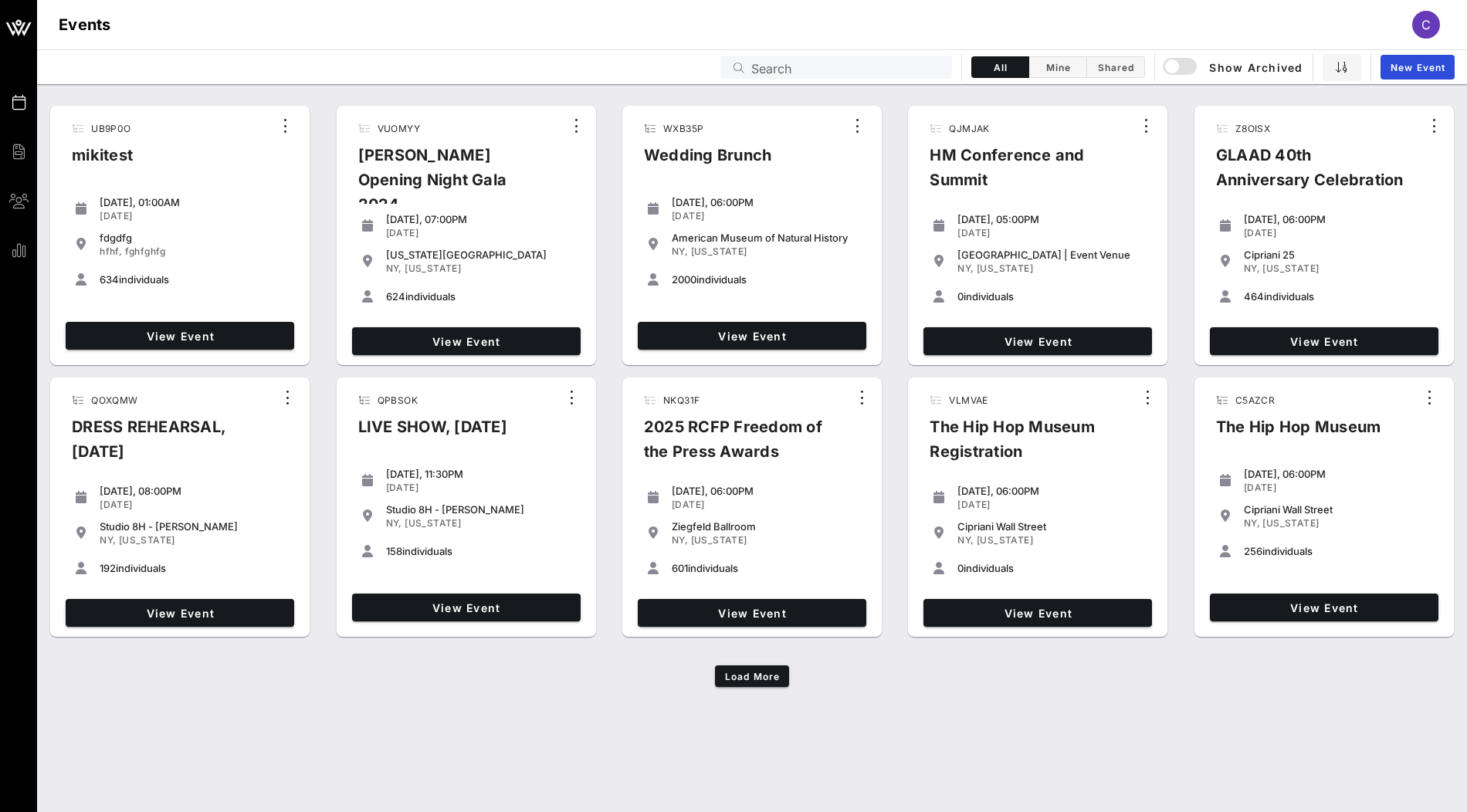
click at [762, 69] on input "Search" at bounding box center [847, 67] width 191 height 20
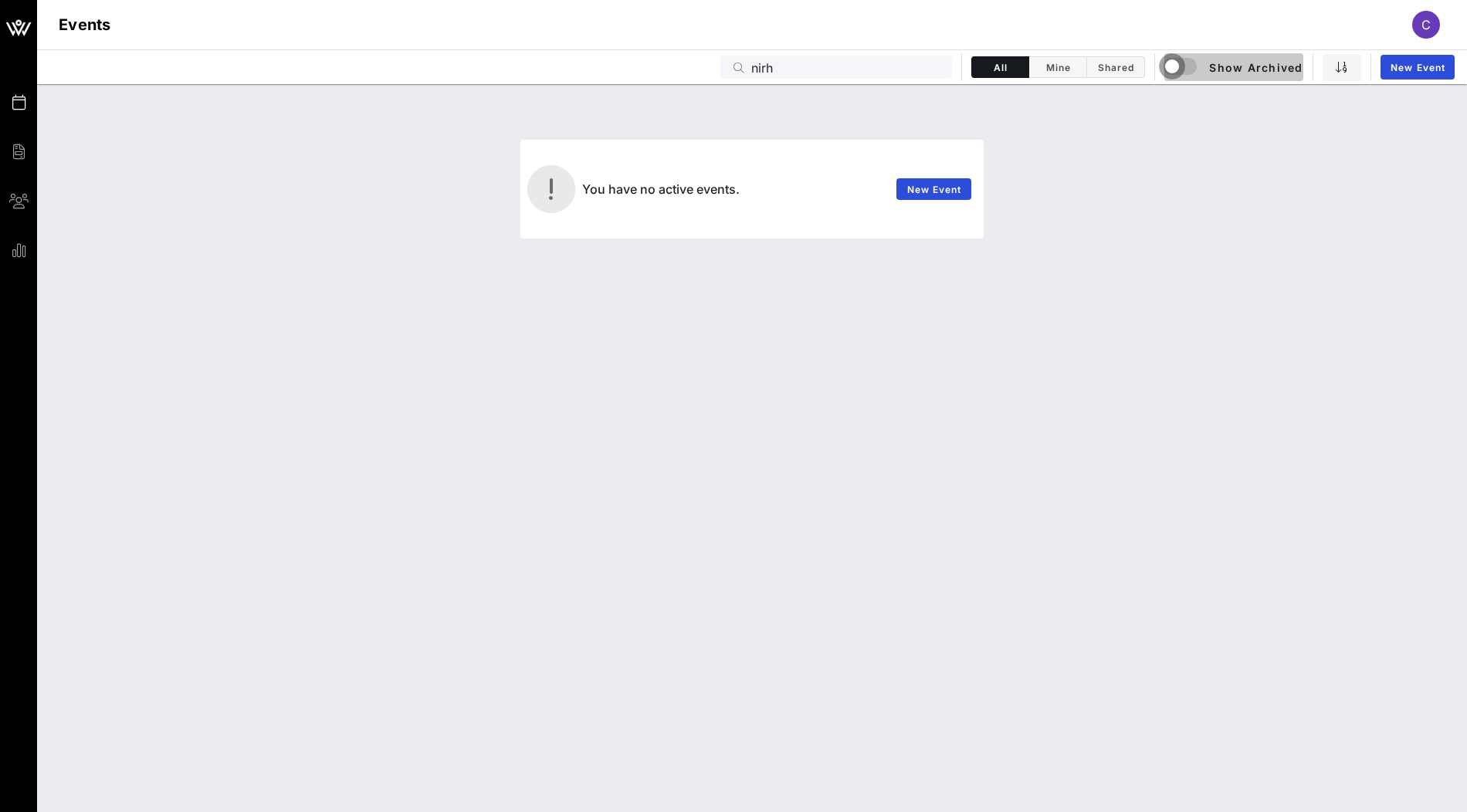
click at [1175, 65] on div "button" at bounding box center [1173, 66] width 22 height 22
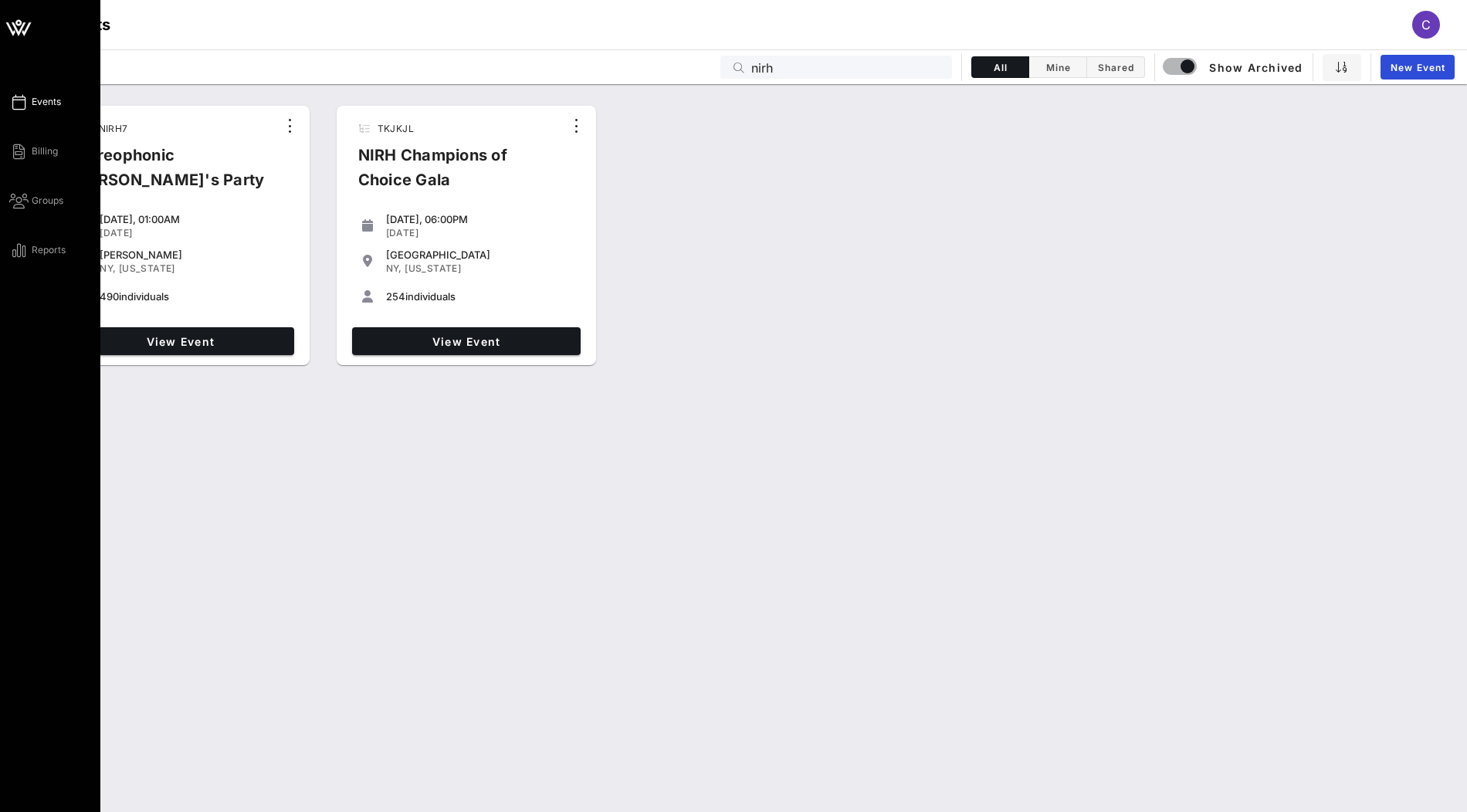
click at [45, 99] on span "Events" at bounding box center [47, 102] width 30 height 14
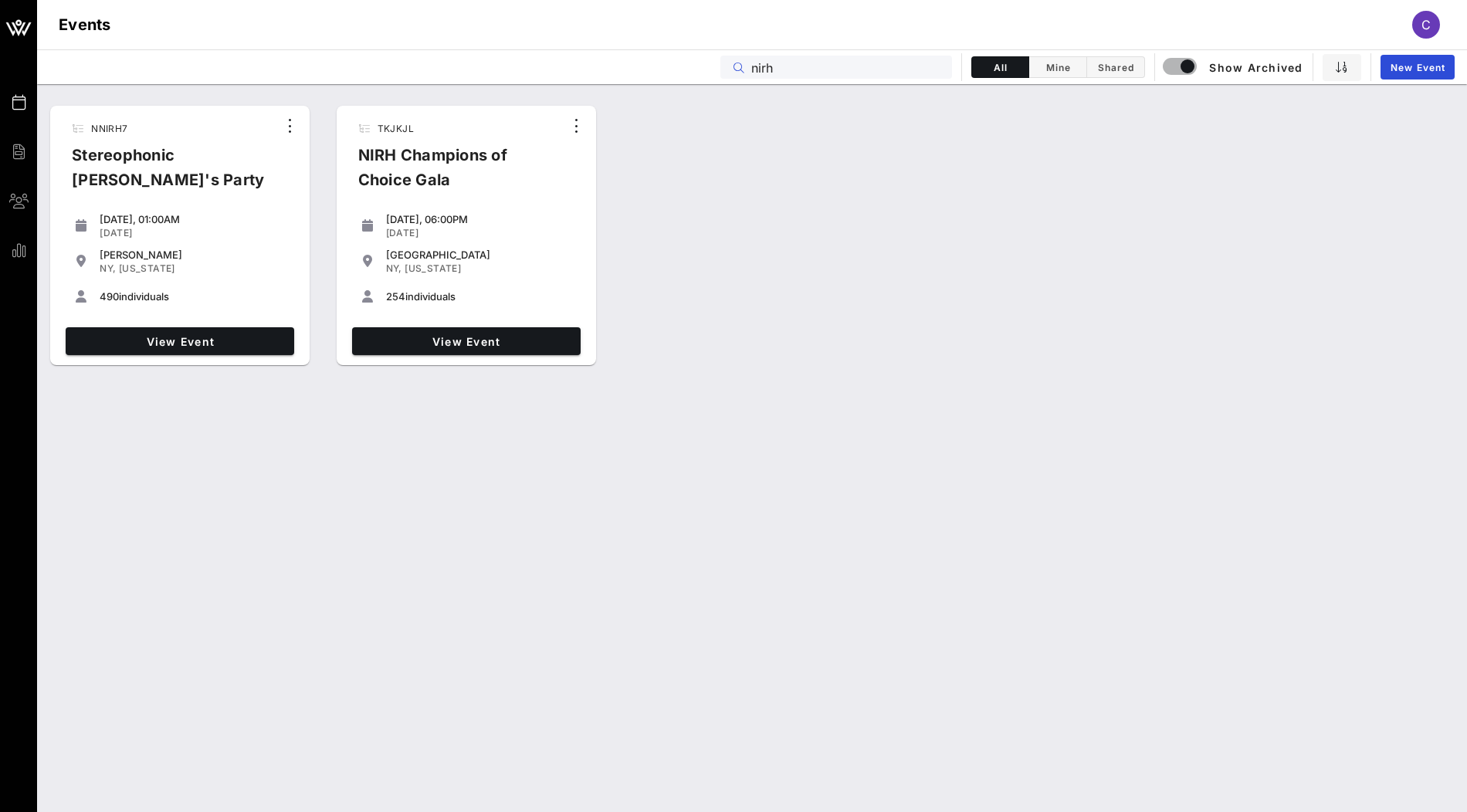
drag, startPoint x: 794, startPoint y: 64, endPoint x: 681, endPoint y: 64, distance: 113.0
click at [681, 64] on div "Events nirh All Mine Shared Show Archived New Event" at bounding box center [752, 66] width 1430 height 35
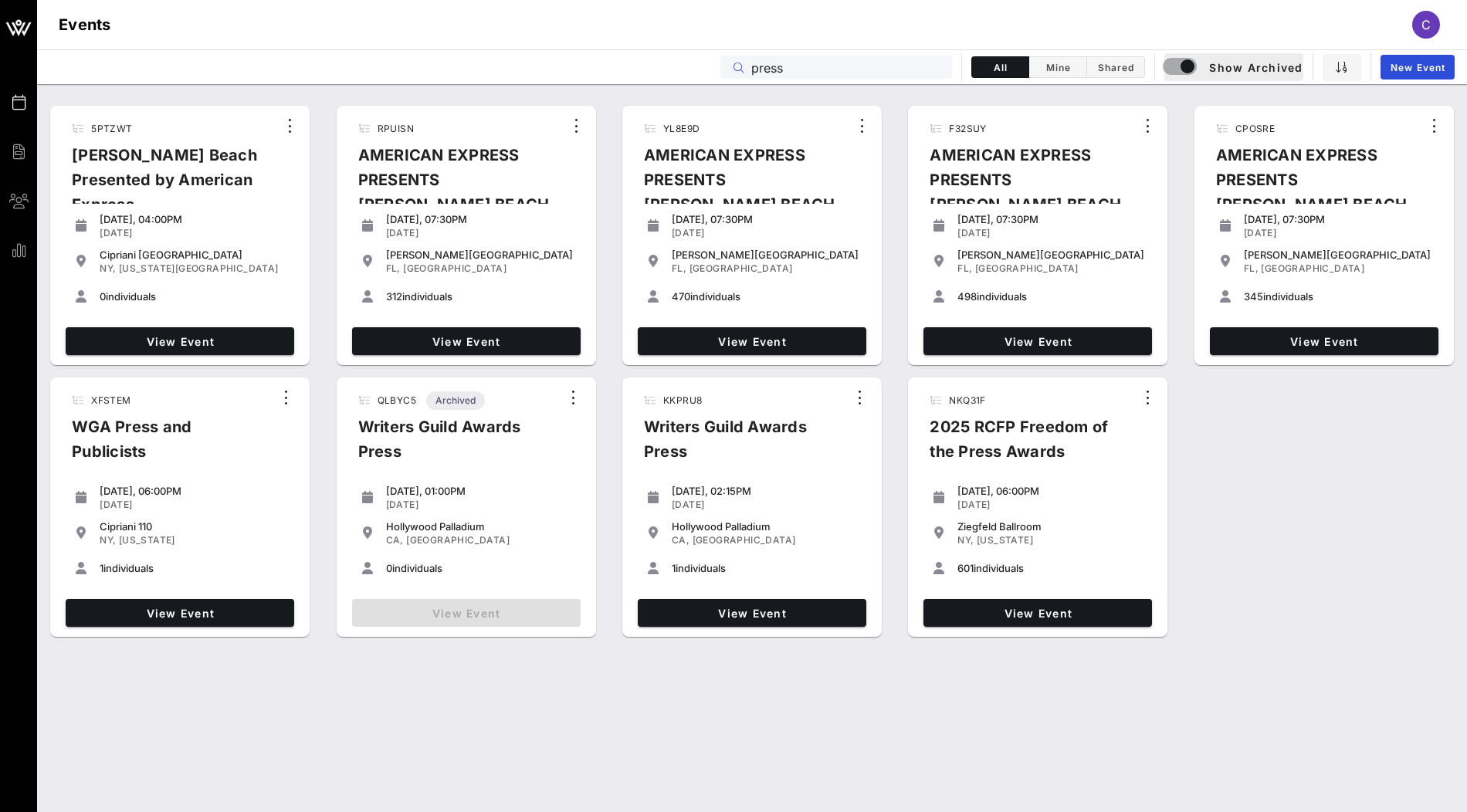
type input "press"
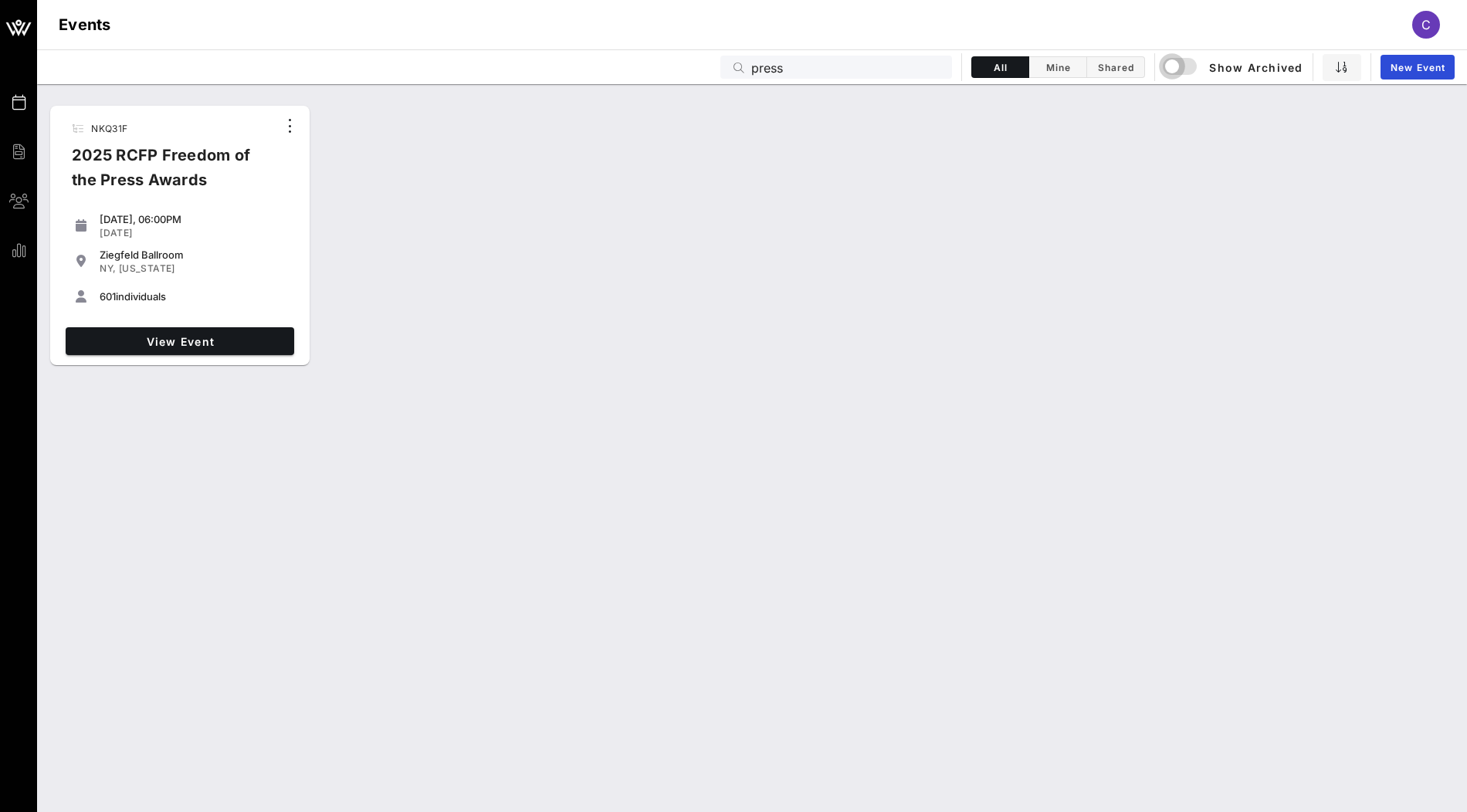
click at [109, 129] on span "NKQ31F" at bounding box center [109, 129] width 37 height 12
copy span "NKQ31F"
drag, startPoint x: 190, startPoint y: 175, endPoint x: 72, endPoint y: 162, distance: 118.7
click at [72, 162] on div "2025 RCFP Freedom of the Press Awards" at bounding box center [168, 173] width 218 height 61
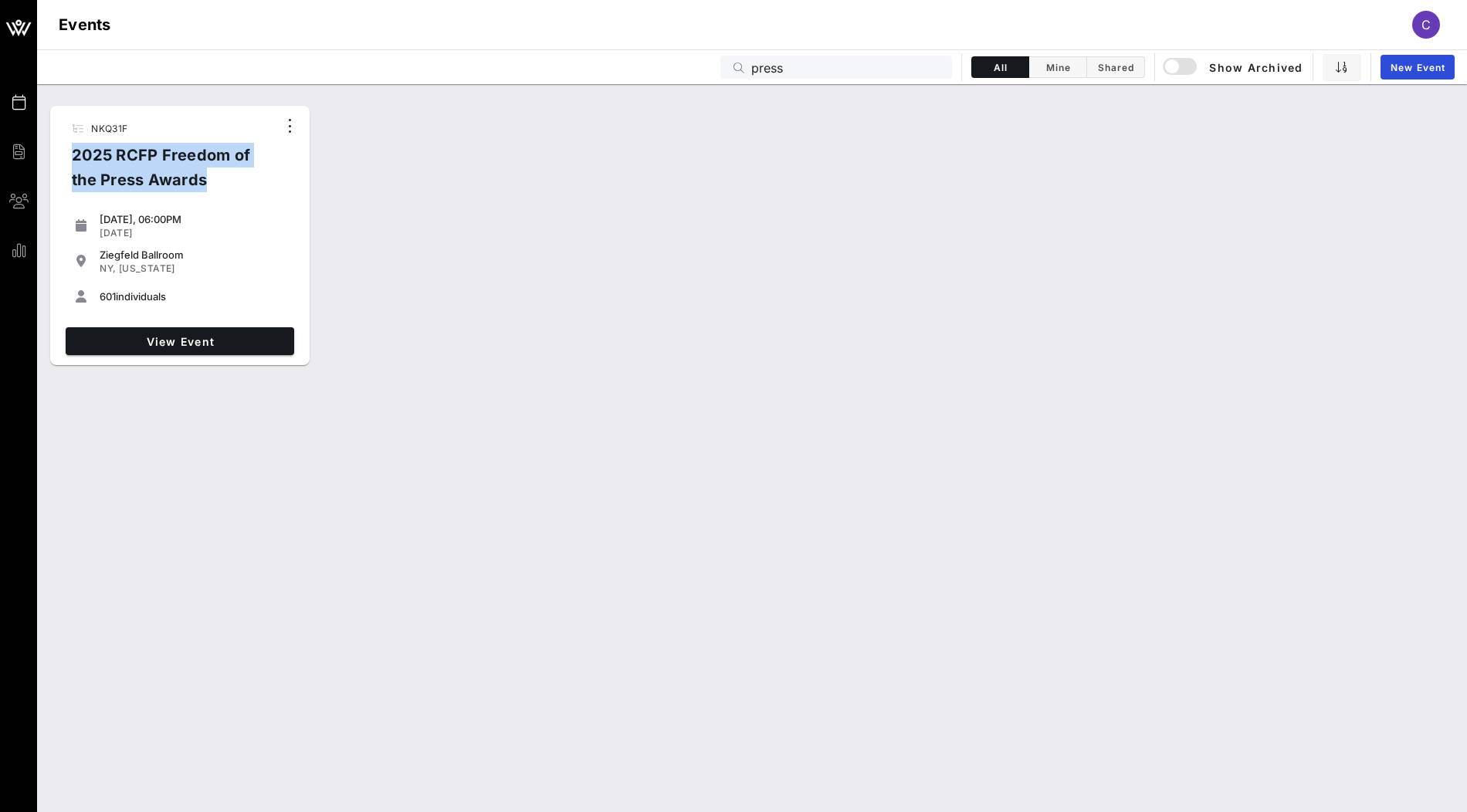
copy div "2025 RCFP Freedom of the Press Awards"
click at [342, 223] on div "NKQ31F 2025 RCFP Freedom of the Press Awards Wednesday, 06:00PM Oct 15, 2025 Zi…" at bounding box center [752, 236] width 1430 height 271
click at [223, 324] on div "View Event" at bounding box center [179, 341] width 241 height 41
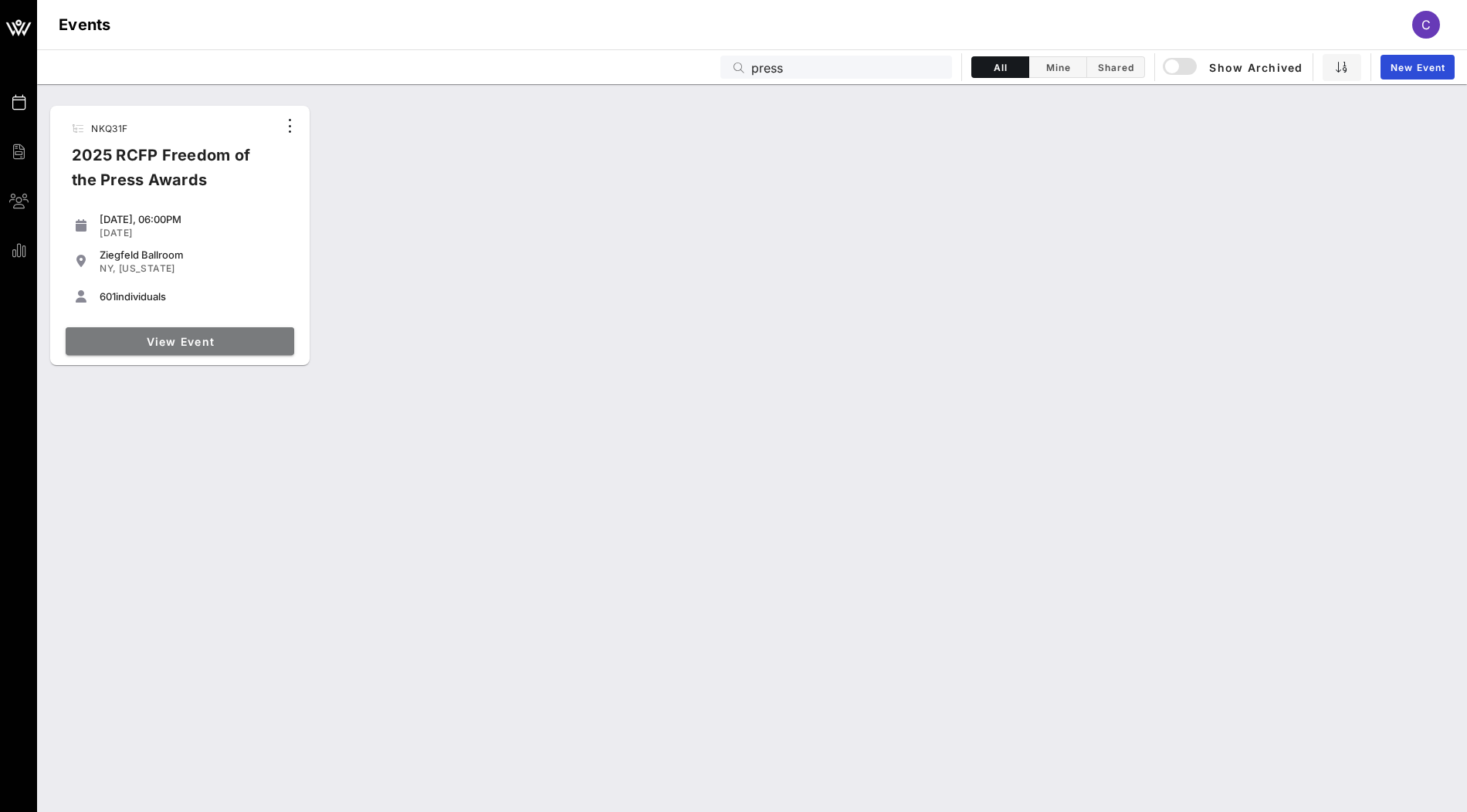
click at [216, 341] on span "View Event" at bounding box center [180, 341] width 216 height 13
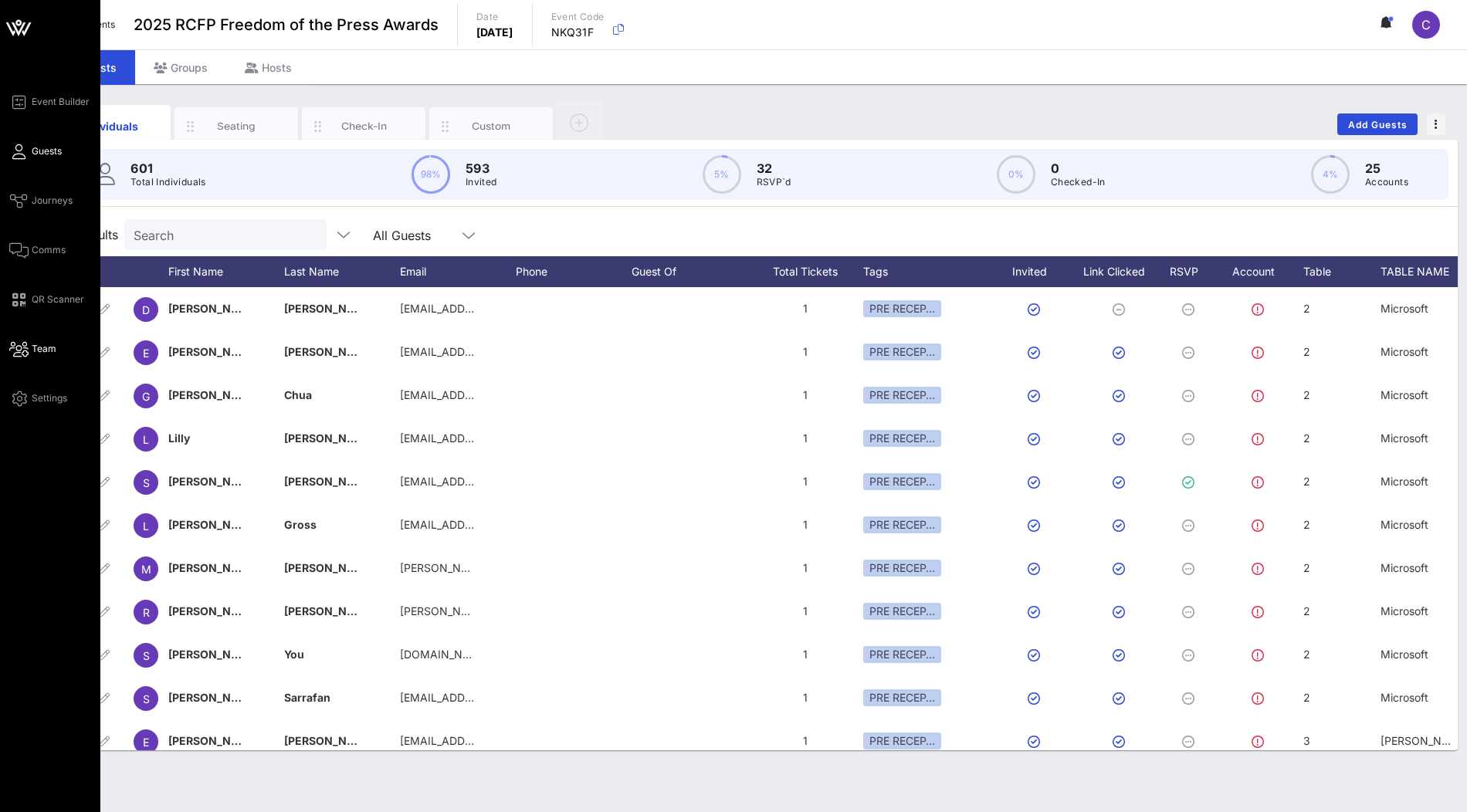
click at [46, 343] on span "Team" at bounding box center [44, 349] width 25 height 14
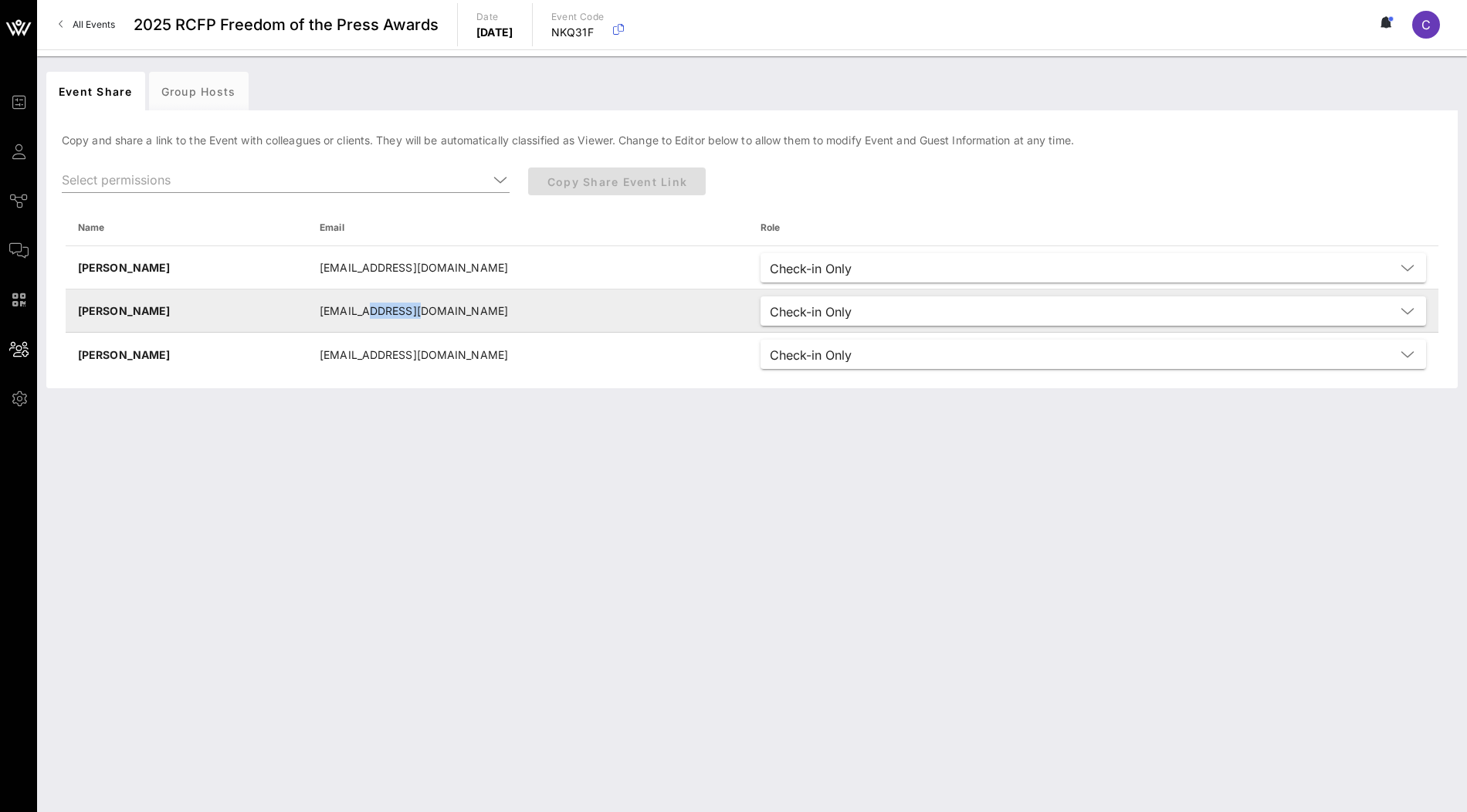
drag, startPoint x: 450, startPoint y: 308, endPoint x: 405, endPoint y: 307, distance: 45.0
click at [405, 307] on td "jtopper@rcfp.org" at bounding box center [527, 311] width 441 height 44
copy td "rcfp.org"
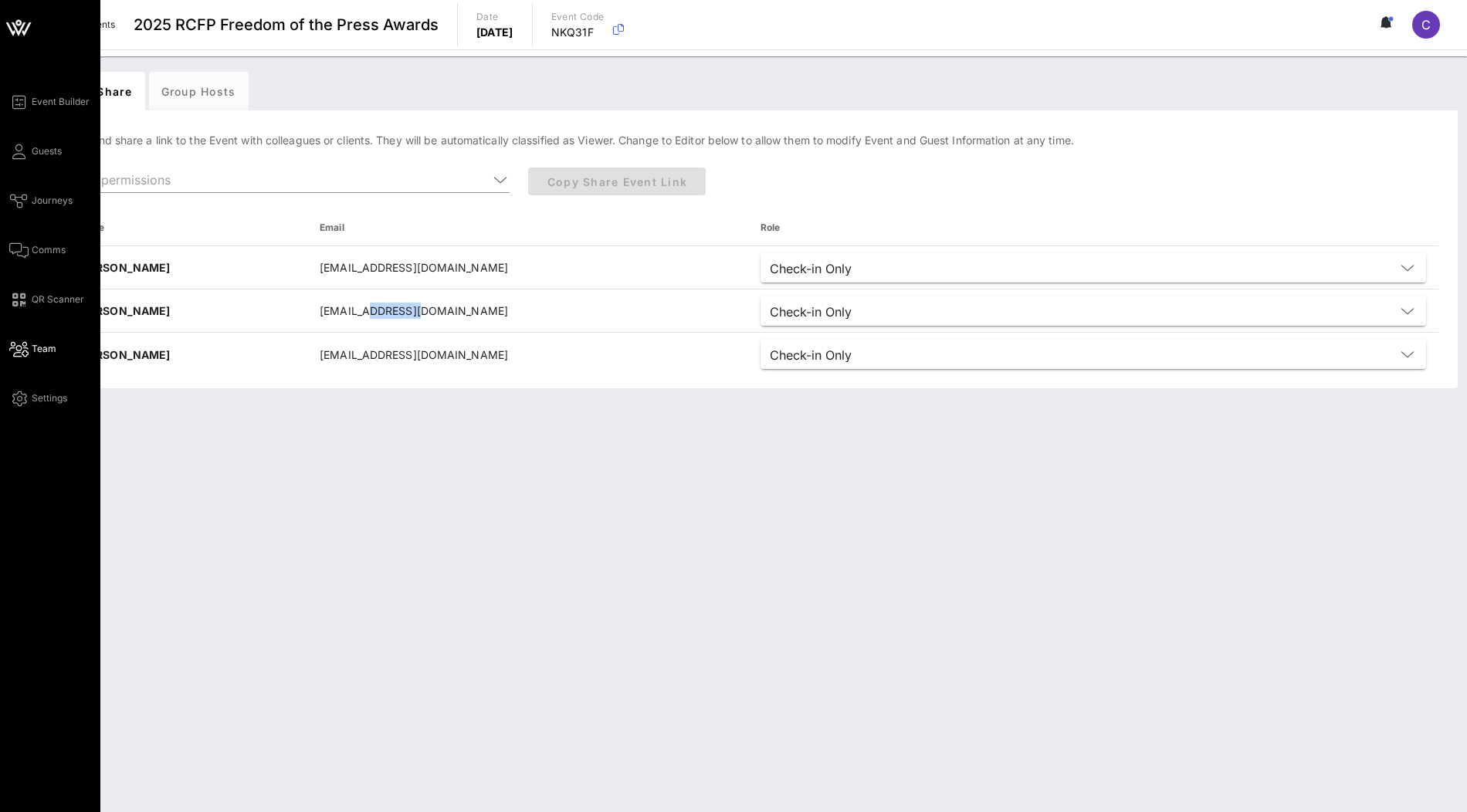
click at [19, 22] on icon at bounding box center [18, 22] width 5 height 5
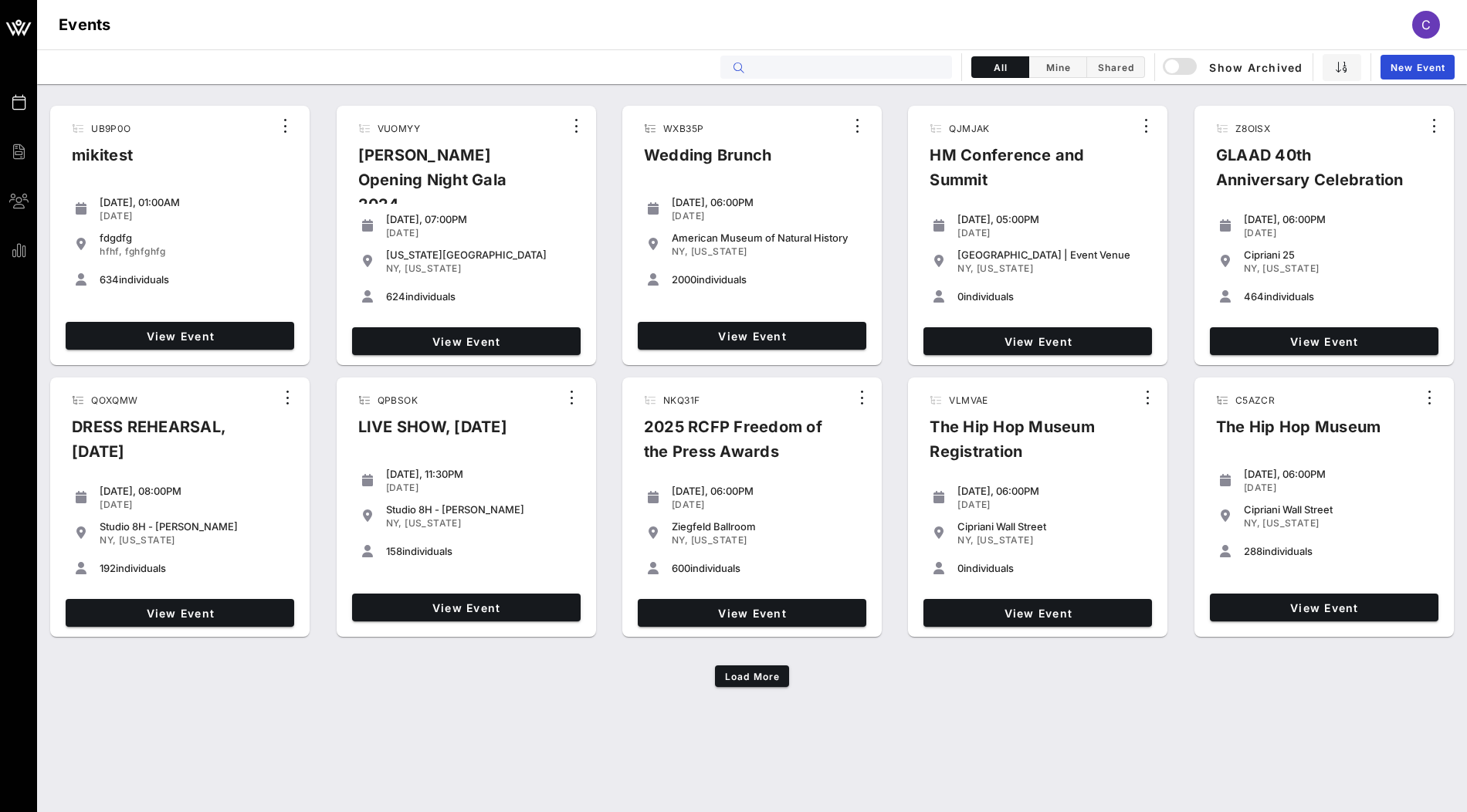
click at [801, 63] on input "text" at bounding box center [847, 67] width 191 height 20
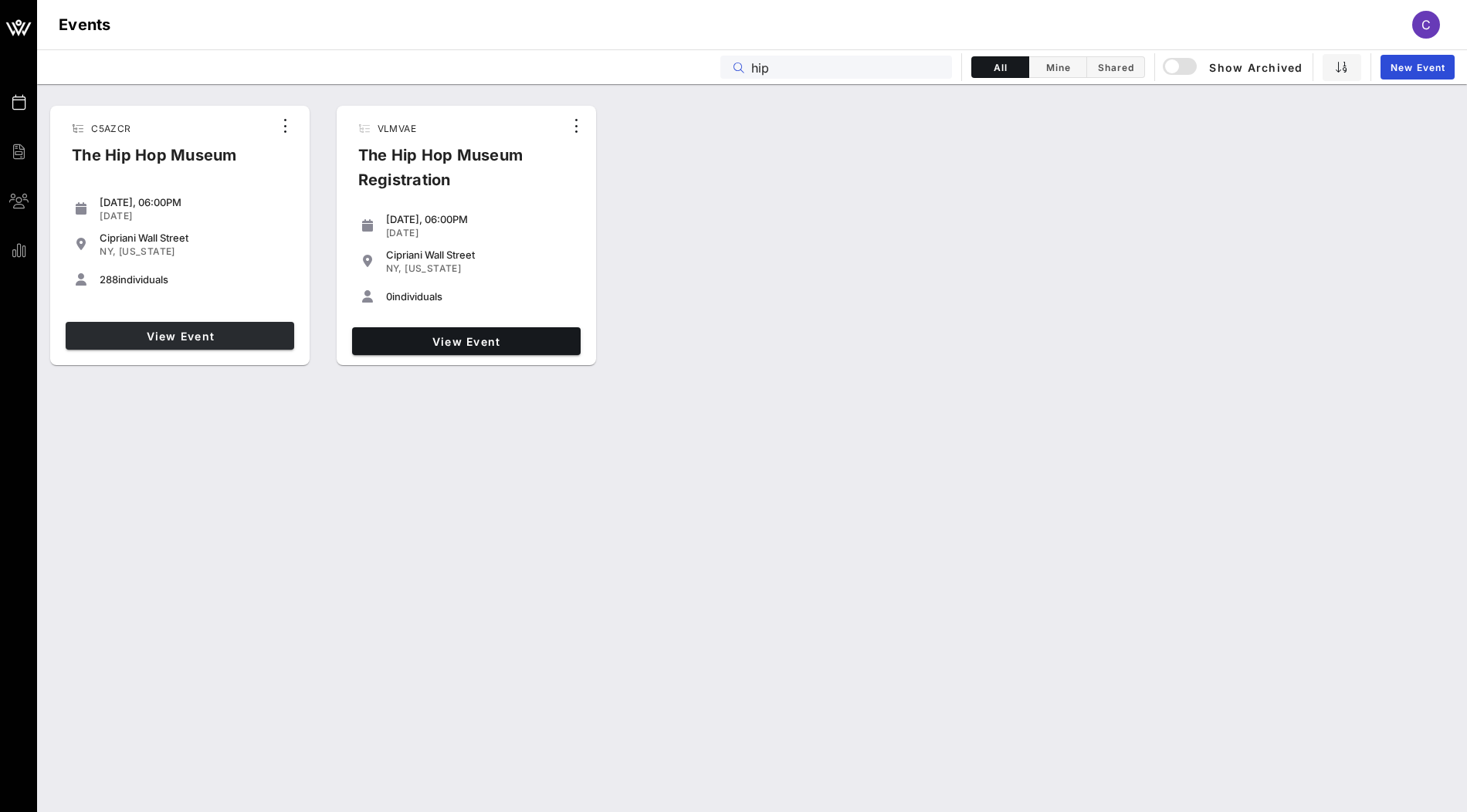
type input "hip"
click at [230, 332] on span "View Event" at bounding box center [180, 336] width 216 height 13
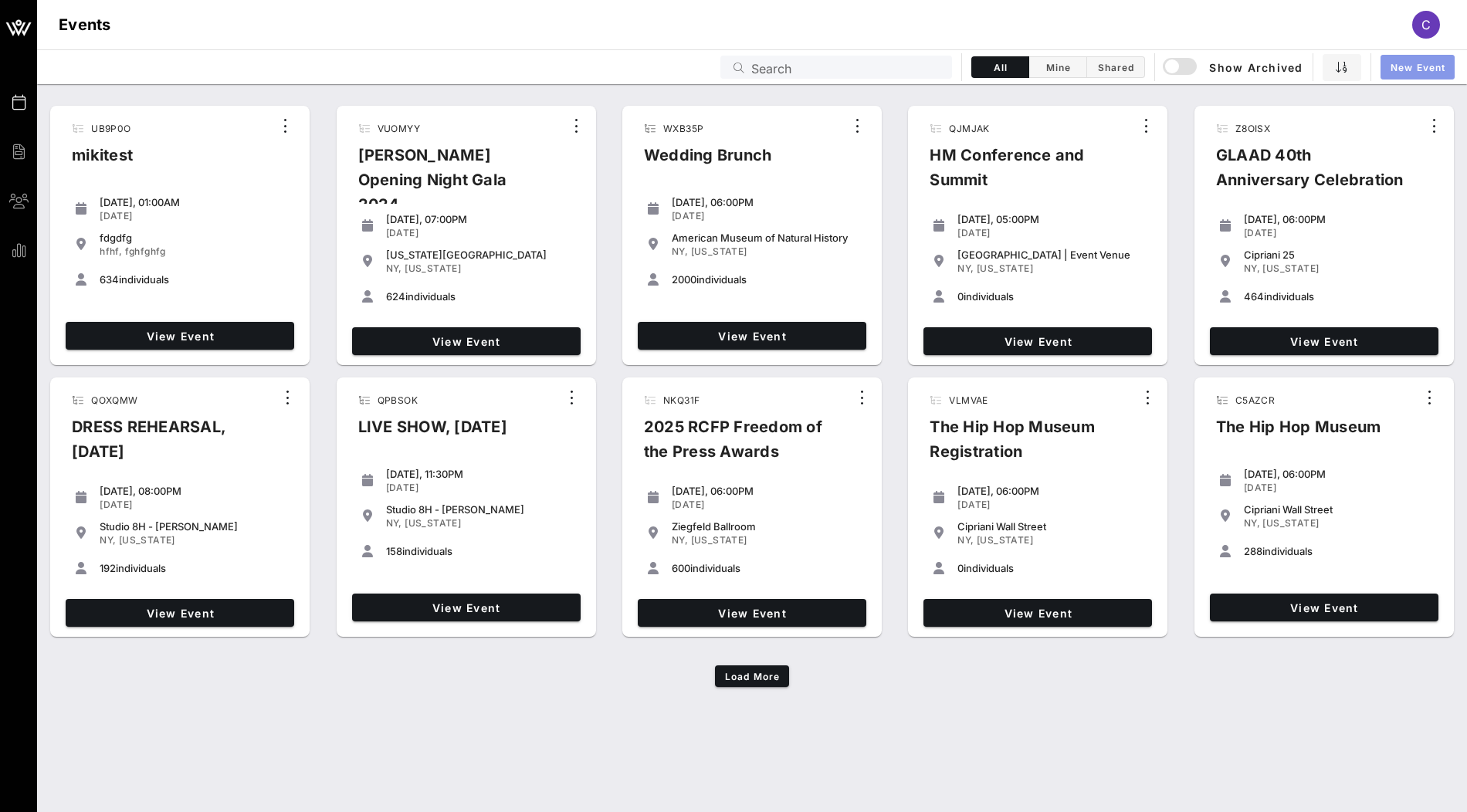
click at [1399, 63] on span "New Event" at bounding box center [1418, 67] width 55 height 12
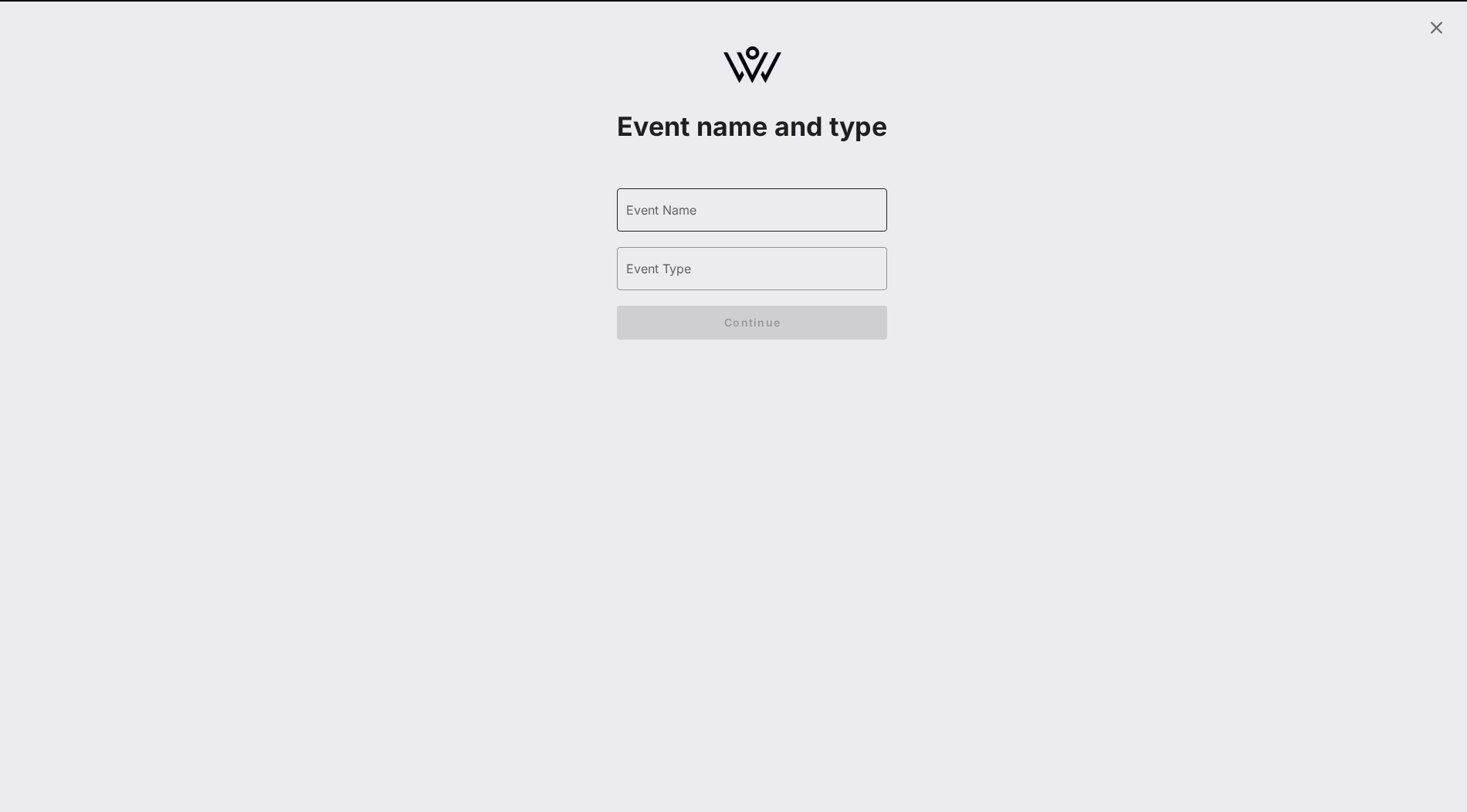
click at [705, 223] on input "Event Name" at bounding box center [752, 210] width 252 height 25
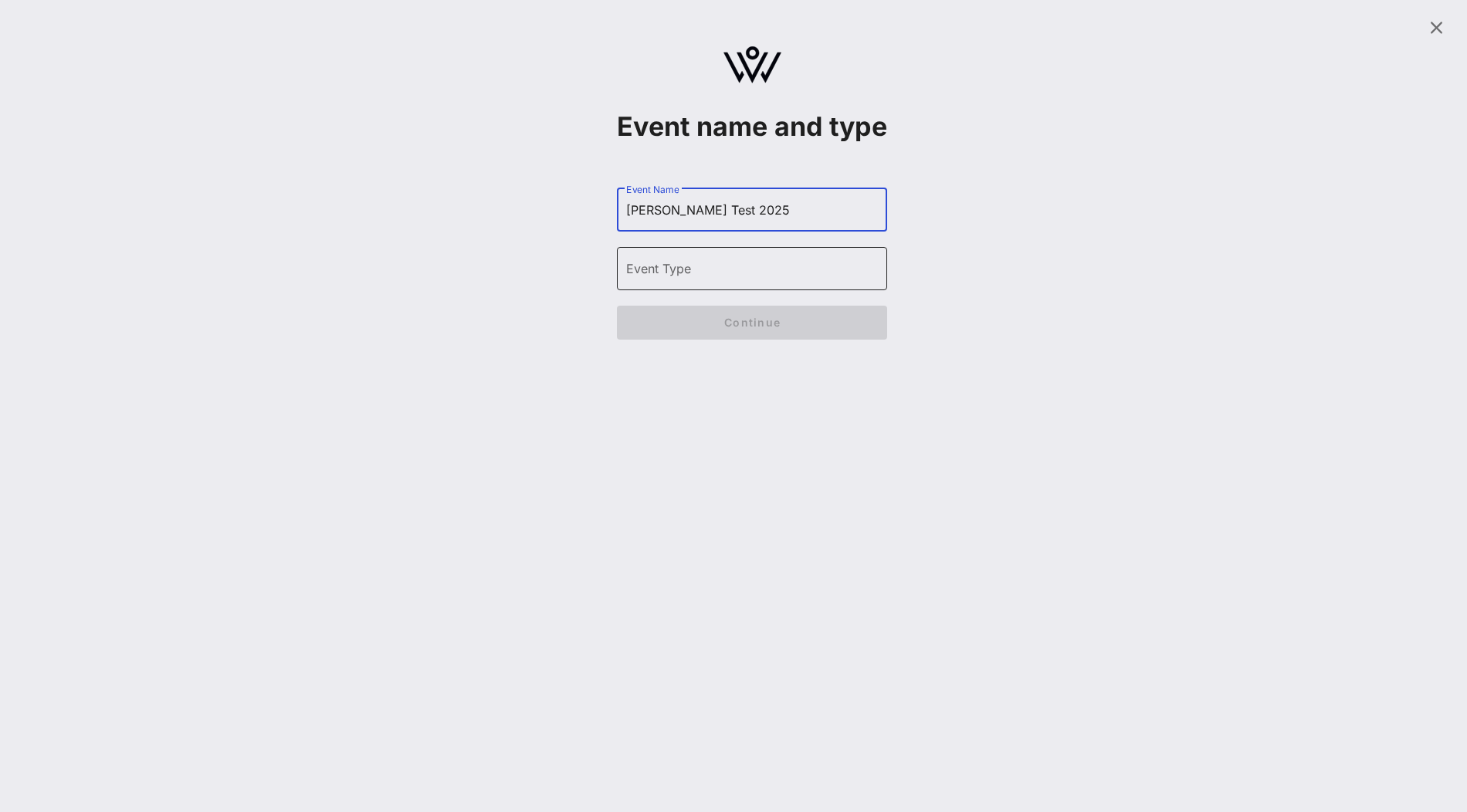
type input "[PERSON_NAME] Test 2025"
click at [707, 281] on input "Event Type" at bounding box center [752, 268] width 252 height 25
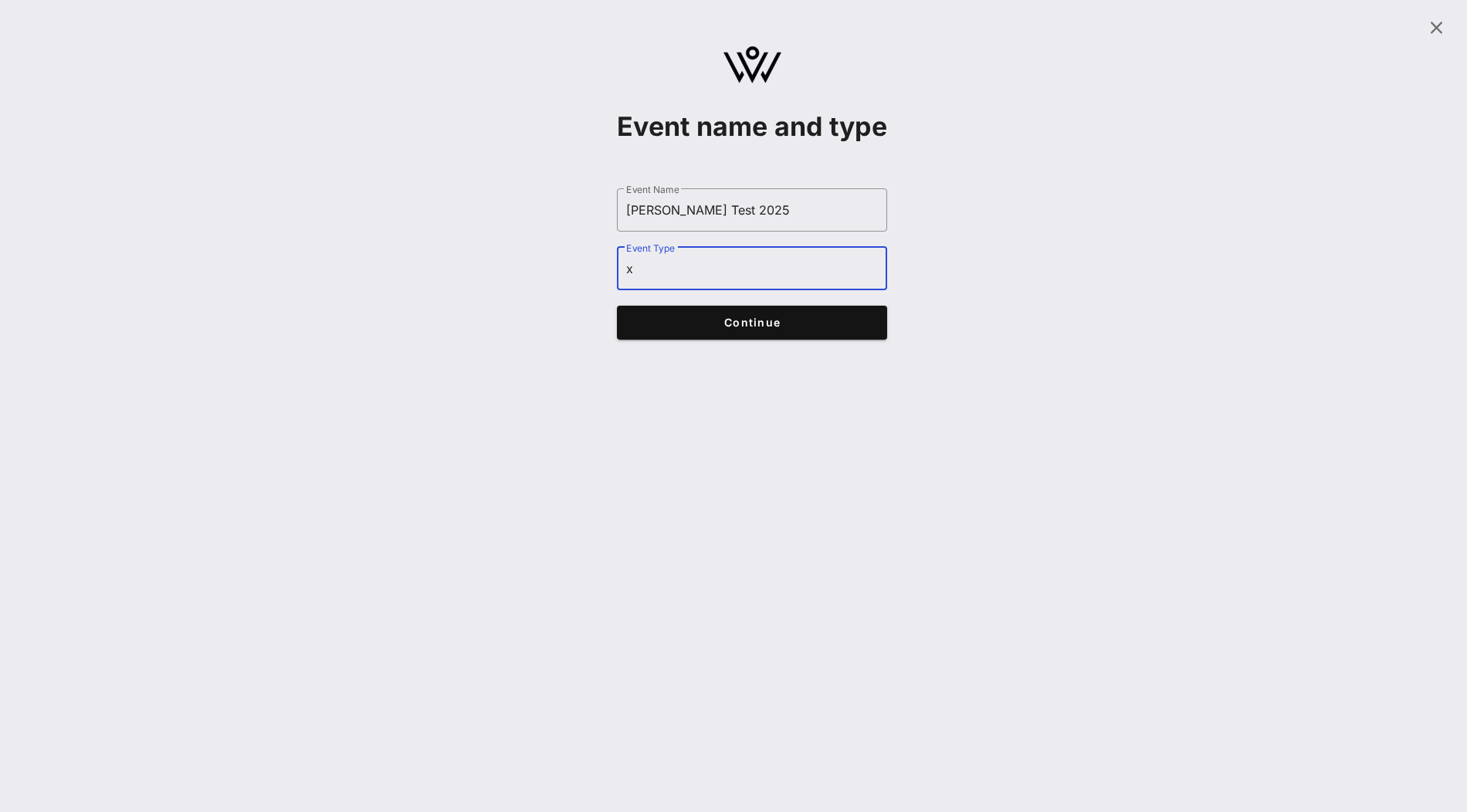
type input "x"
click at [707, 329] on span "Continue" at bounding box center [753, 322] width 240 height 13
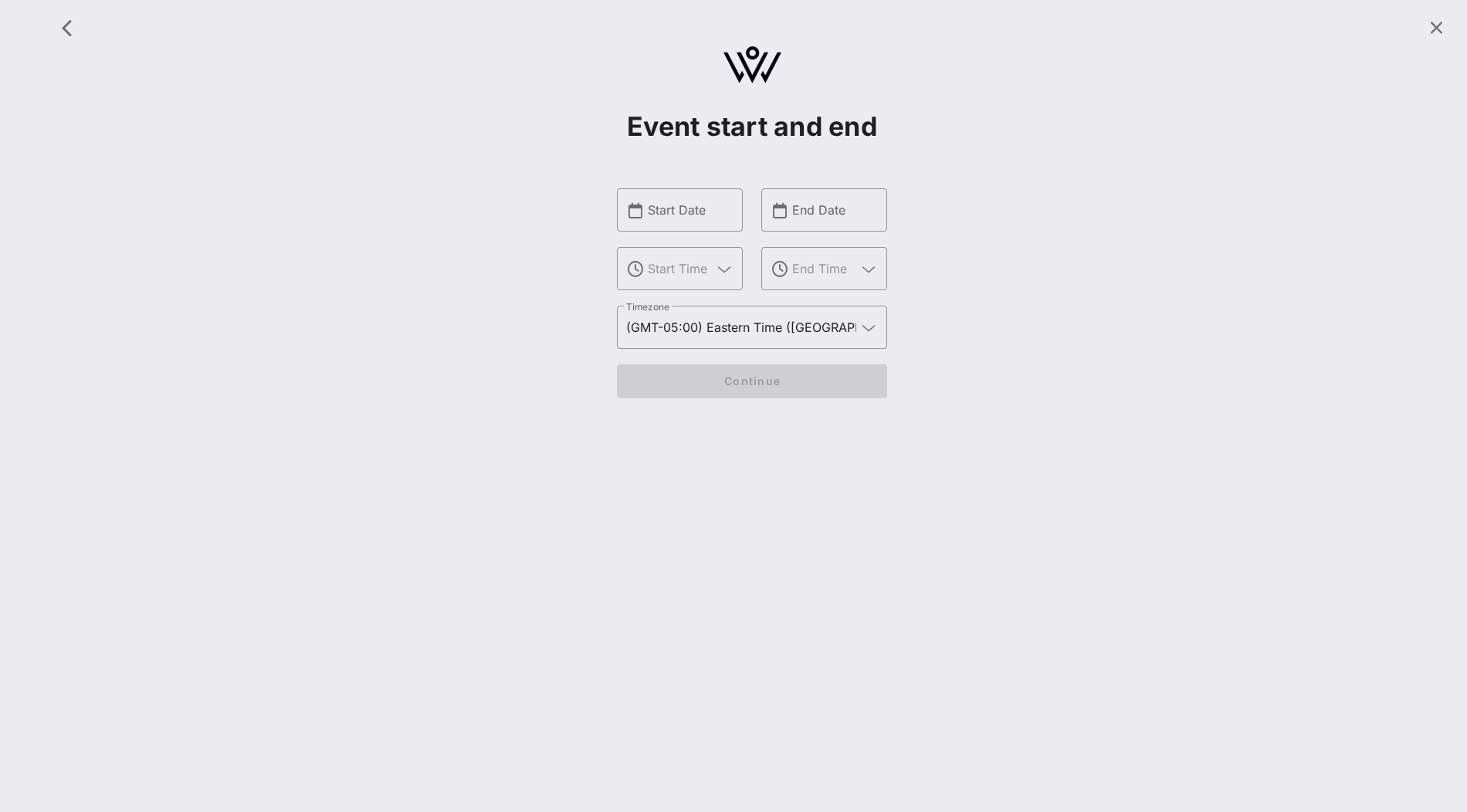
click at [680, 182] on div "​ Start Date ​" at bounding box center [681, 247] width 145 height 136
click at [680, 201] on input "Start Date" at bounding box center [690, 210] width 86 height 25
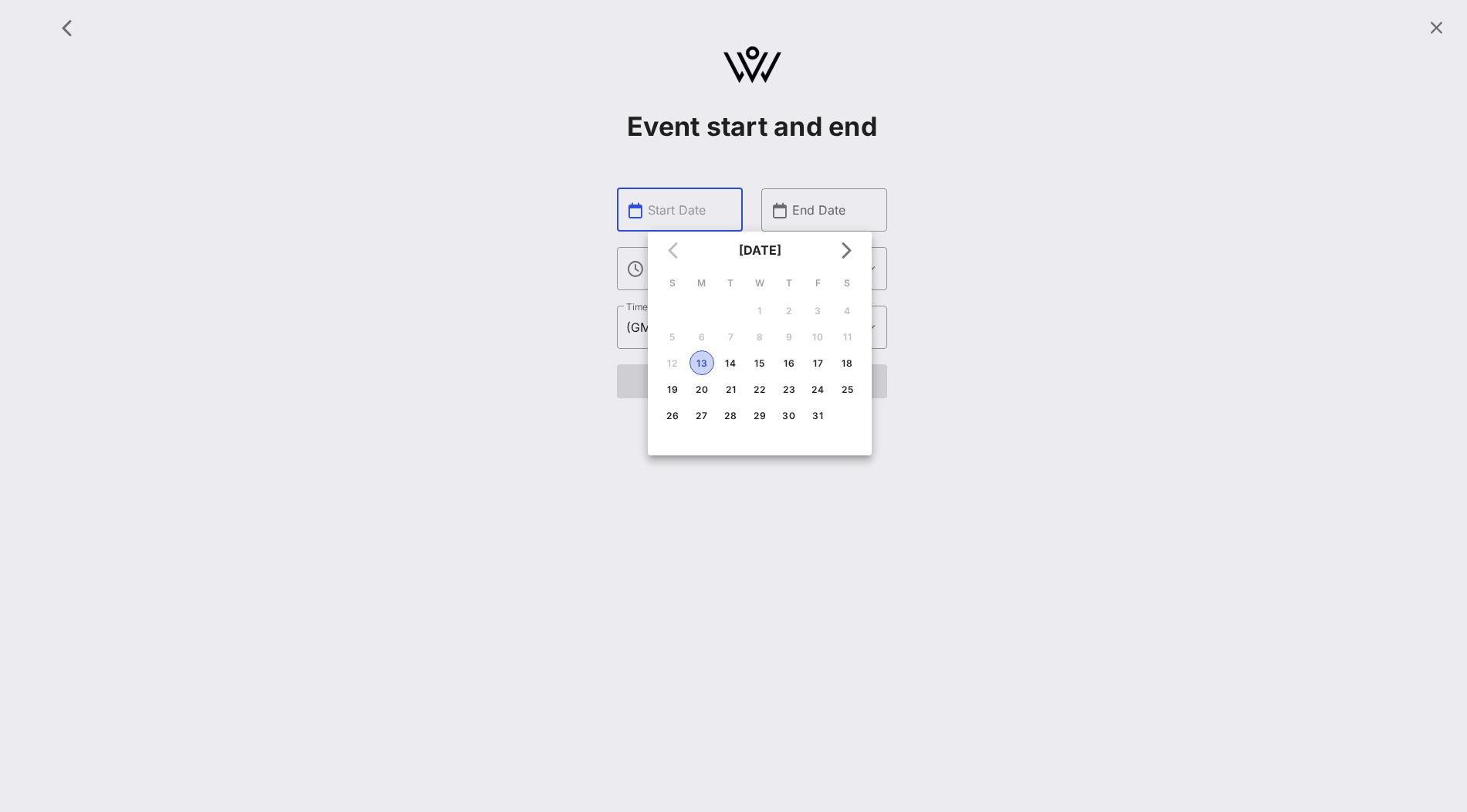
click at [691, 362] on div "13" at bounding box center [701, 363] width 23 height 12
type input "[DATE]"
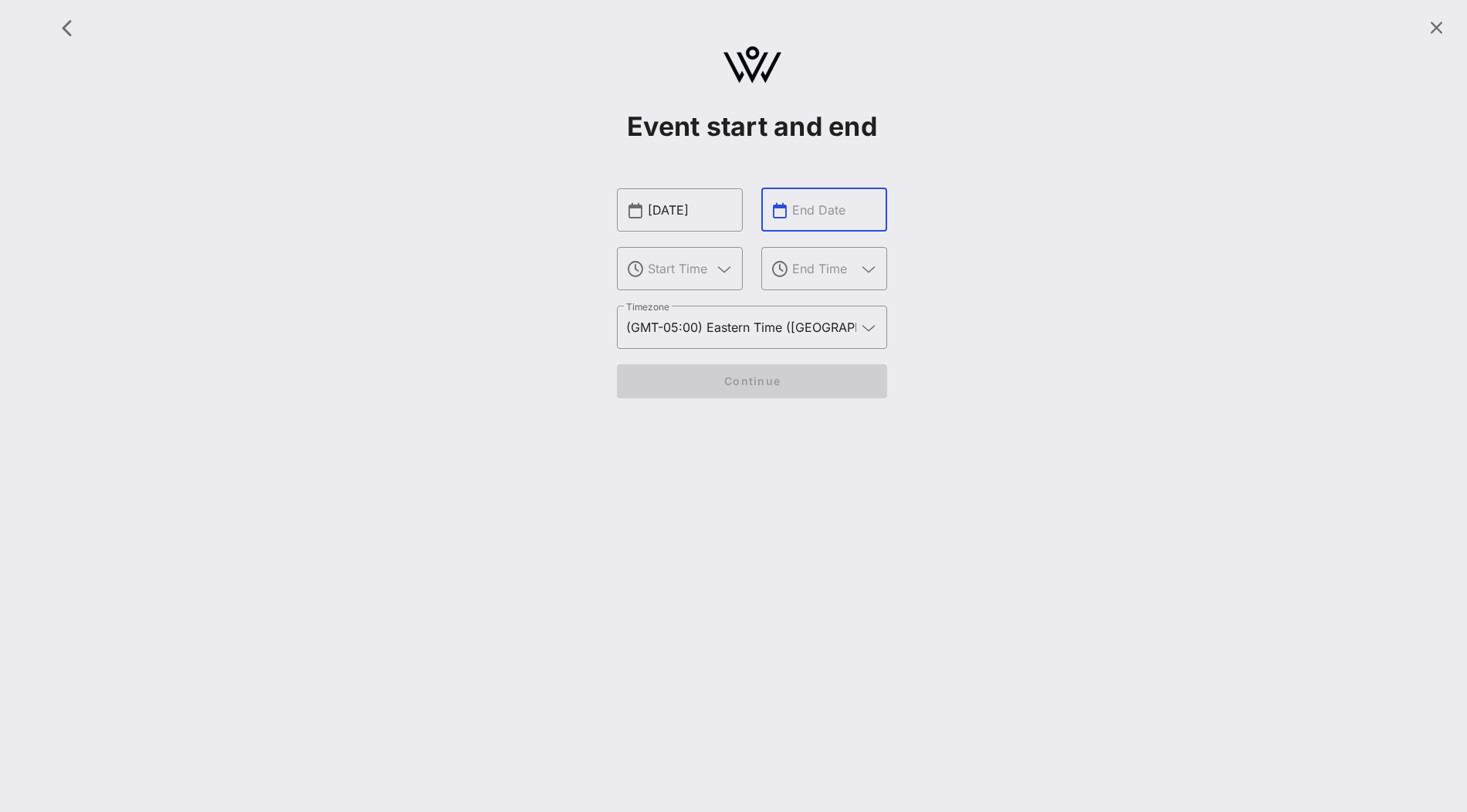
click at [827, 204] on input "text" at bounding box center [835, 210] width 86 height 25
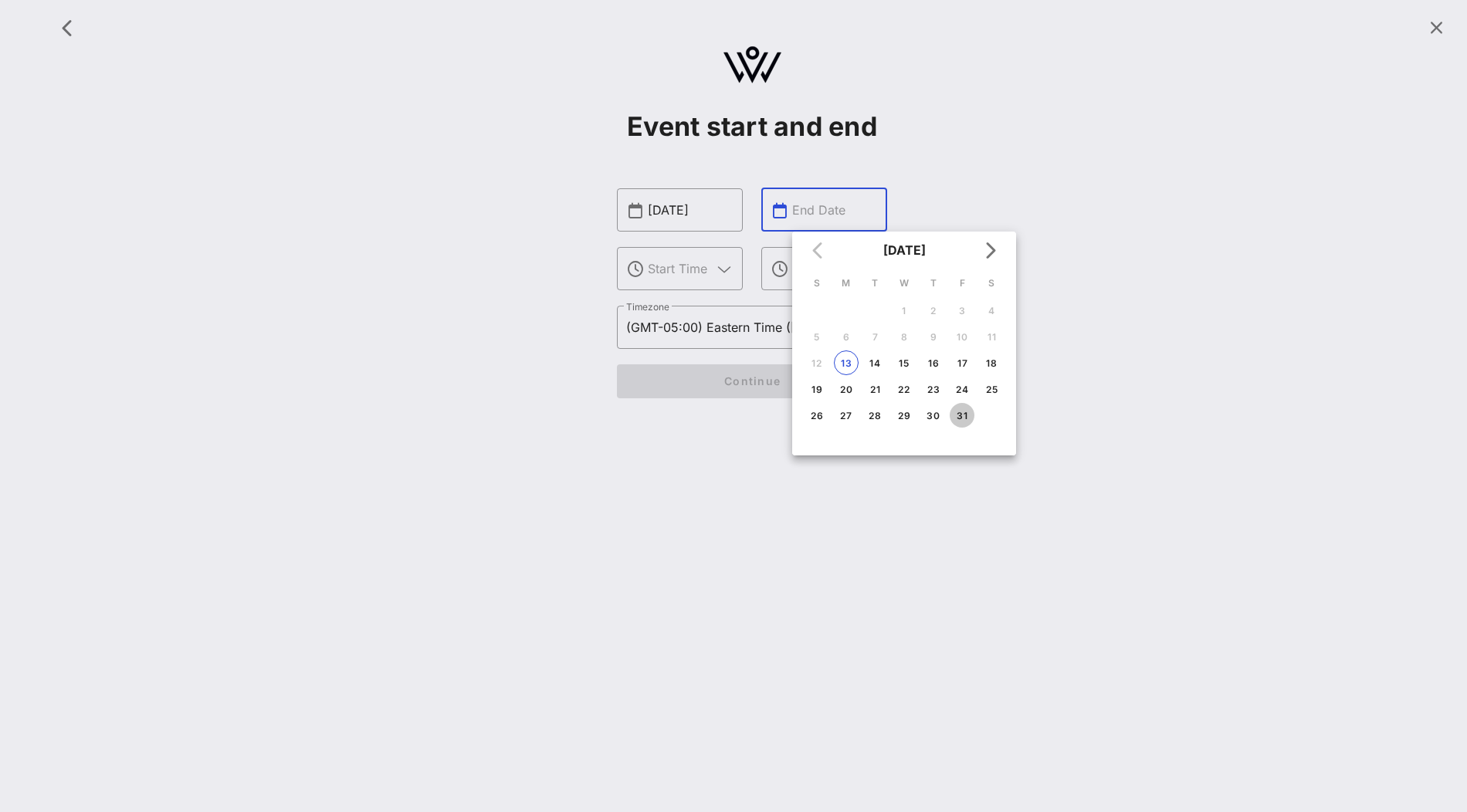
click at [964, 410] on div "31" at bounding box center [962, 416] width 25 height 12
type input "[DATE]"
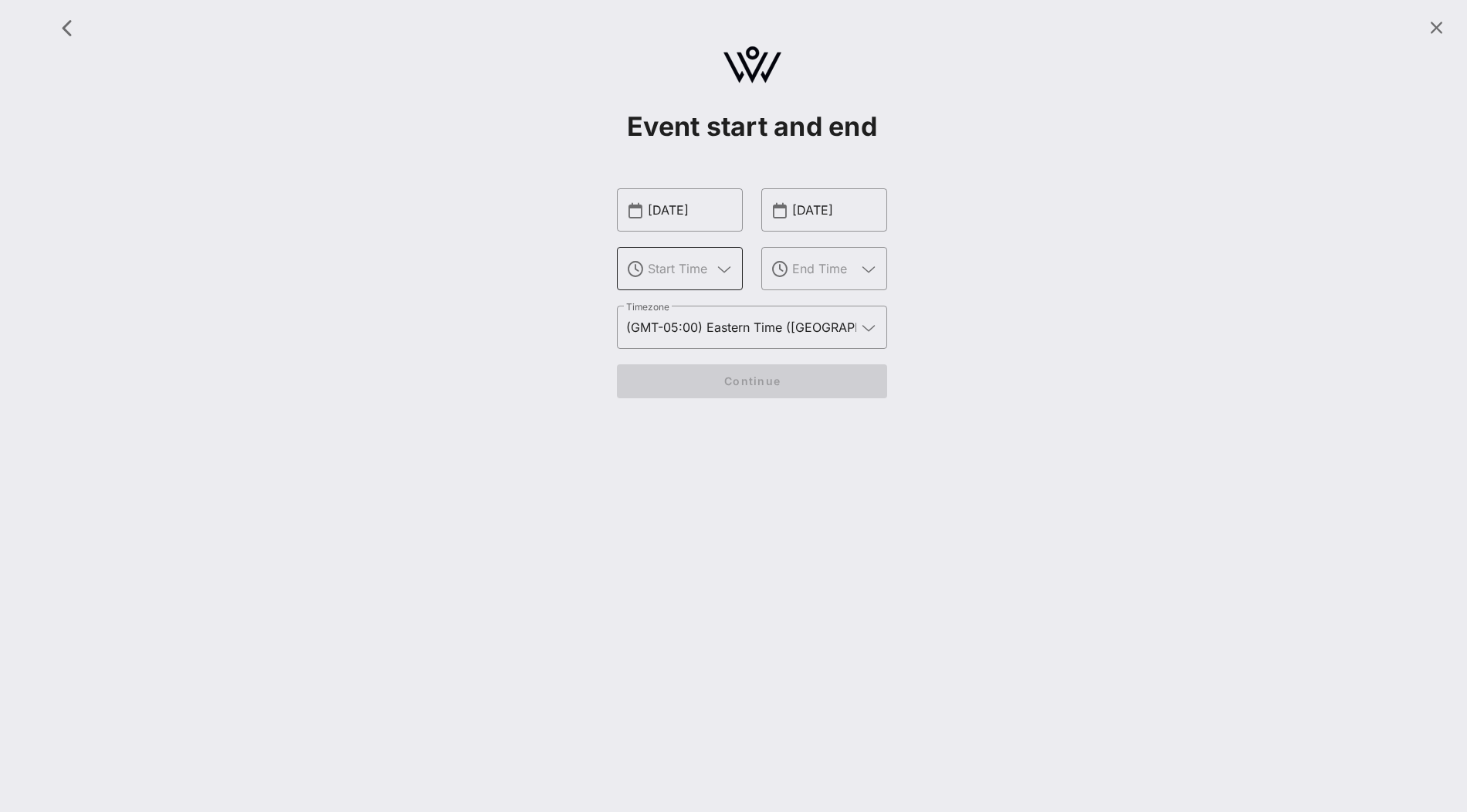
click at [699, 258] on input "text" at bounding box center [680, 268] width 64 height 25
click at [665, 359] on div "5 PM" at bounding box center [680, 353] width 101 height 34
type input "5 PM"
click at [842, 257] on input "text" at bounding box center [824, 268] width 64 height 25
click at [813, 363] on div "10 PM" at bounding box center [824, 353] width 101 height 34
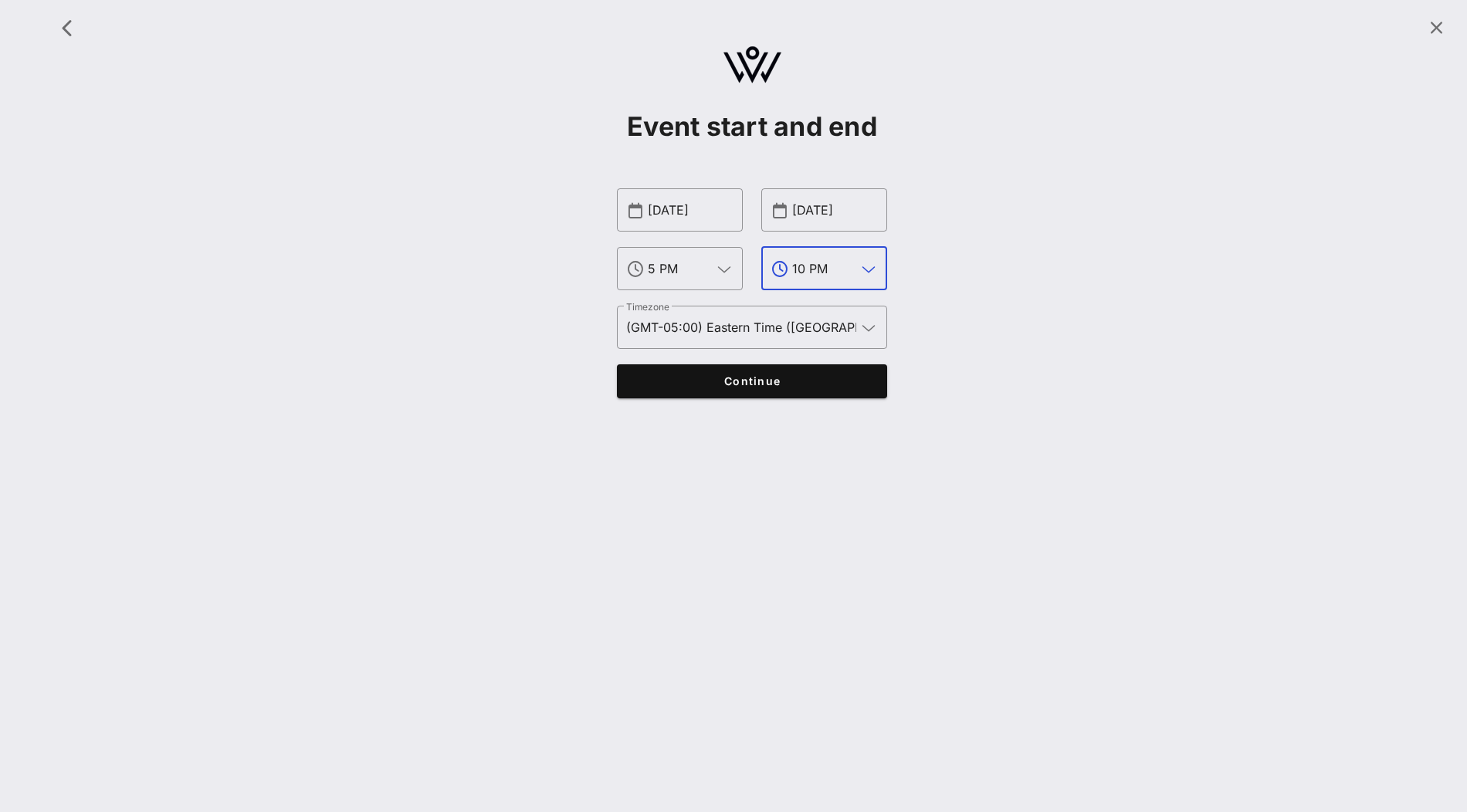
type input "10 PM"
click at [800, 382] on span "Continue" at bounding box center [753, 380] width 240 height 13
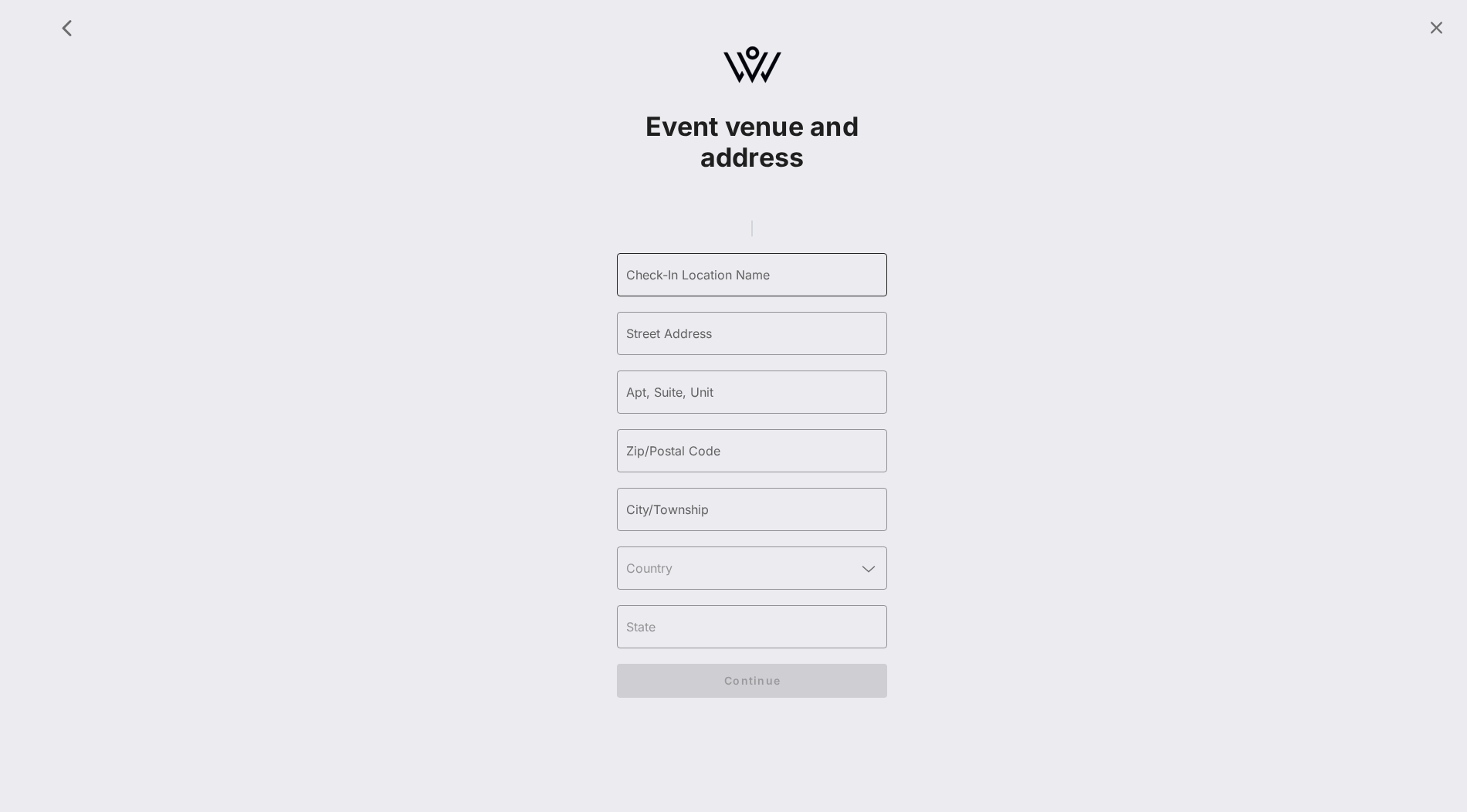
click at [740, 289] on div "Check-In Location Name" at bounding box center [752, 275] width 252 height 44
click at [753, 237] on gmp-place-autocomplete at bounding box center [753, 228] width 2 height 17
type input "[GEOGRAPHIC_DATA] | Event Venue"
type input "[GEOGRAPHIC_DATA]"
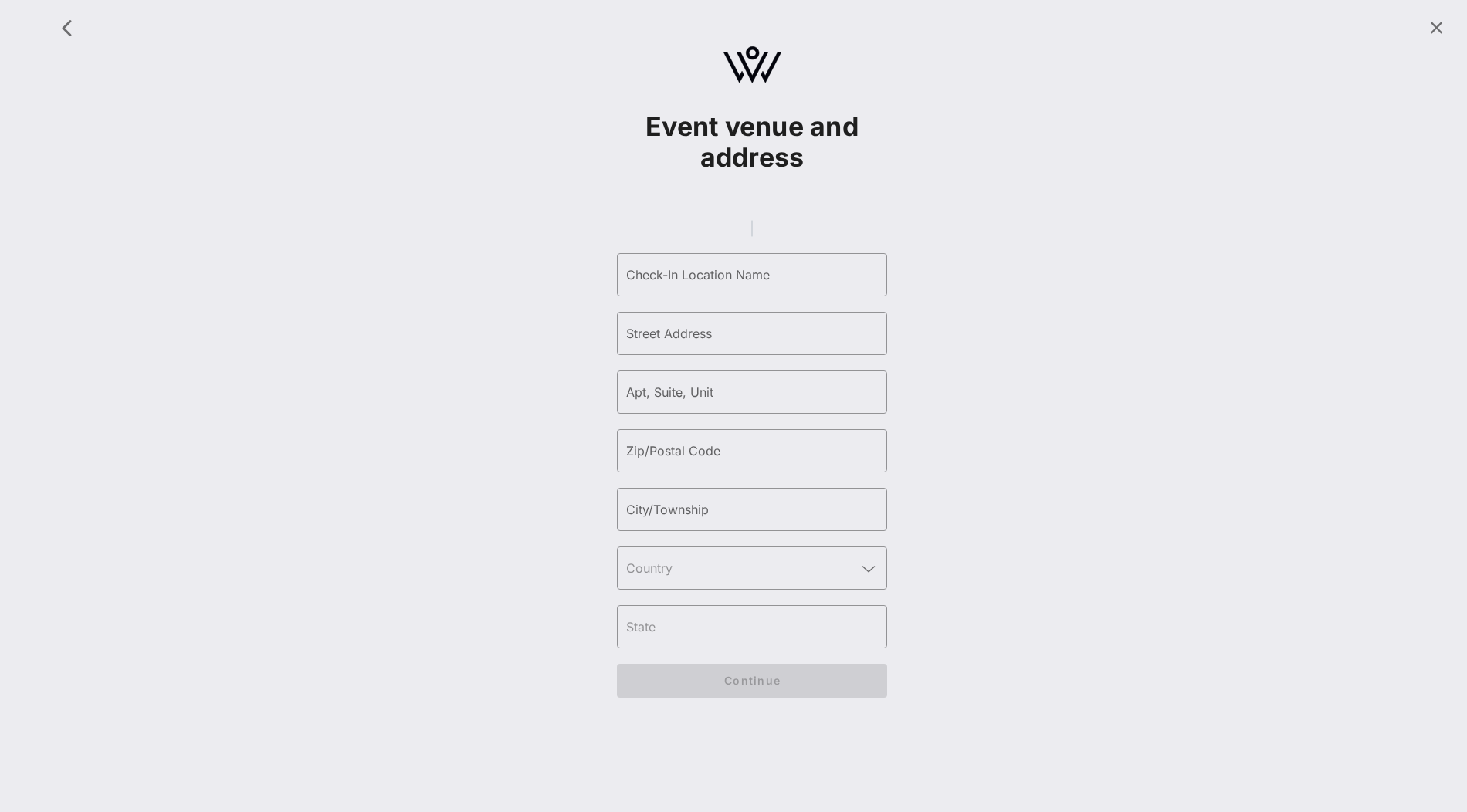
type input "55"
type input "10005"
type input "[US_STATE]"
type input "[GEOGRAPHIC_DATA]"
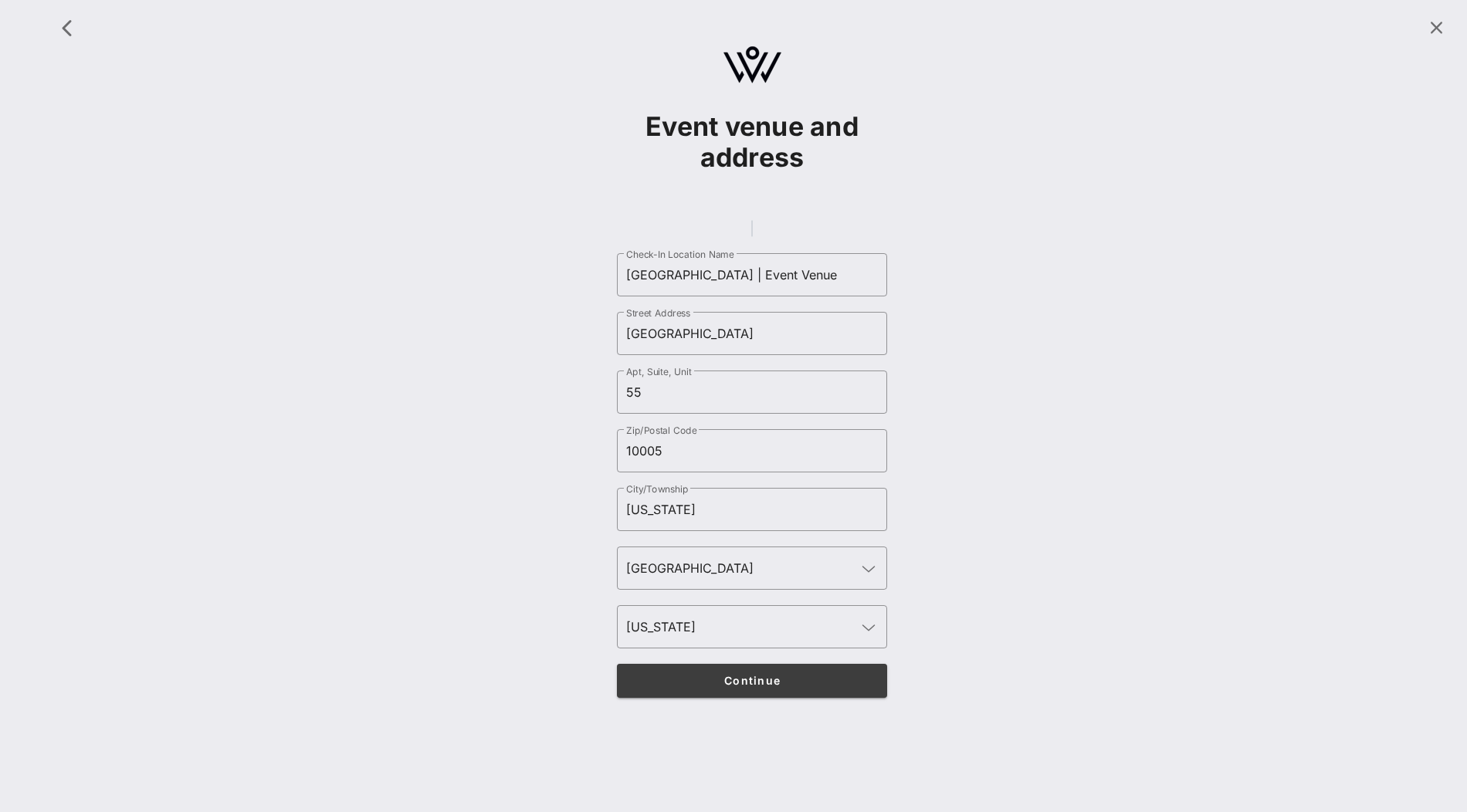
click at [834, 698] on button "Continue" at bounding box center [752, 681] width 270 height 34
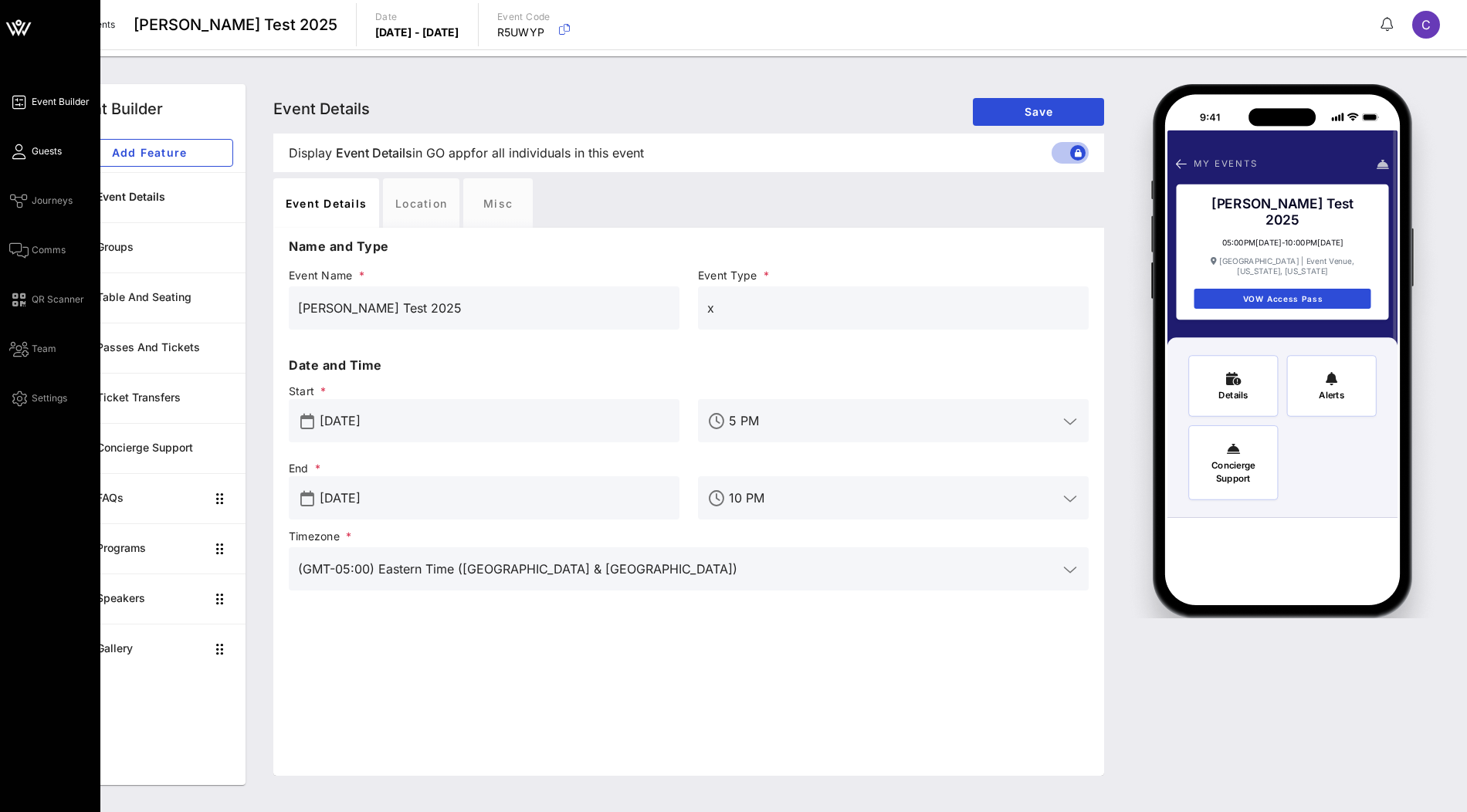
click at [50, 149] on span "Guests" at bounding box center [47, 152] width 30 height 14
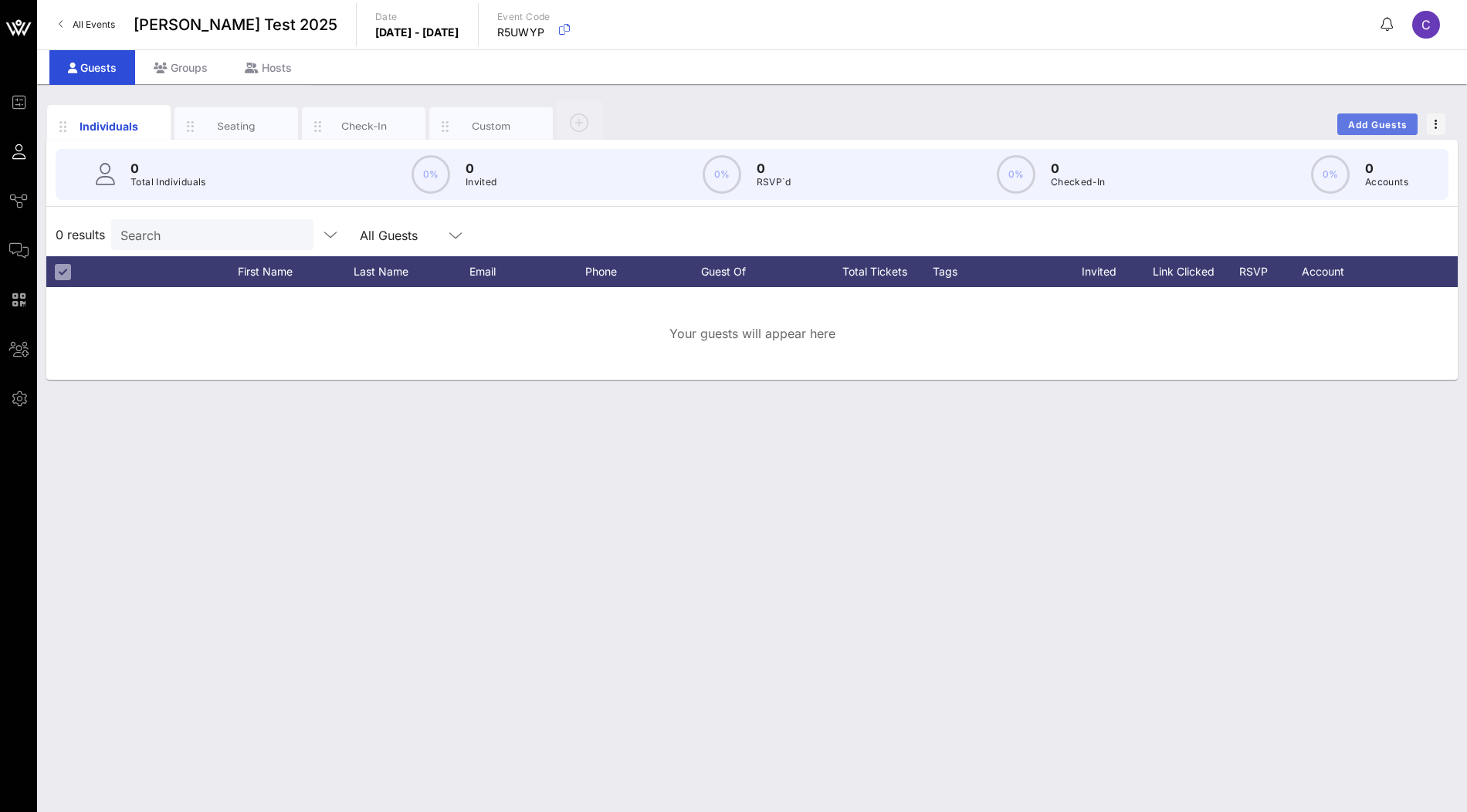
click at [1374, 128] on span "Add Guests" at bounding box center [1379, 125] width 61 height 12
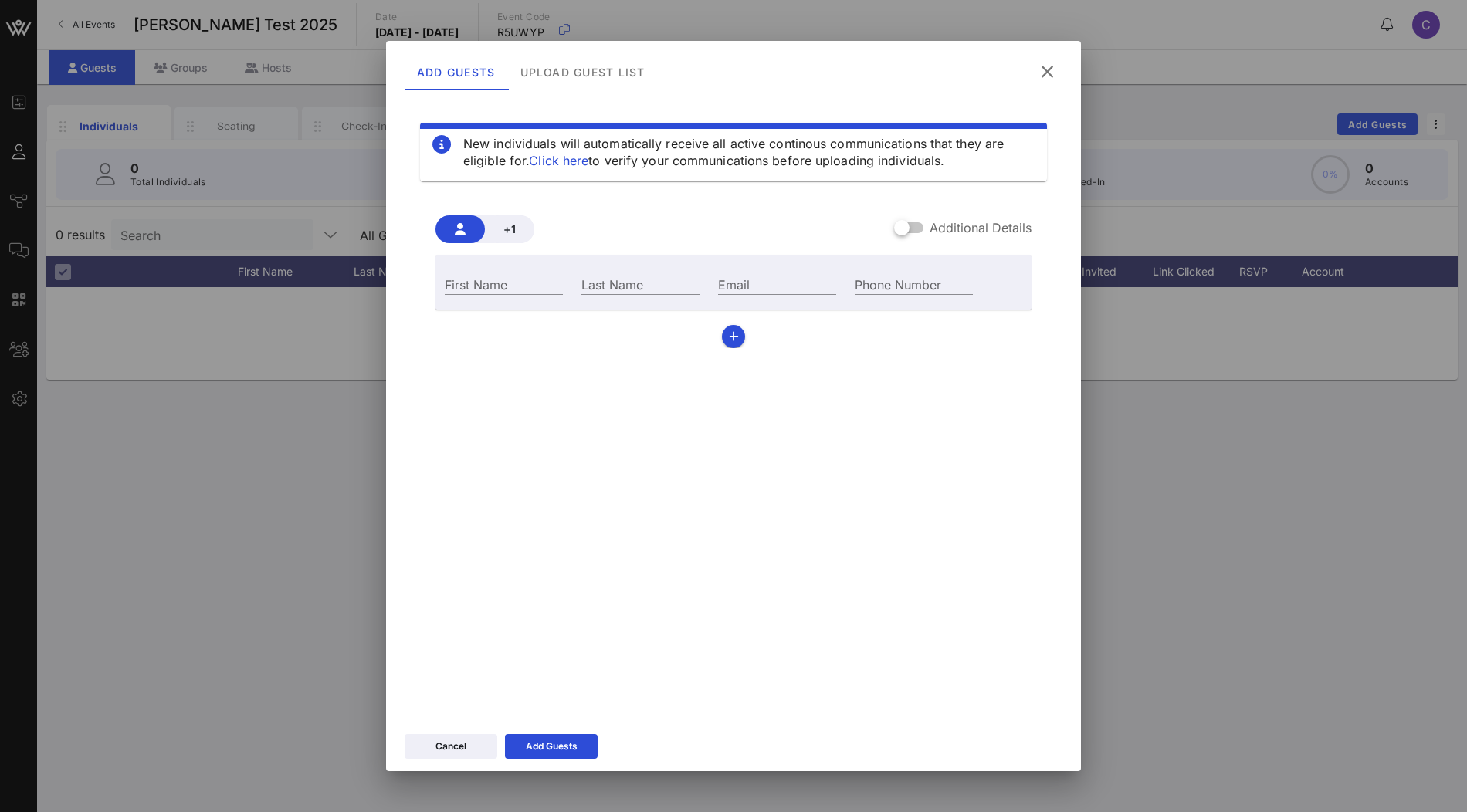
click at [1048, 75] on icon at bounding box center [1047, 71] width 28 height 28
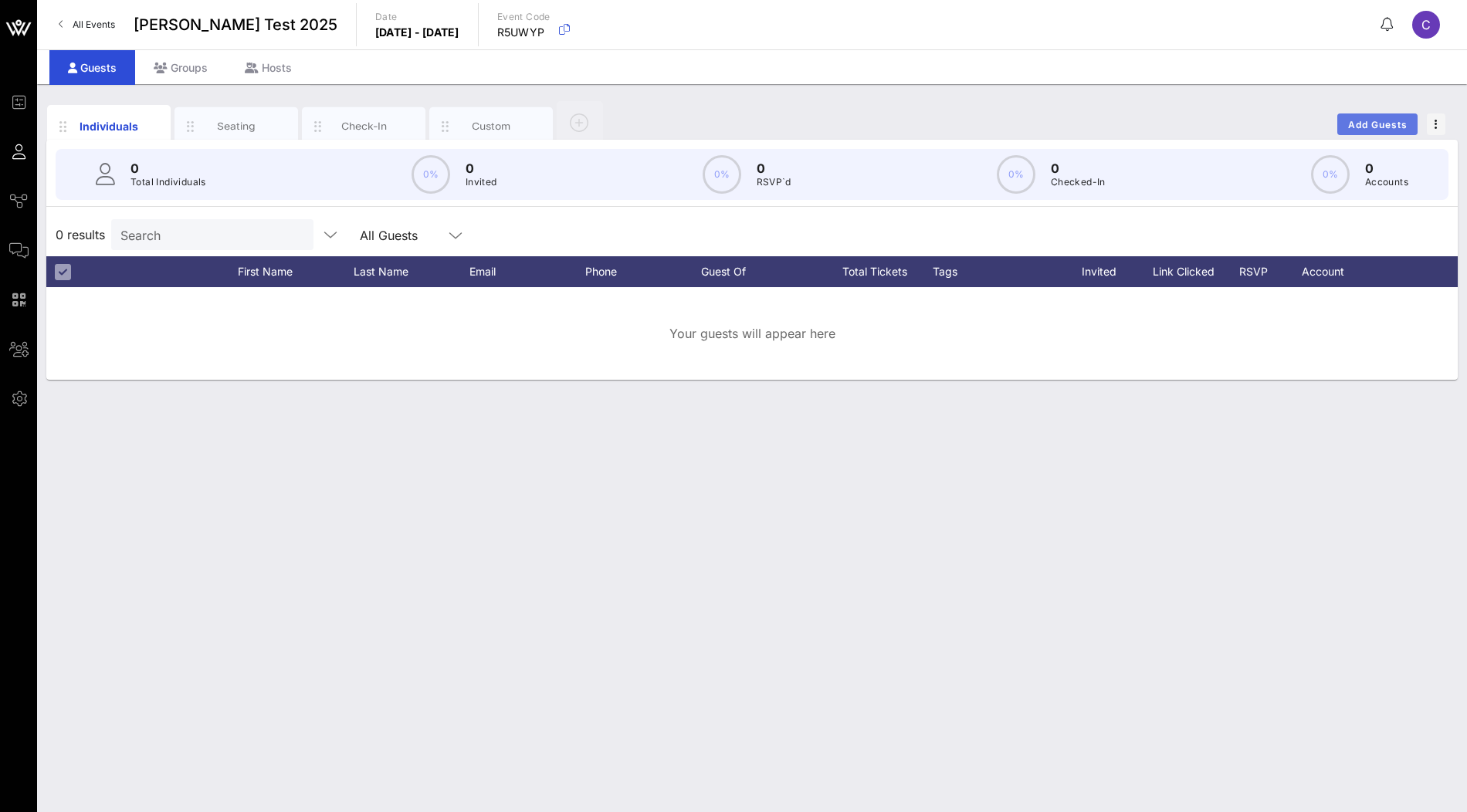
click at [1366, 119] on span "Add Guests" at bounding box center [1379, 125] width 61 height 12
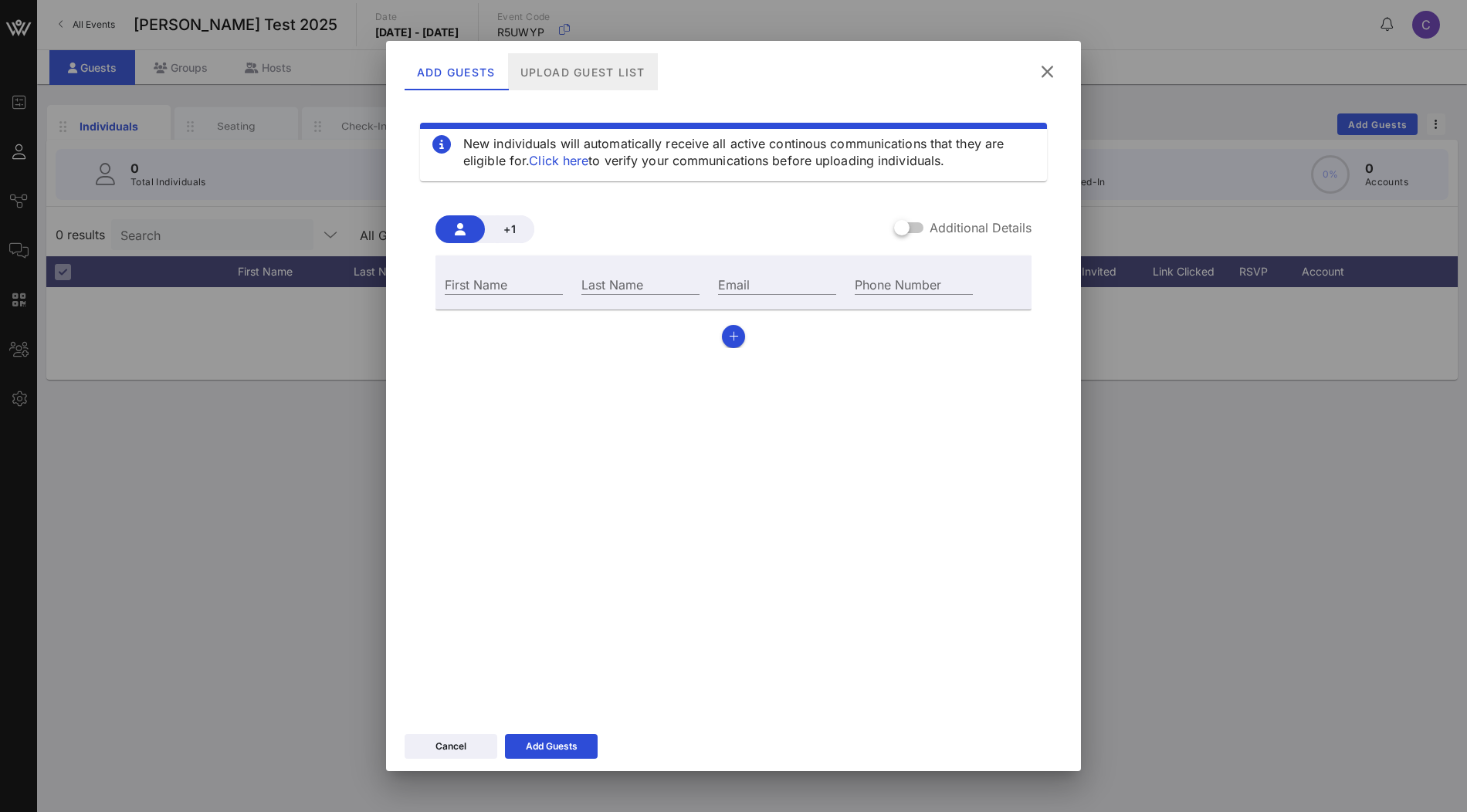
click at [592, 62] on div "Upload Guest List" at bounding box center [582, 71] width 150 height 37
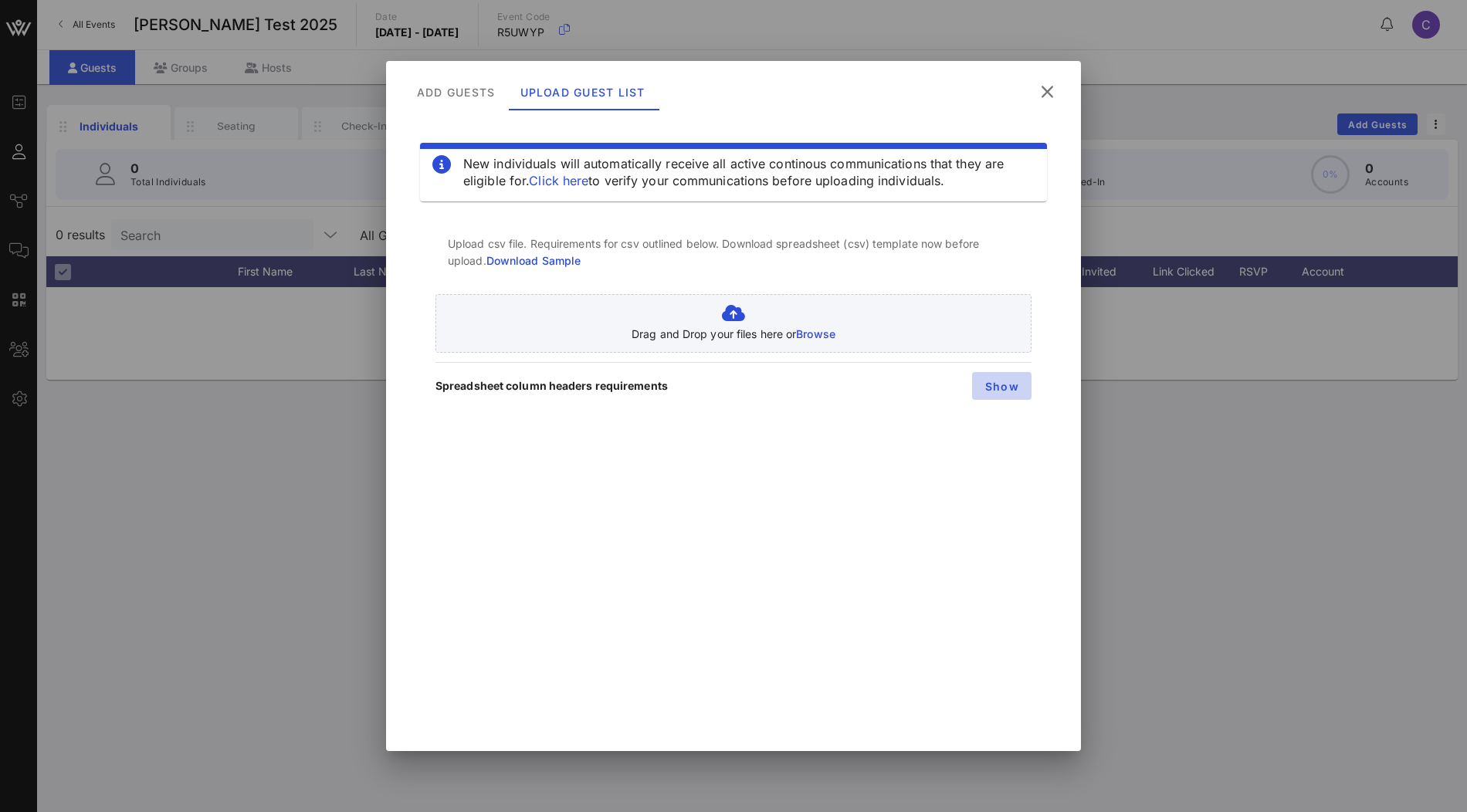
click at [1005, 384] on span "Show" at bounding box center [1001, 386] width 35 height 13
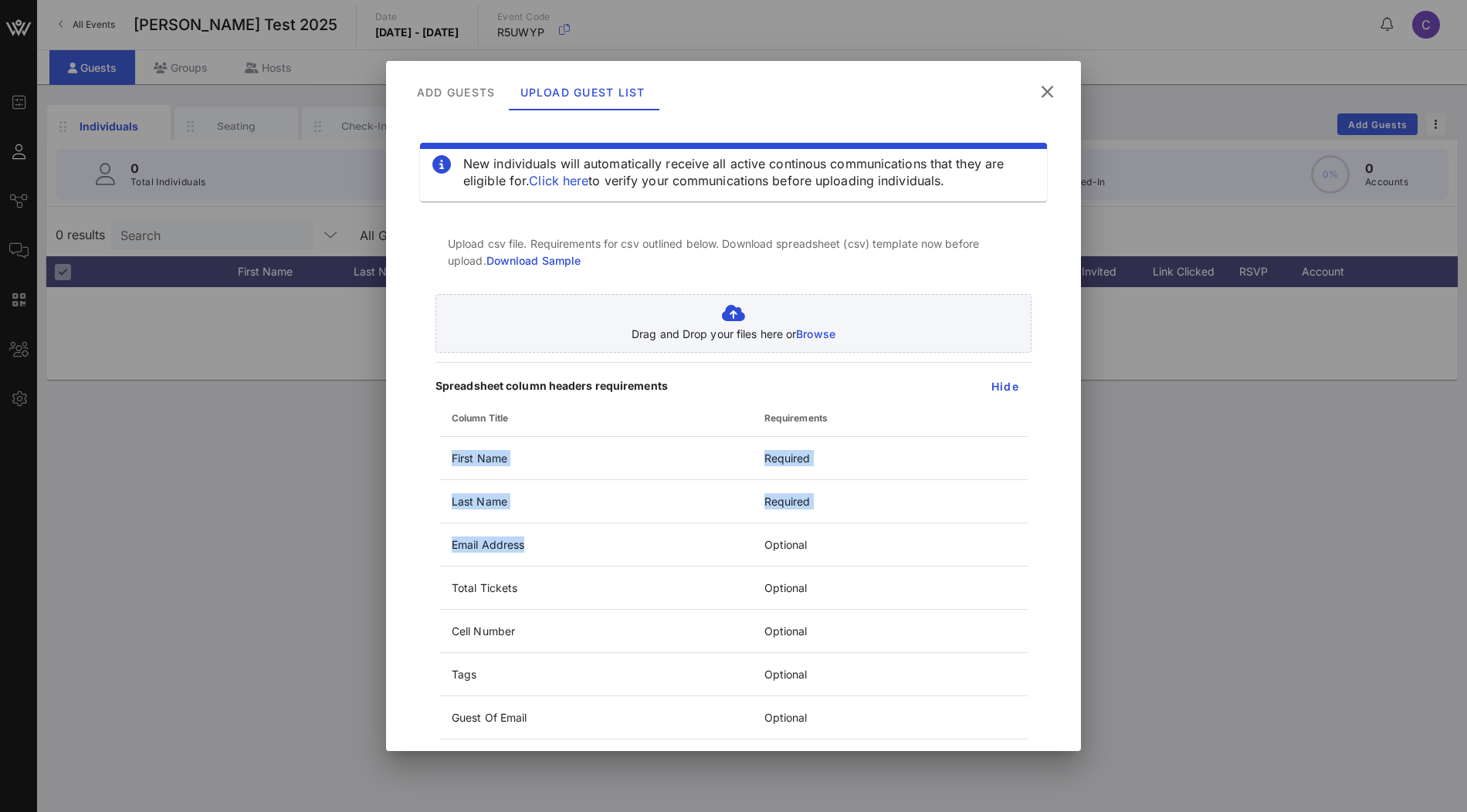
drag, startPoint x: 545, startPoint y: 538, endPoint x: 435, endPoint y: 538, distance: 110.0
click at [436, 538] on div "Upload csv file. Requirements for csv outlined below. Download spreadsheet (csv…" at bounding box center [734, 567] width 596 height 689
copy table "Column Title Requirements First Name Required Last Name Required Email Address"
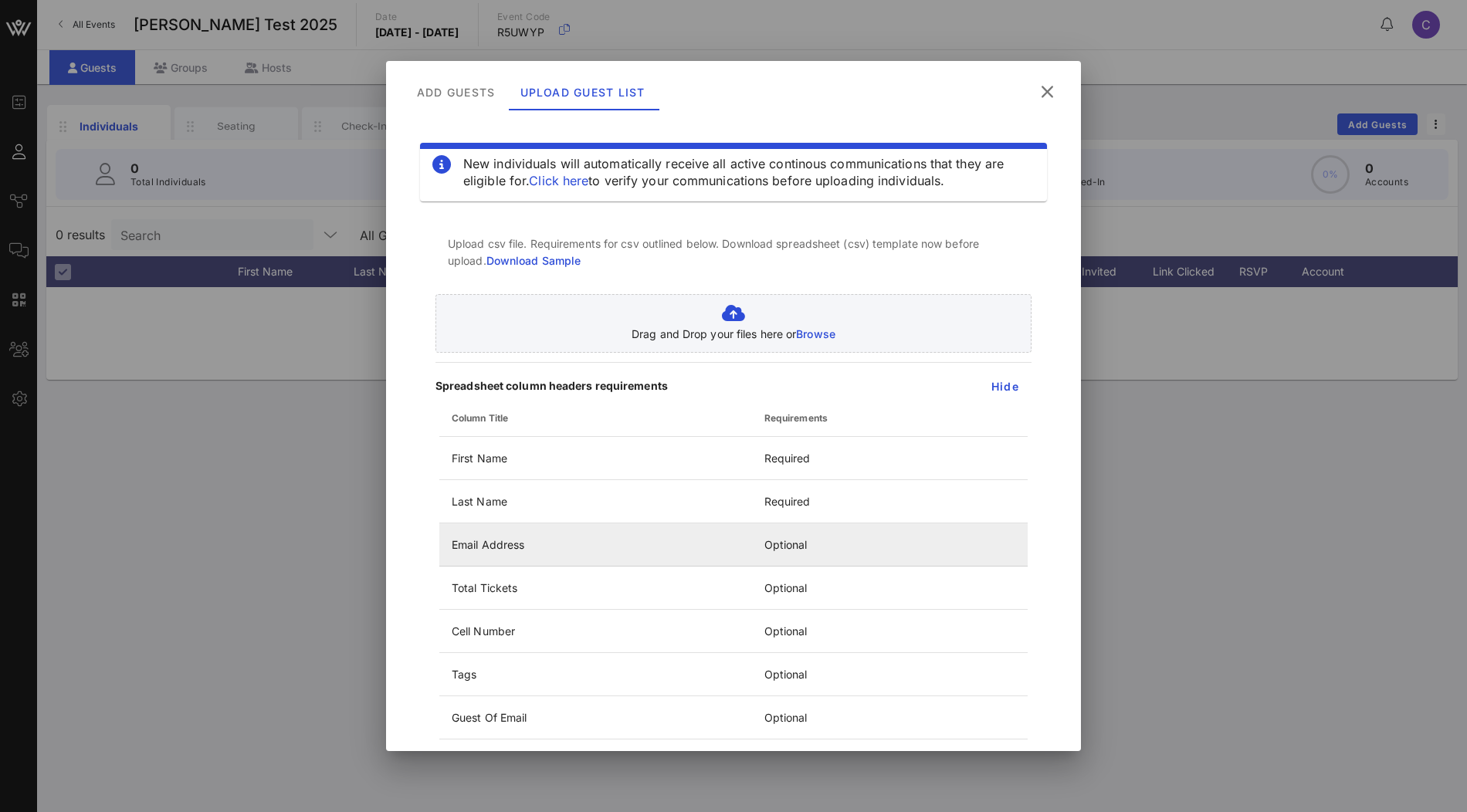
click at [535, 559] on td "Email Address" at bounding box center [596, 546] width 313 height 44
drag, startPoint x: 540, startPoint y: 542, endPoint x: 451, endPoint y: 542, distance: 89.0
click at [451, 542] on td "Email Address" at bounding box center [596, 546] width 313 height 44
copy td "Email Address"
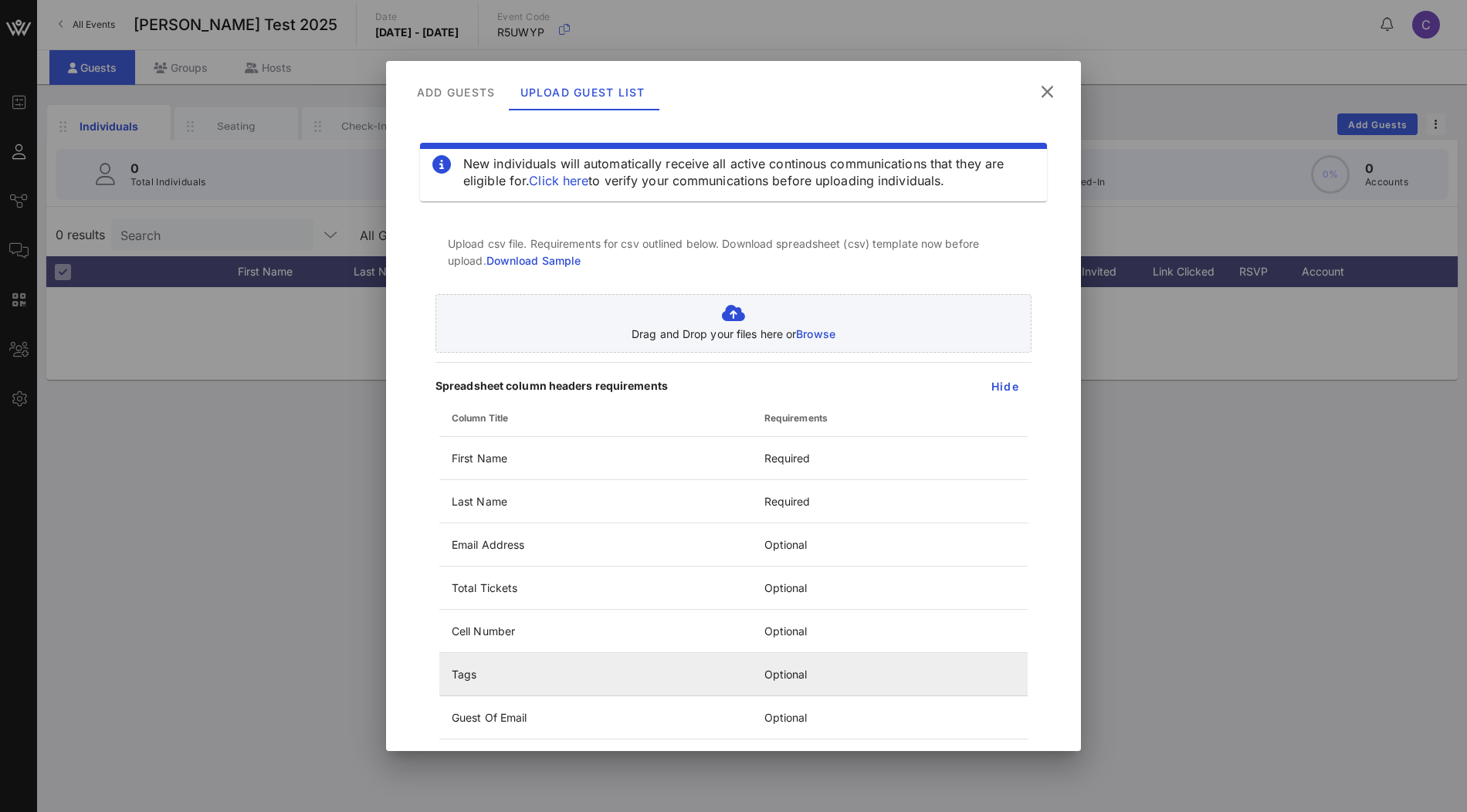
click at [464, 677] on td "Tags" at bounding box center [596, 675] width 313 height 44
copy td "Tags"
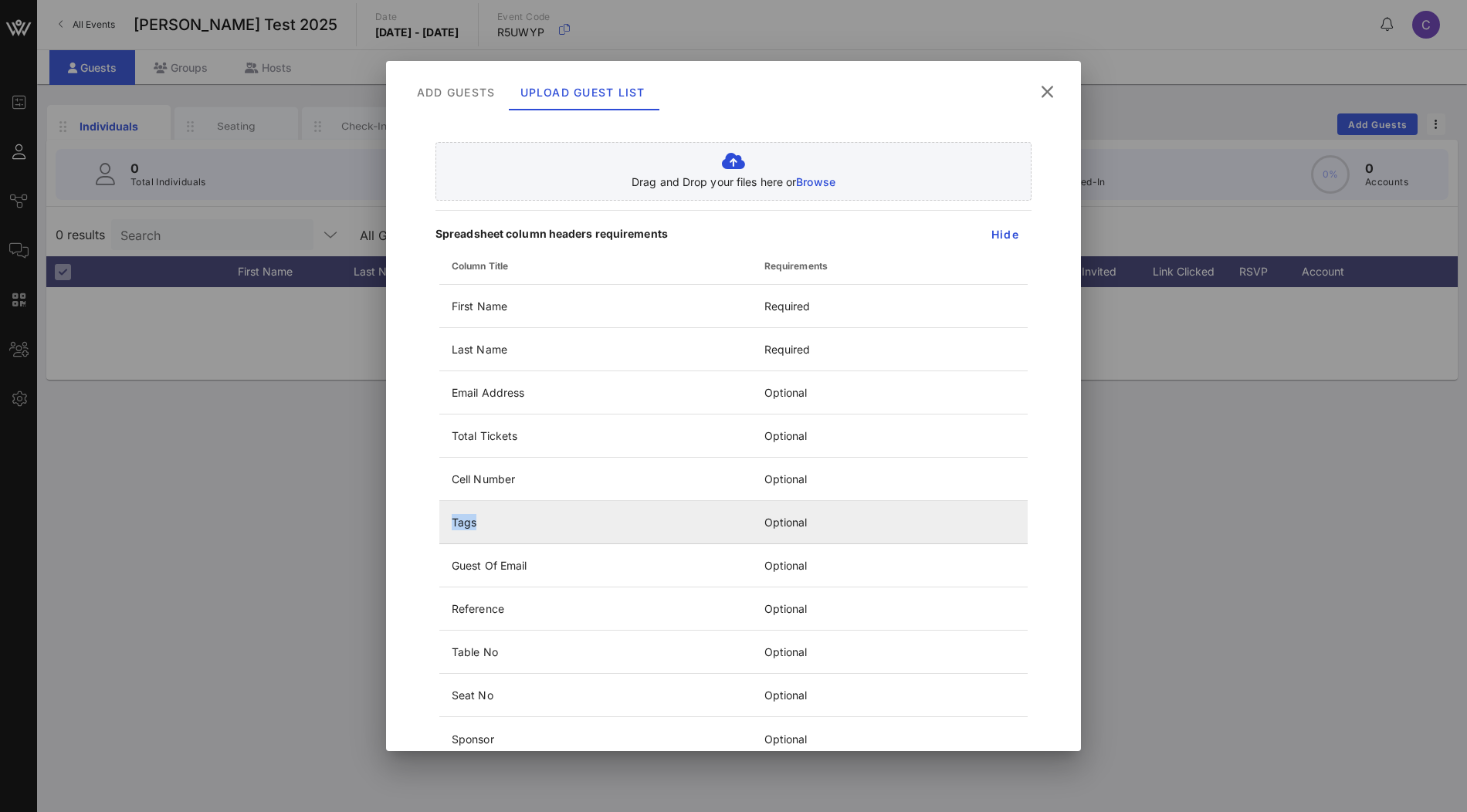
scroll to position [172, 0]
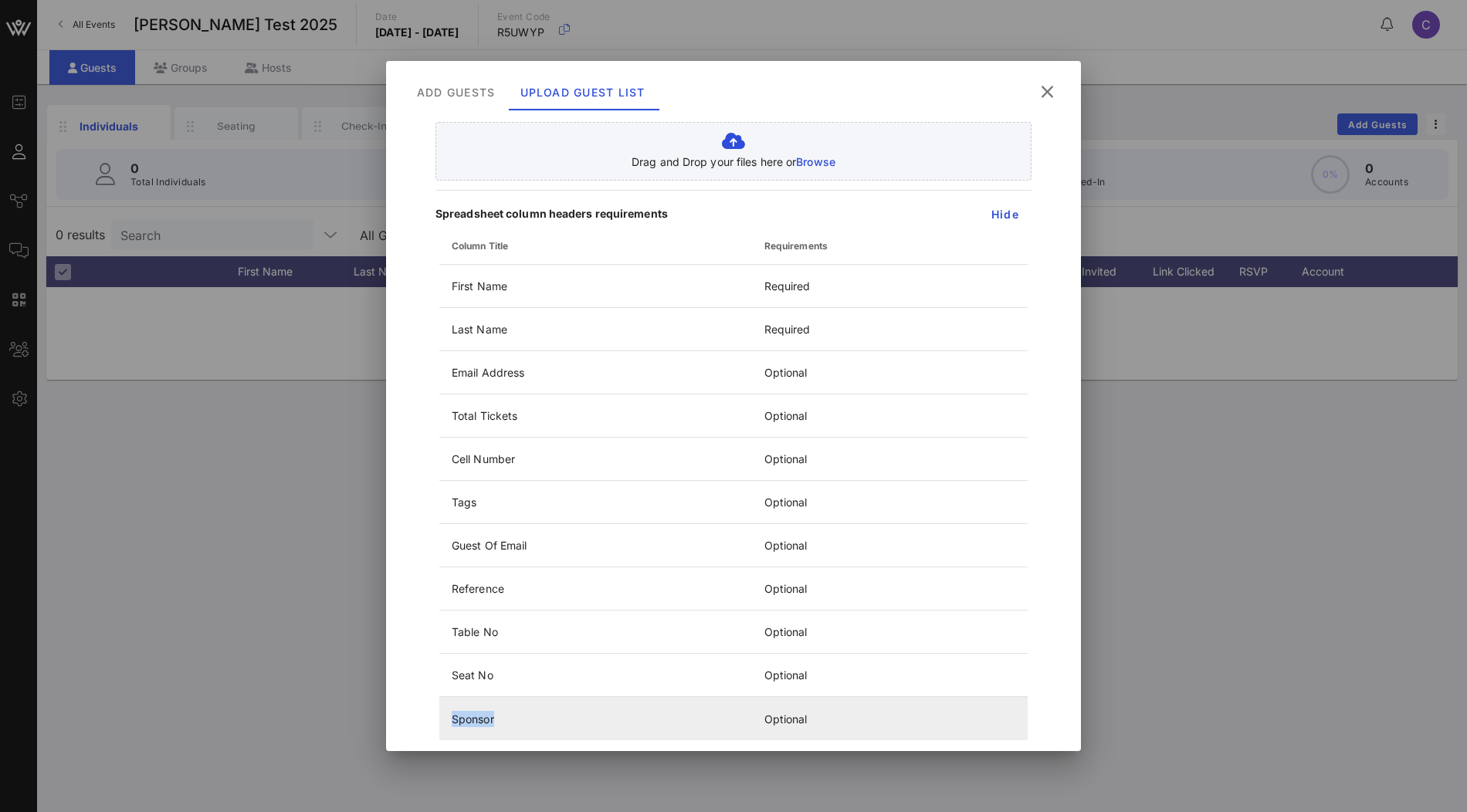
drag, startPoint x: 502, startPoint y: 714, endPoint x: 450, endPoint y: 714, distance: 52.0
click at [450, 714] on td "Sponsor" at bounding box center [596, 719] width 313 height 44
copy td "Sponsor"
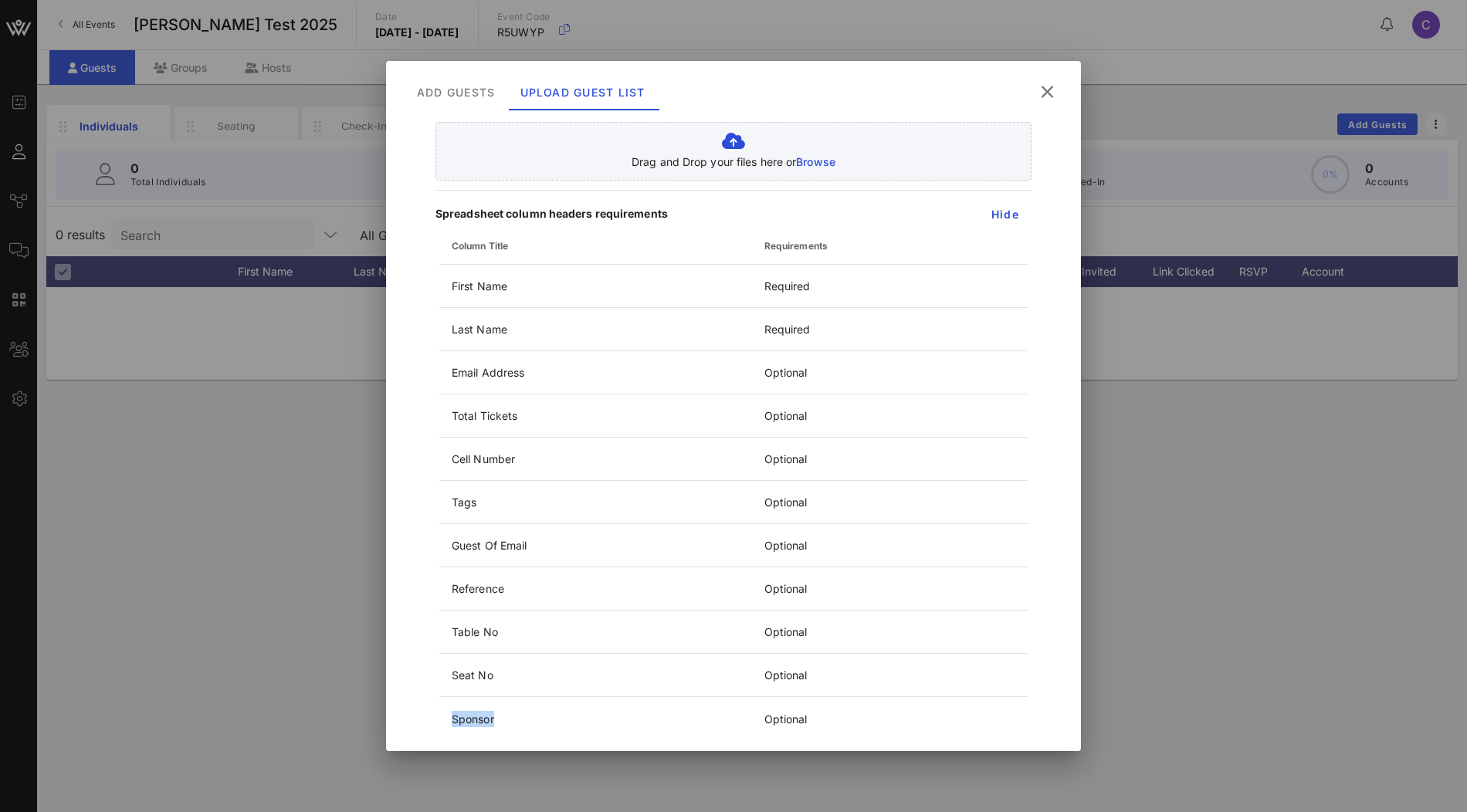
click at [1048, 93] on icon at bounding box center [1047, 91] width 21 height 19
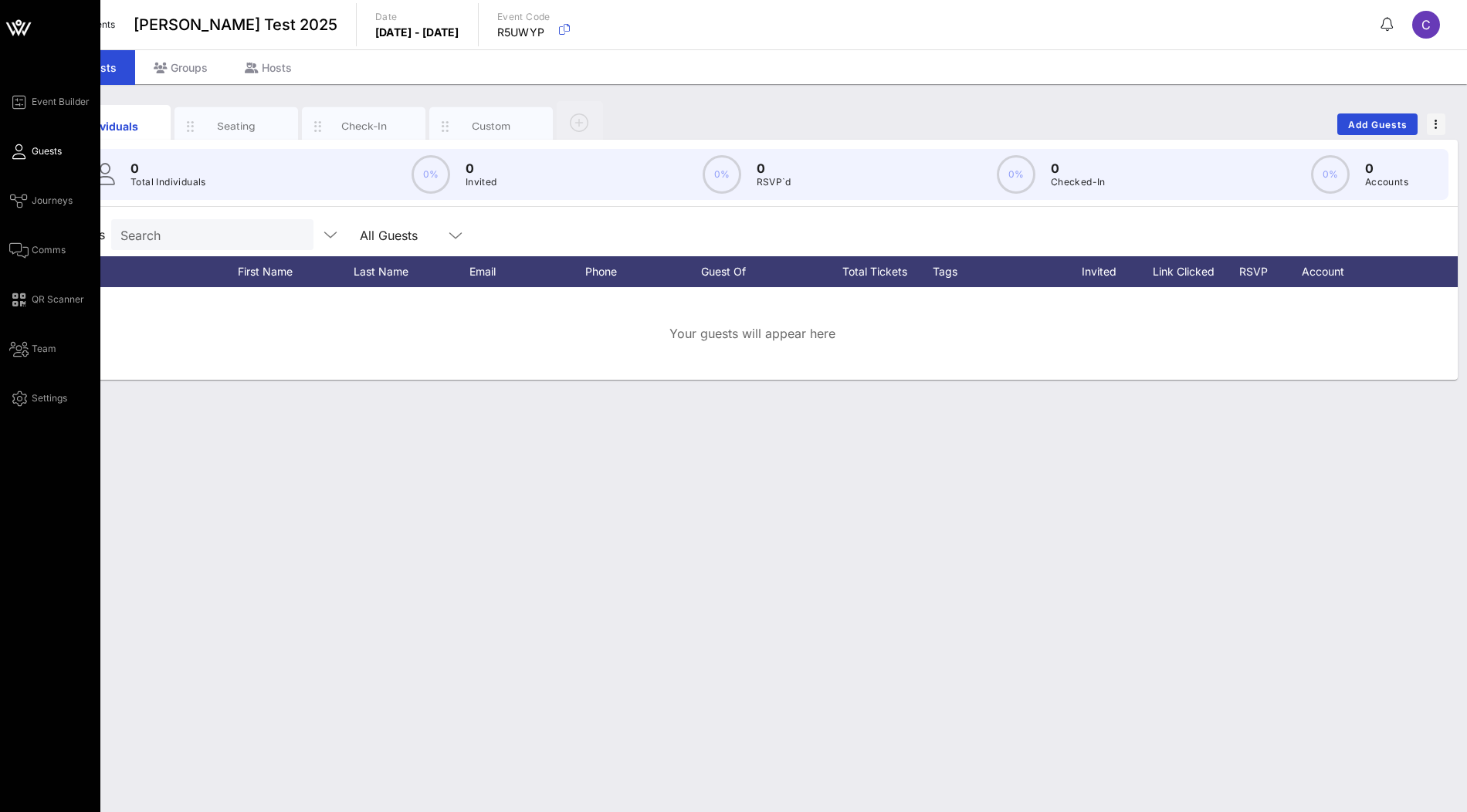
click at [9, 29] on icon at bounding box center [18, 27] width 37 height 37
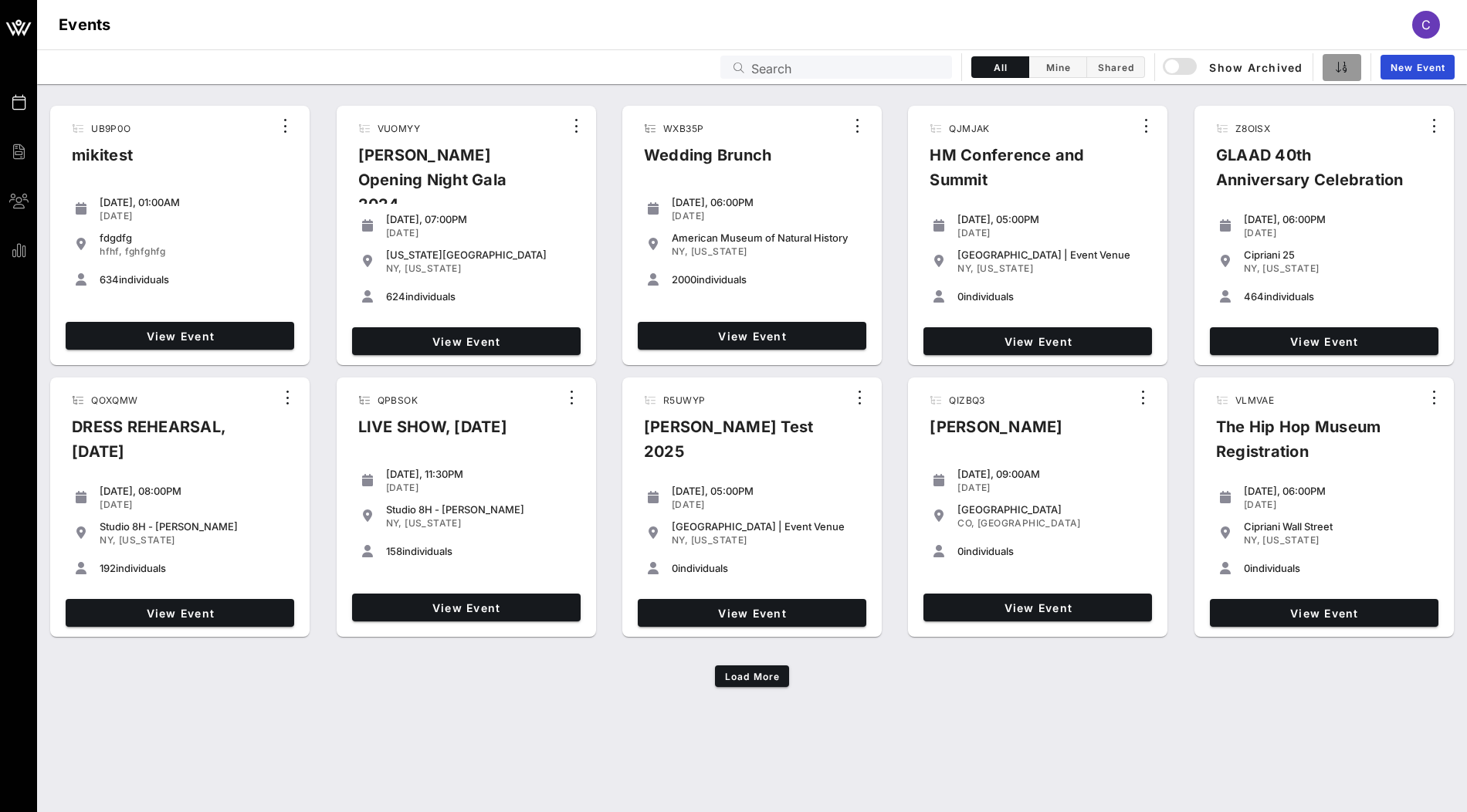
click at [1342, 62] on icon "button" at bounding box center [1342, 67] width 12 height 12
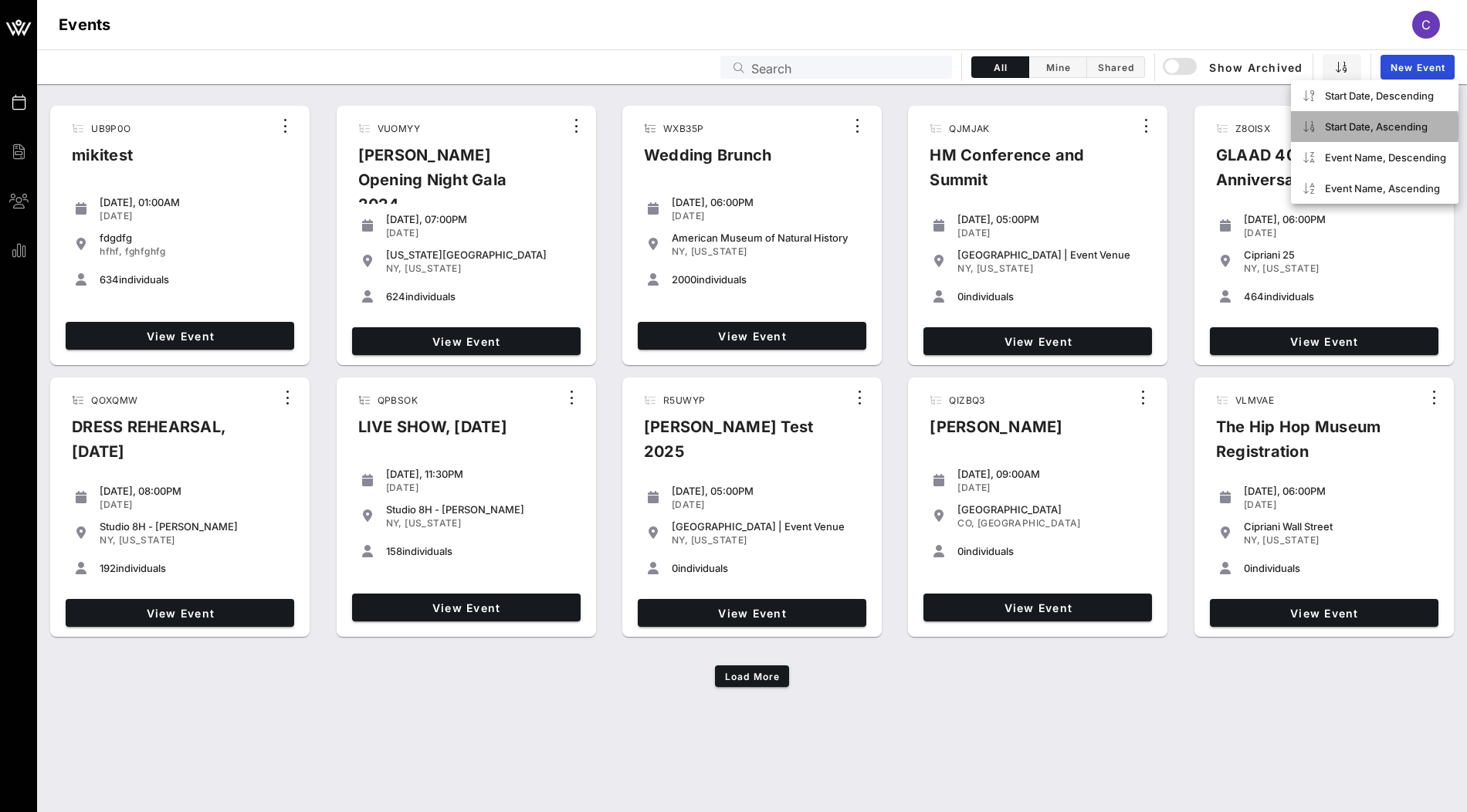
click at [1348, 111] on div "Start Date, Ascending" at bounding box center [1375, 126] width 167 height 31
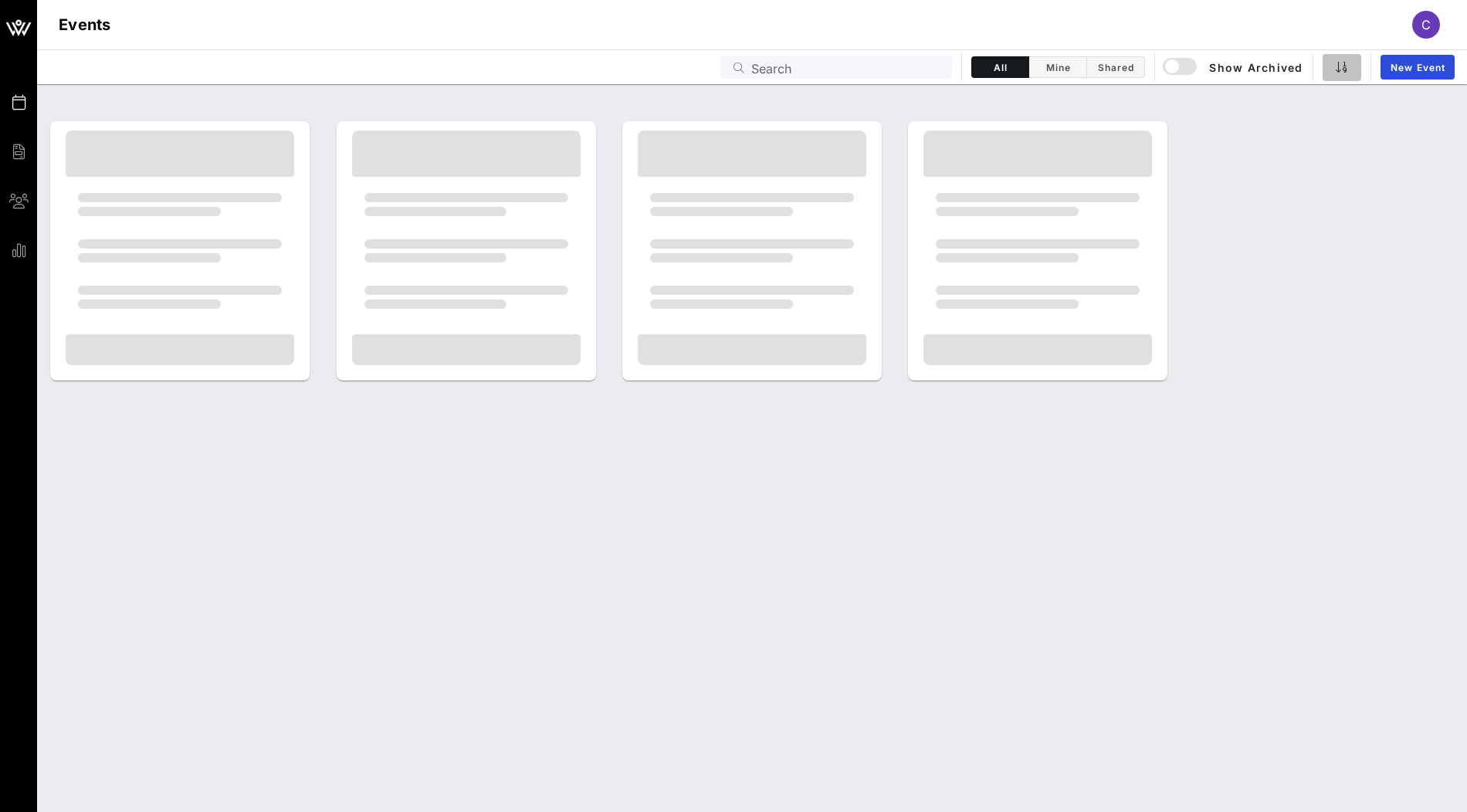
click at [1346, 79] on button "button" at bounding box center [1342, 67] width 39 height 27
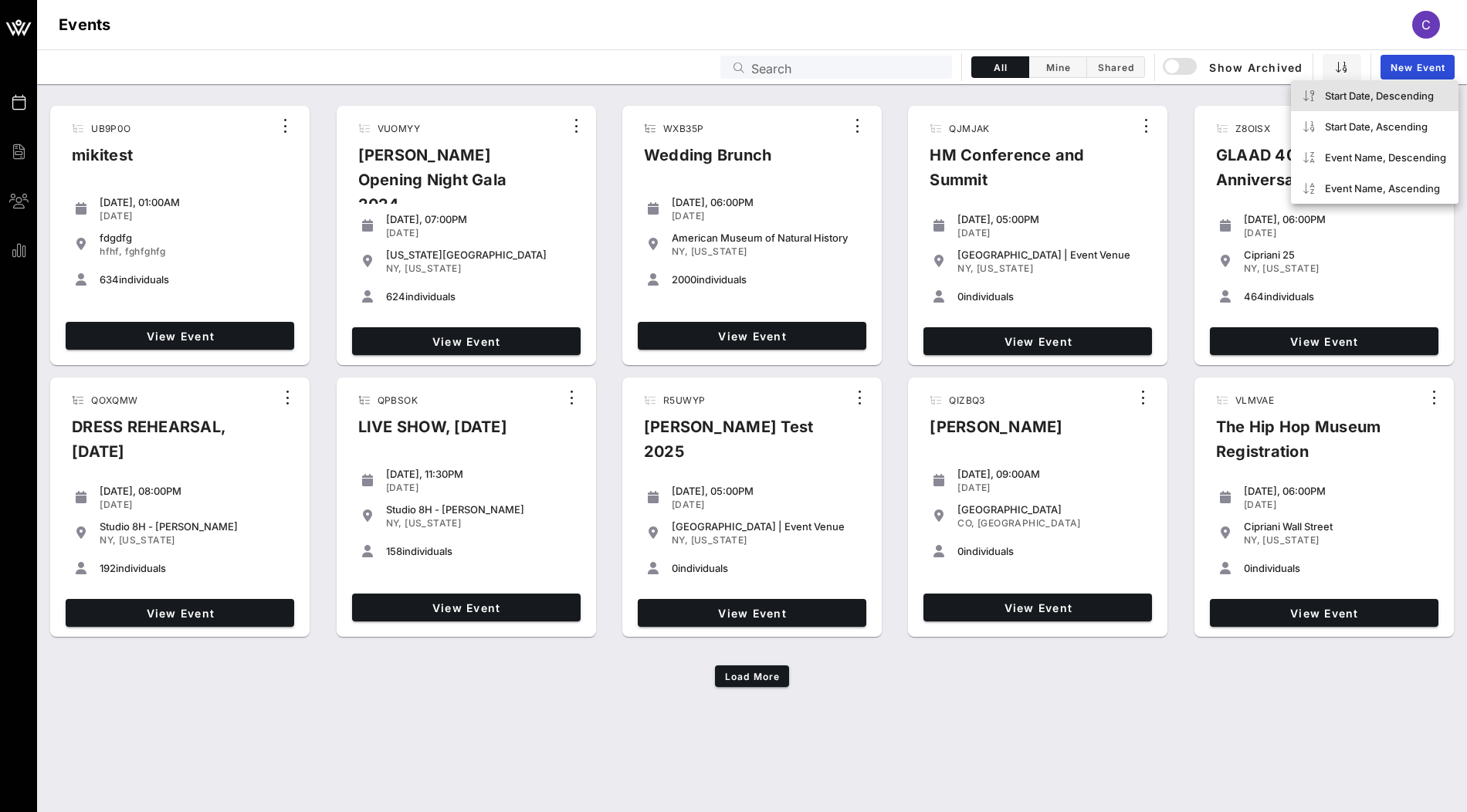
click at [1346, 96] on div "Start Date, Descending" at bounding box center [1386, 95] width 121 height 12
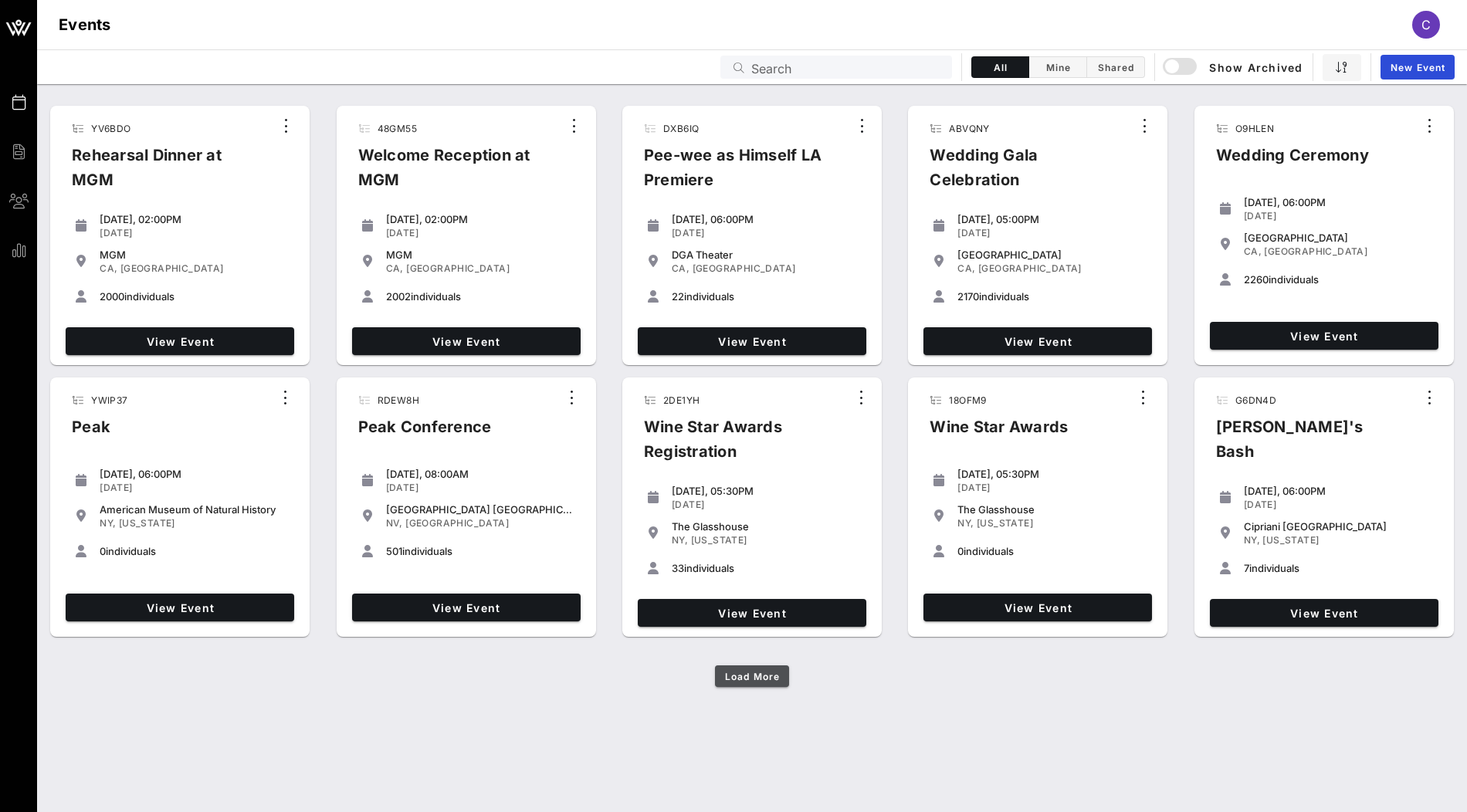
click at [741, 674] on span "Load More" at bounding box center [752, 677] width 55 height 12
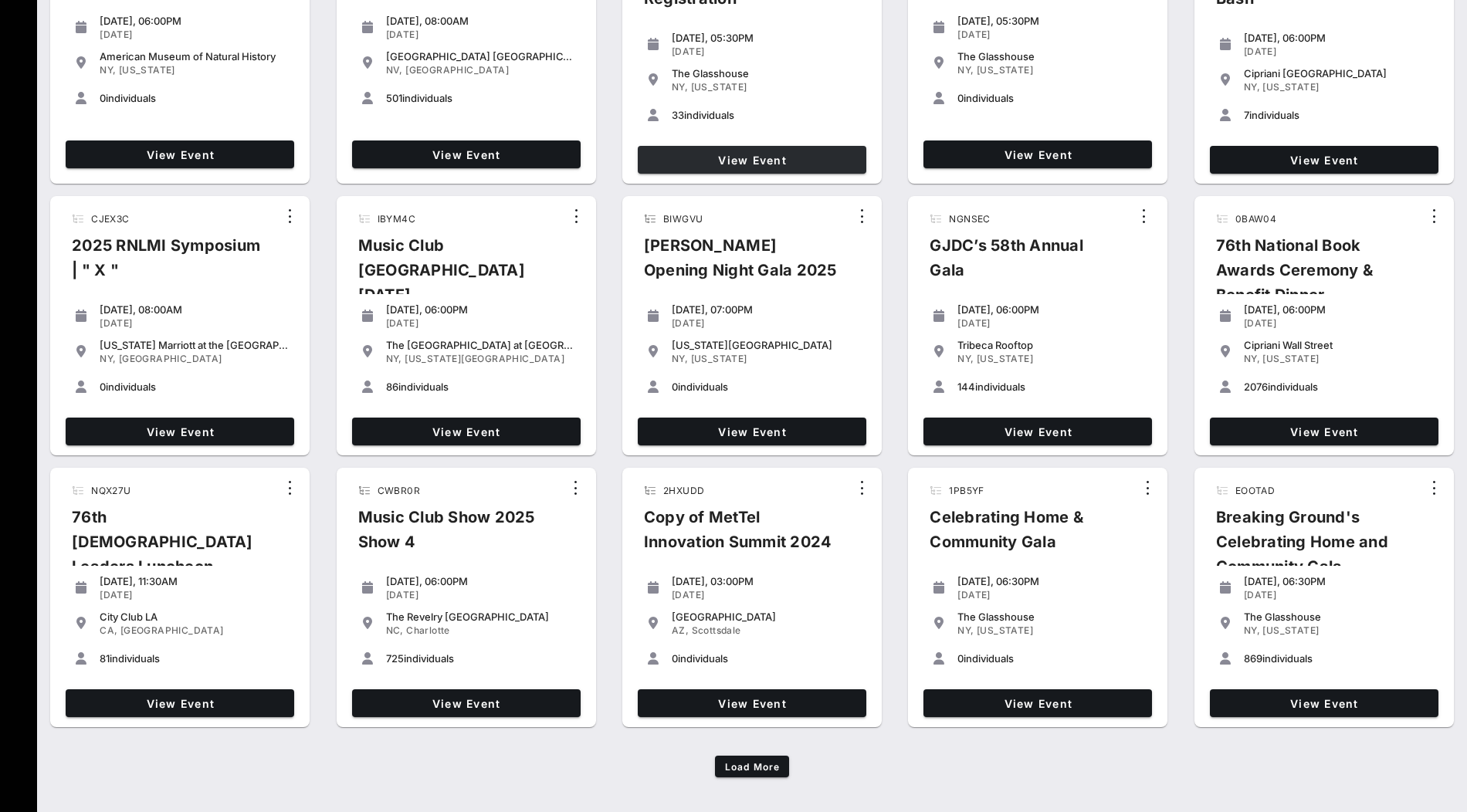
scroll to position [457, 0]
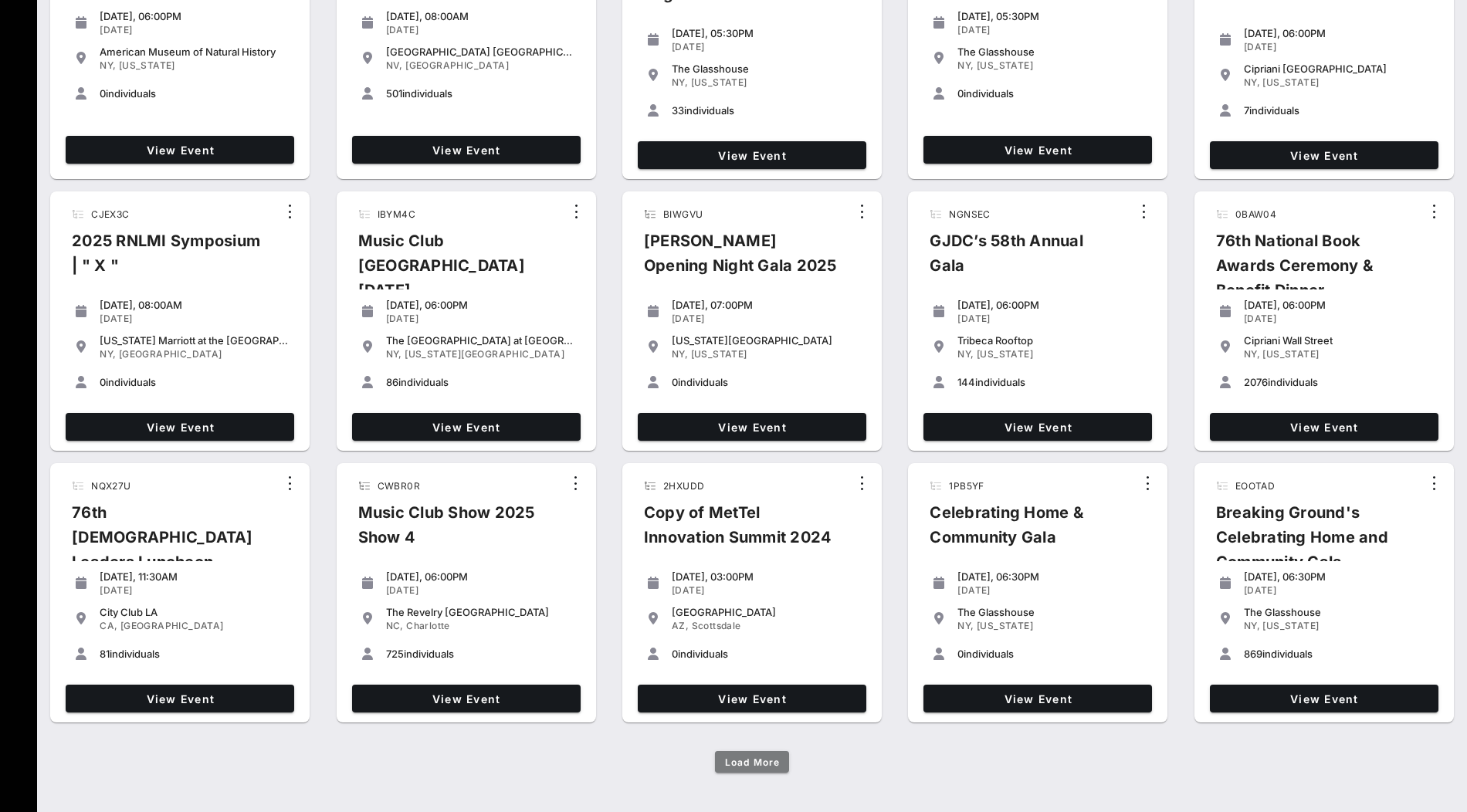
click at [756, 761] on span "Load More" at bounding box center [752, 762] width 55 height 12
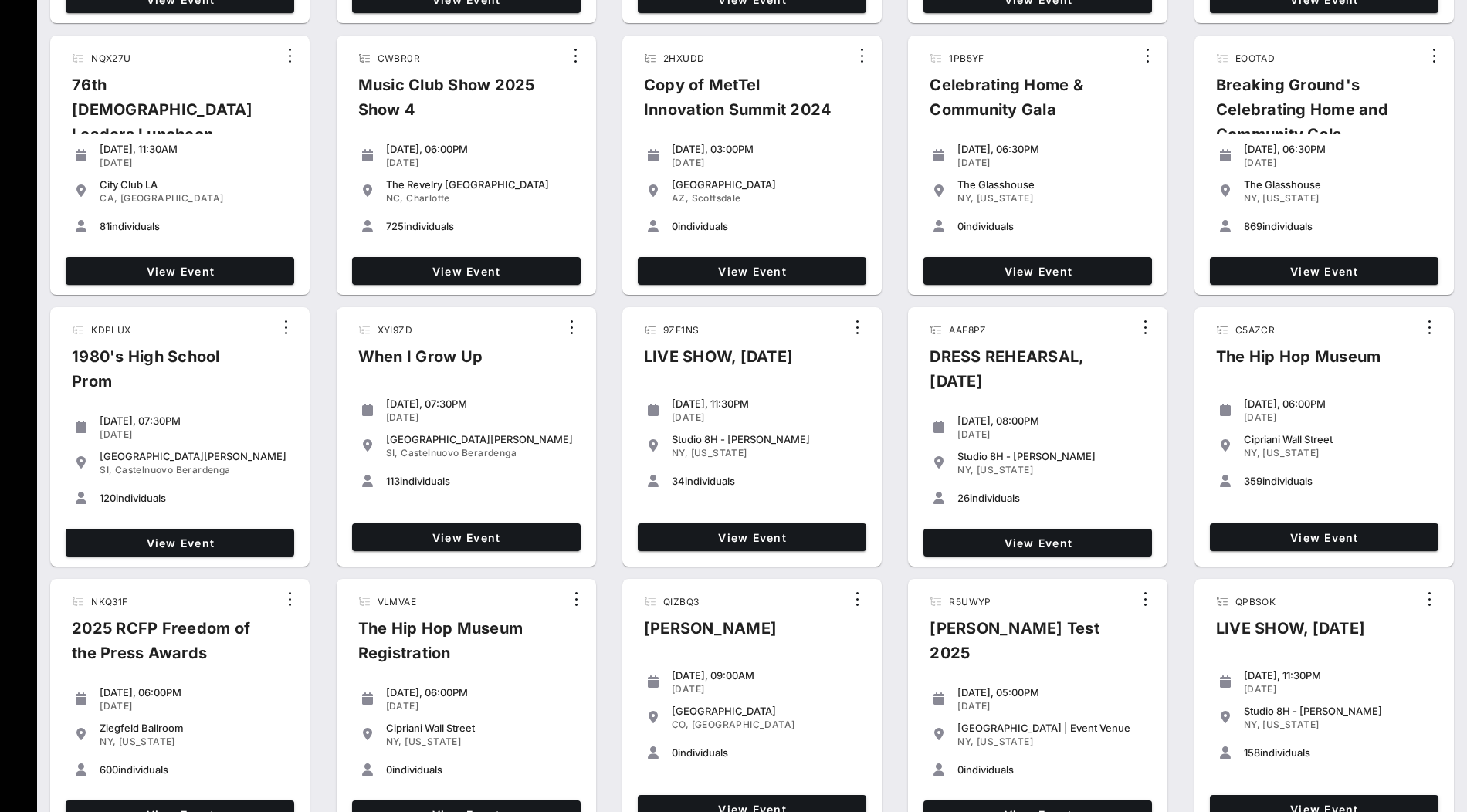
scroll to position [986, 0]
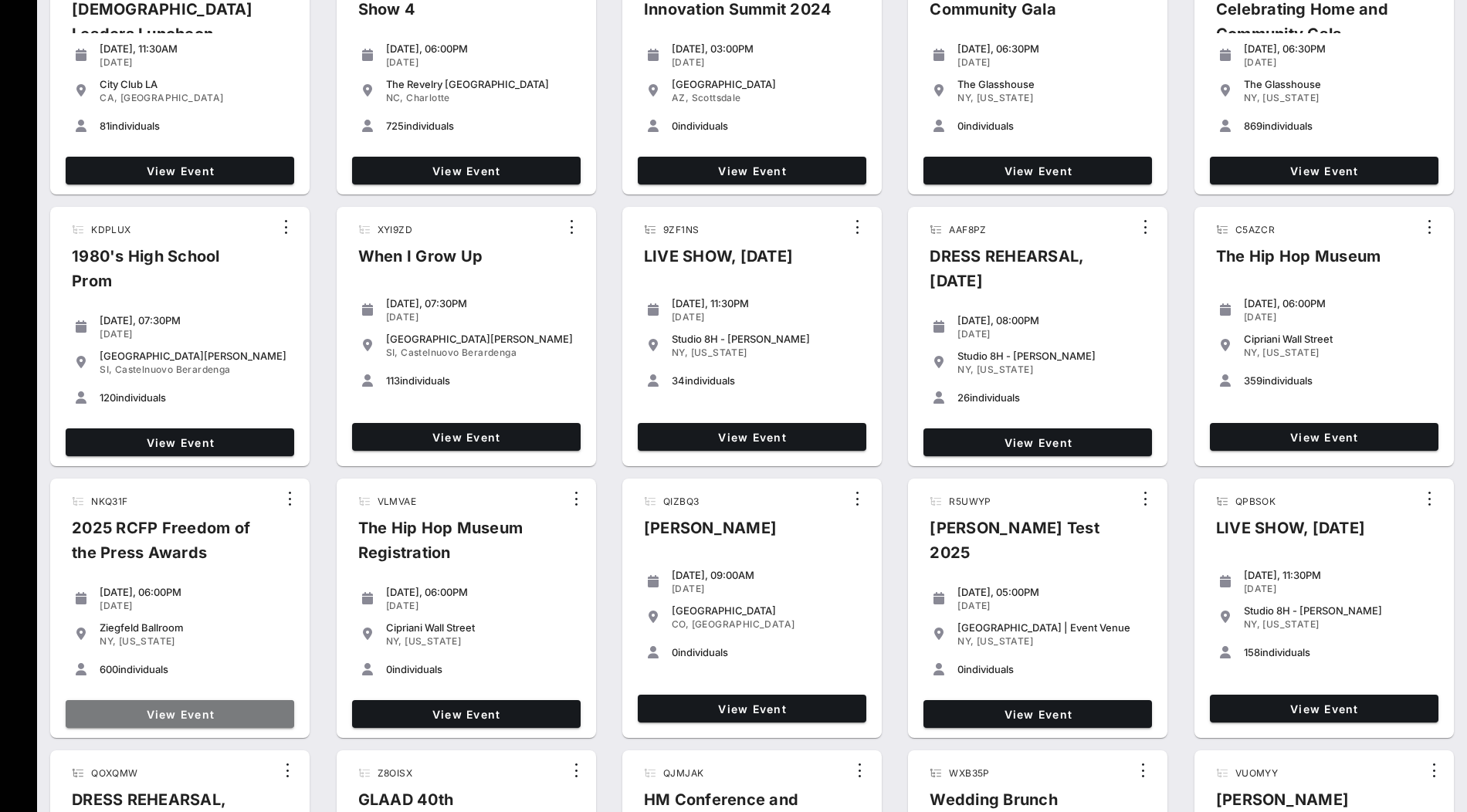
click at [194, 714] on span "View Event" at bounding box center [180, 714] width 216 height 13
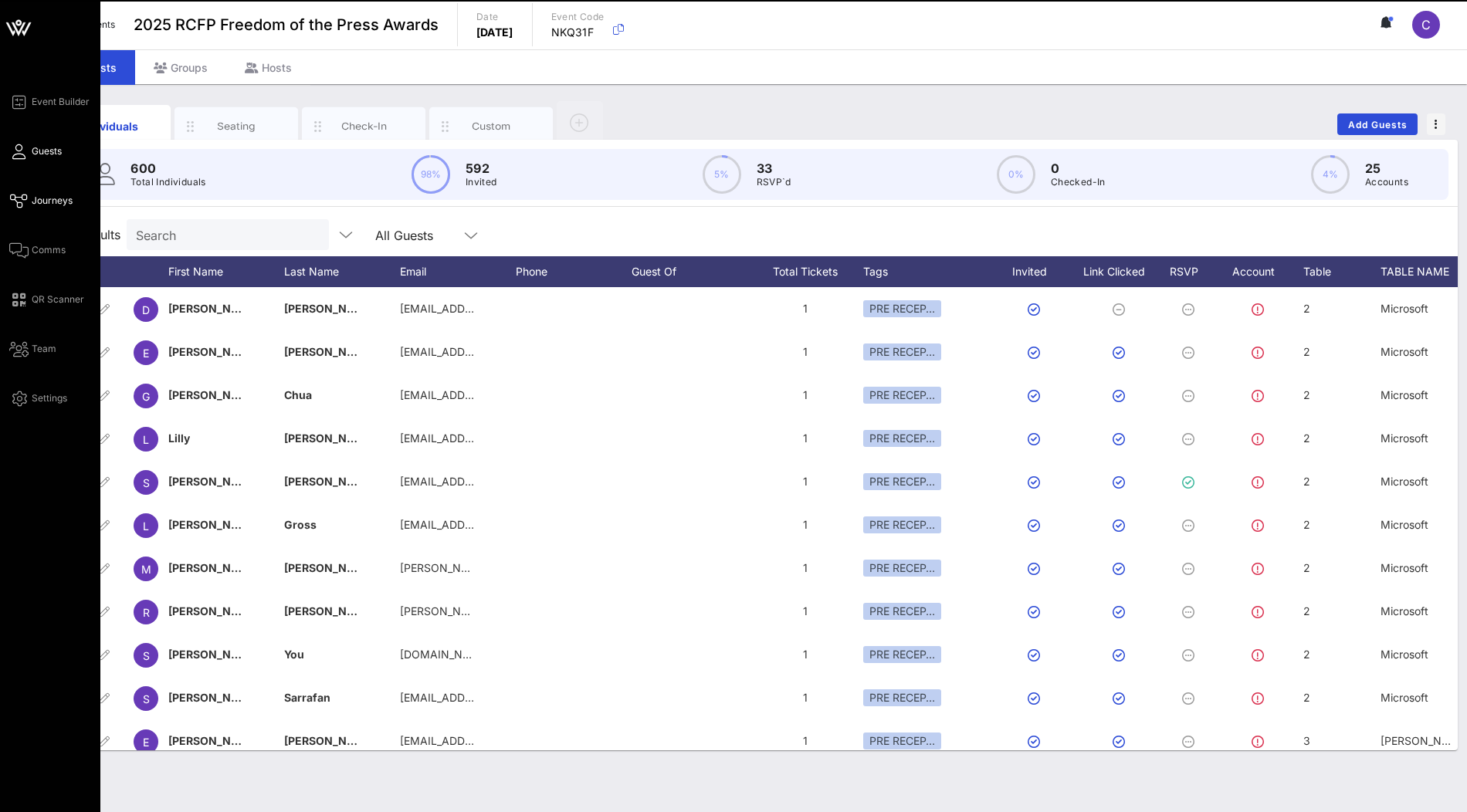
click at [52, 200] on span "Journeys" at bounding box center [52, 201] width 41 height 14
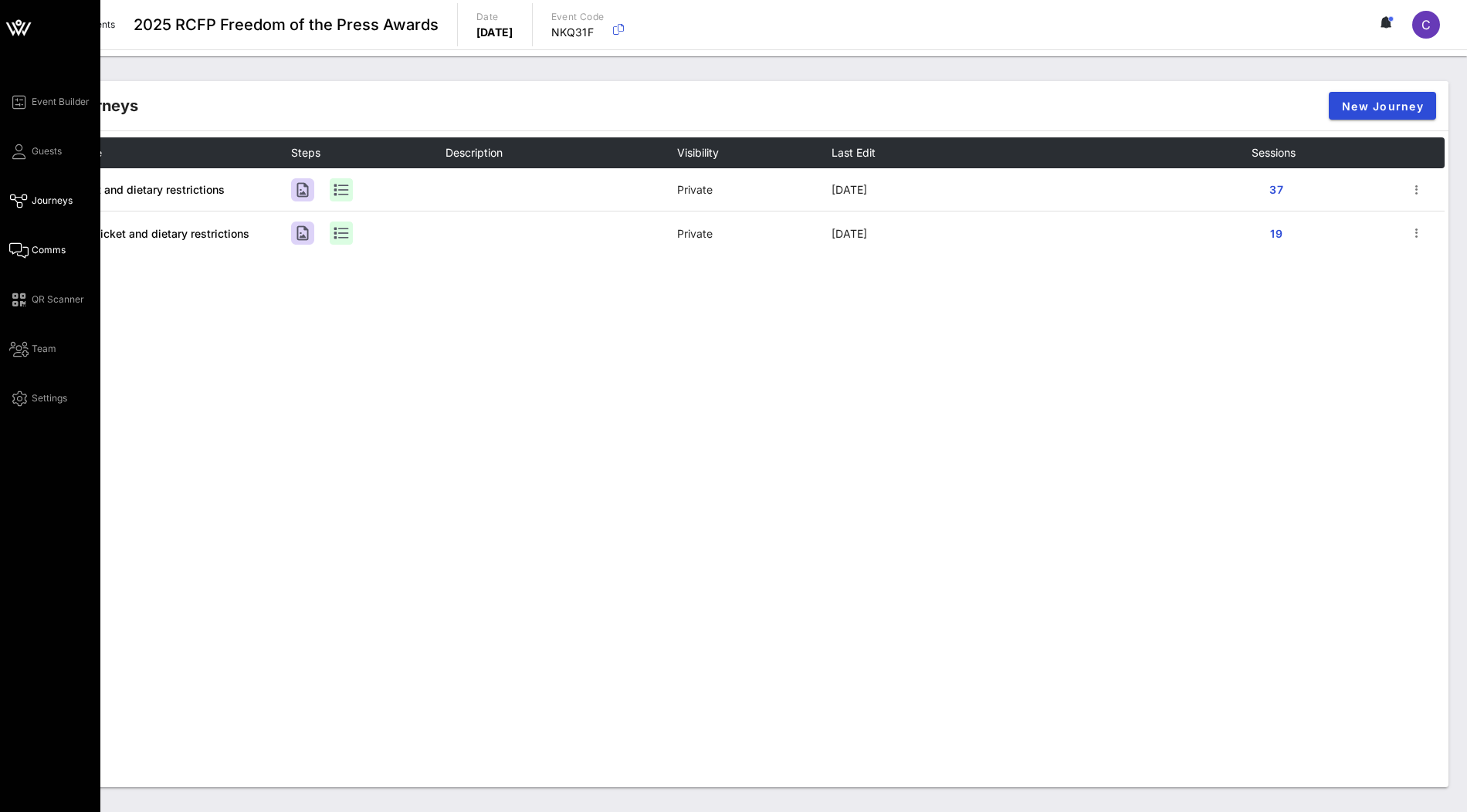
click at [27, 251] on icon at bounding box center [18, 251] width 19 height 2
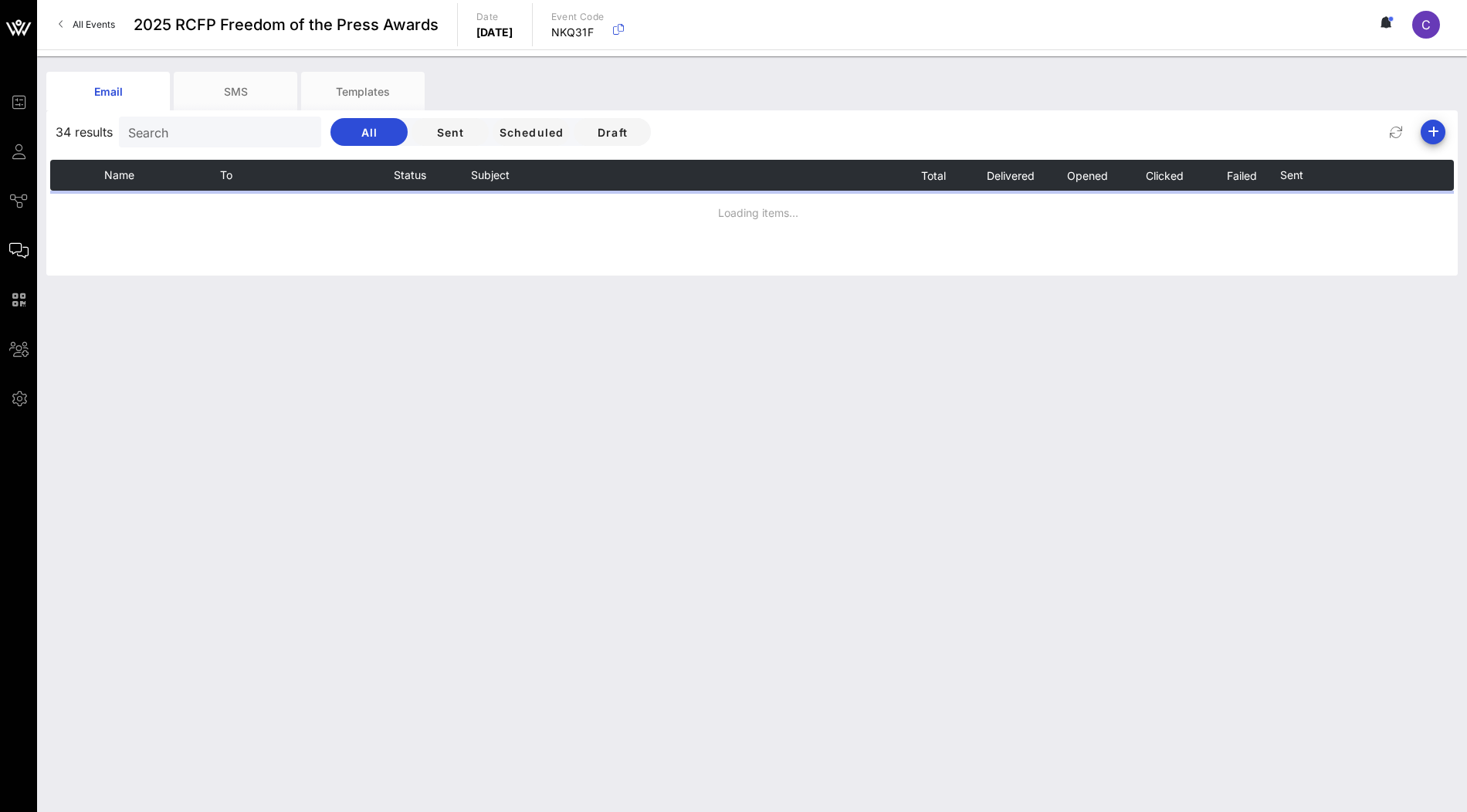
drag, startPoint x: 616, startPoint y: 34, endPoint x: 543, endPoint y: 30, distance: 73.1
click at [543, 30] on div "All Events 2025 RCFP Freedom of the Press Awards Date [DATE] Event Code NKQ31F C" at bounding box center [752, 25] width 1430 height 50
copy p "[DATE]"
click at [628, 30] on icon "button" at bounding box center [618, 29] width 19 height 19
copy p "[DATE]"
